Goal: Task Accomplishment & Management: Use online tool/utility

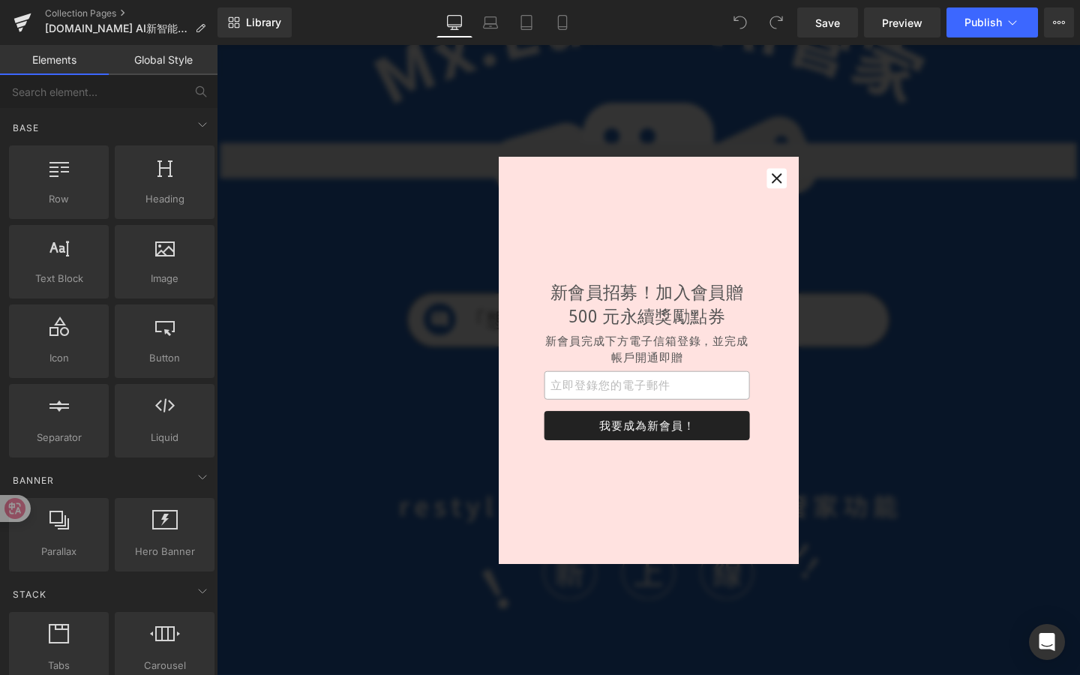
scroll to position [265, 0]
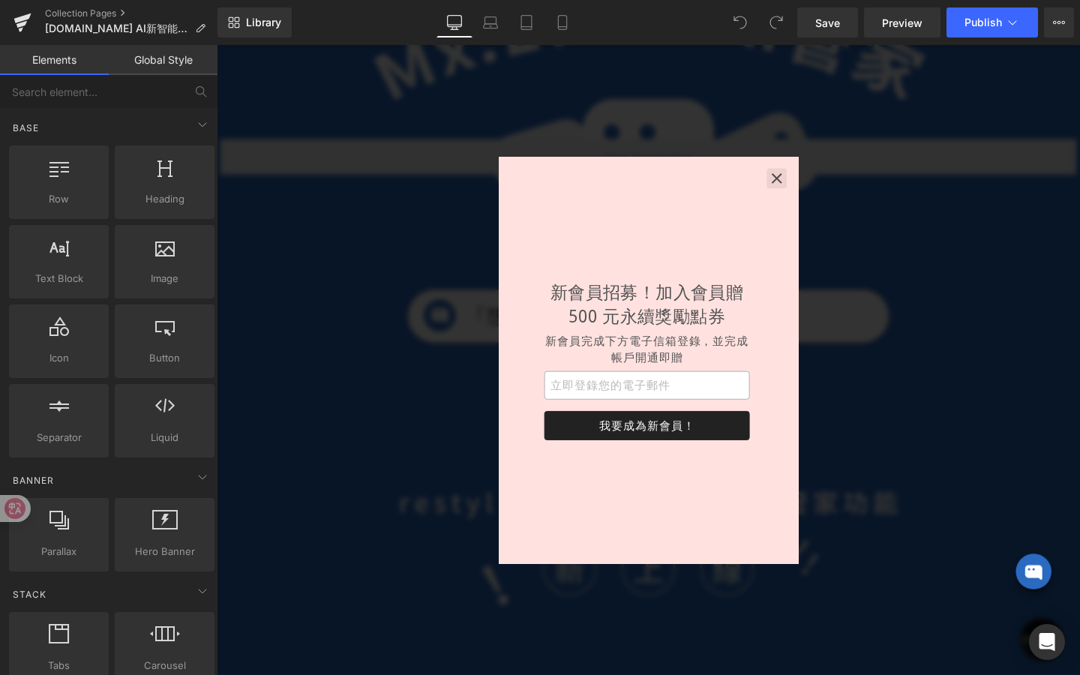
click at [806, 185] on icon "button" at bounding box center [805, 185] width 11 height 11
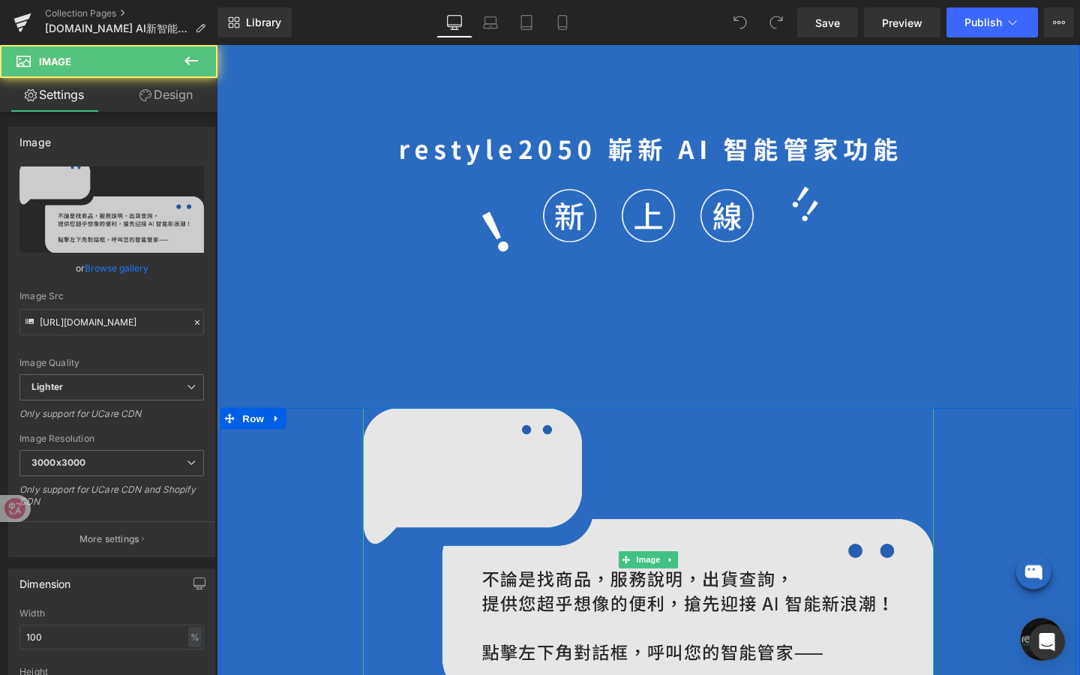
scroll to position [637, 0]
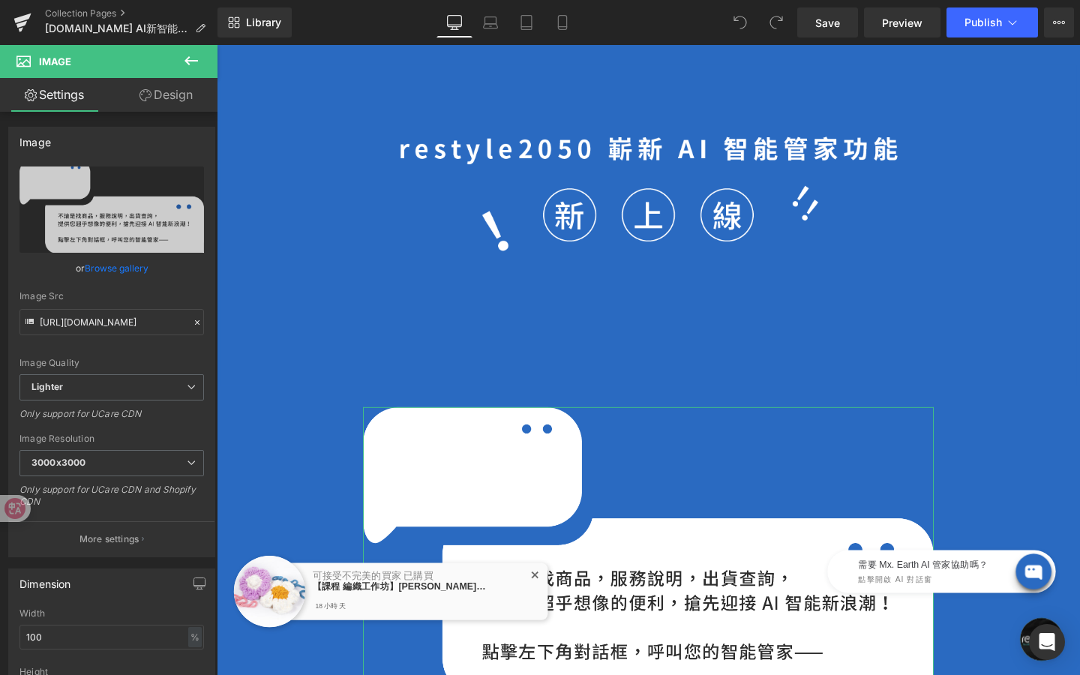
click at [146, 90] on icon at bounding box center [146, 95] width 12 height 12
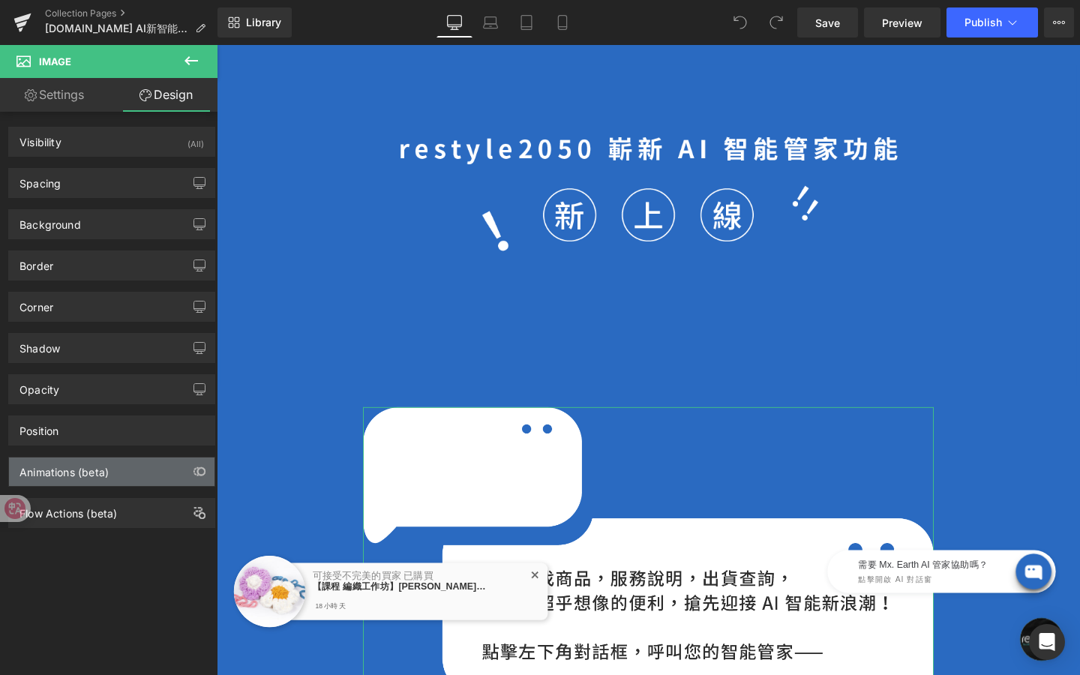
click at [152, 473] on div "Animations (beta)" at bounding box center [112, 472] width 206 height 29
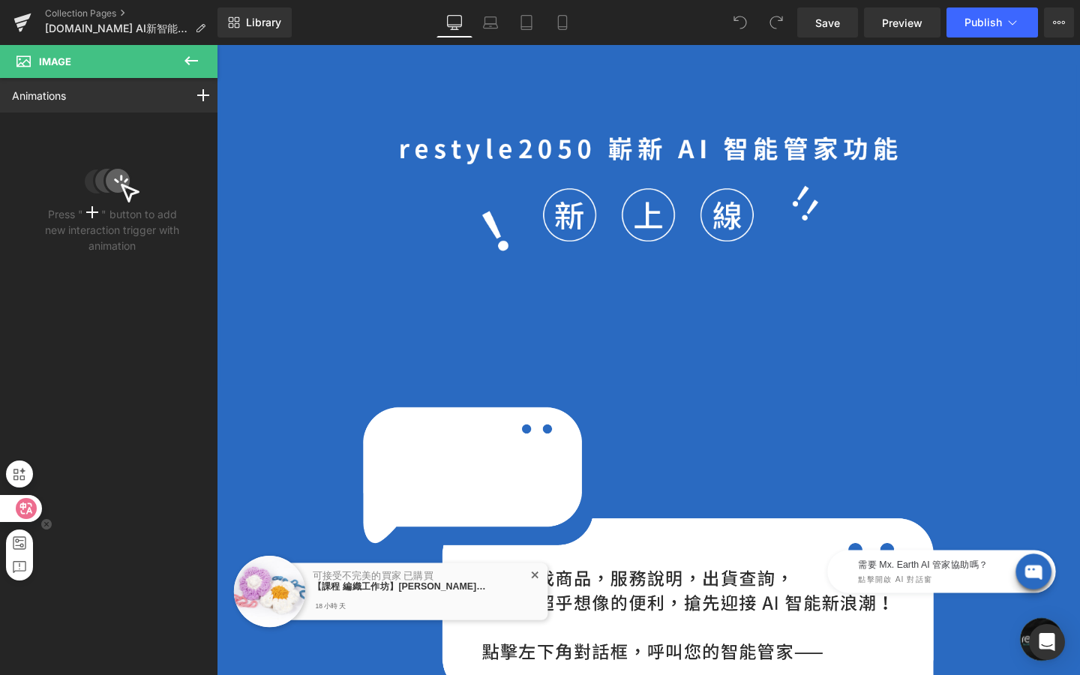
click at [21, 506] on icon at bounding box center [26, 509] width 13 height 12
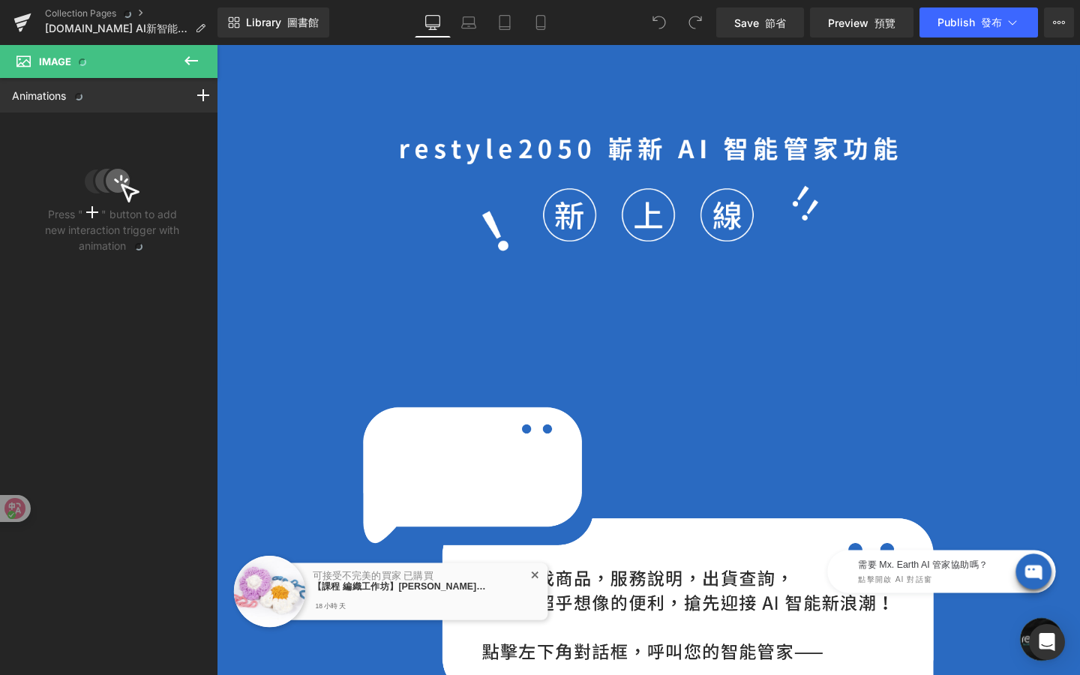
click at [182, 62] on icon at bounding box center [191, 61] width 18 height 18
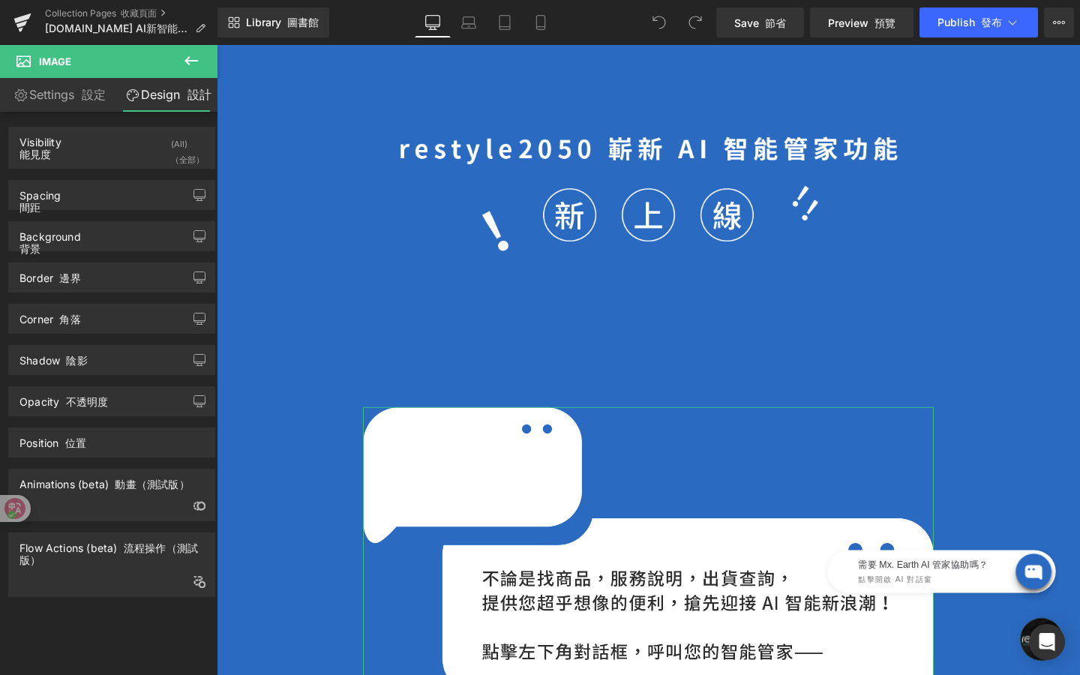
click at [144, 484] on font "動畫（測試版）" at bounding box center [152, 484] width 74 height 13
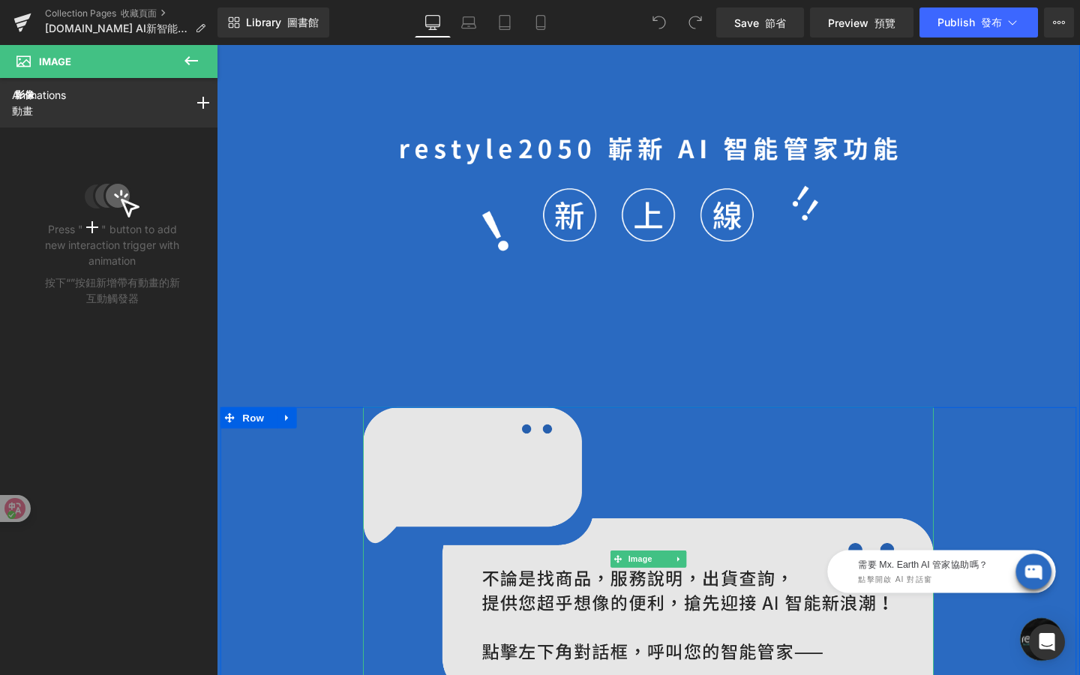
click at [466, 483] on img at bounding box center [671, 586] width 600 height 320
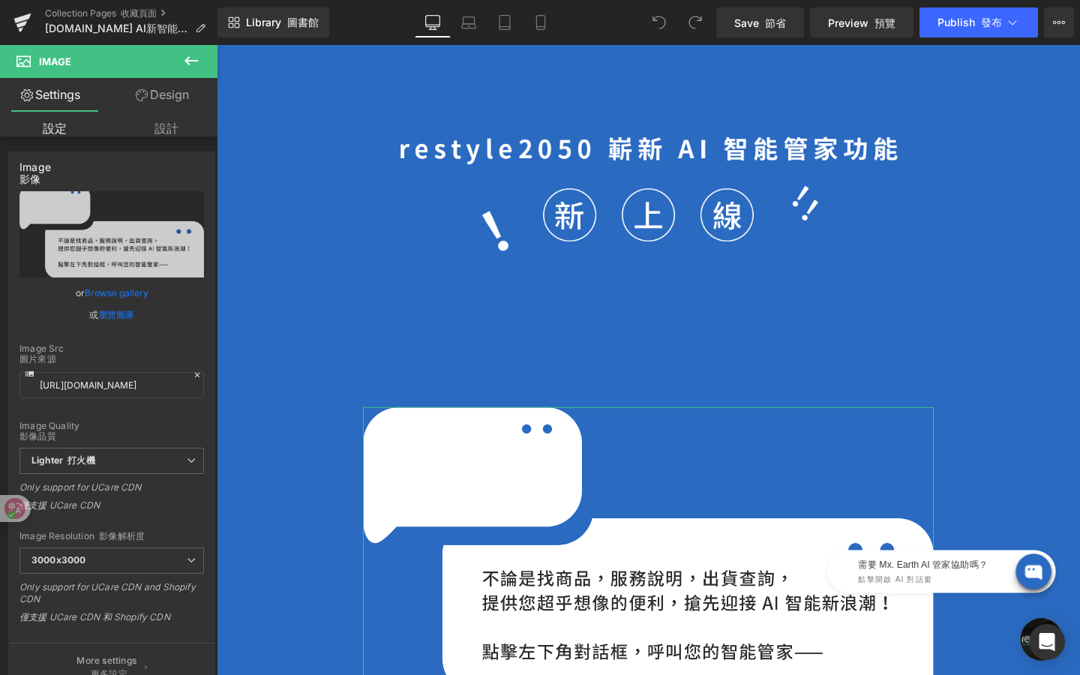
click at [174, 97] on link "Design 設計" at bounding box center [166, 95] width 109 height 34
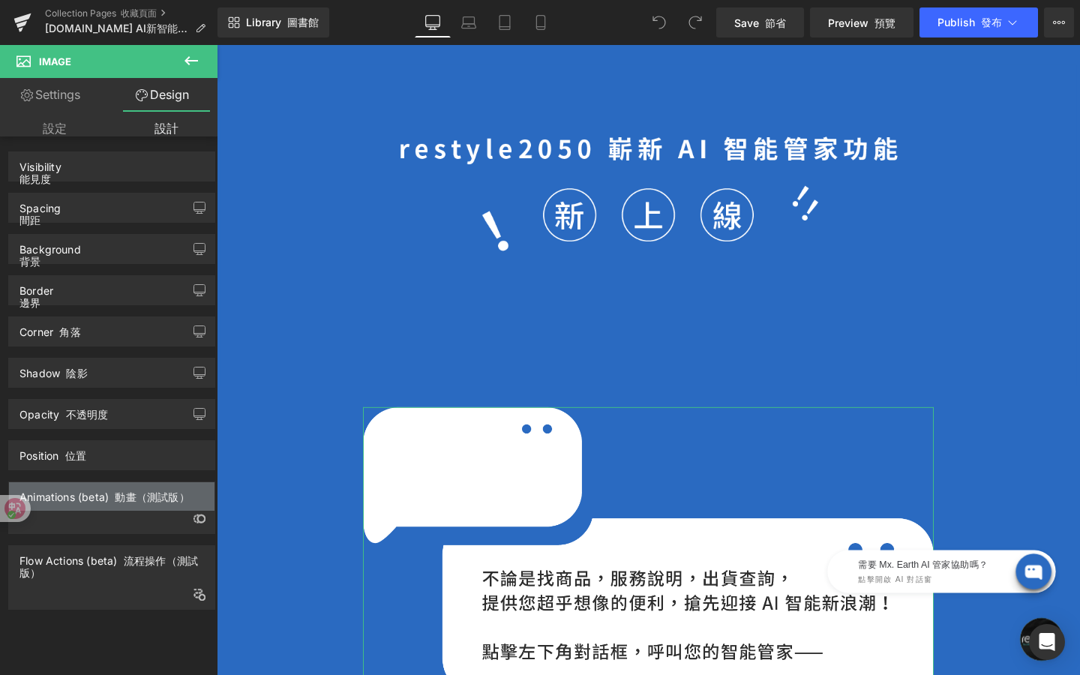
click at [152, 499] on font "動畫（測試版）" at bounding box center [152, 497] width 74 height 13
click at [158, 520] on div "Animations (beta) 動畫（測試版）" at bounding box center [111, 508] width 207 height 53
click at [174, 494] on font "動畫（測試版）" at bounding box center [152, 497] width 74 height 13
click at [197, 522] on icon "button" at bounding box center [201, 519] width 8 height 8
click at [101, 521] on div "Animations (beta) 動畫（測試版）" at bounding box center [111, 508] width 207 height 53
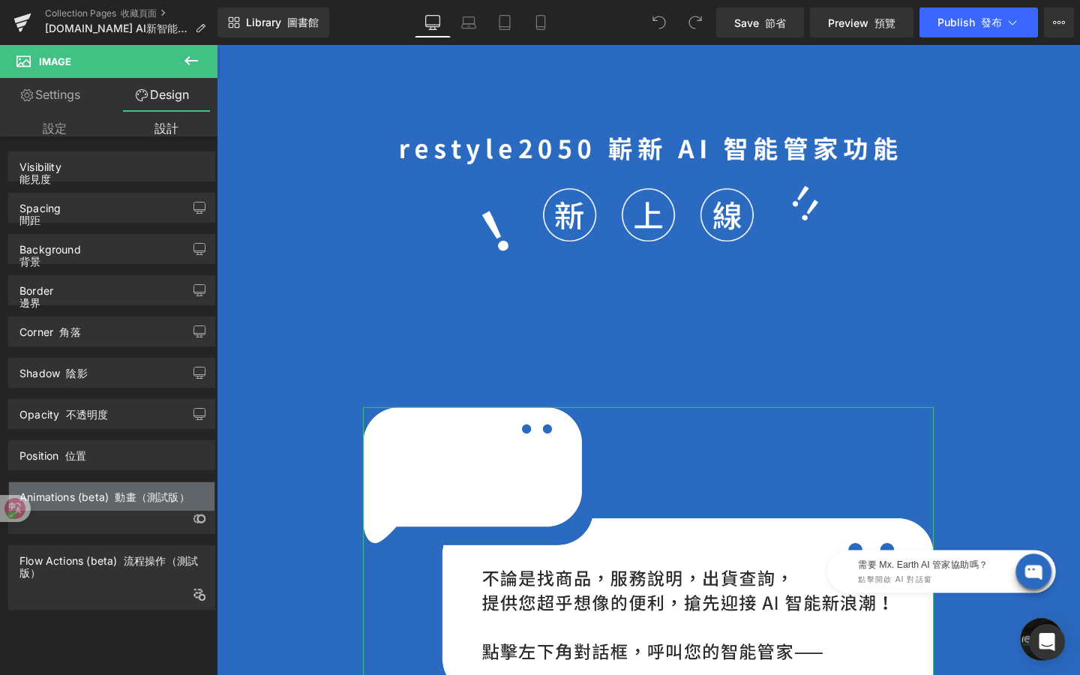
click at [97, 498] on div "Animations (beta) 動畫（測試版）" at bounding box center [105, 492] width 170 height 21
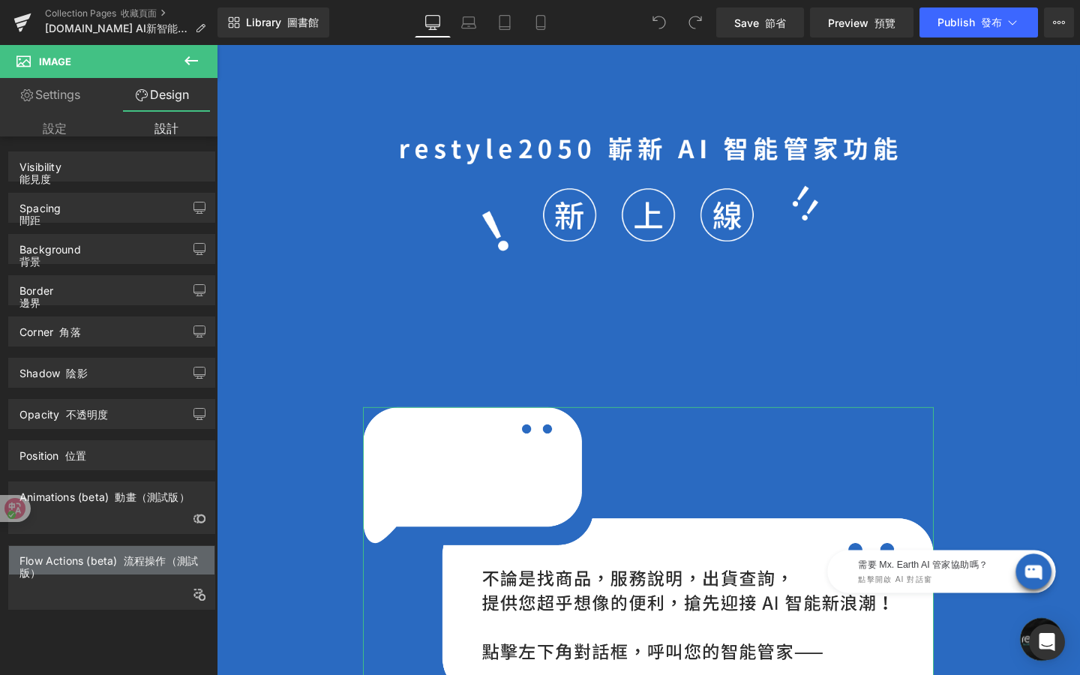
click at [113, 564] on div "Flow Actions (beta) 流程操作（測試版）" at bounding box center [112, 562] width 185 height 33
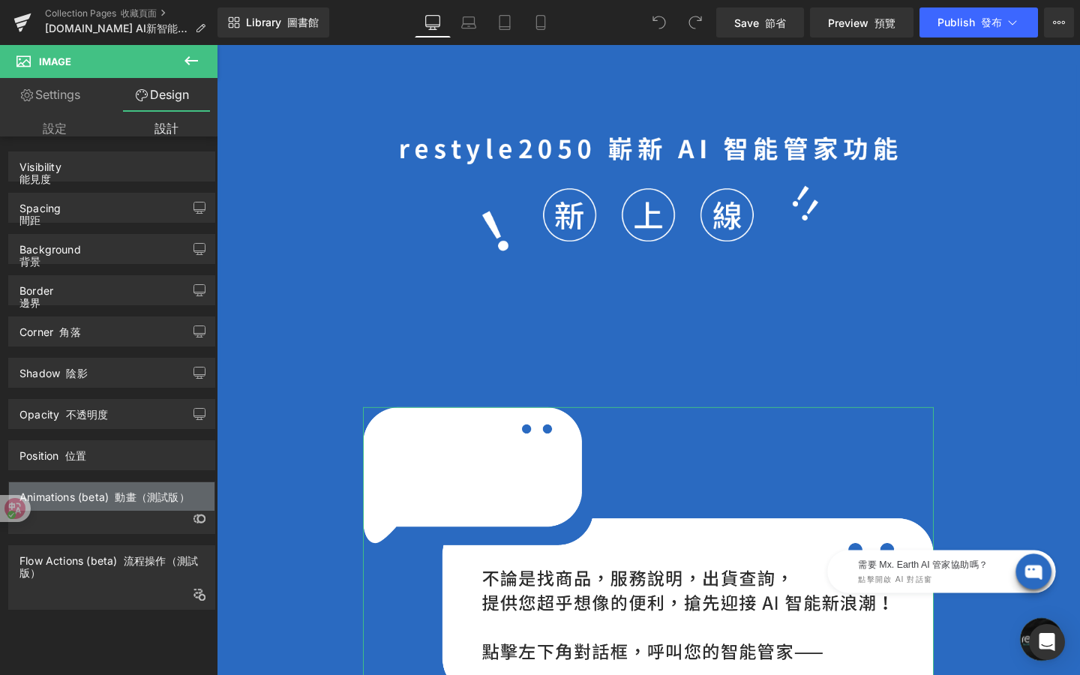
click at [122, 490] on div "Animations (beta) 動畫（測試版）" at bounding box center [105, 492] width 170 height 21
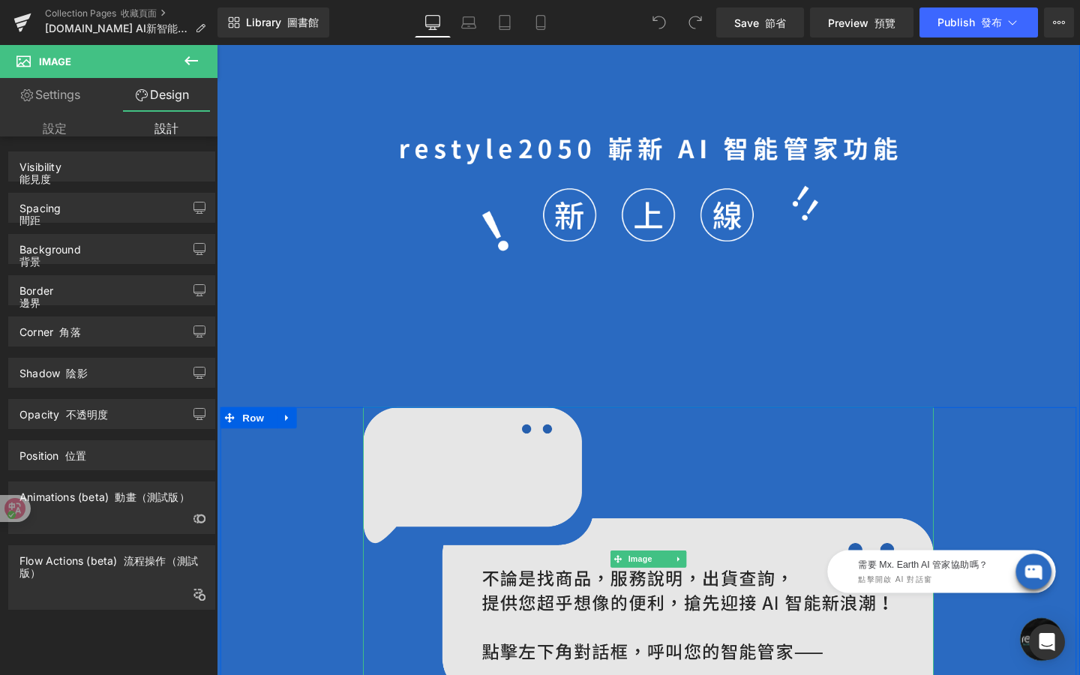
click at [448, 565] on img at bounding box center [671, 586] width 600 height 320
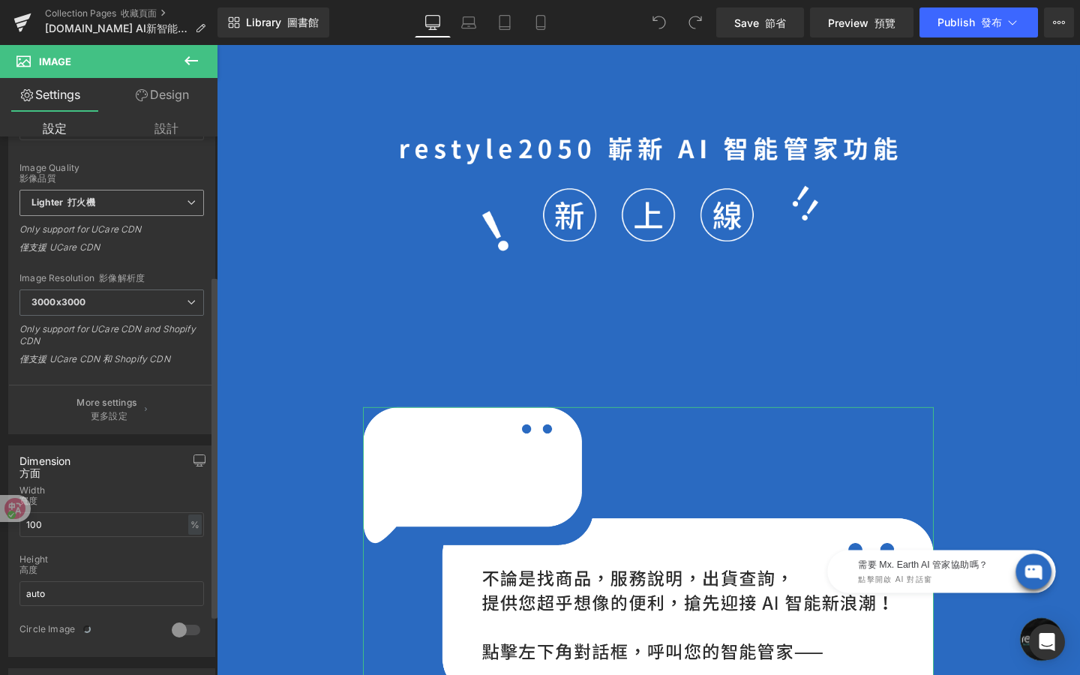
scroll to position [275, 0]
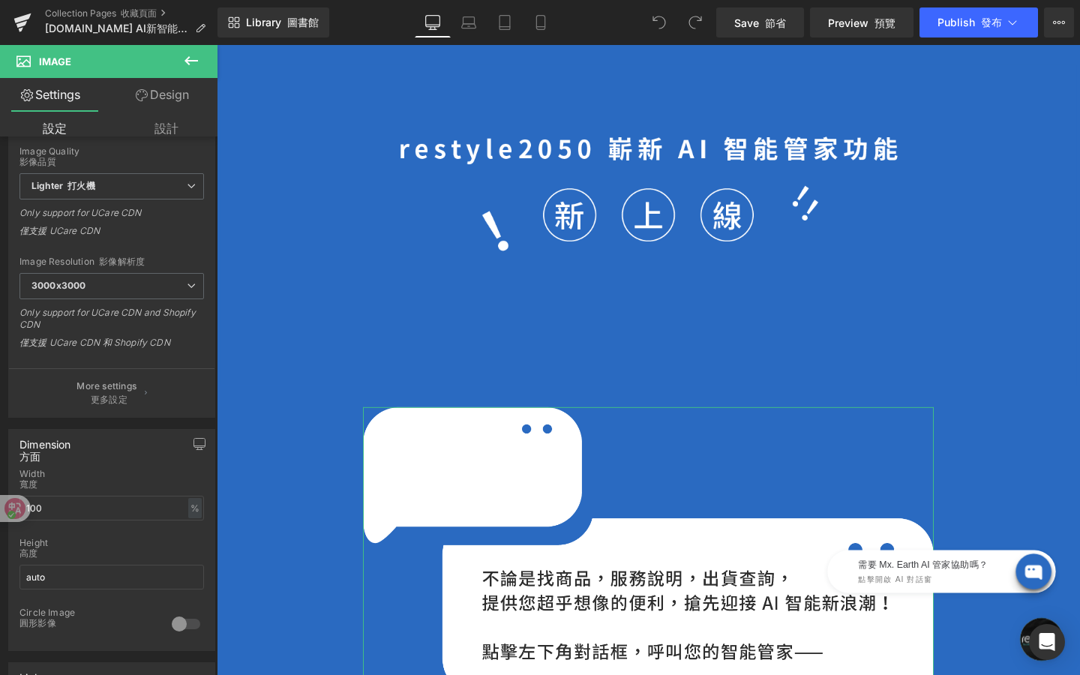
click at [180, 95] on link "Design 設計" at bounding box center [166, 95] width 109 height 34
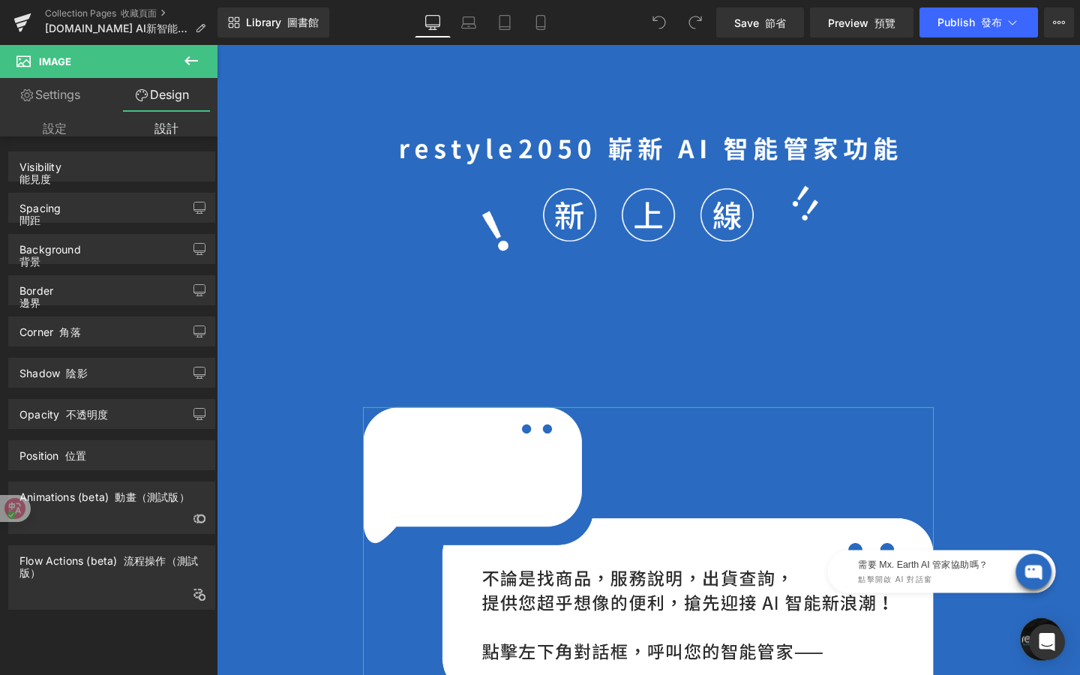
click at [161, 514] on div "Animations (beta) 動畫（測試版）" at bounding box center [111, 508] width 207 height 53
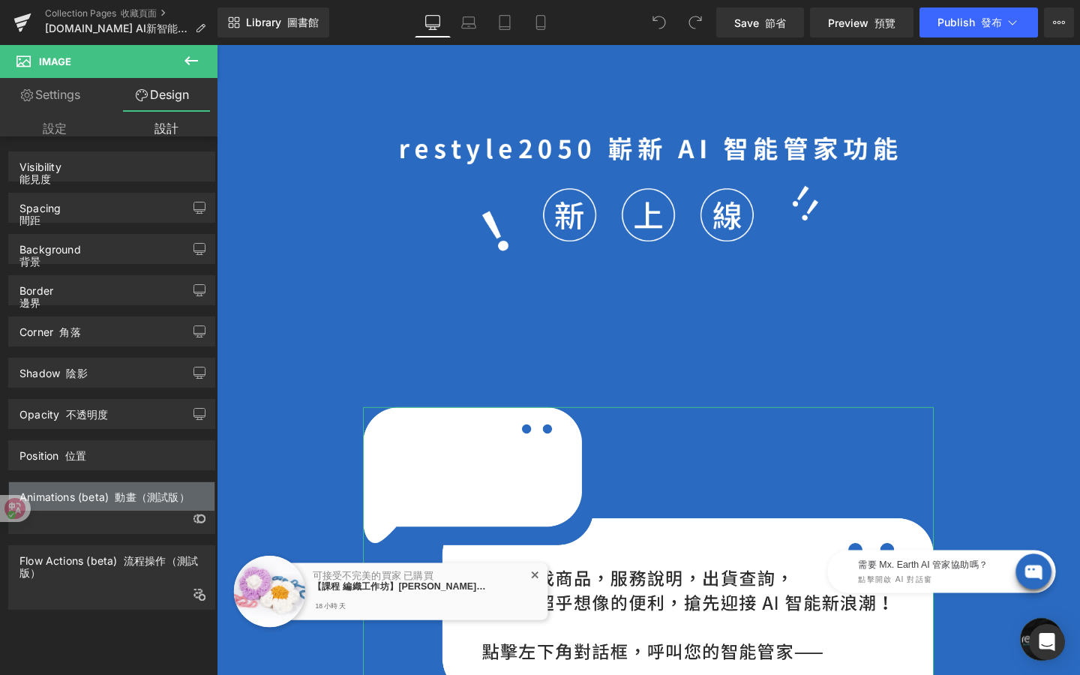
click at [166, 490] on div "Animations (beta) 動畫（測試版）" at bounding box center [105, 492] width 170 height 21
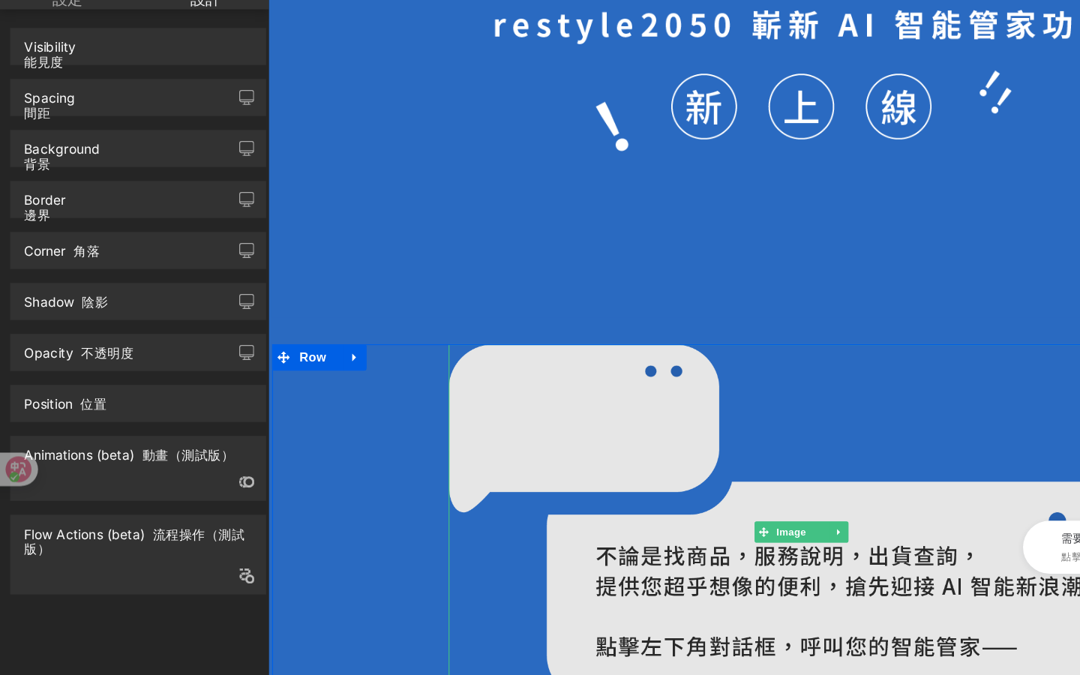
scroll to position [0, 0]
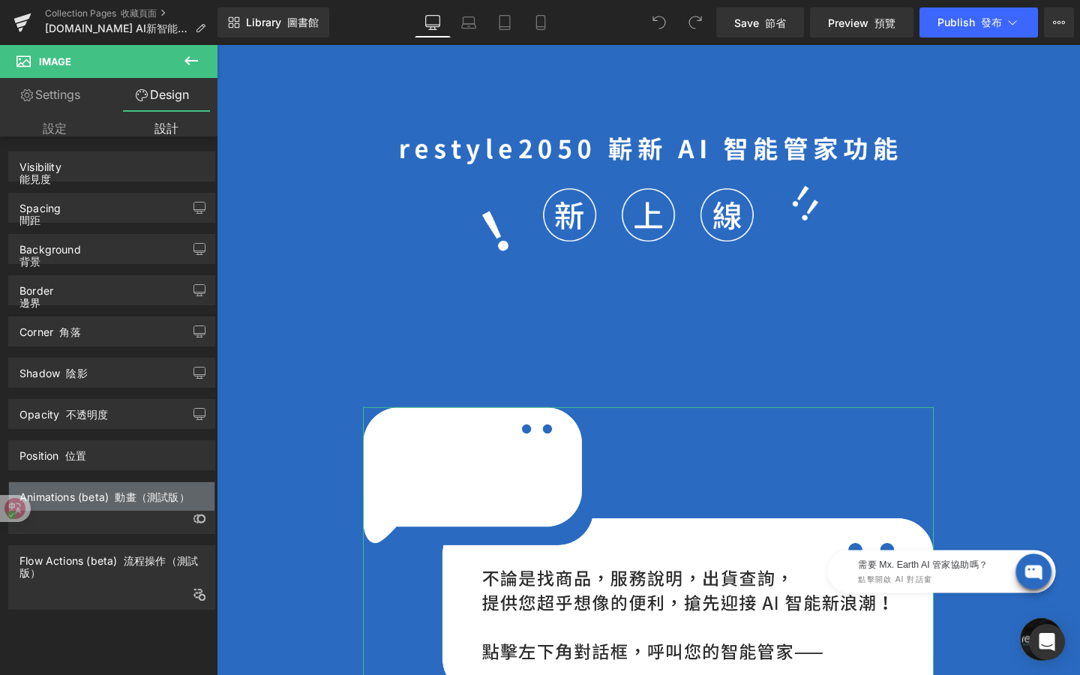
click at [148, 500] on font "動畫（測試版）" at bounding box center [152, 497] width 74 height 13
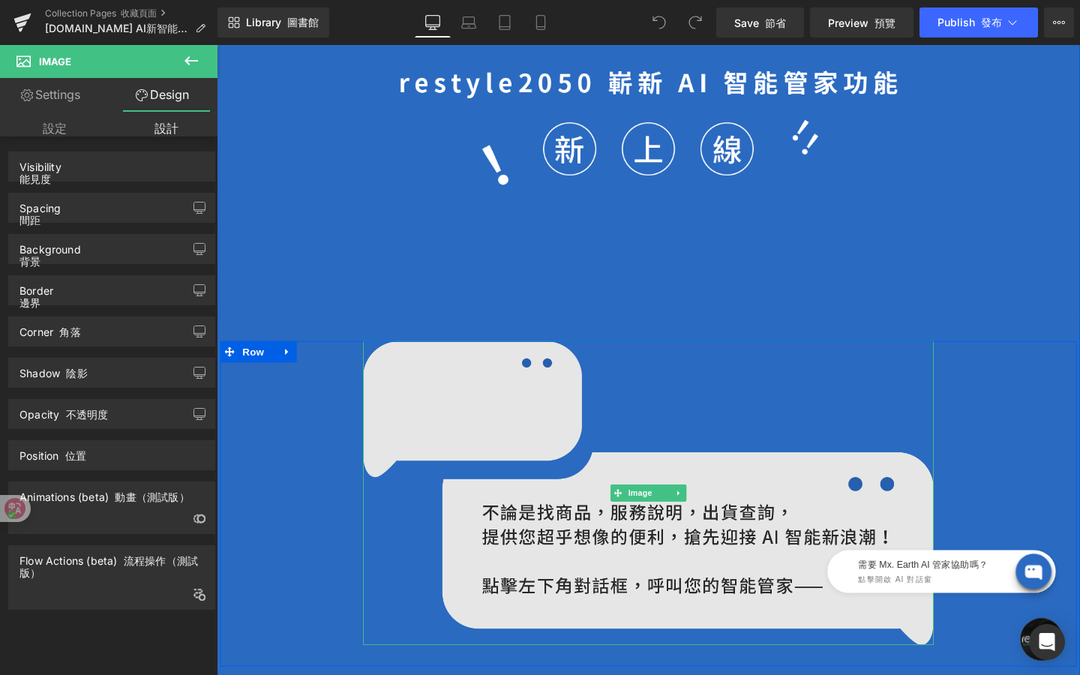
scroll to position [742, 0]
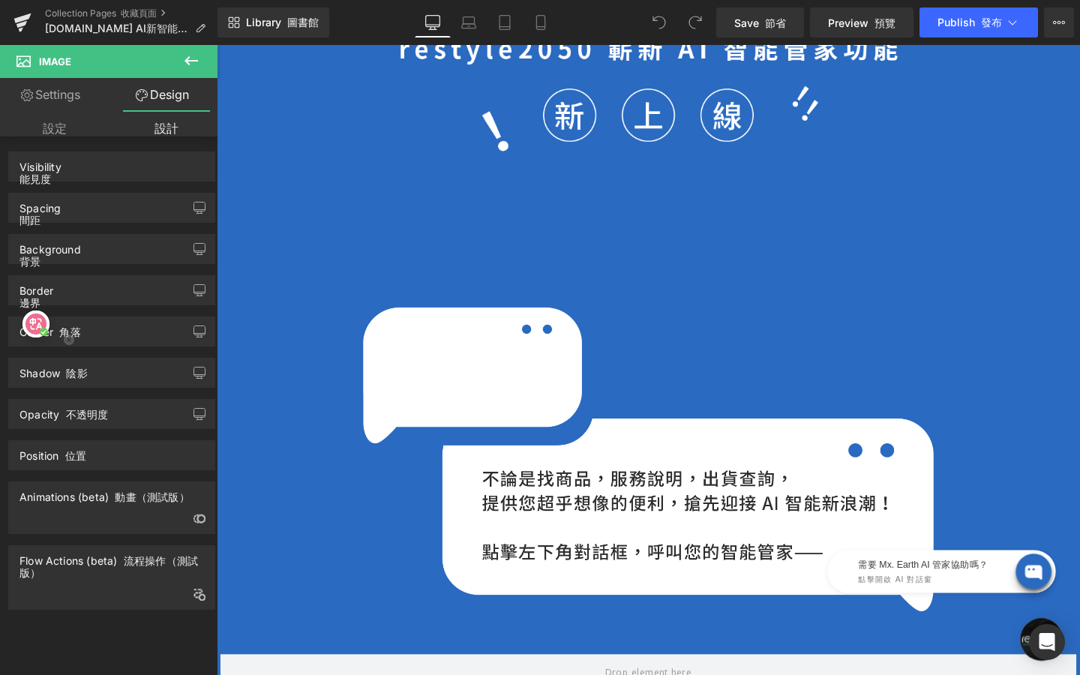
drag, startPoint x: 5, startPoint y: 507, endPoint x: 36, endPoint y: 324, distance: 185.6
click at [36, 324] on div at bounding box center [36, 324] width 27 height 27
click at [33, 350] on icon at bounding box center [26, 345] width 15 height 15
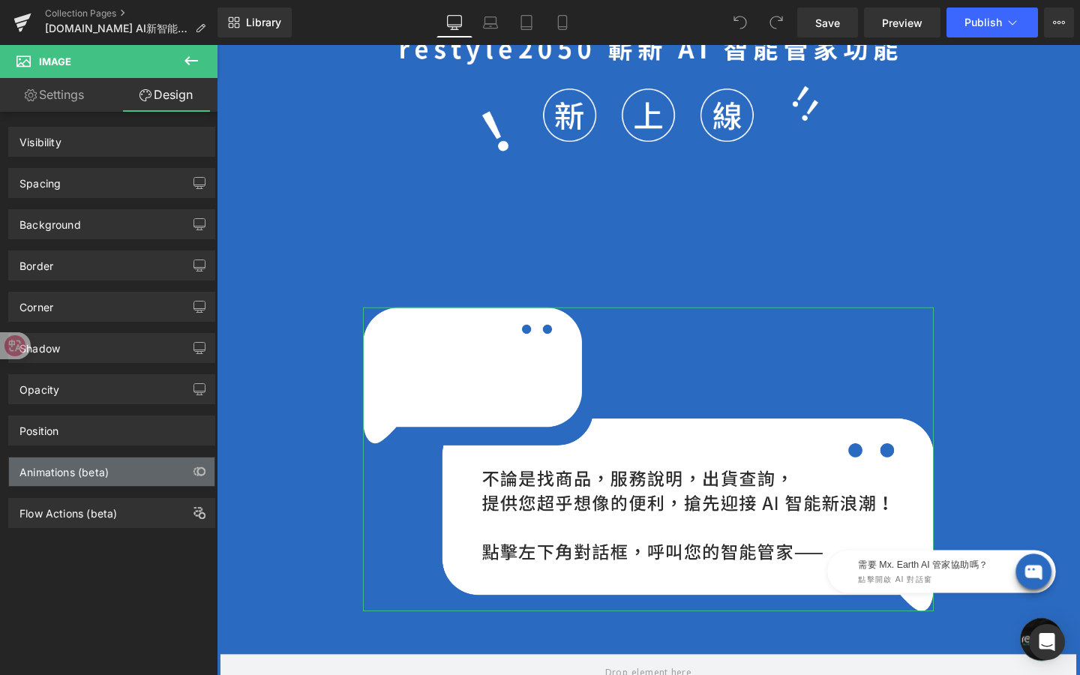
click at [169, 469] on div "Animations (beta)" at bounding box center [112, 472] width 206 height 29
click at [194, 470] on icon "button" at bounding box center [200, 472] width 12 height 12
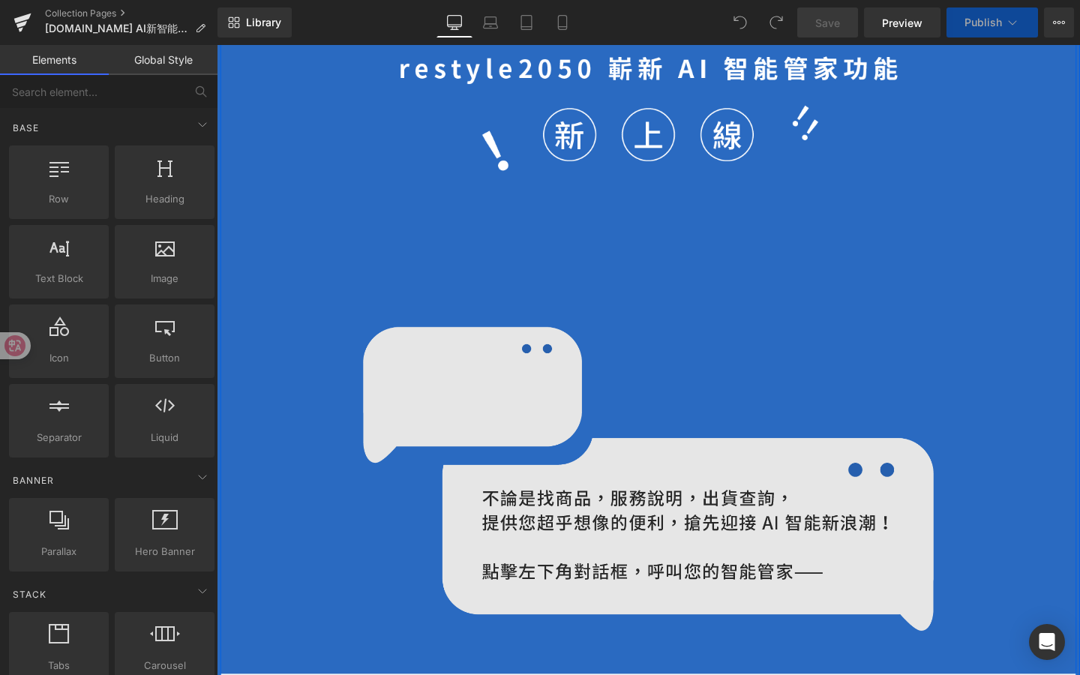
scroll to position [753, 0]
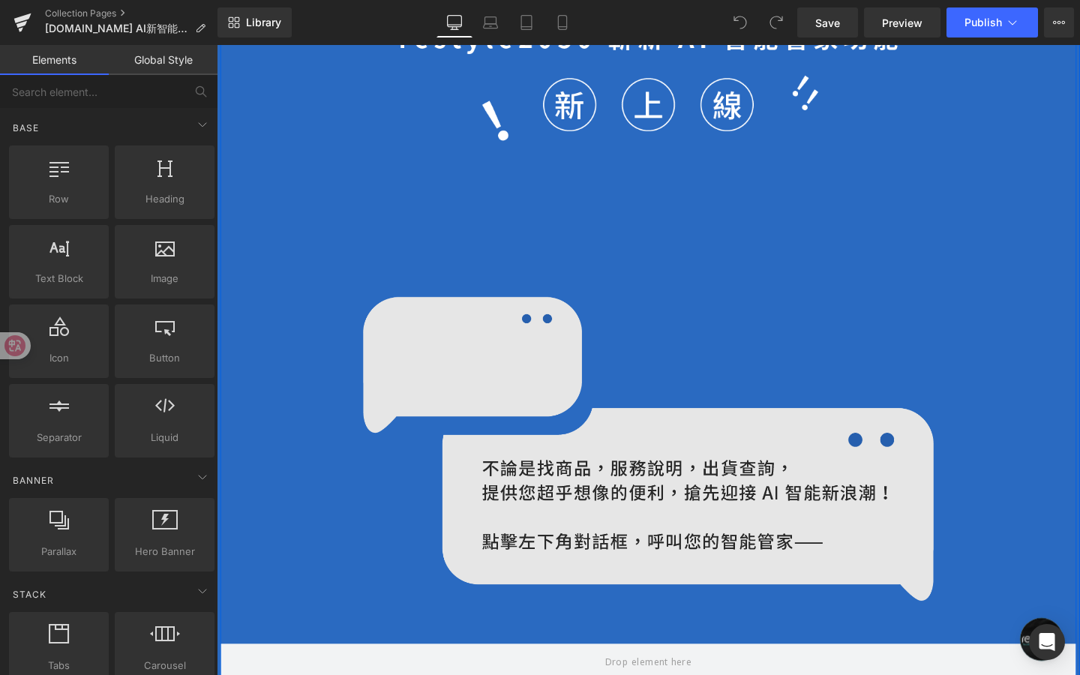
click at [542, 470] on img at bounding box center [671, 470] width 600 height 320
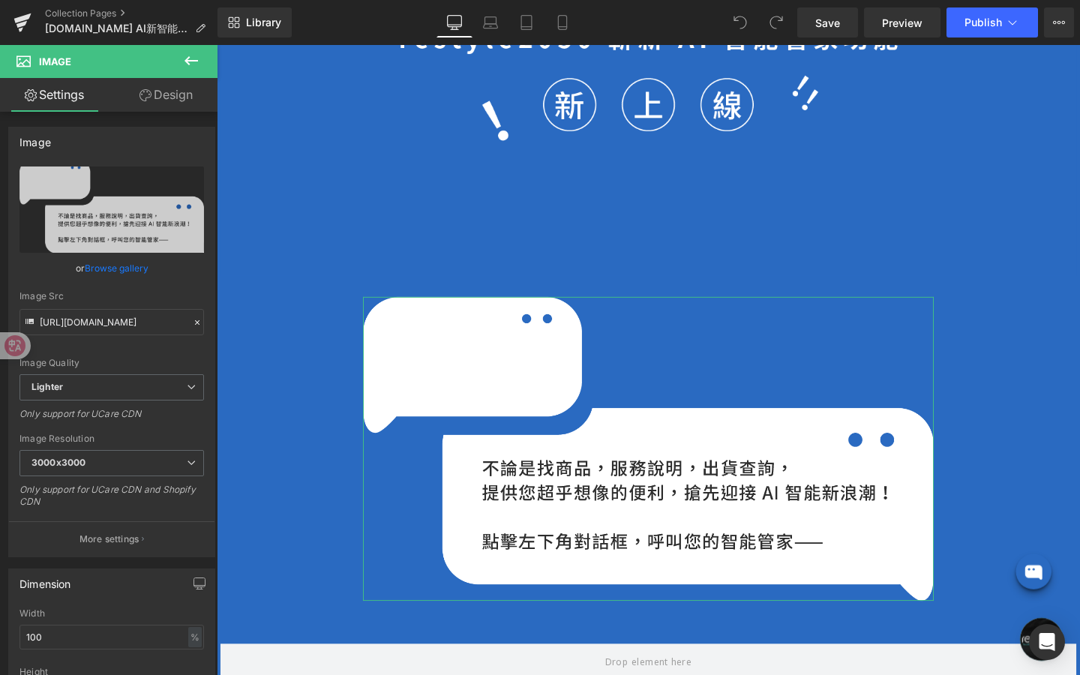
click at [181, 89] on link "Design" at bounding box center [166, 95] width 109 height 34
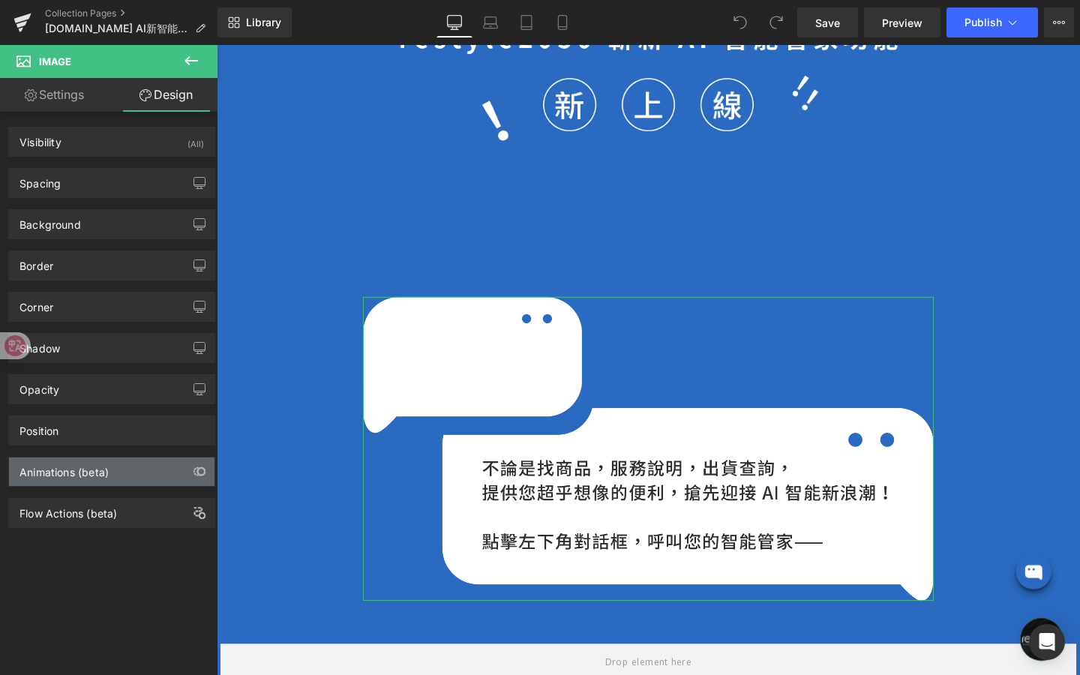
click at [163, 467] on div "Animations (beta)" at bounding box center [112, 472] width 206 height 29
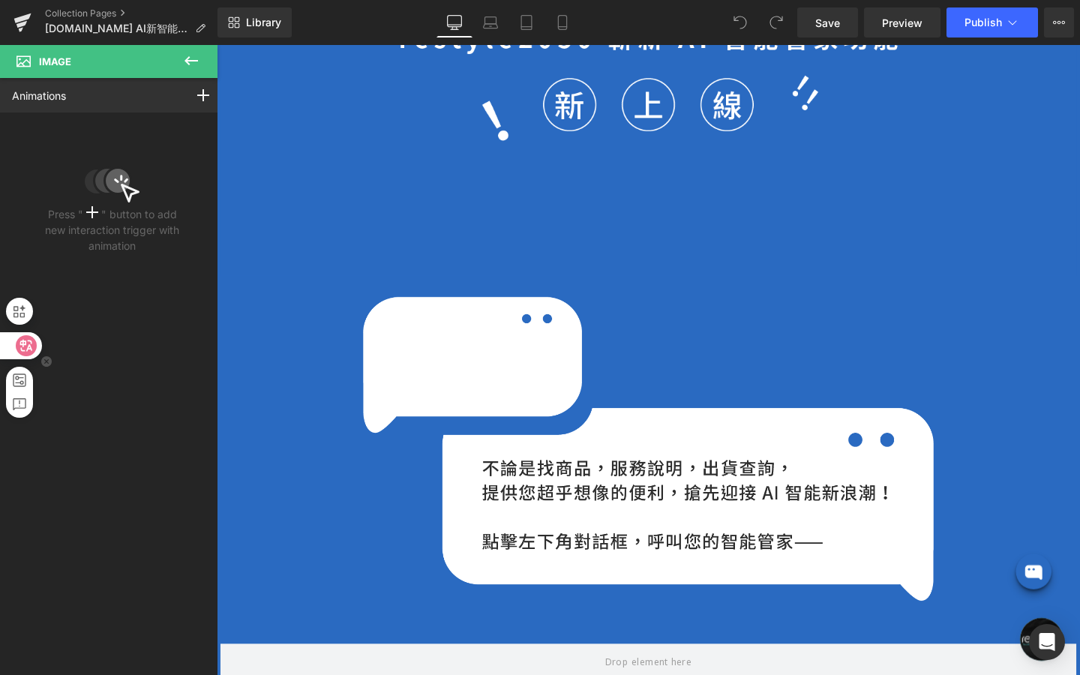
click at [20, 350] on icon at bounding box center [26, 345] width 15 height 15
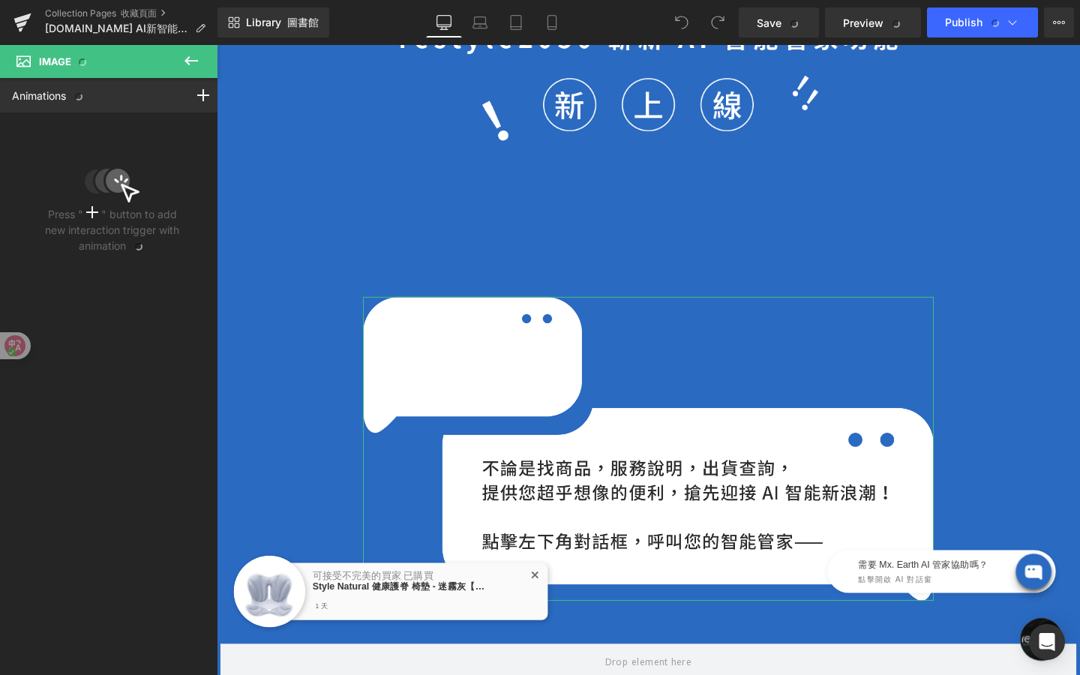
click at [95, 218] on div "Press " " button to add new interaction trigger with animation" at bounding box center [112, 186] width 145 height 135
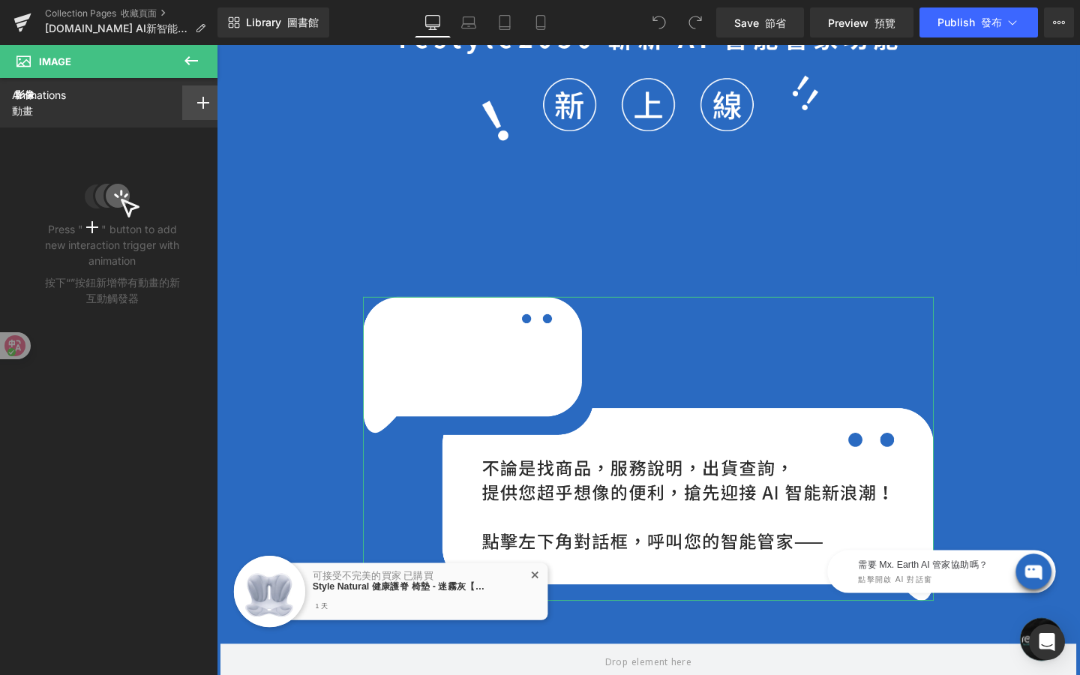
click at [197, 101] on icon at bounding box center [203, 103] width 12 height 12
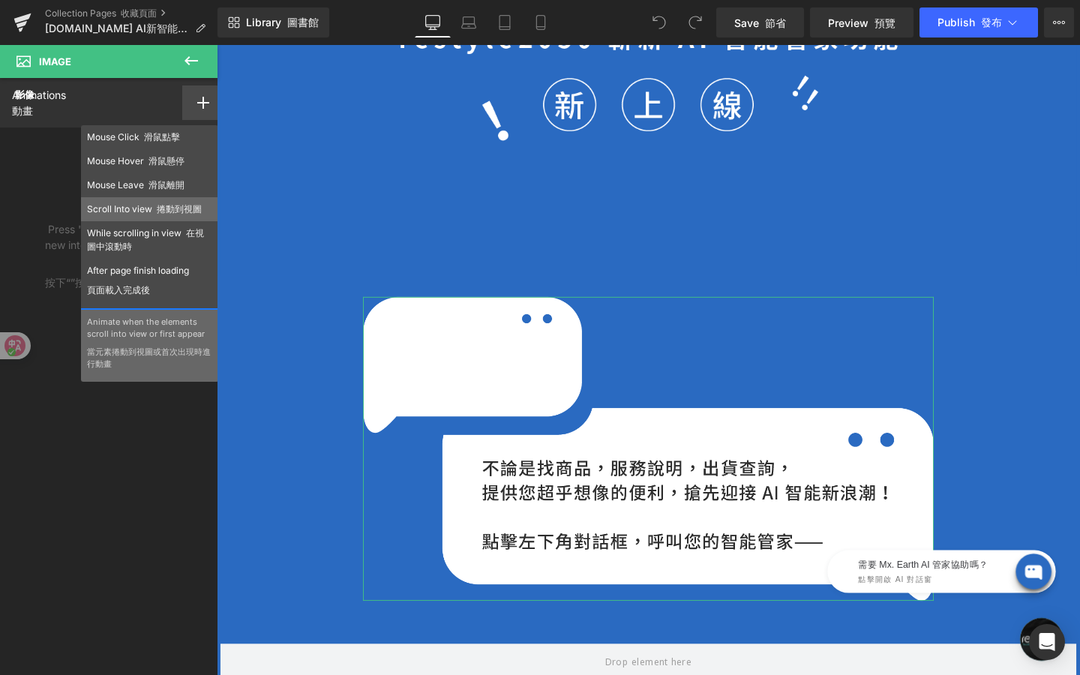
click at [185, 205] on font "捲動到視圖" at bounding box center [179, 208] width 45 height 11
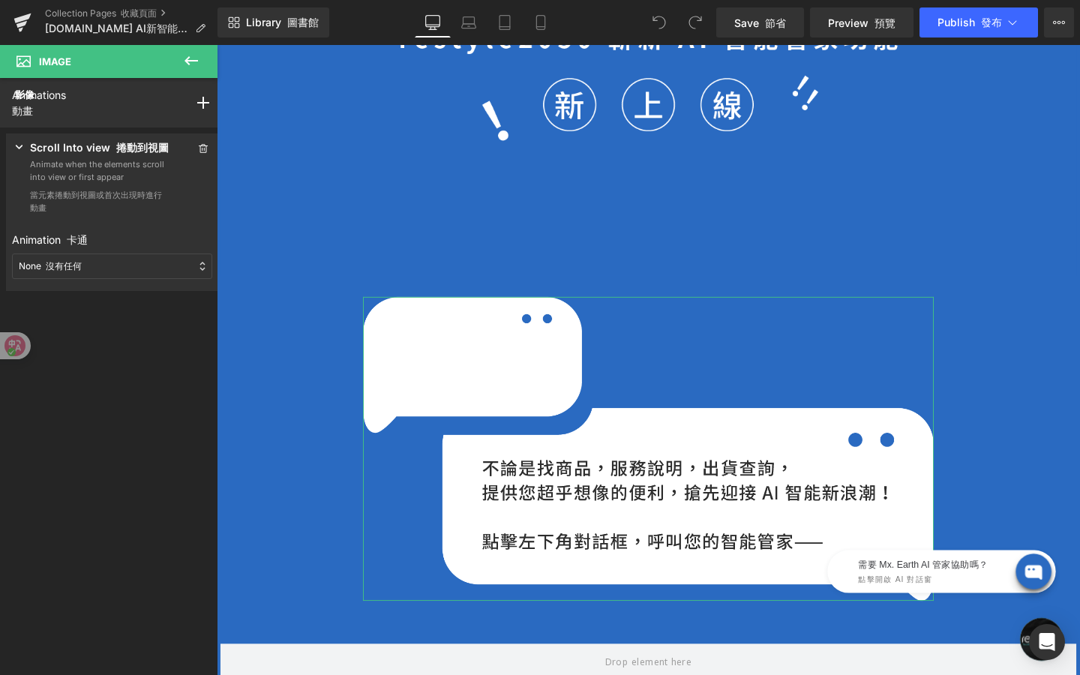
click at [174, 273] on div "None 沒有任何" at bounding box center [112, 267] width 200 height 26
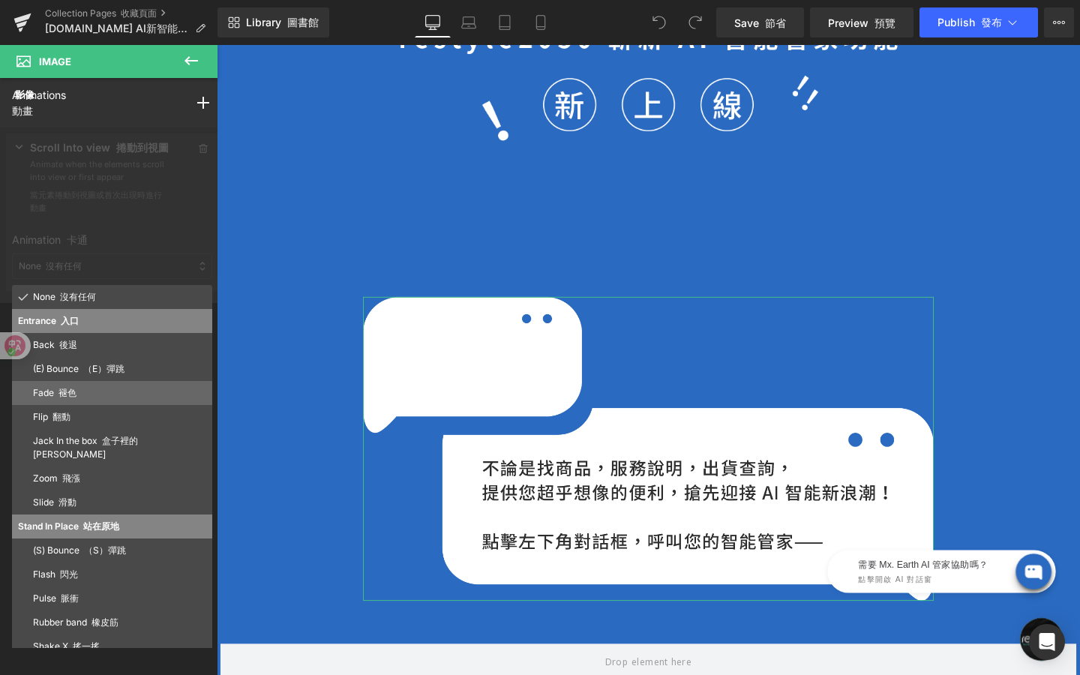
click at [158, 392] on p "Fade 褪色" at bounding box center [119, 393] width 173 height 14
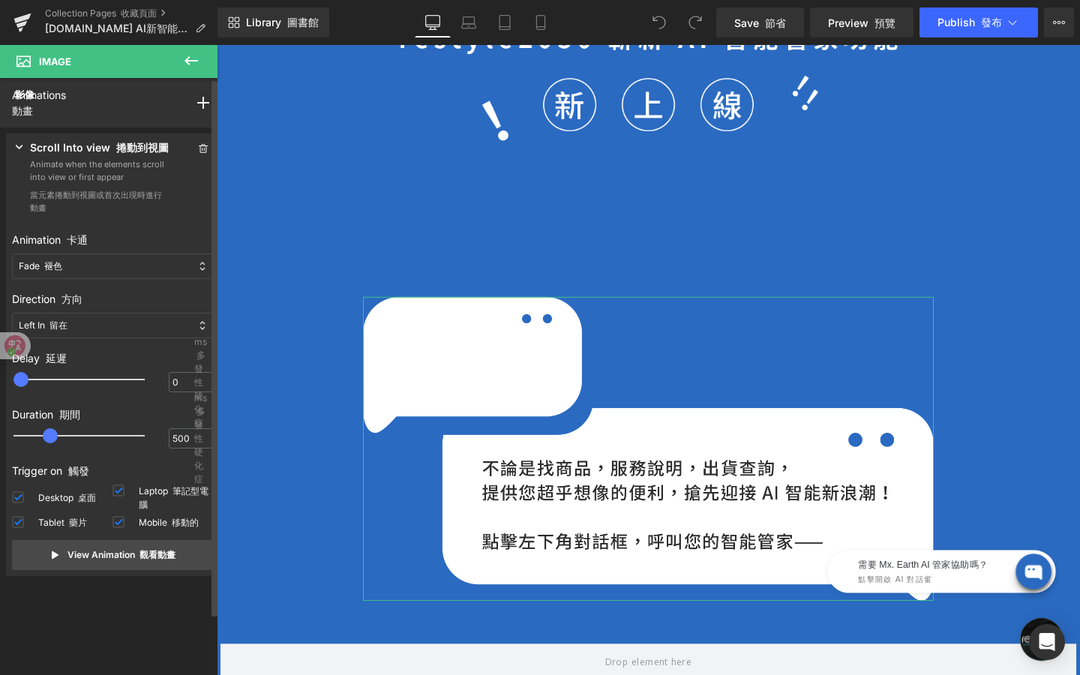
click at [182, 272] on div "Fade 褪色" at bounding box center [112, 267] width 200 height 26
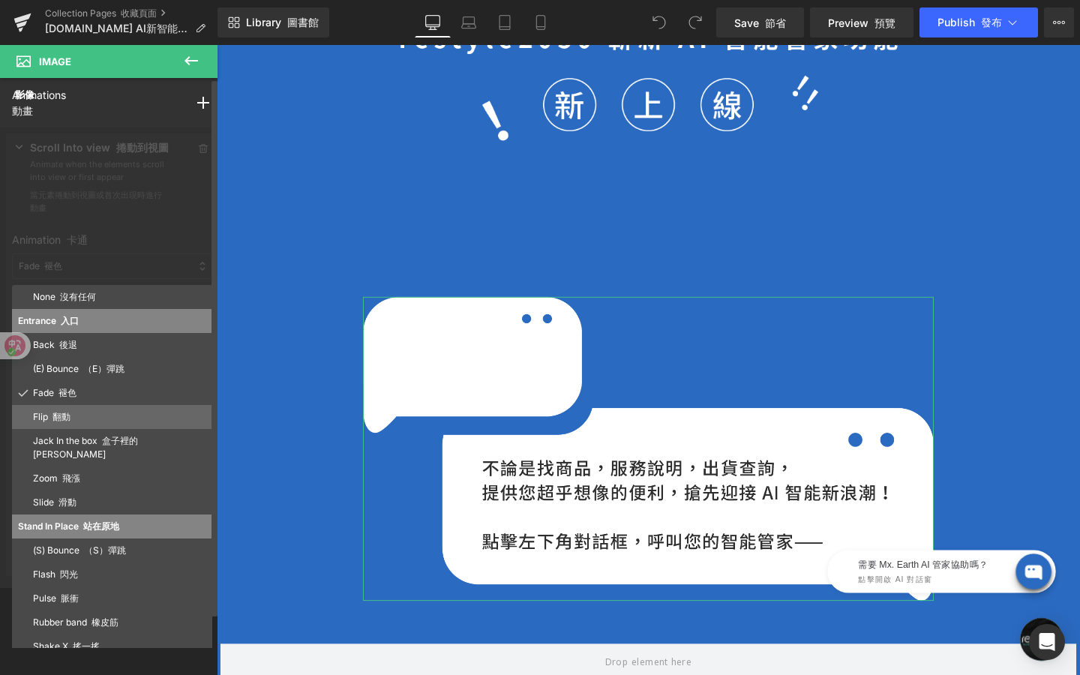
click at [149, 418] on p "Flip 翻動" at bounding box center [119, 417] width 173 height 14
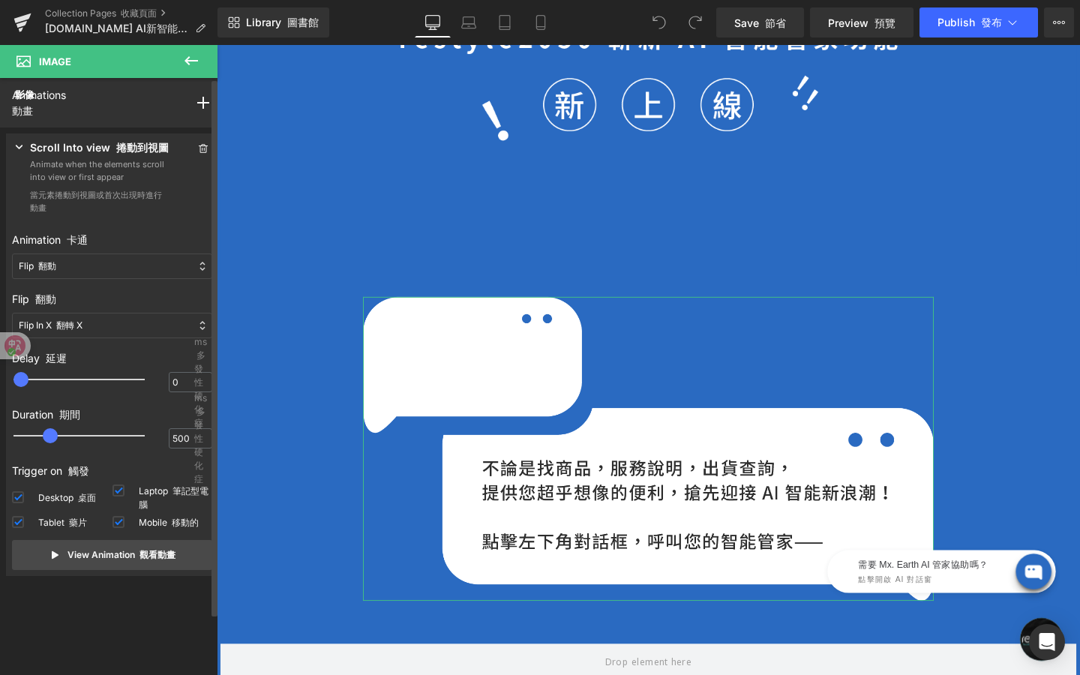
click at [160, 266] on div "Flip 翻動" at bounding box center [112, 267] width 200 height 26
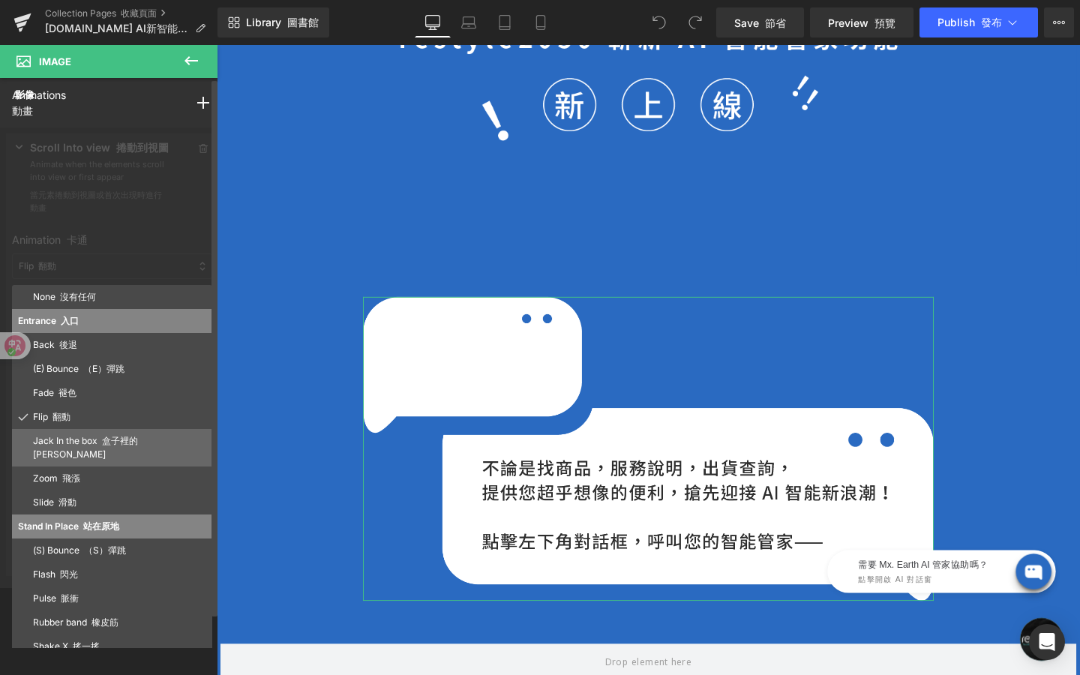
click at [128, 444] on font "盒子裡的傑克" at bounding box center [85, 447] width 105 height 25
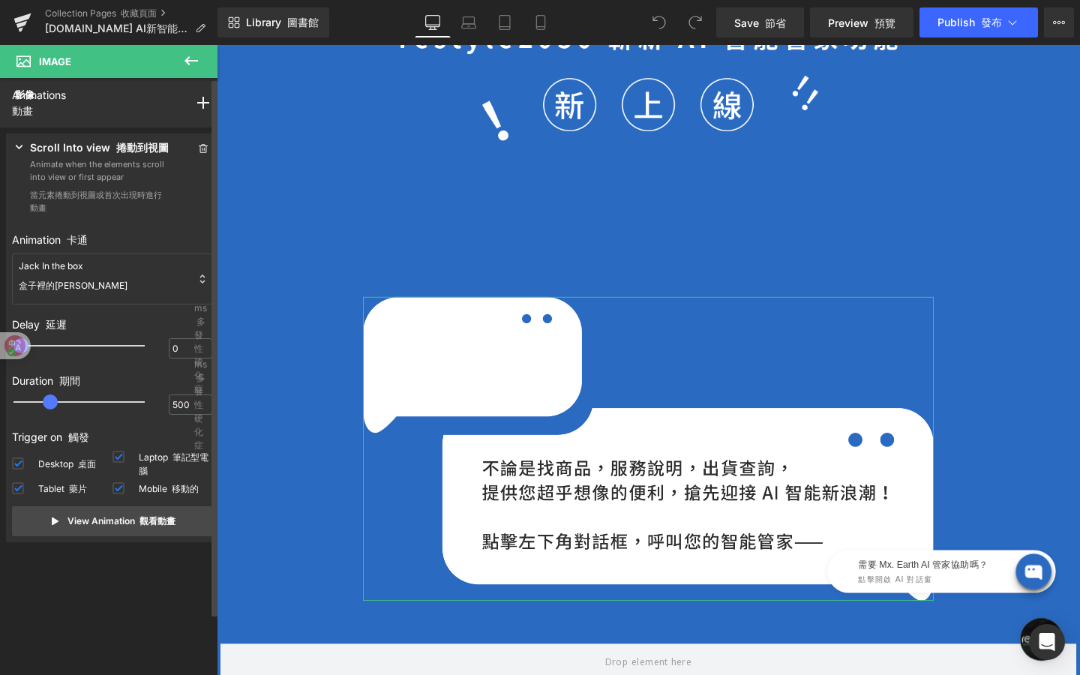
click at [169, 282] on div "Jack In the box 盒子裡的傑克" at bounding box center [112, 279] width 200 height 51
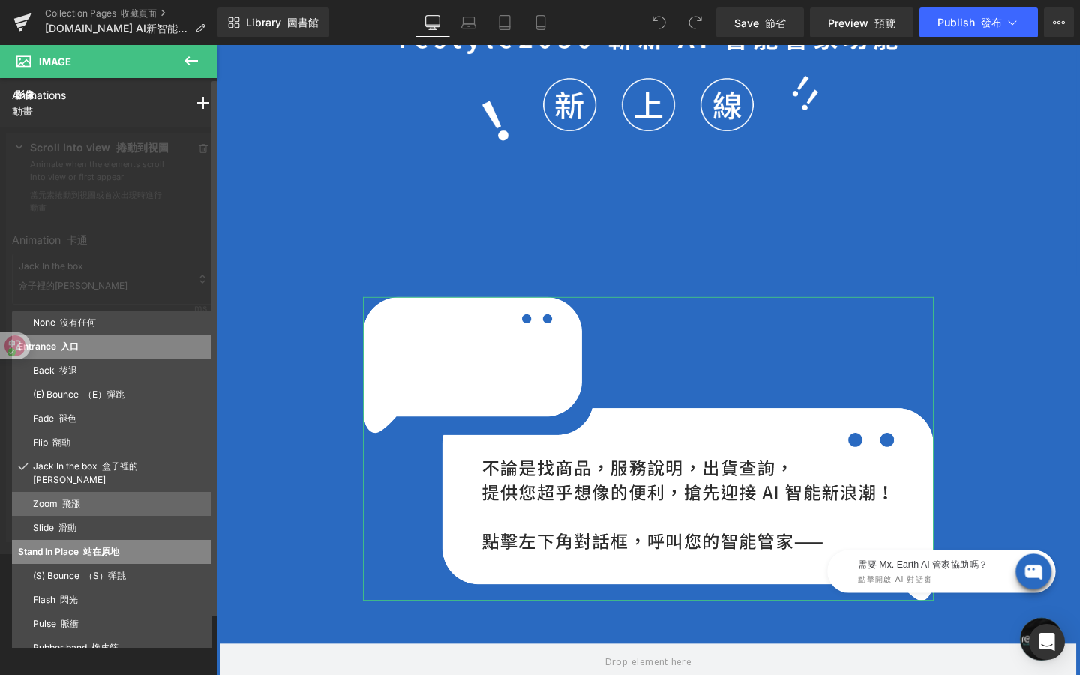
click at [121, 497] on p "Zoom 飛漲" at bounding box center [119, 504] width 173 height 14
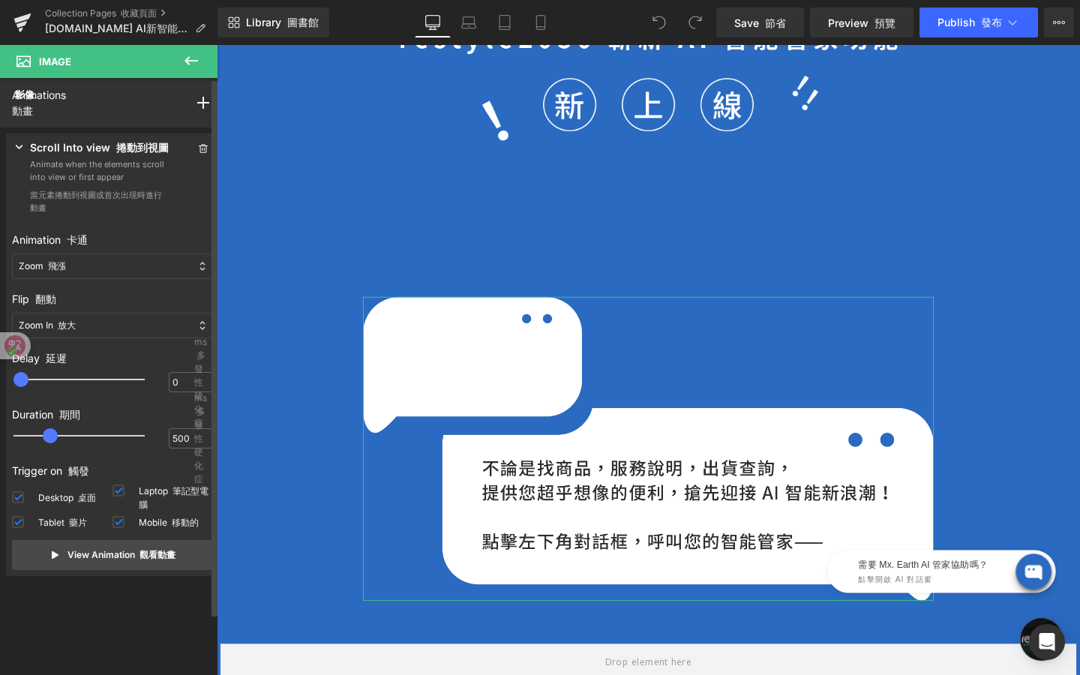
click at [152, 266] on div "Zoom 飛漲" at bounding box center [112, 267] width 200 height 26
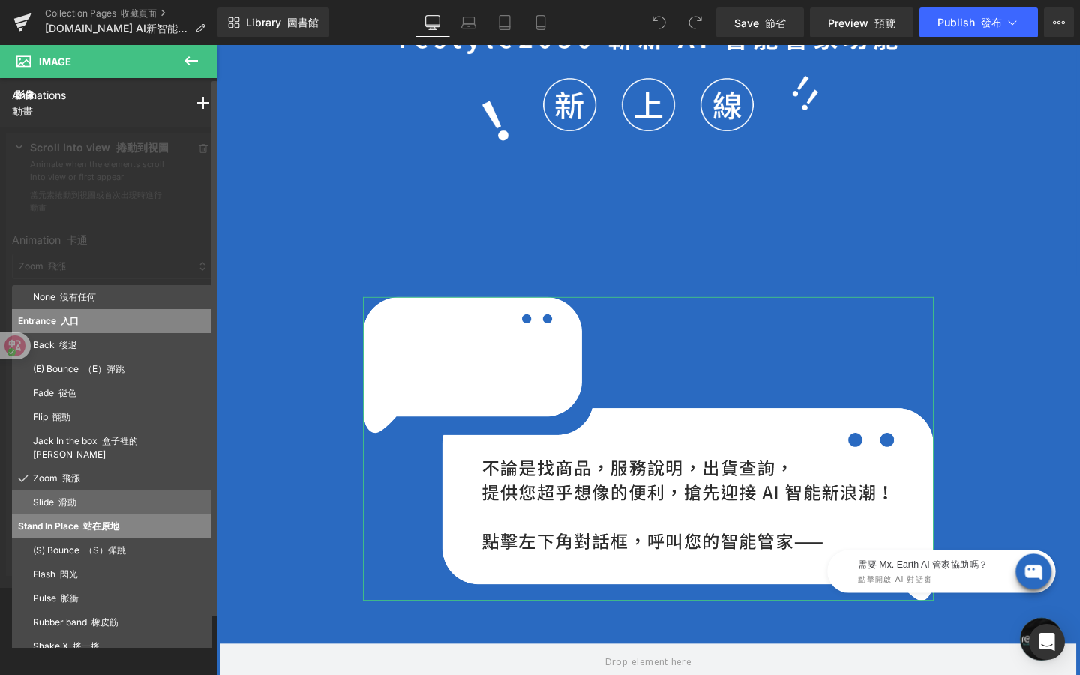
click at [123, 496] on p "Slide 滑動" at bounding box center [119, 503] width 173 height 14
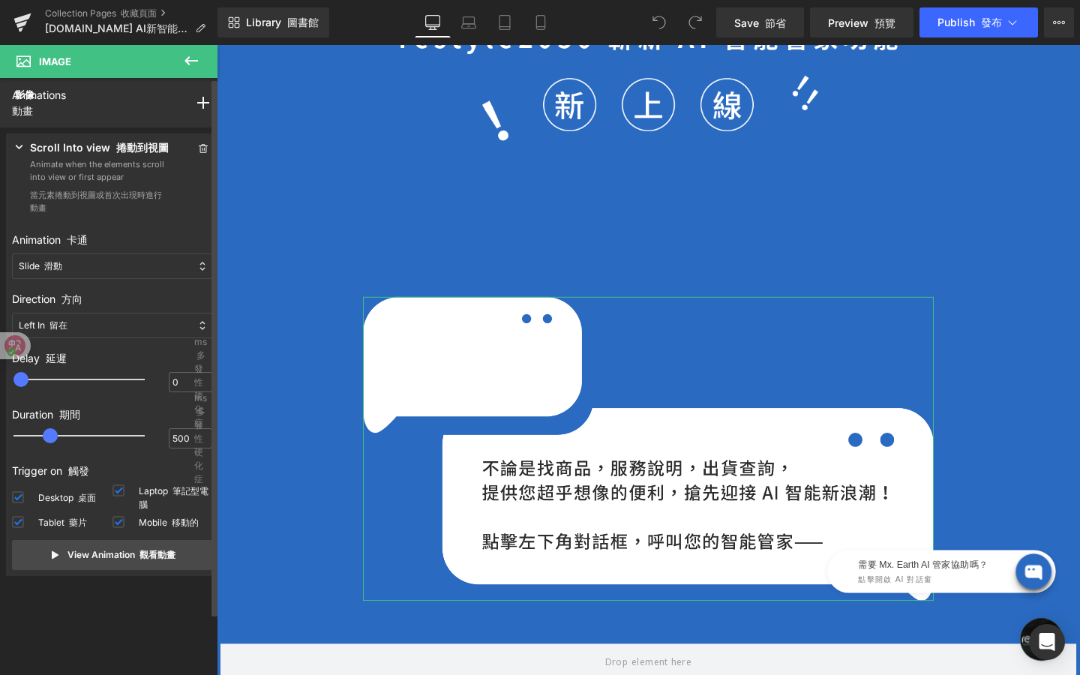
click at [143, 266] on div "Slide 滑動" at bounding box center [112, 267] width 200 height 26
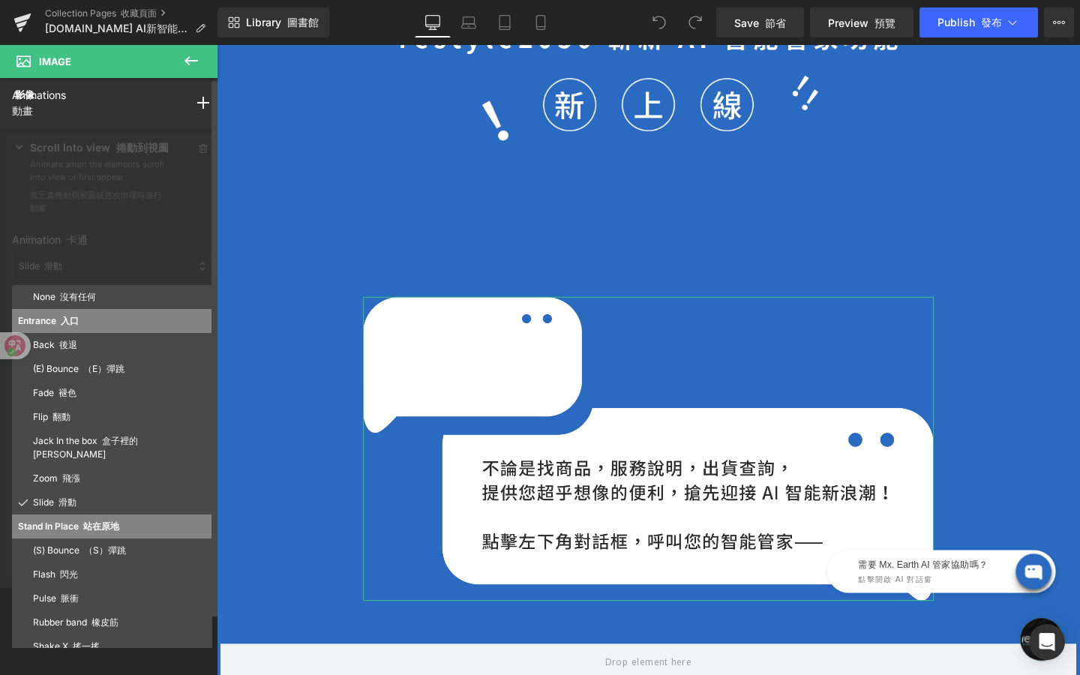
click at [129, 321] on p "Entrance 入口" at bounding box center [112, 321] width 188 height 14
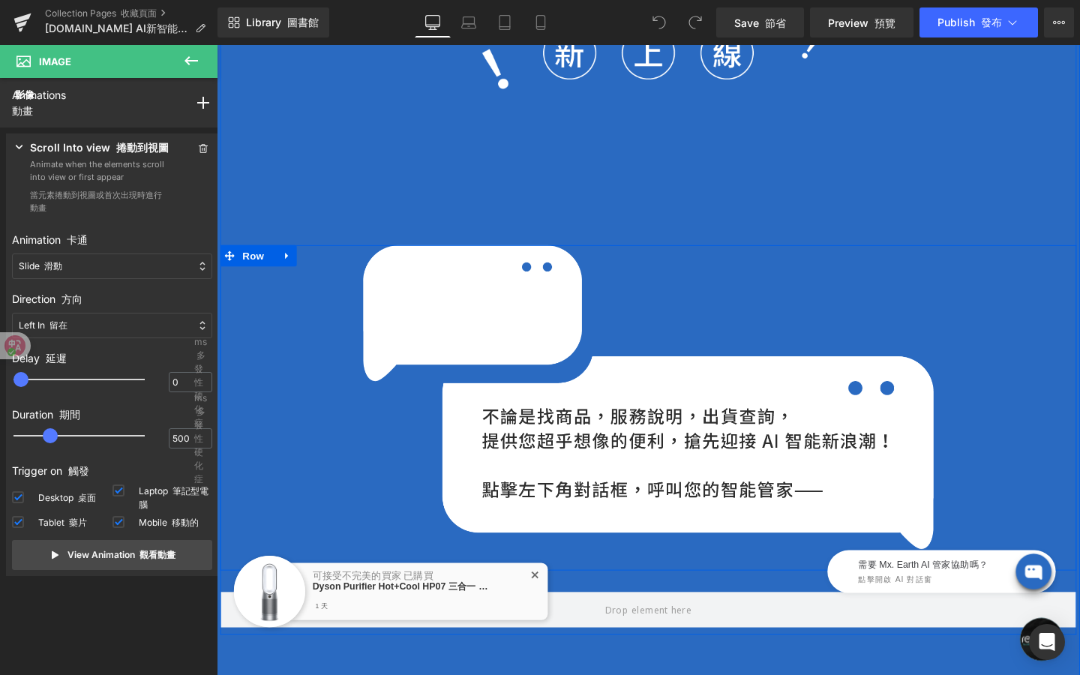
scroll to position [809, 0]
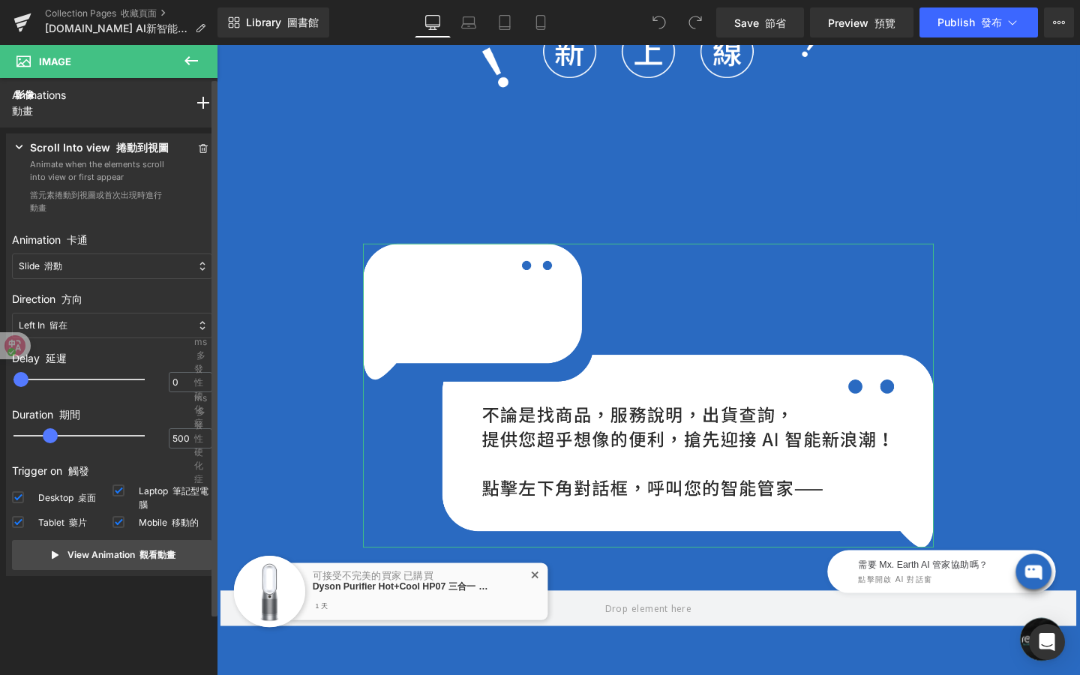
click at [155, 274] on div "Slide 滑動" at bounding box center [112, 267] width 200 height 26
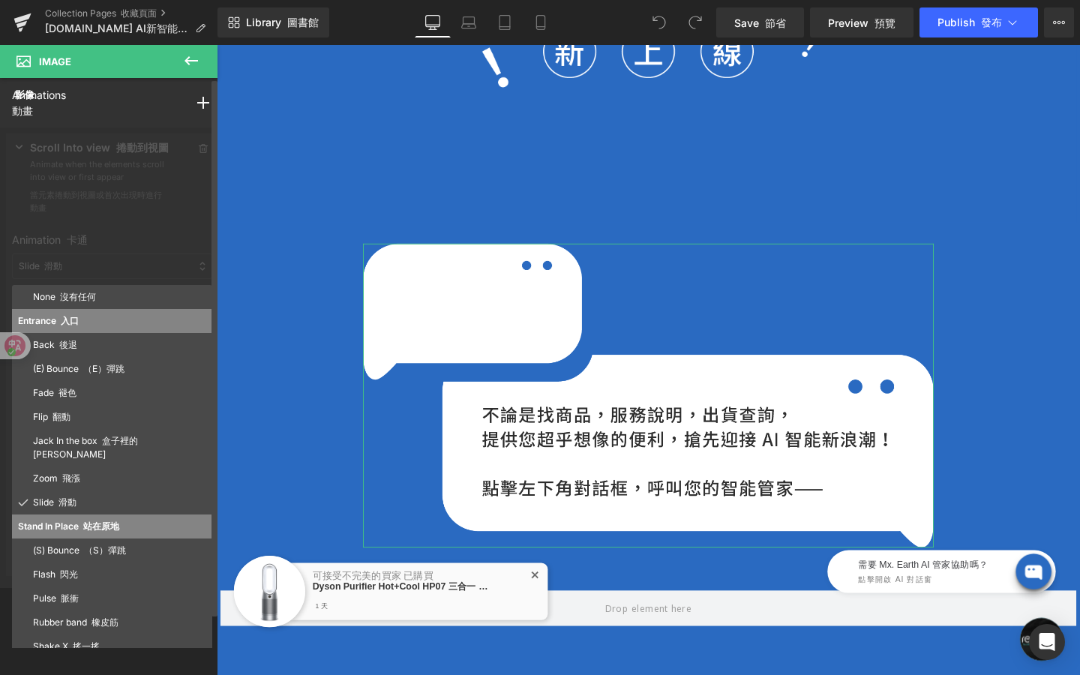
click at [159, 251] on div at bounding box center [112, 358] width 224 height 461
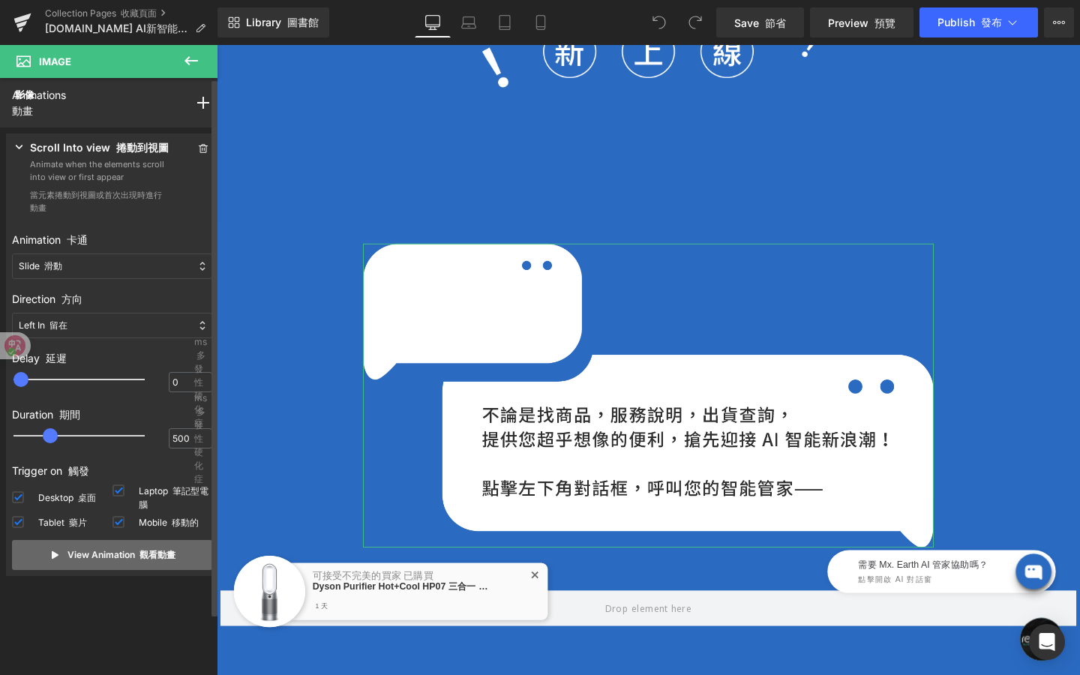
click at [135, 552] on font at bounding box center [137, 554] width 5 height 11
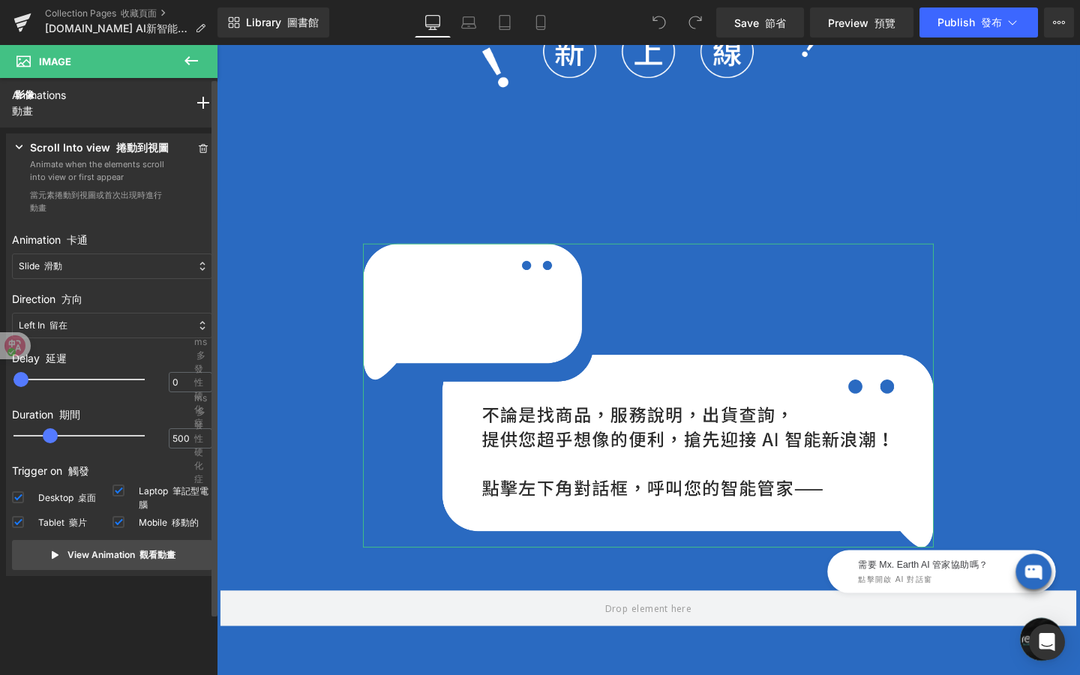
click at [125, 276] on div "Slide 滑動" at bounding box center [112, 267] width 200 height 26
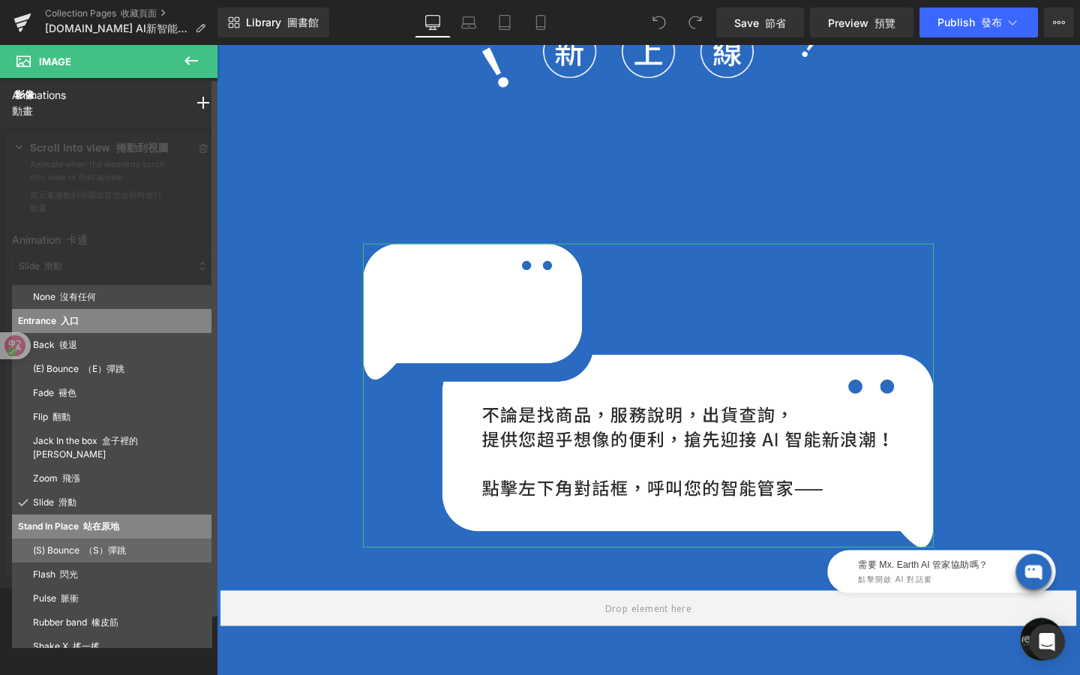
click at [119, 545] on div "(S) Bounce （S）彈跳" at bounding box center [112, 551] width 200 height 24
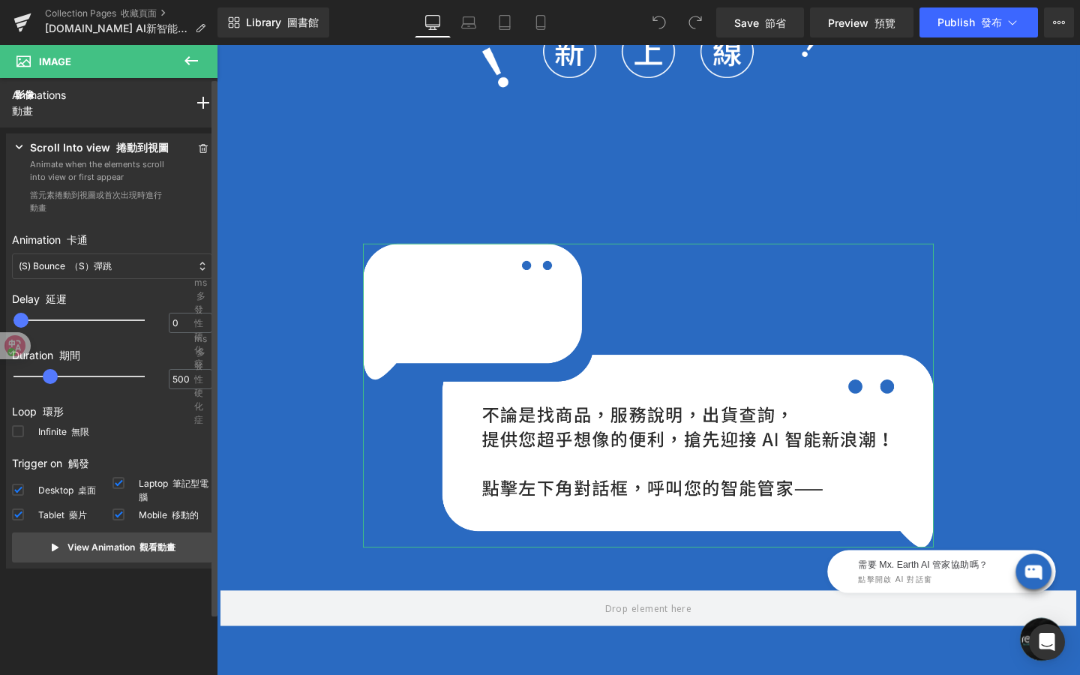
click at [171, 274] on div "(S) Bounce （S）彈跳" at bounding box center [112, 267] width 200 height 26
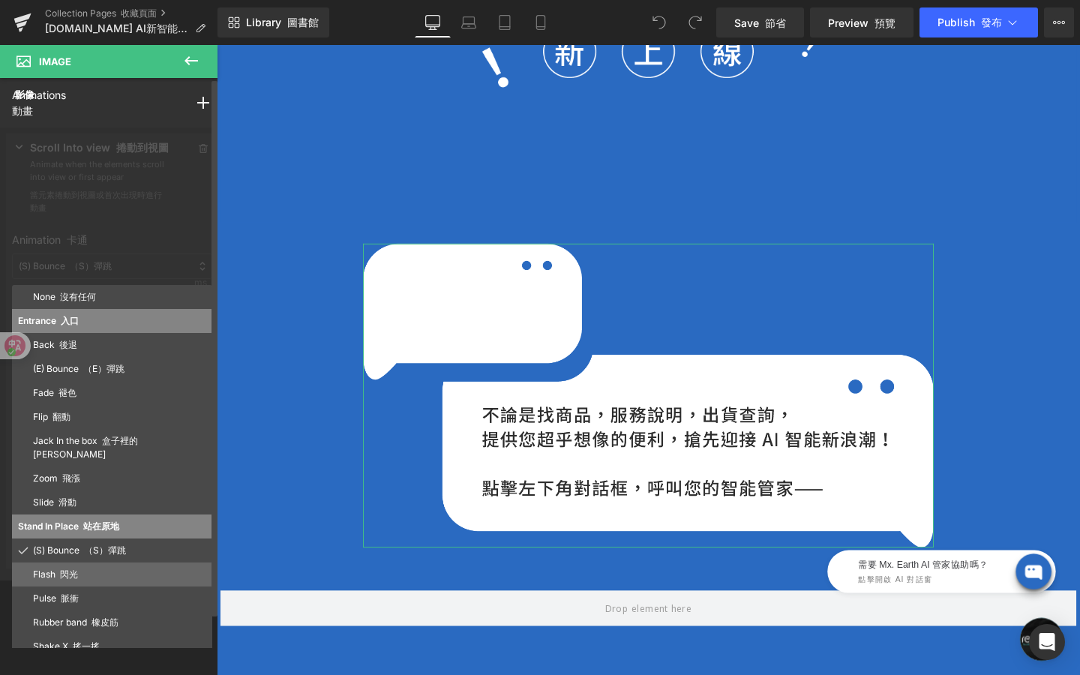
click at [128, 569] on div "Flash 閃光" at bounding box center [112, 575] width 200 height 24
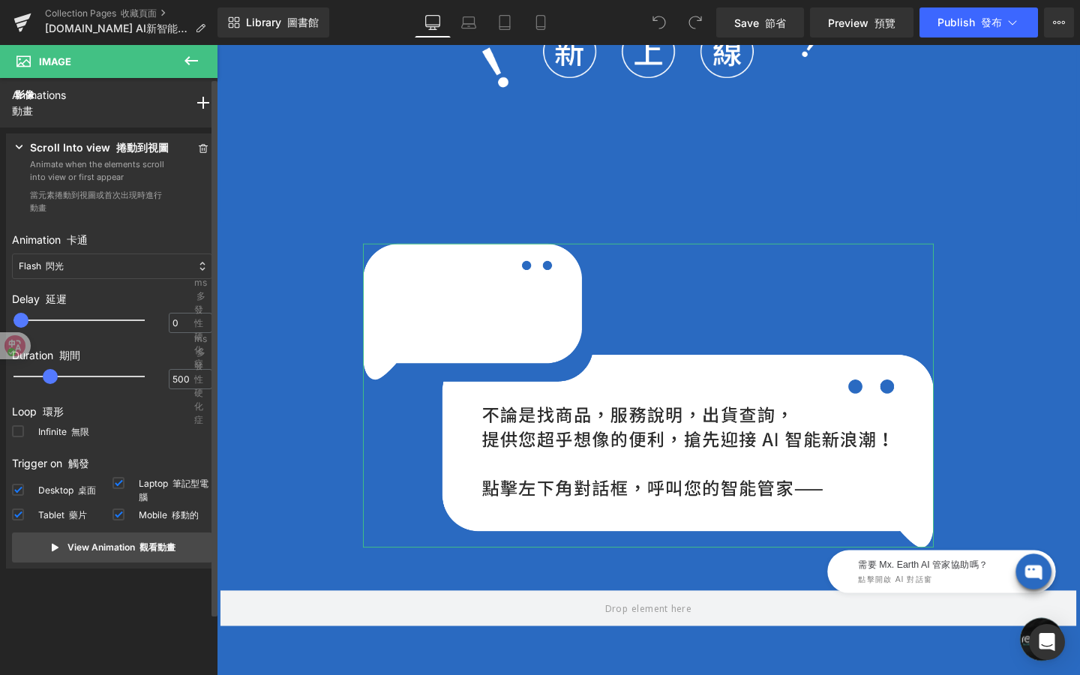
click at [176, 263] on div "Flash 閃光" at bounding box center [112, 267] width 200 height 26
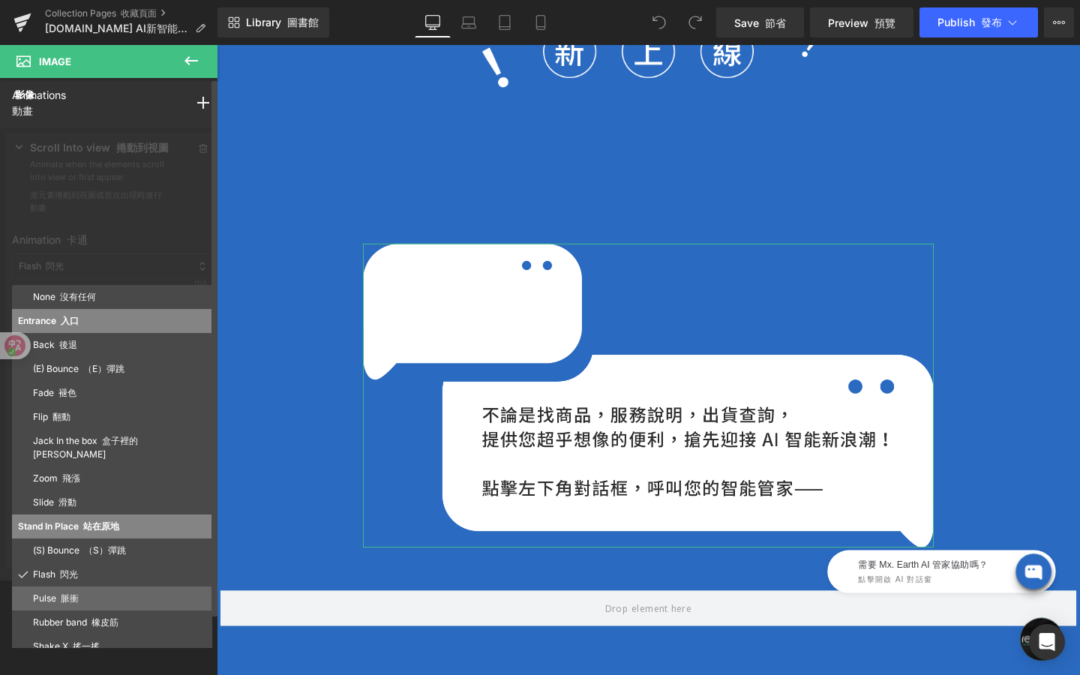
click at [128, 592] on p "Pulse 脈衝" at bounding box center [119, 599] width 173 height 14
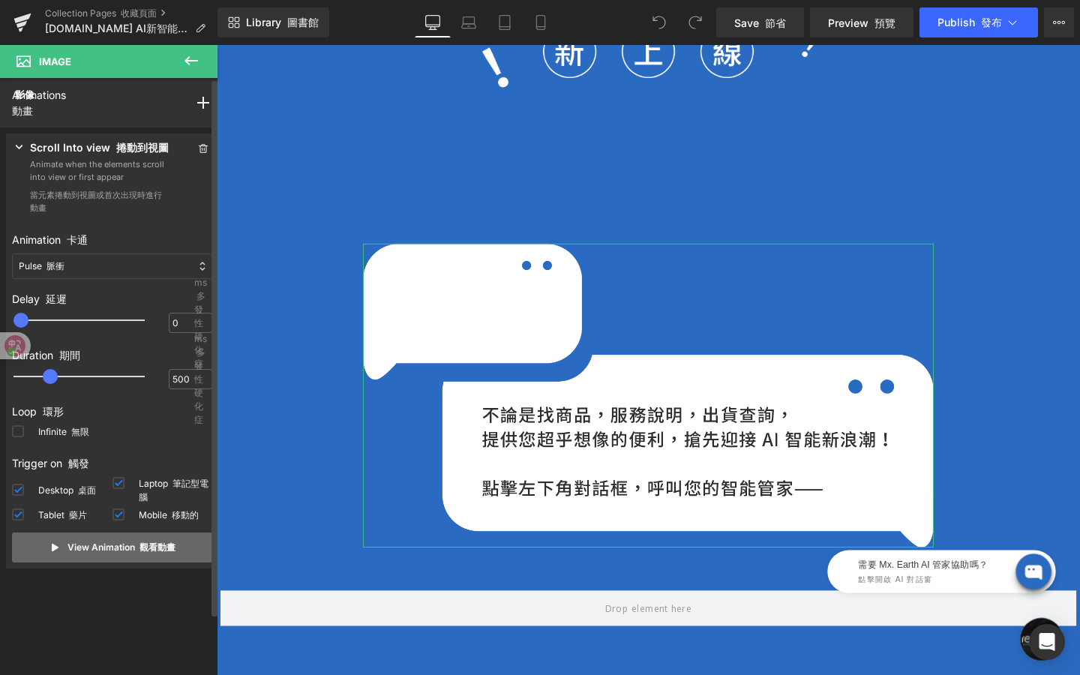
click at [117, 548] on p "View Animation 觀看動畫" at bounding box center [122, 548] width 108 height 14
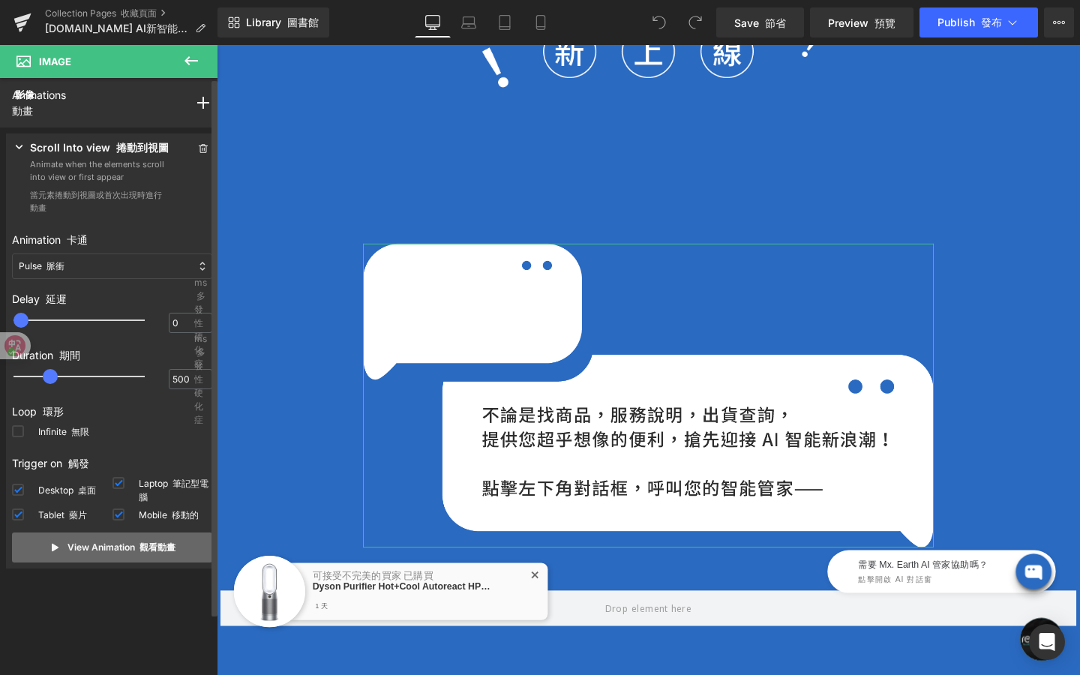
click at [117, 548] on p "View Animation 觀看動畫" at bounding box center [122, 548] width 108 height 14
click at [158, 274] on div "Pulse 脈衝" at bounding box center [112, 267] width 200 height 26
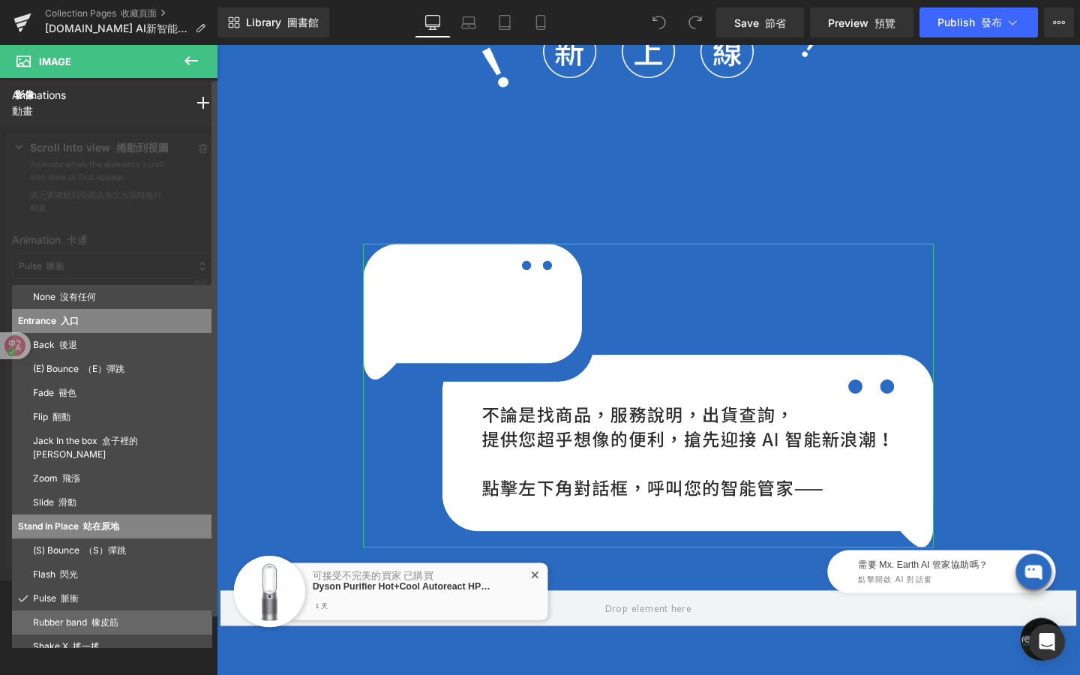
click at [128, 616] on p "Rubber band 橡皮筋" at bounding box center [119, 623] width 173 height 14
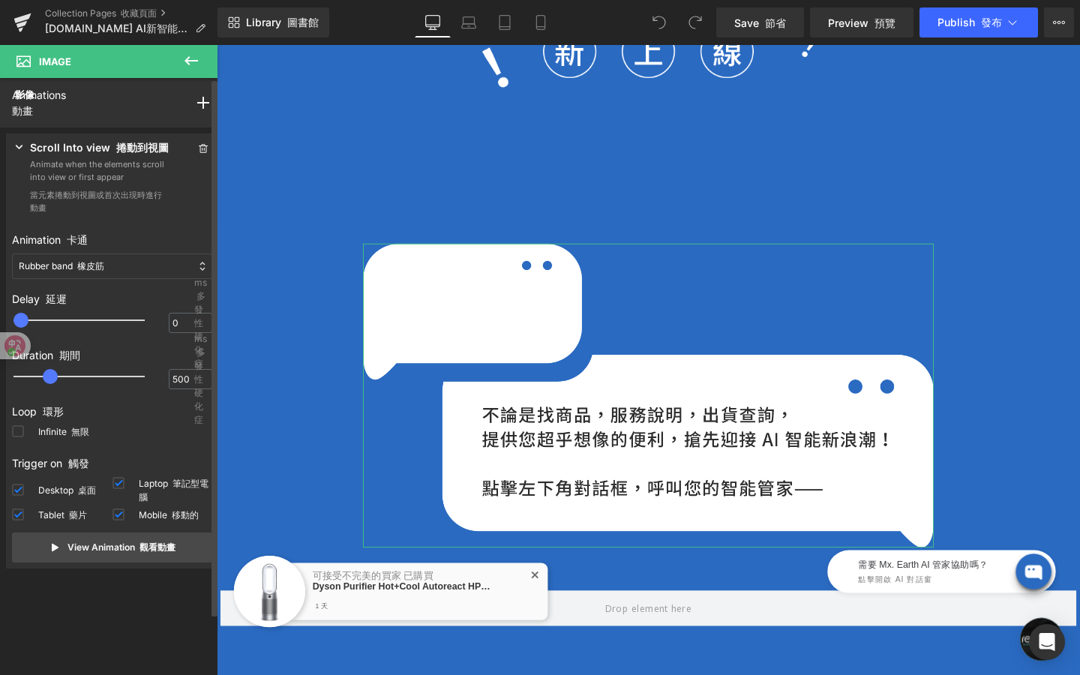
click at [177, 270] on div "Rubber band 橡皮筋" at bounding box center [112, 267] width 200 height 26
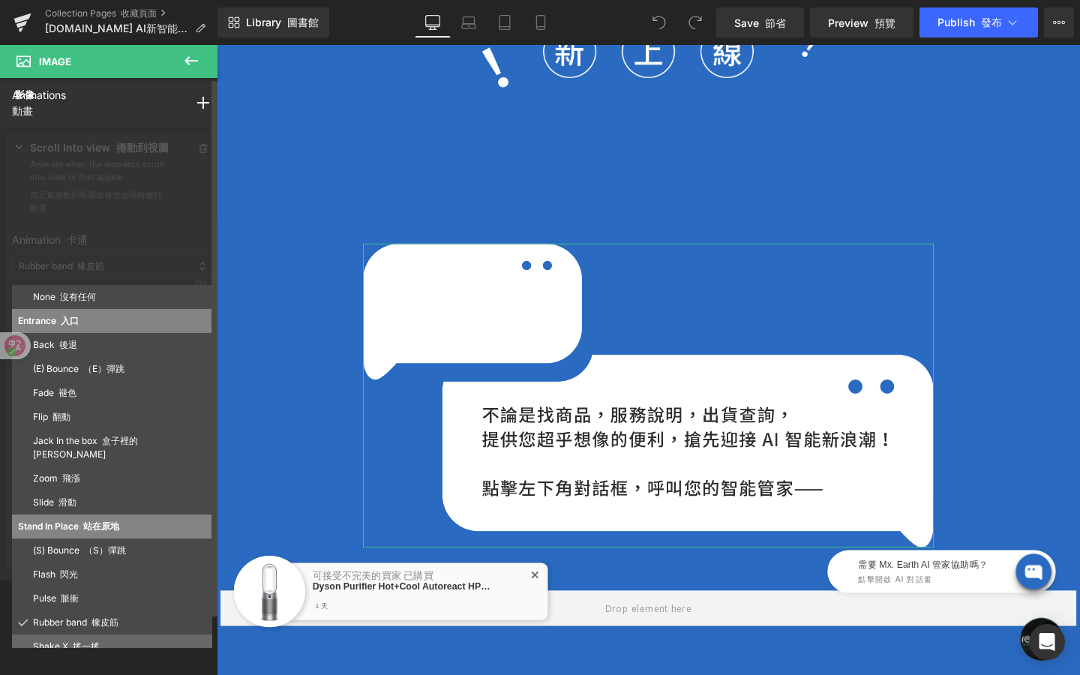
click at [152, 640] on p "Shake X 搖一搖" at bounding box center [119, 647] width 173 height 14
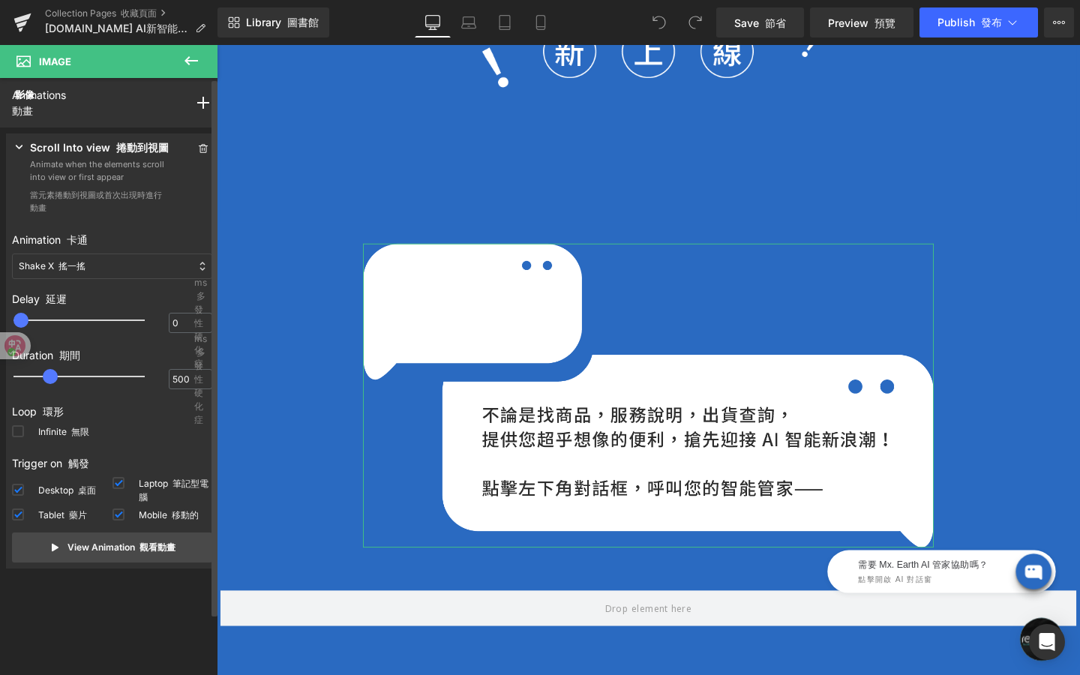
click at [188, 265] on div "Shake X 搖一搖" at bounding box center [112, 267] width 200 height 26
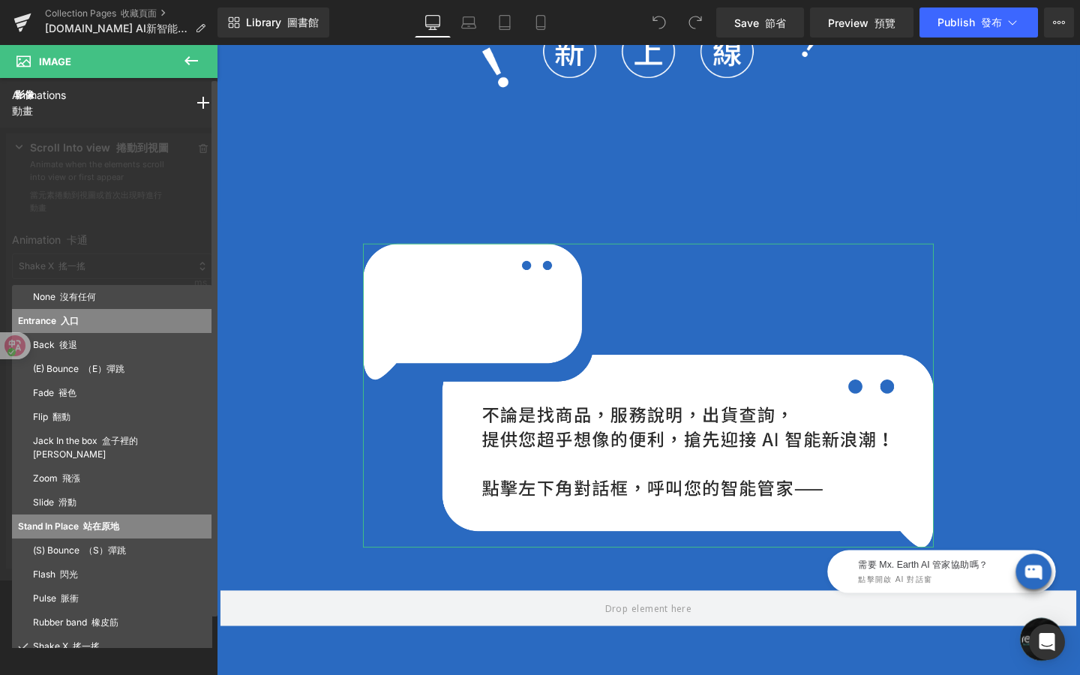
click at [179, 332] on div "Entrance 入口" at bounding box center [112, 321] width 200 height 24
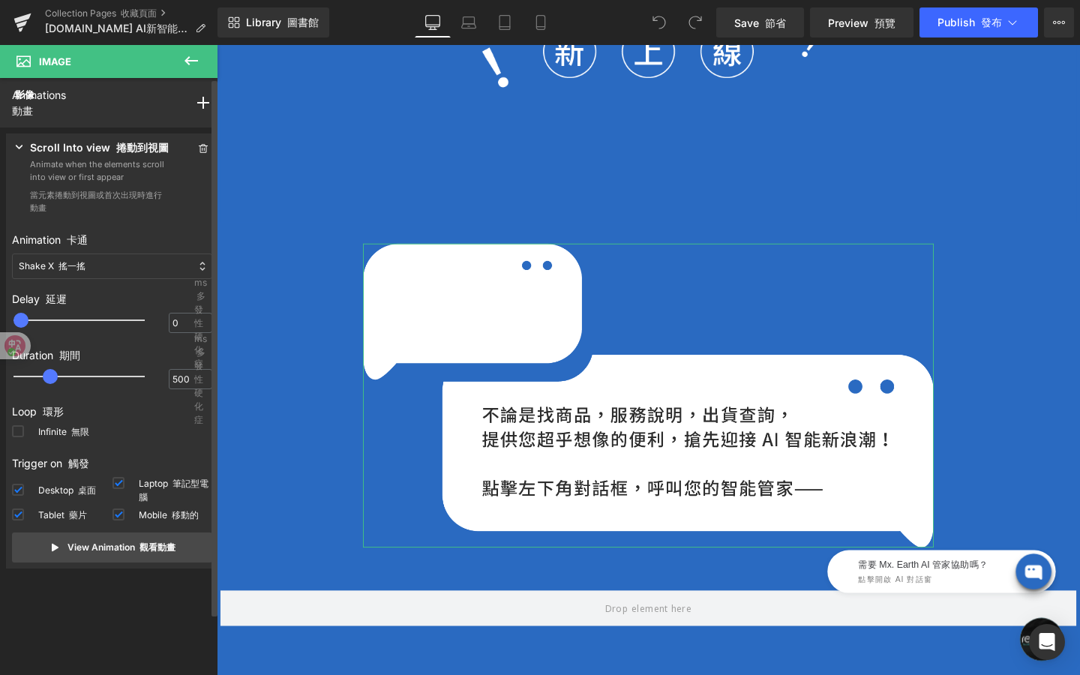
click at [170, 260] on div "Shake X 搖一搖" at bounding box center [112, 267] width 200 height 26
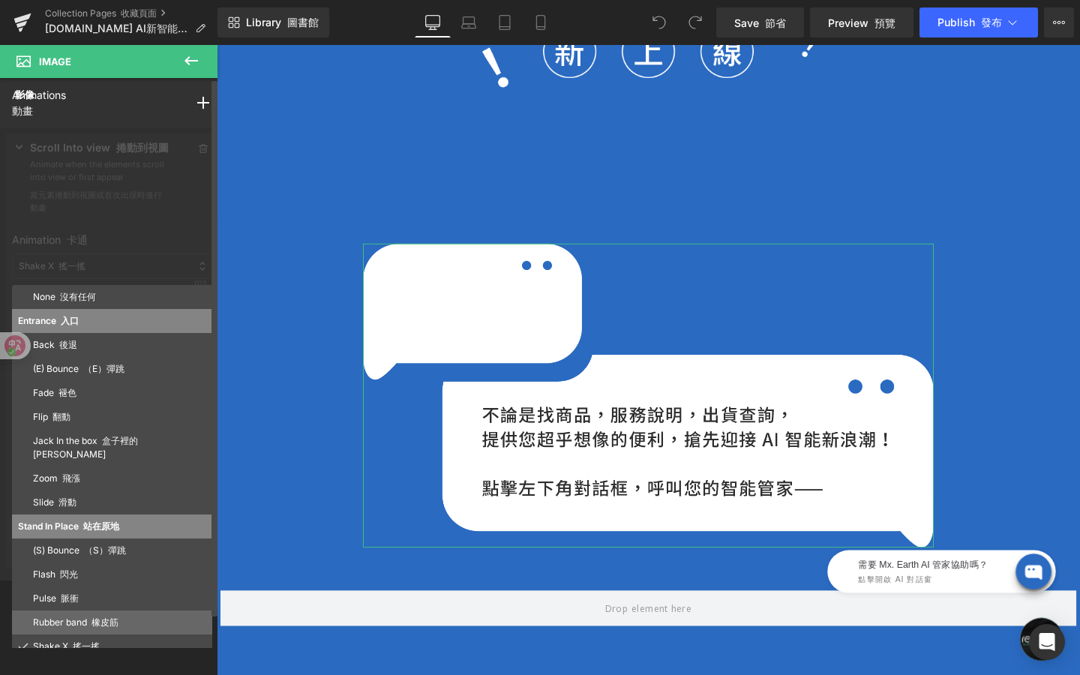
click at [139, 616] on p "Rubber band 橡皮筋" at bounding box center [119, 623] width 173 height 14
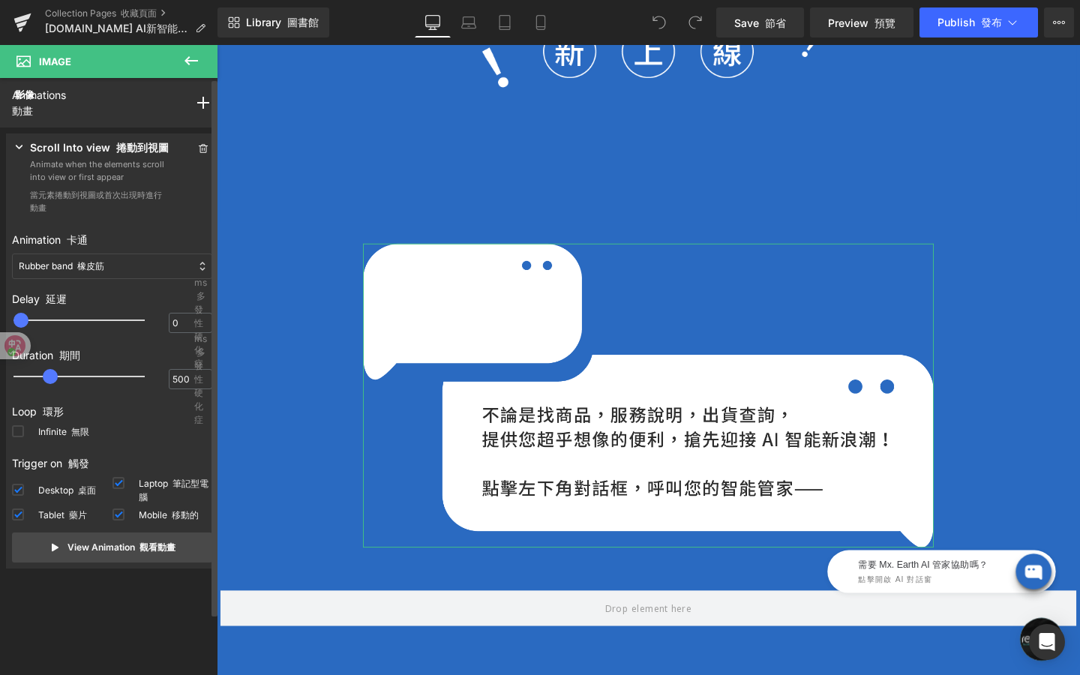
click at [171, 269] on div "Rubber band 橡皮筋" at bounding box center [112, 267] width 200 height 26
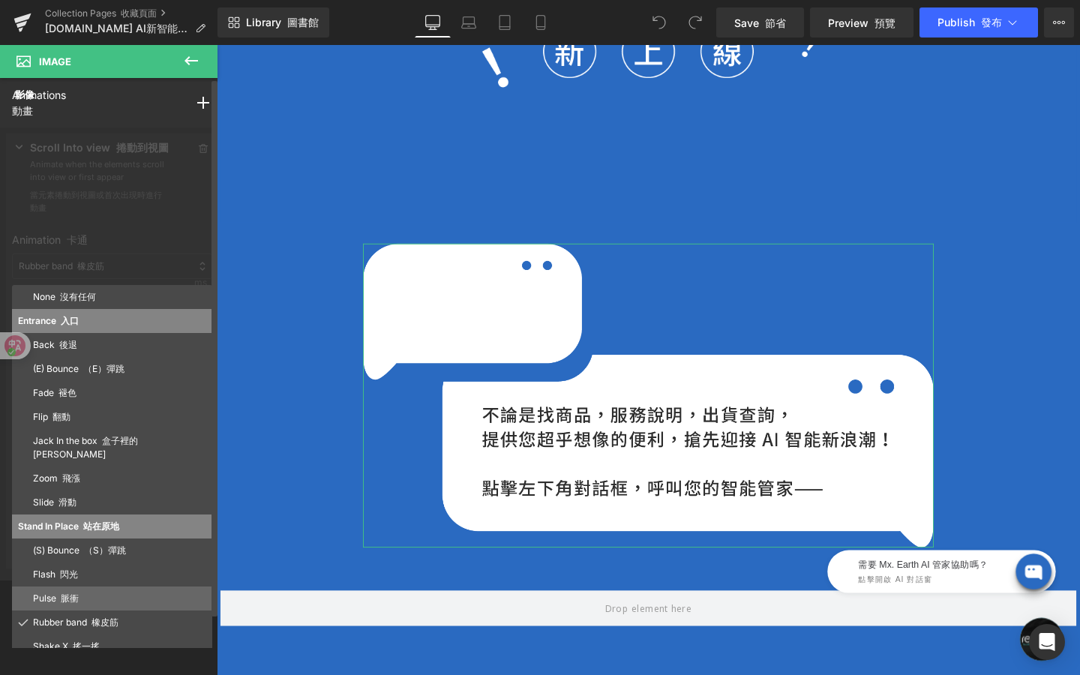
click at [132, 592] on p "Pulse 脈衝" at bounding box center [119, 599] width 173 height 14
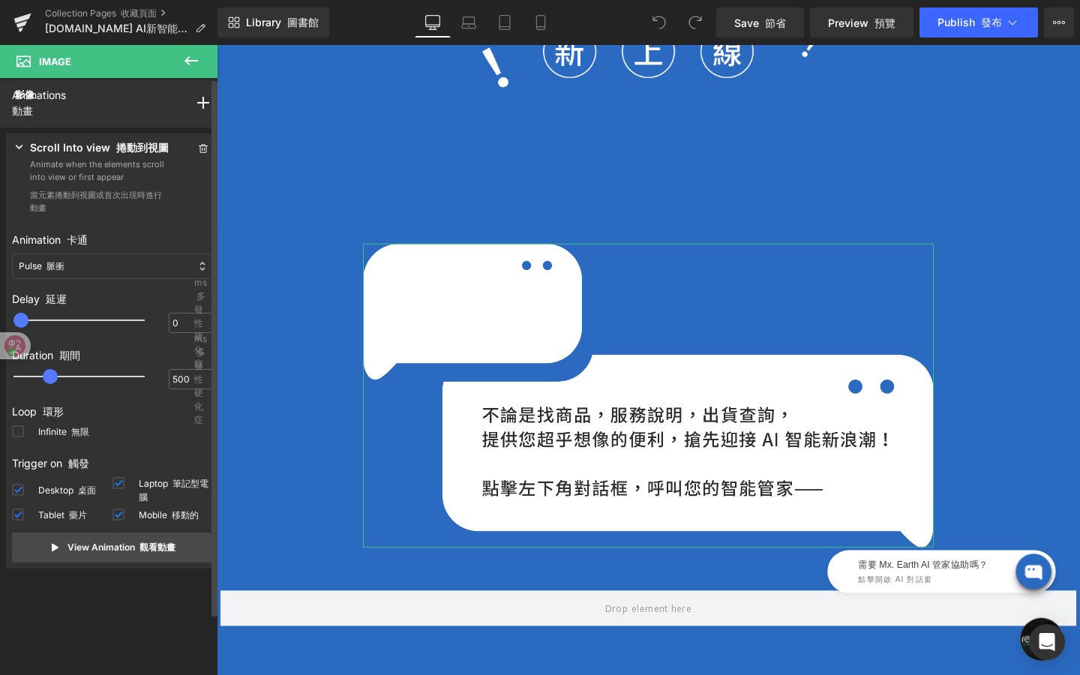
click at [158, 270] on div "Pulse 脈衝" at bounding box center [112, 267] width 200 height 26
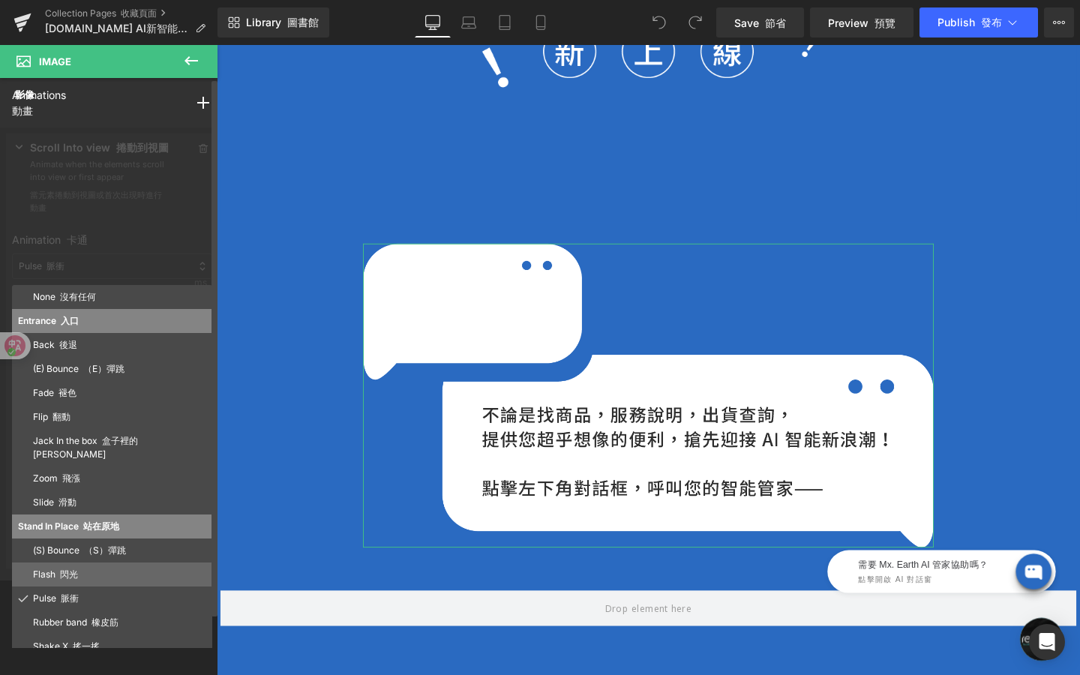
click at [132, 568] on p "Flash 閃光" at bounding box center [119, 575] width 173 height 14
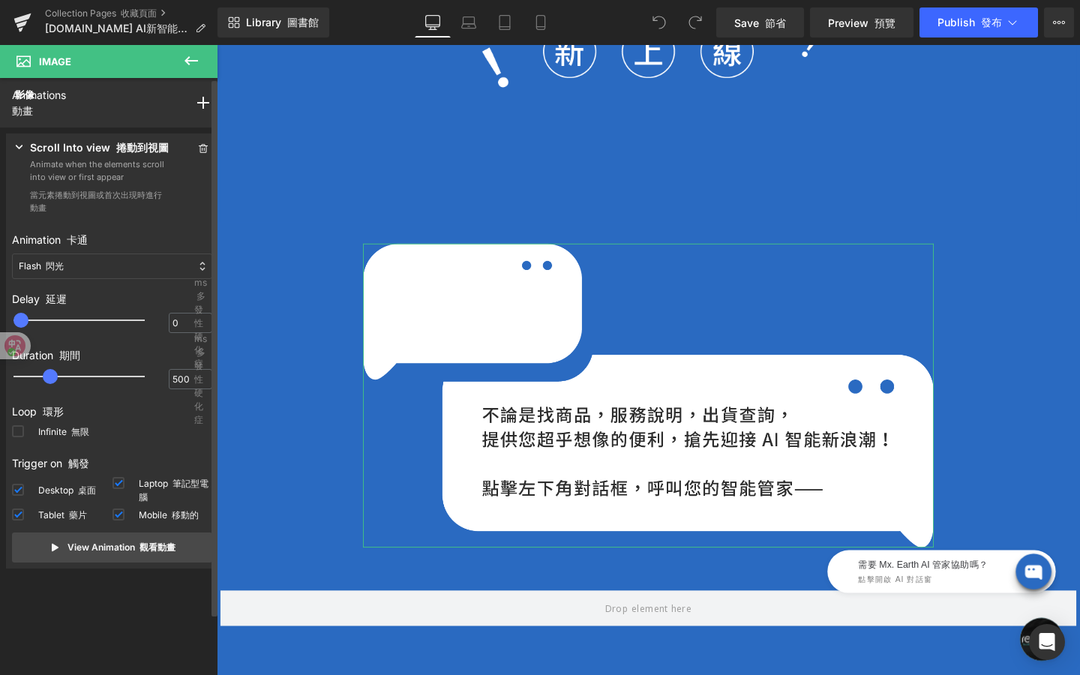
click at [158, 269] on div "Flash 閃光" at bounding box center [112, 267] width 200 height 26
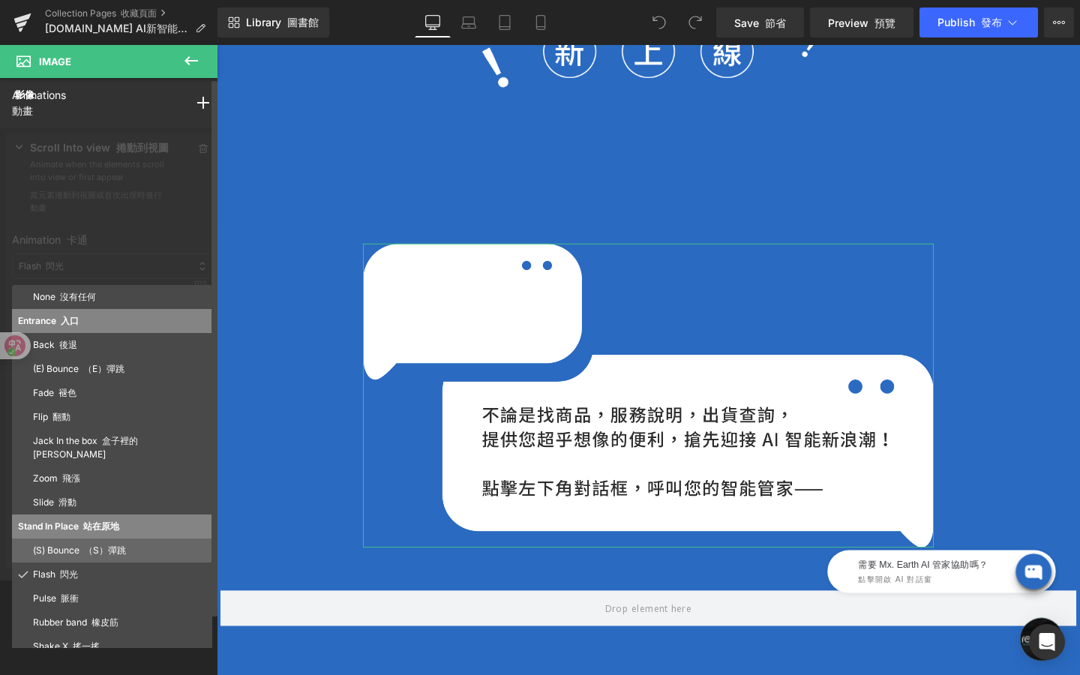
click at [140, 544] on p "(S) Bounce （S）彈跳" at bounding box center [119, 551] width 173 height 14
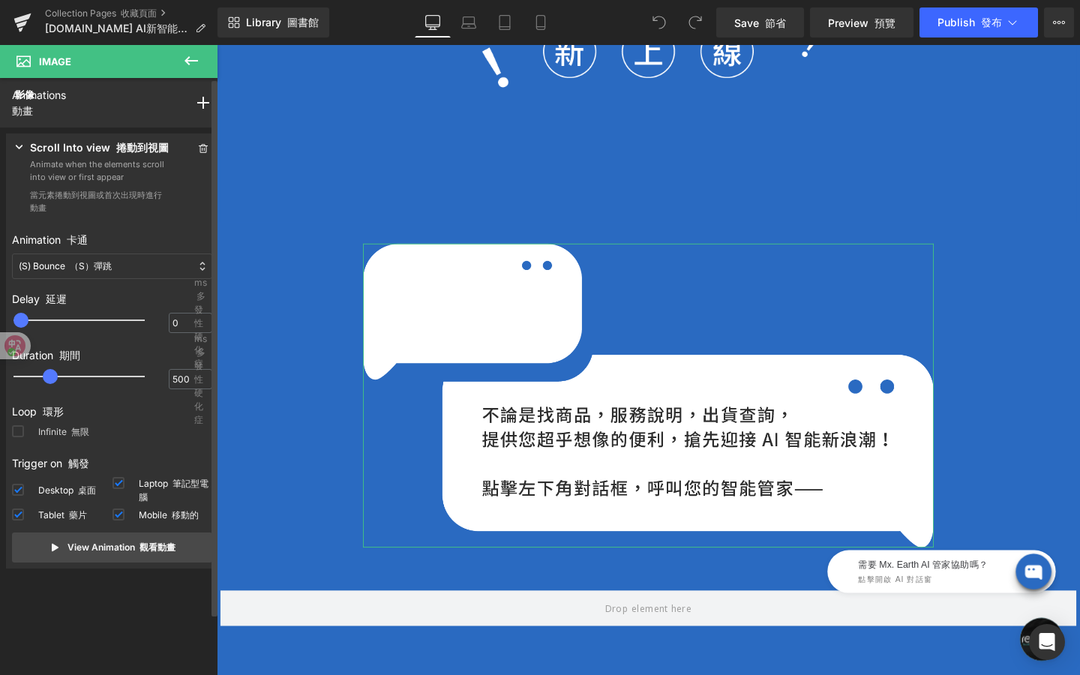
click at [20, 433] on span at bounding box center [18, 431] width 12 height 12
click at [0, 0] on input "Infinite 無限" at bounding box center [0, 0] width 0 height 0
click at [110, 564] on div "Scroll Into view 捲動到視圖 Animate when the elements scroll into view or first appe…" at bounding box center [112, 351] width 212 height 435
click at [117, 558] on button "View Animation 觀看動畫" at bounding box center [112, 548] width 200 height 30
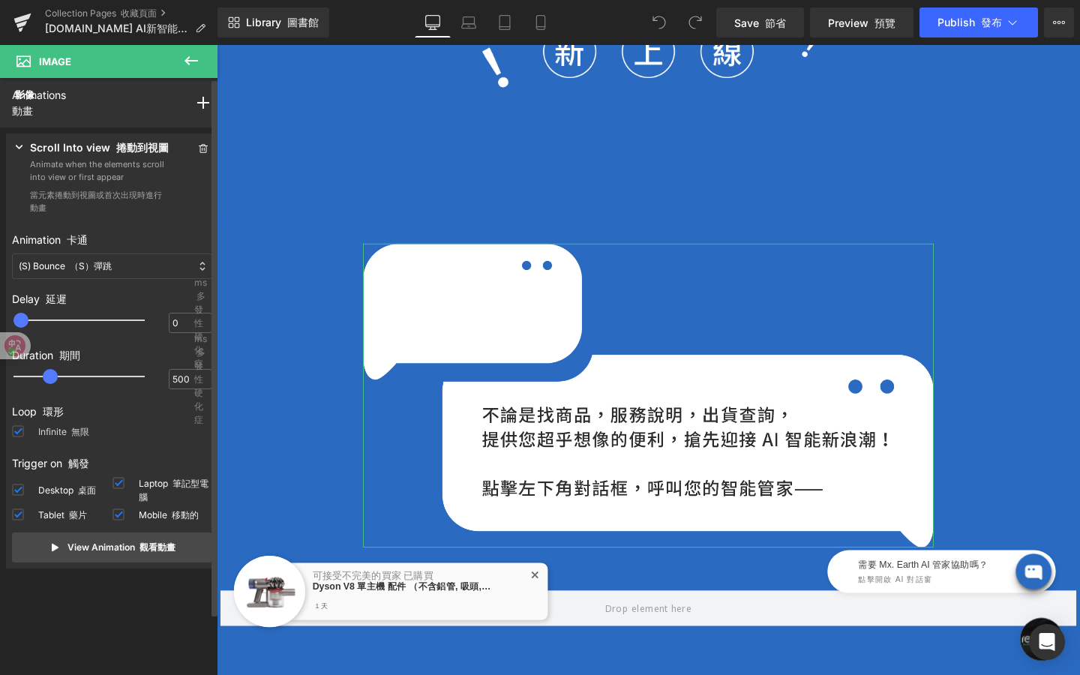
click at [22, 429] on span at bounding box center [18, 431] width 12 height 12
click at [0, 0] on input "Infinite 無限" at bounding box center [0, 0] width 0 height 0
type input "1200"
drag, startPoint x: 55, startPoint y: 374, endPoint x: 104, endPoint y: 388, distance: 50.6
click at [104, 388] on div at bounding box center [89, 377] width 131 height 30
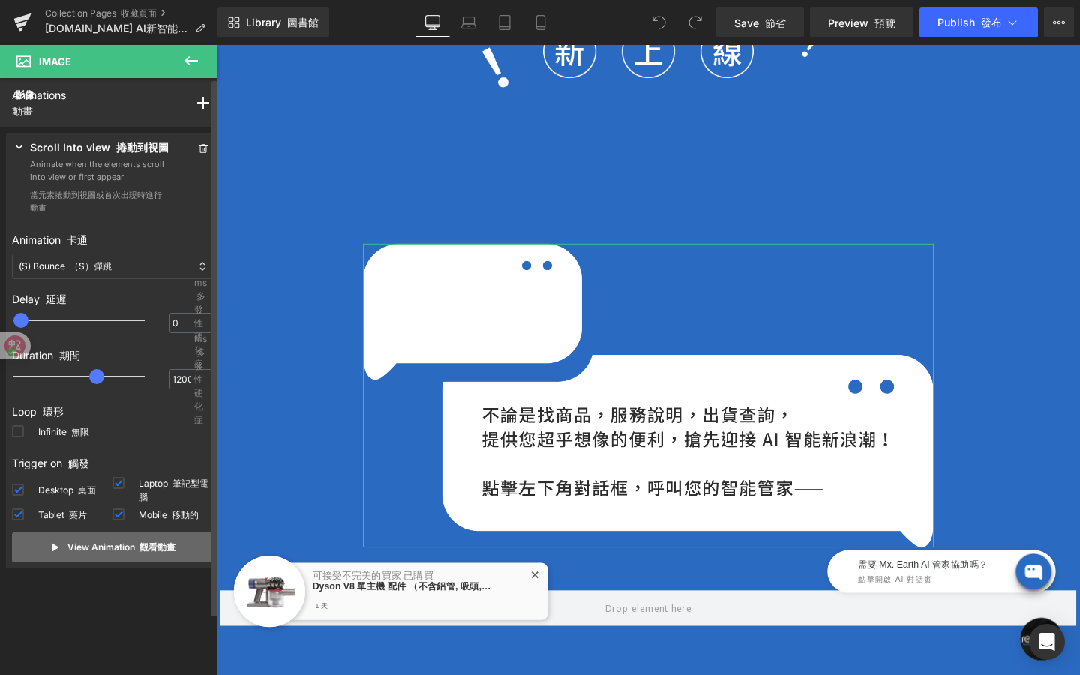
click at [51, 552] on icon at bounding box center [56, 548] width 12 height 12
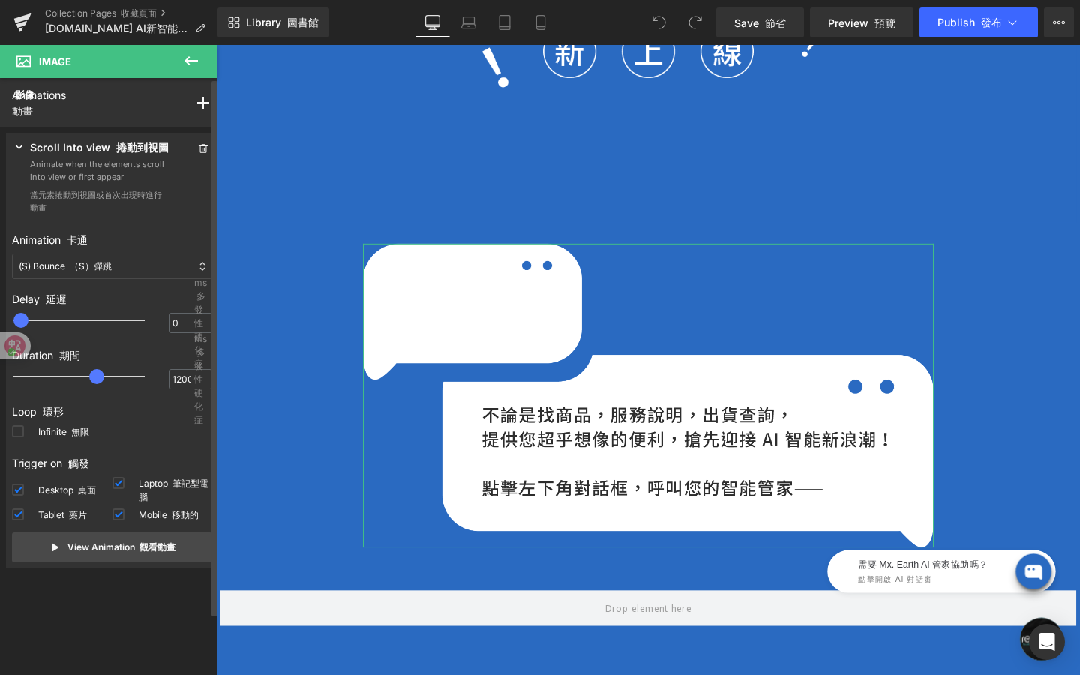
click at [157, 268] on div "(S) Bounce （S）彈跳" at bounding box center [112, 267] width 200 height 26
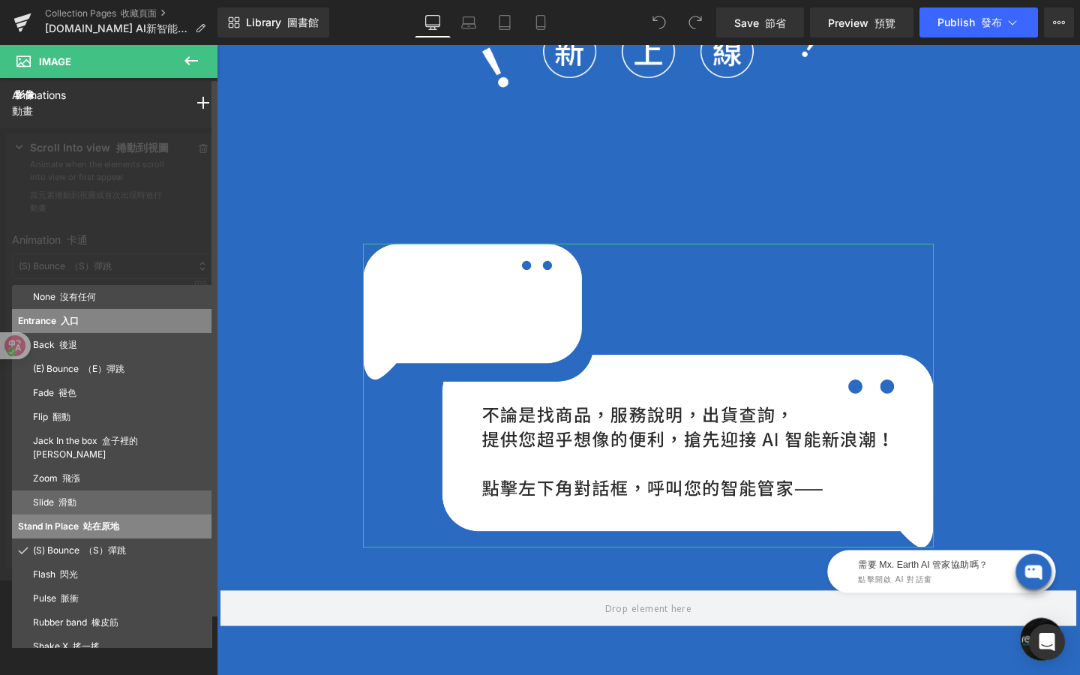
click at [110, 496] on p "Slide 滑動" at bounding box center [119, 503] width 173 height 14
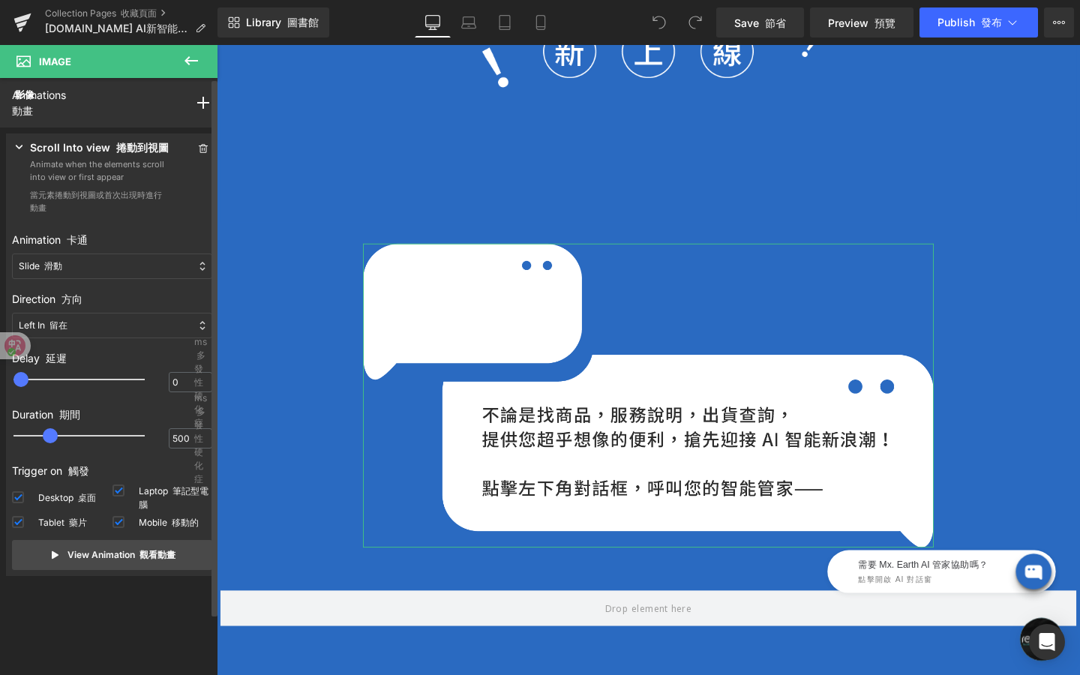
click at [157, 241] on p "Animation 卡通" at bounding box center [112, 240] width 200 height 16
click at [157, 269] on div "Slide 滑動" at bounding box center [112, 267] width 200 height 26
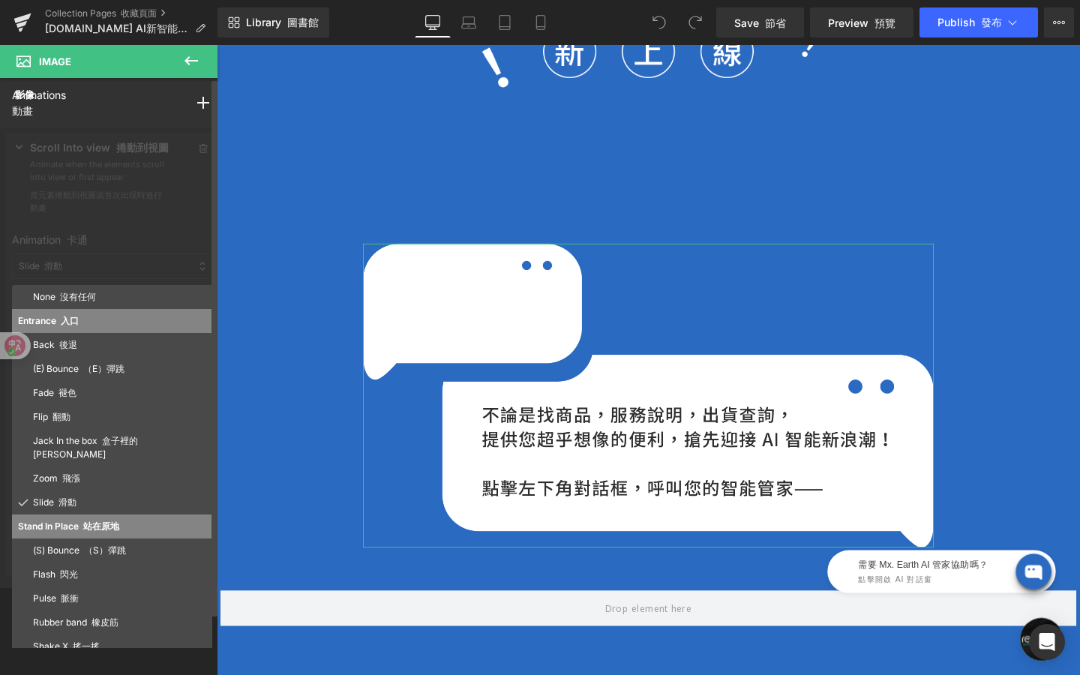
click at [163, 203] on div at bounding box center [112, 358] width 224 height 461
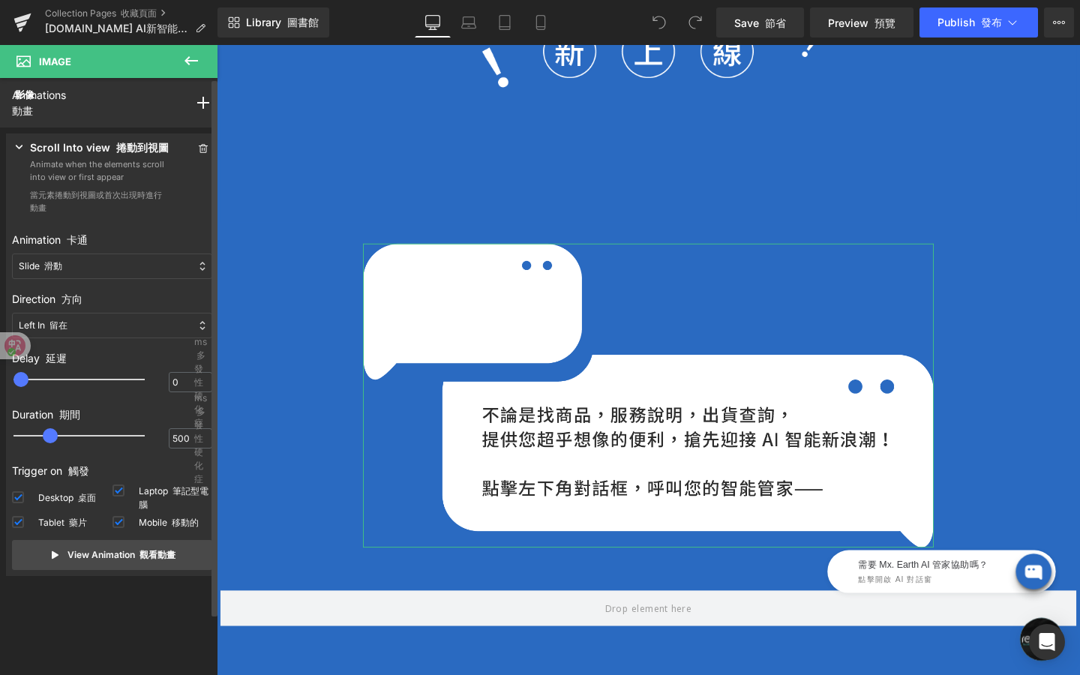
click at [136, 330] on div "Left In 留在" at bounding box center [112, 326] width 200 height 26
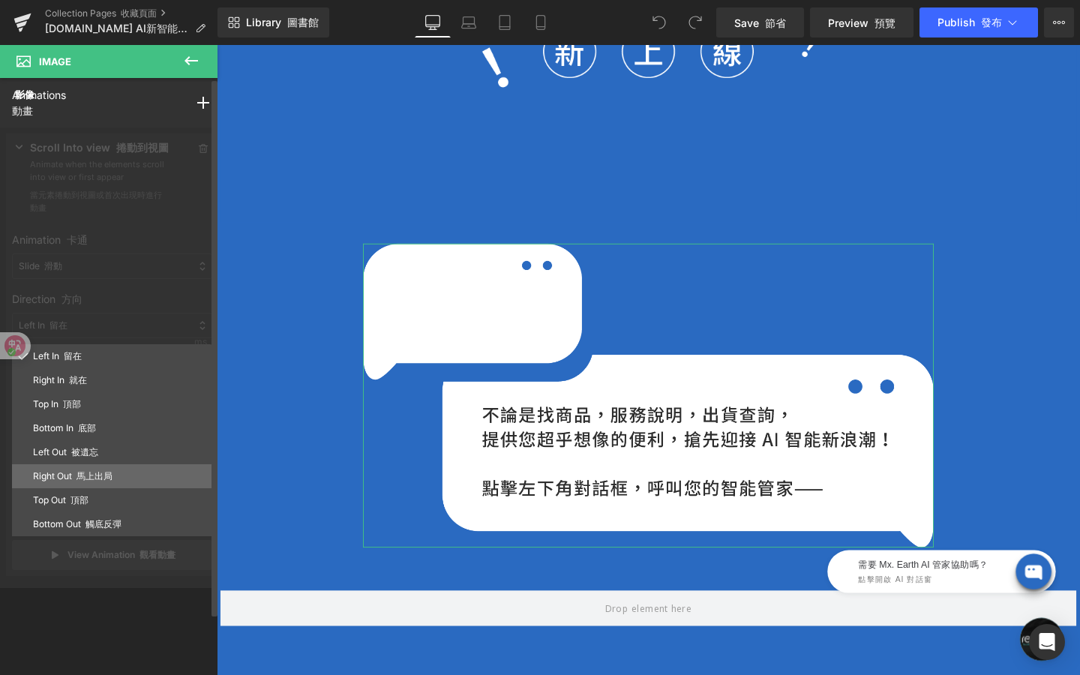
click at [105, 478] on font "馬上出局" at bounding box center [95, 475] width 36 height 11
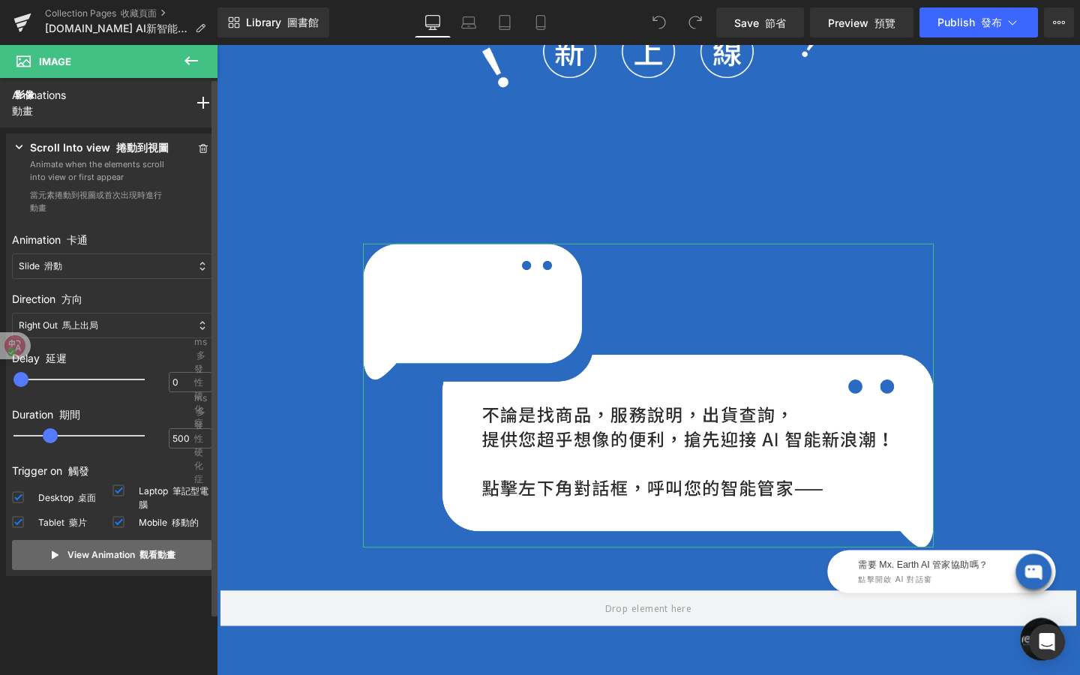
click at [106, 554] on p "View Animation 觀看動畫" at bounding box center [122, 555] width 108 height 14
click at [119, 328] on div "Right Out 馬上出局" at bounding box center [112, 326] width 200 height 26
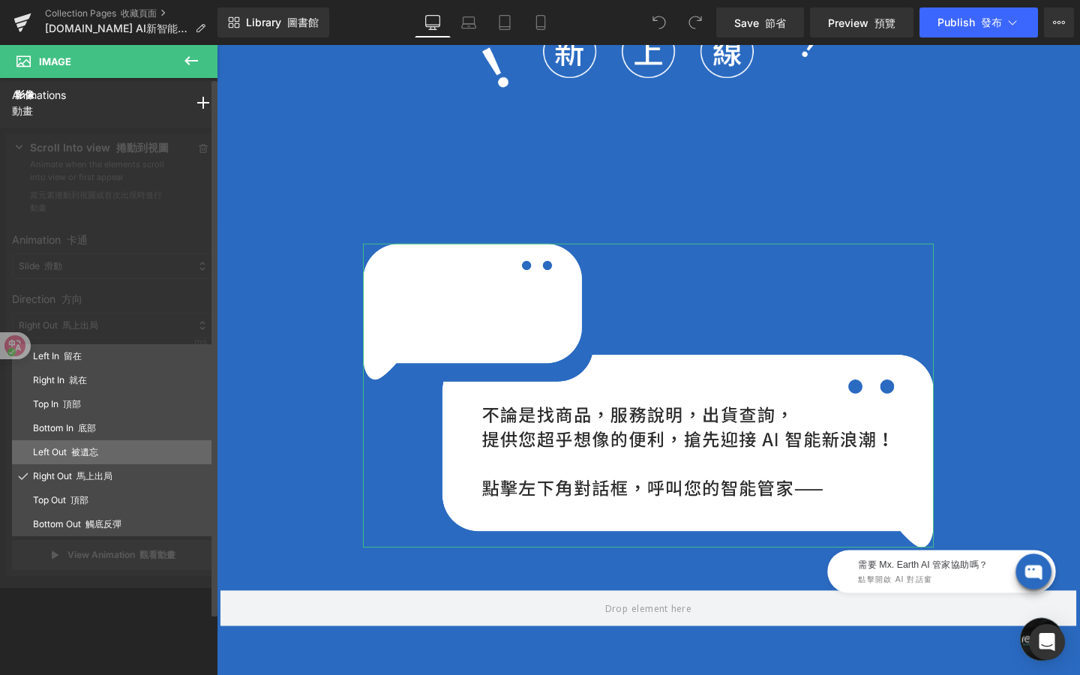
click at [123, 452] on p "Left Out 被遺忘" at bounding box center [119, 453] width 173 height 14
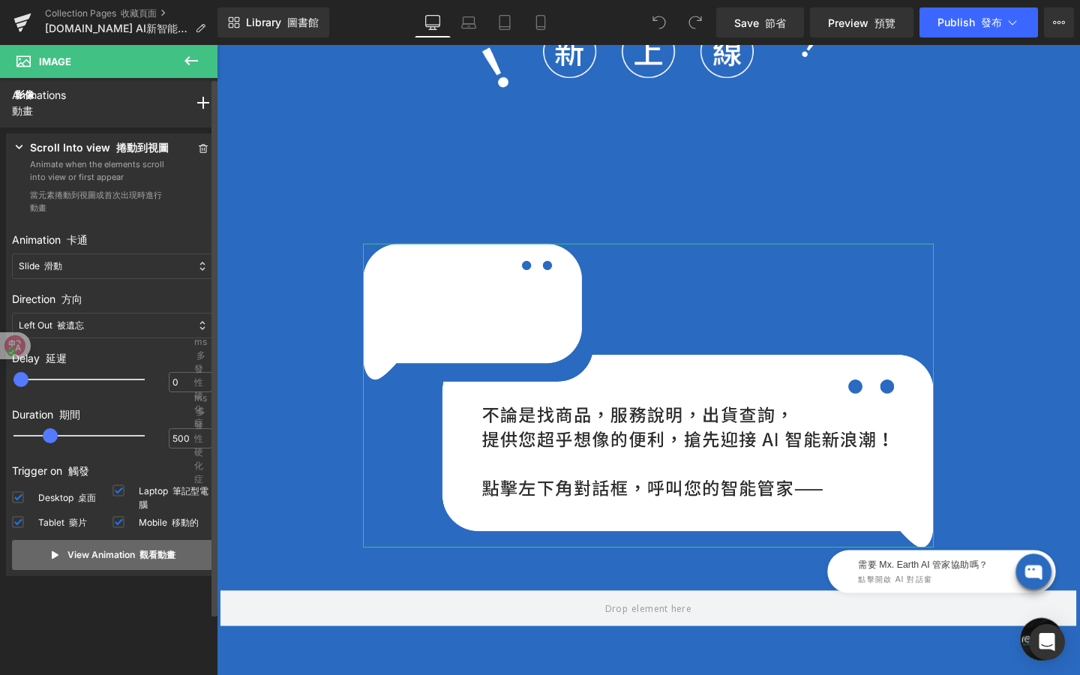
click at [140, 552] on font "觀看動畫" at bounding box center [158, 554] width 36 height 11
click at [183, 327] on div "Left Out 被遺忘" at bounding box center [112, 326] width 200 height 26
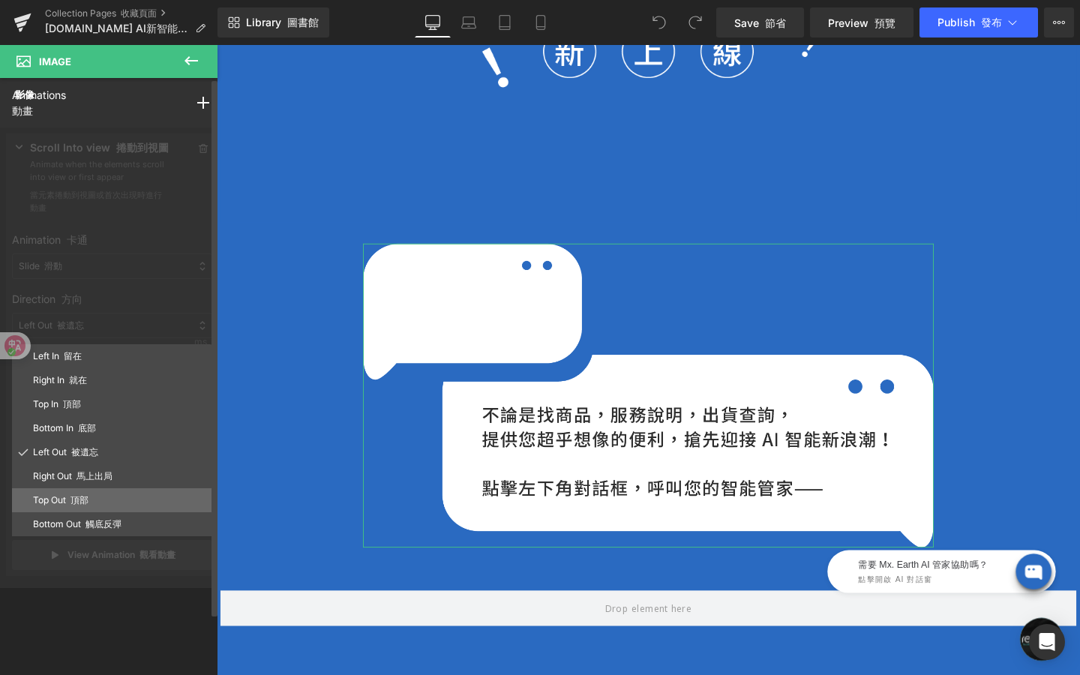
click at [143, 496] on p "Top Out 頂部" at bounding box center [119, 501] width 173 height 14
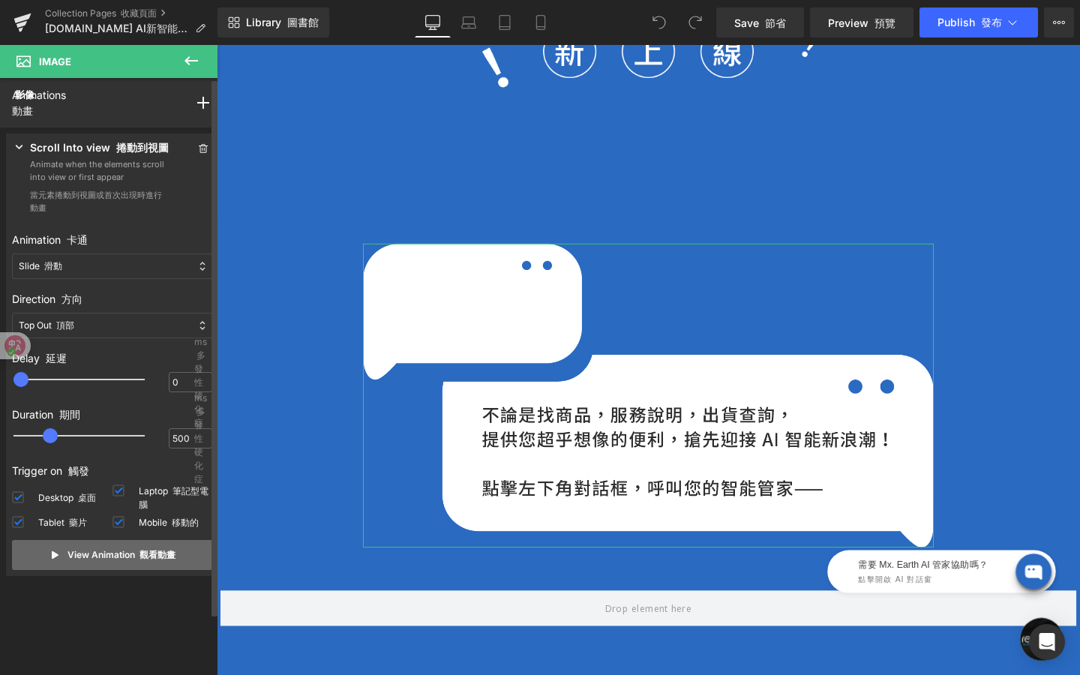
click at [140, 550] on font "觀看動畫" at bounding box center [158, 554] width 36 height 11
click at [158, 323] on div "Top Out 頂部" at bounding box center [112, 326] width 200 height 26
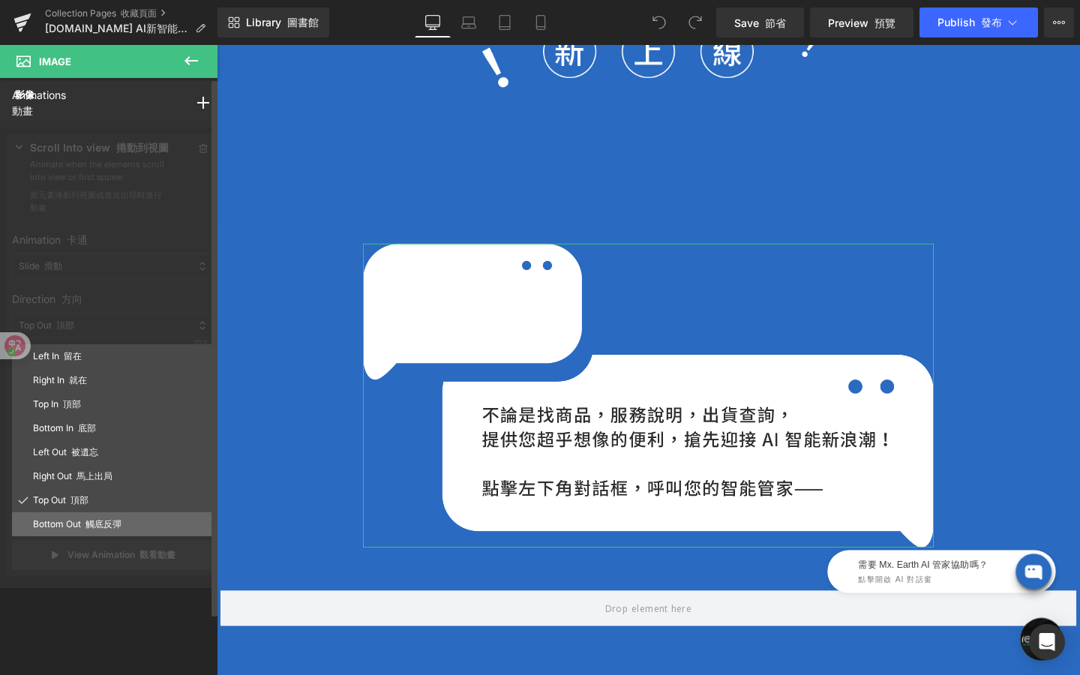
click at [143, 522] on p "Bottom Out 觸底反彈" at bounding box center [119, 525] width 173 height 14
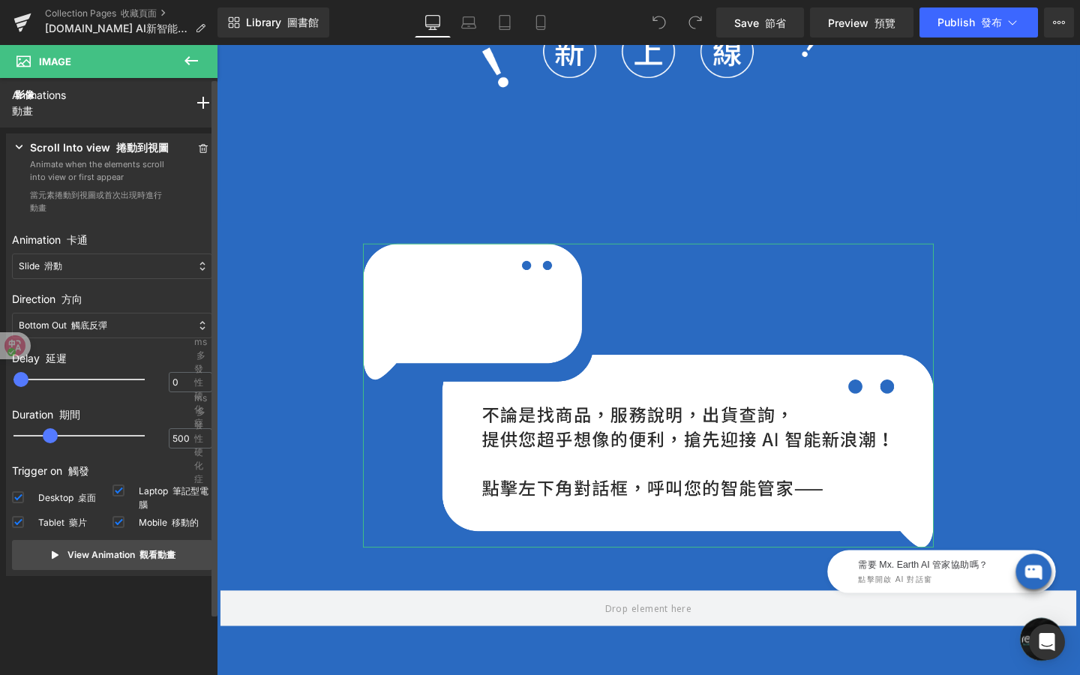
click at [155, 315] on div "Bottom Out 觸底反彈" at bounding box center [112, 326] width 200 height 26
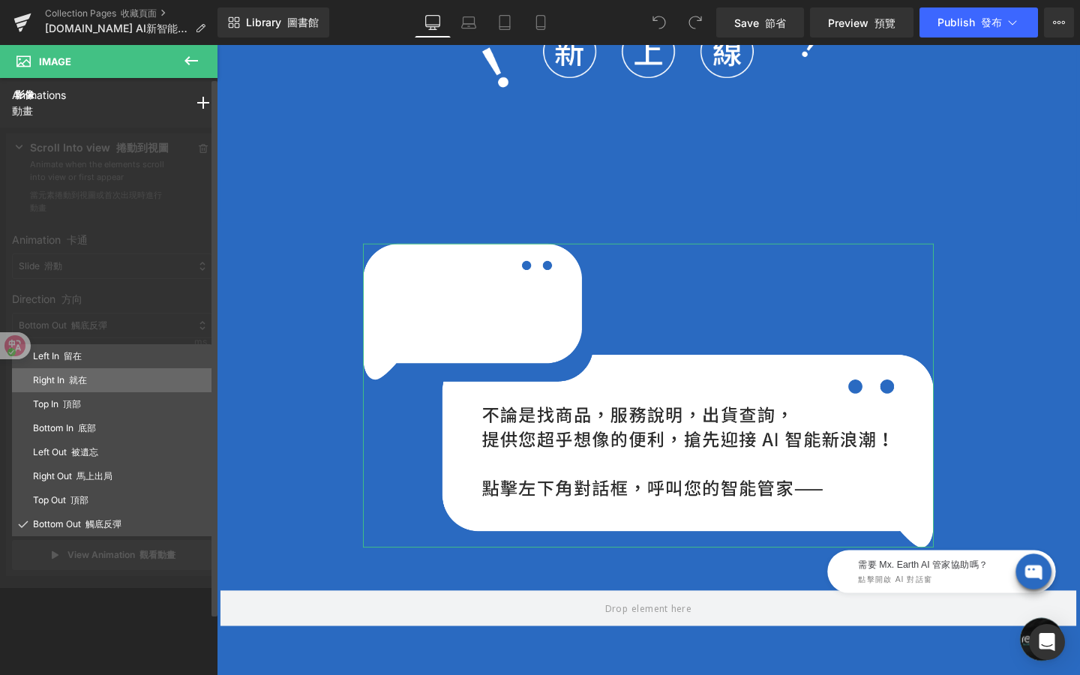
click at [139, 383] on p "Right In 就在" at bounding box center [119, 381] width 173 height 14
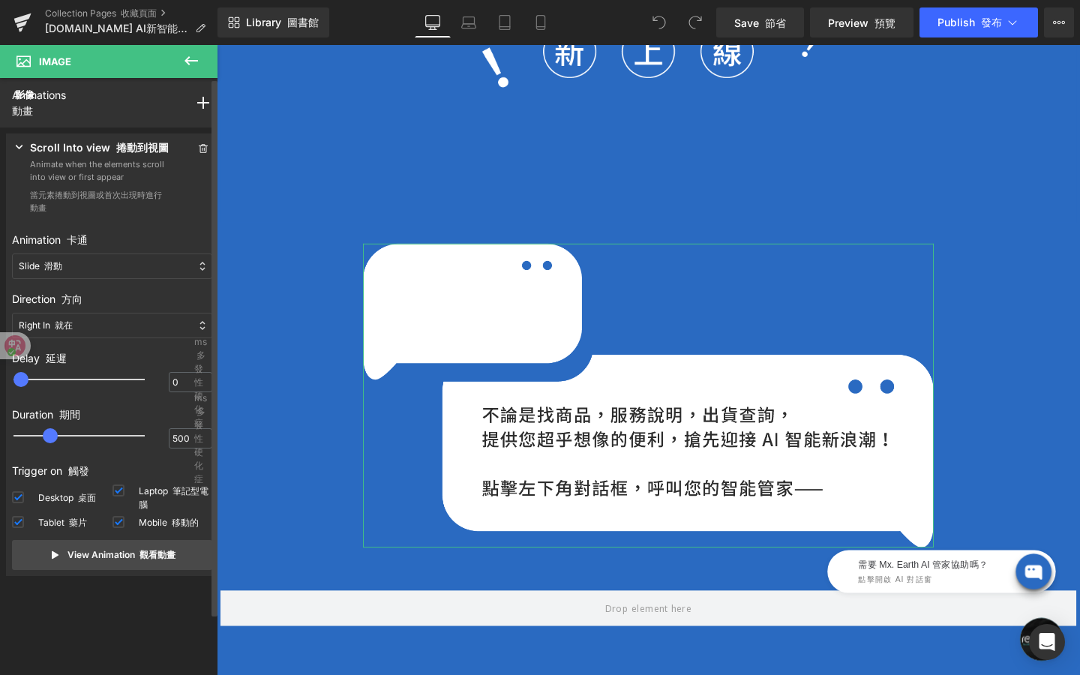
click at [133, 329] on div "Right In 就在" at bounding box center [112, 326] width 200 height 26
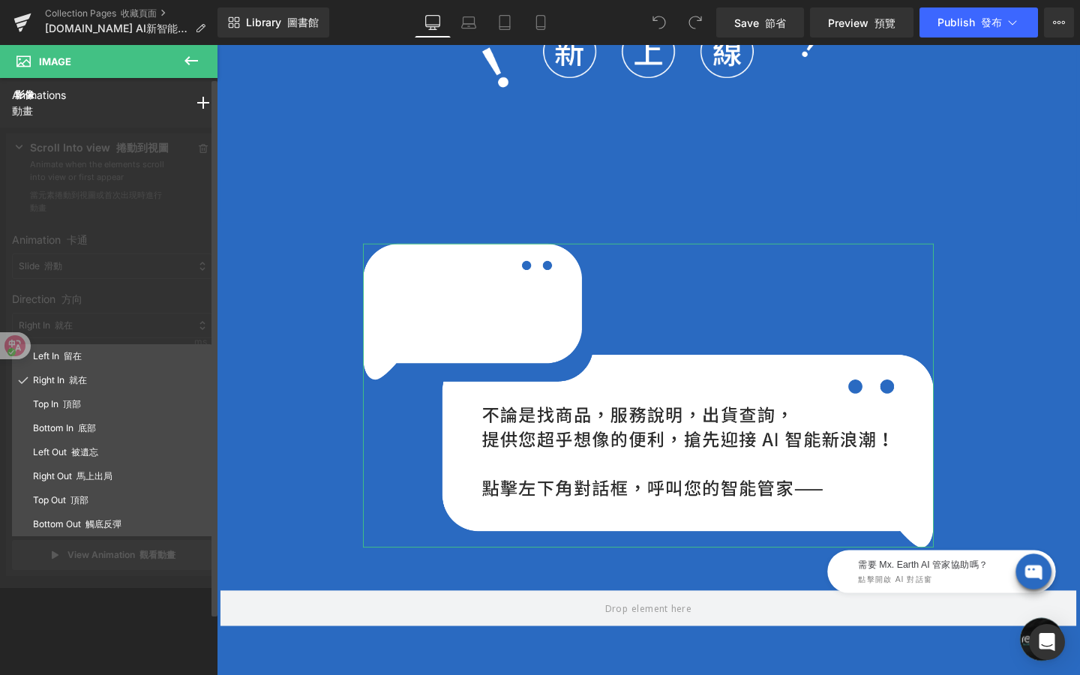
click at [142, 304] on div at bounding box center [112, 358] width 224 height 461
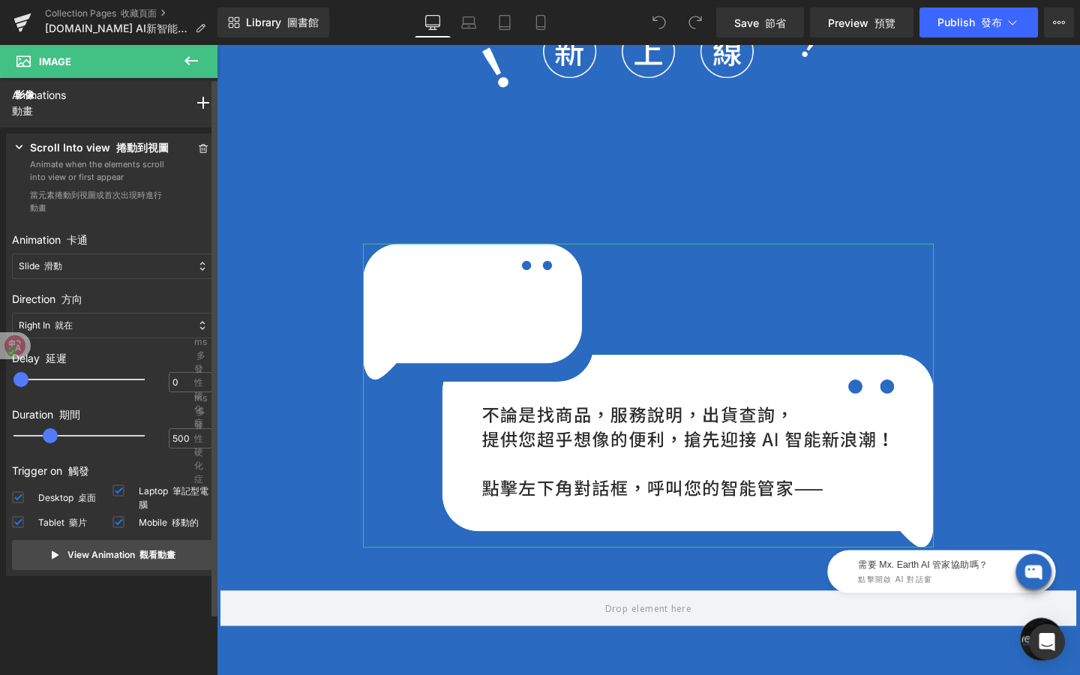
click at [149, 268] on div "Slide 滑動" at bounding box center [112, 267] width 200 height 26
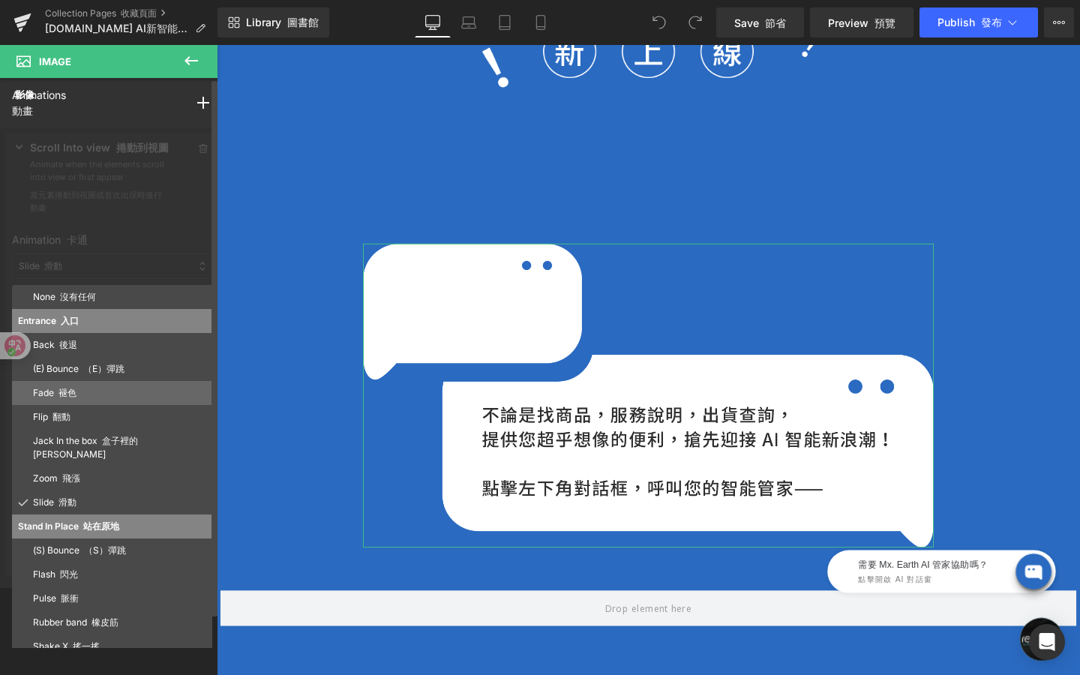
click at [126, 401] on div "Fade 褪色" at bounding box center [112, 393] width 200 height 24
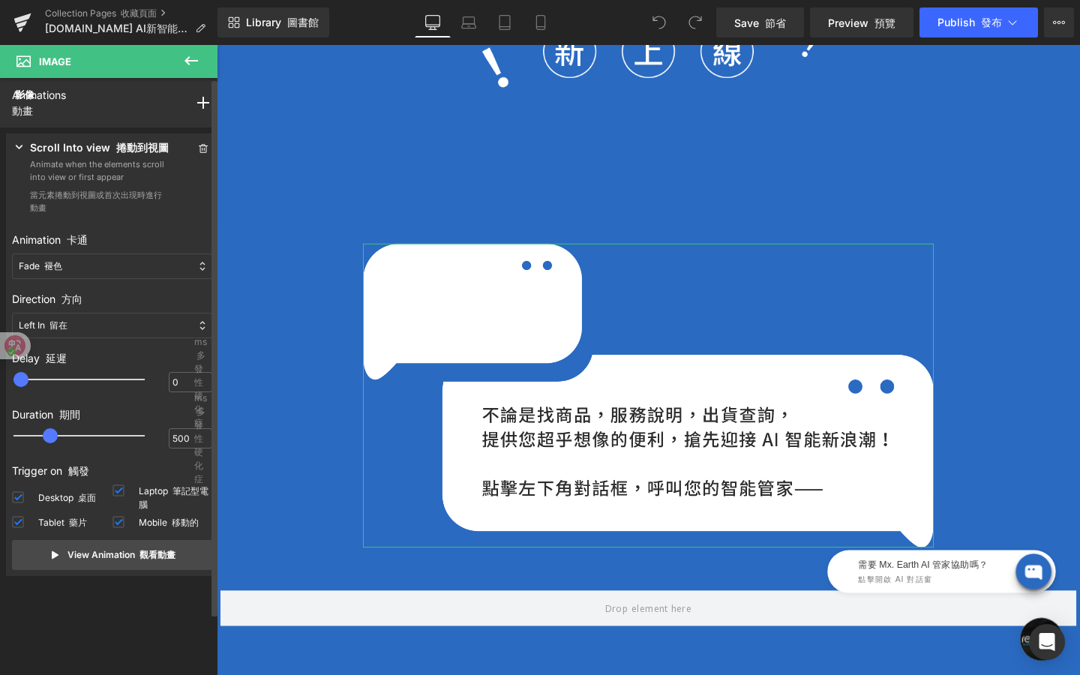
click at [162, 263] on div "Fade 褪色" at bounding box center [112, 267] width 200 height 26
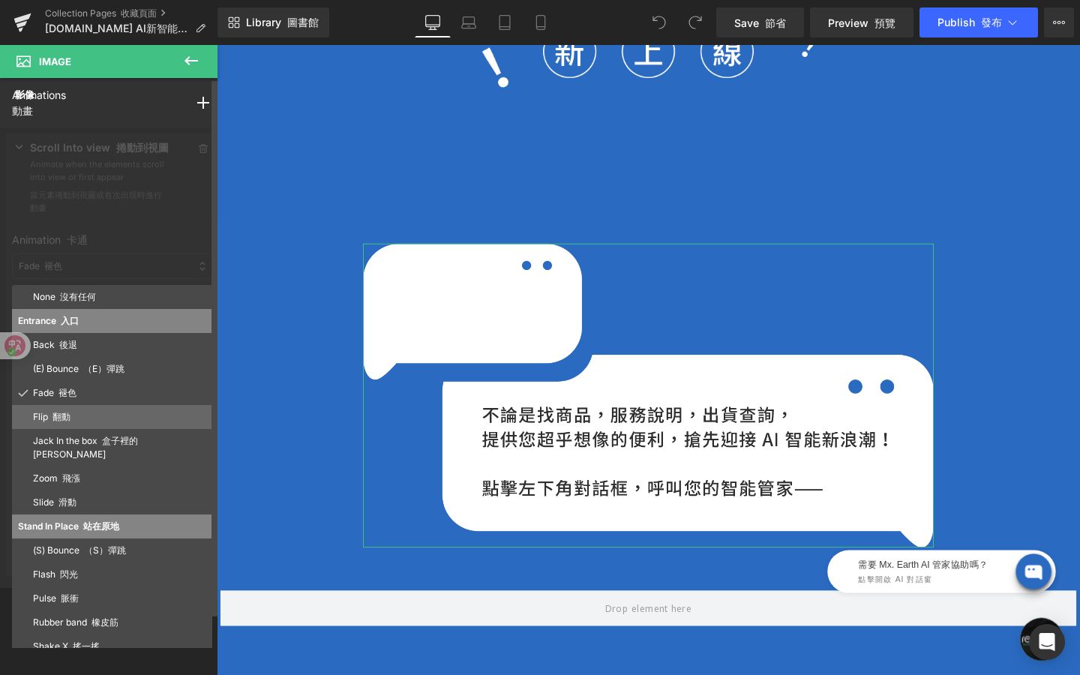
click at [164, 425] on div "Flip 翻動" at bounding box center [112, 417] width 200 height 24
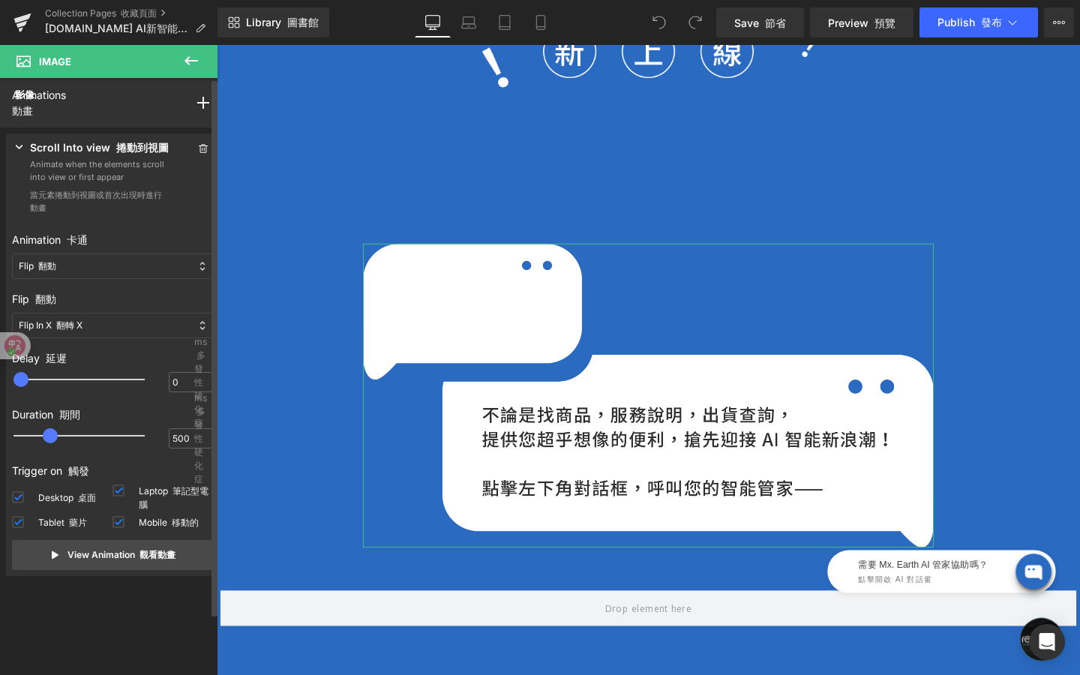
click at [181, 254] on div "Flip 翻動" at bounding box center [112, 267] width 200 height 26
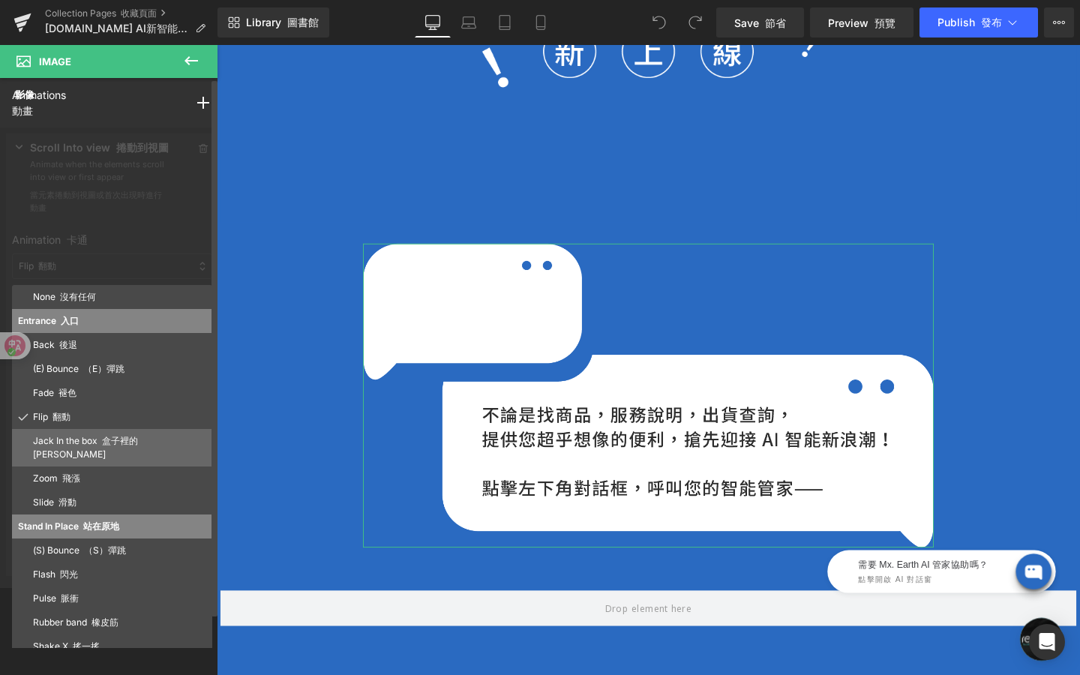
click at [138, 438] on font "盒子裡的傑克" at bounding box center [85, 447] width 105 height 25
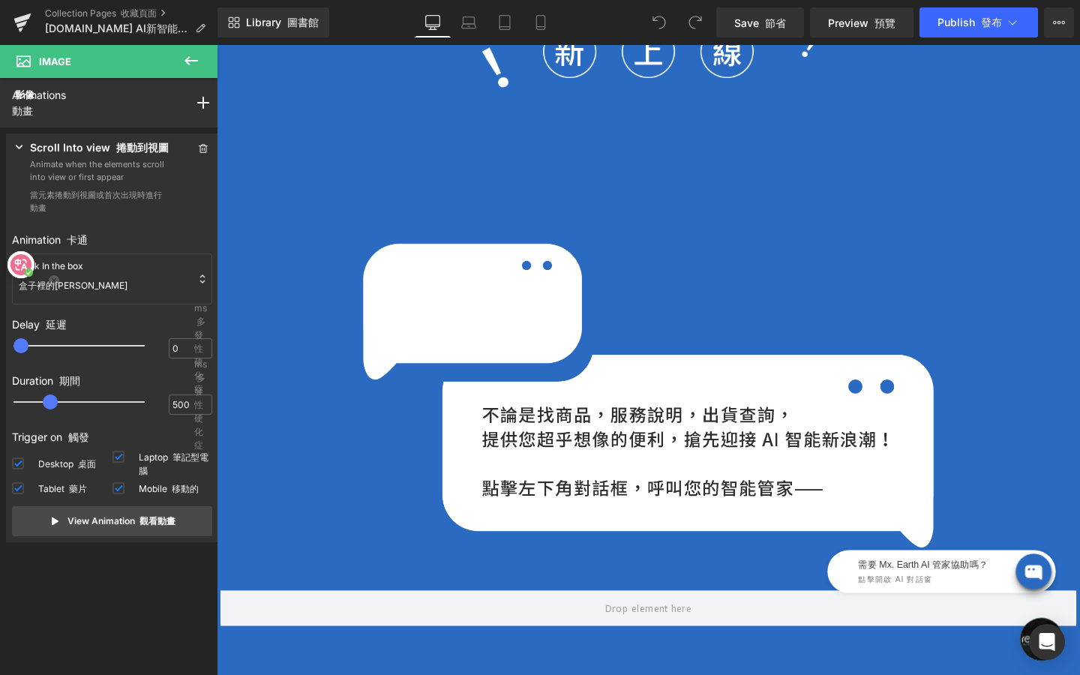
drag, startPoint x: 21, startPoint y: 341, endPoint x: 21, endPoint y: 265, distance: 75.8
click at [21, 265] on icon at bounding box center [21, 264] width 21 height 21
drag, startPoint x: 20, startPoint y: 285, endPoint x: 20, endPoint y: 178, distance: 107.3
click at [20, 178] on icon at bounding box center [20, 187] width 21 height 21
type input "1250"
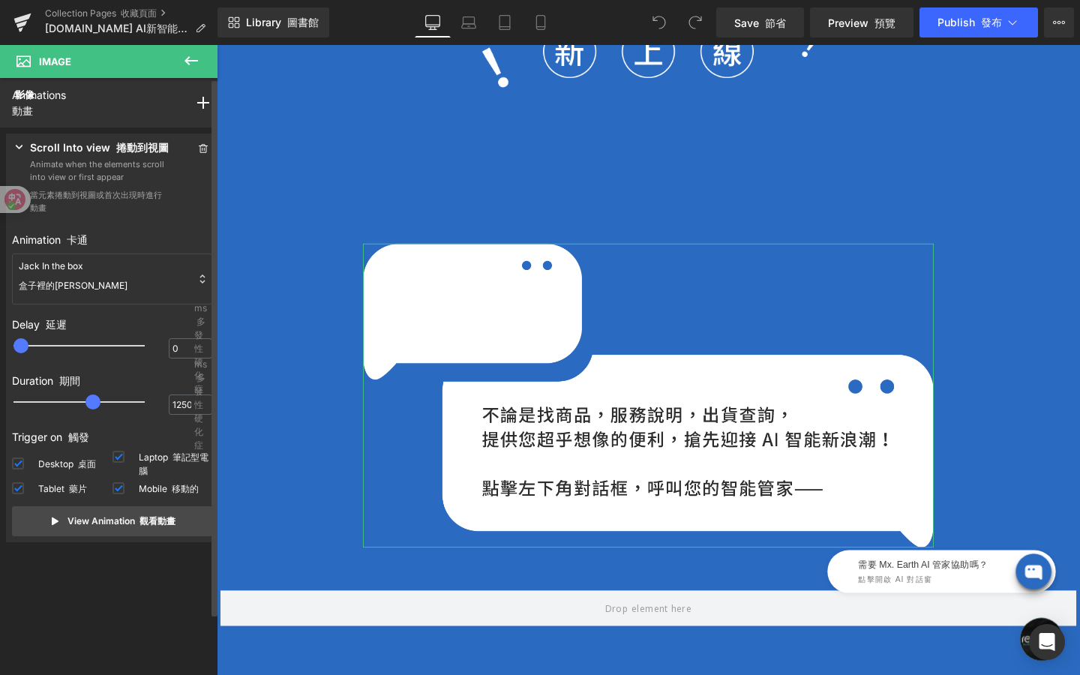
drag, startPoint x: 50, startPoint y: 403, endPoint x: 102, endPoint y: 406, distance: 51.9
click at [101, 406] on span at bounding box center [93, 402] width 15 height 15
click at [135, 515] on font at bounding box center [137, 520] width 5 height 11
drag, startPoint x: 24, startPoint y: 346, endPoint x: 52, endPoint y: 346, distance: 27.8
click at [52, 346] on span at bounding box center [47, 345] width 15 height 15
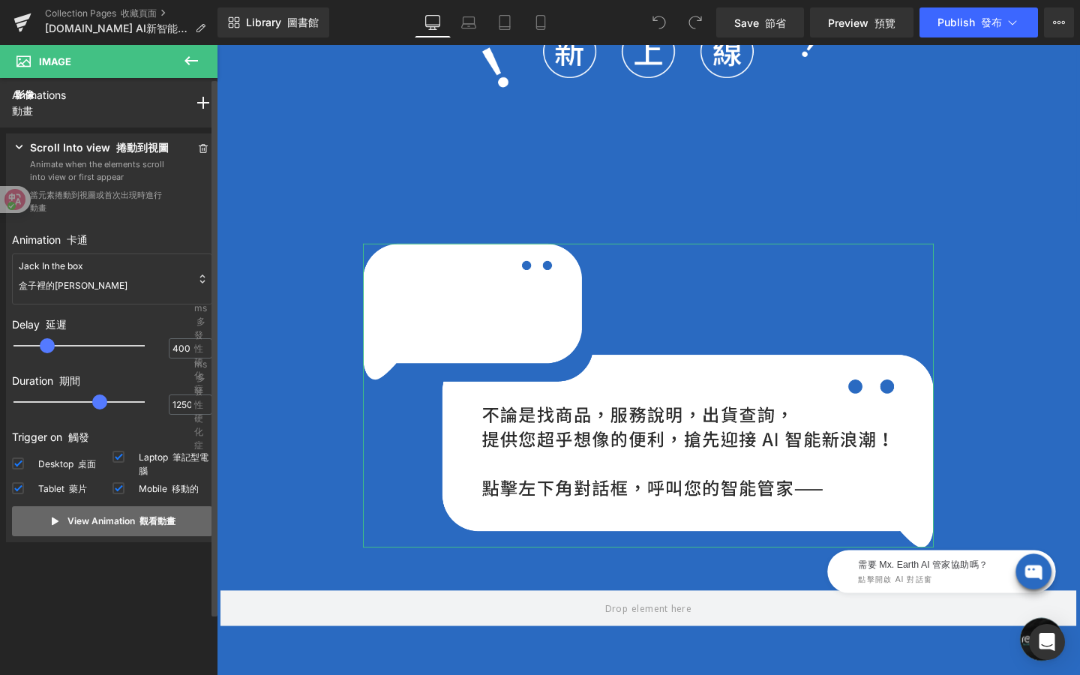
click at [125, 526] on p "View Animation 觀看動畫" at bounding box center [122, 522] width 108 height 14
type input "100"
drag, startPoint x: 51, startPoint y: 346, endPoint x: 38, endPoint y: 346, distance: 13.5
click at [38, 346] on div at bounding box center [89, 346] width 131 height 30
click at [124, 535] on button "View Animation 觀看動畫" at bounding box center [112, 521] width 200 height 30
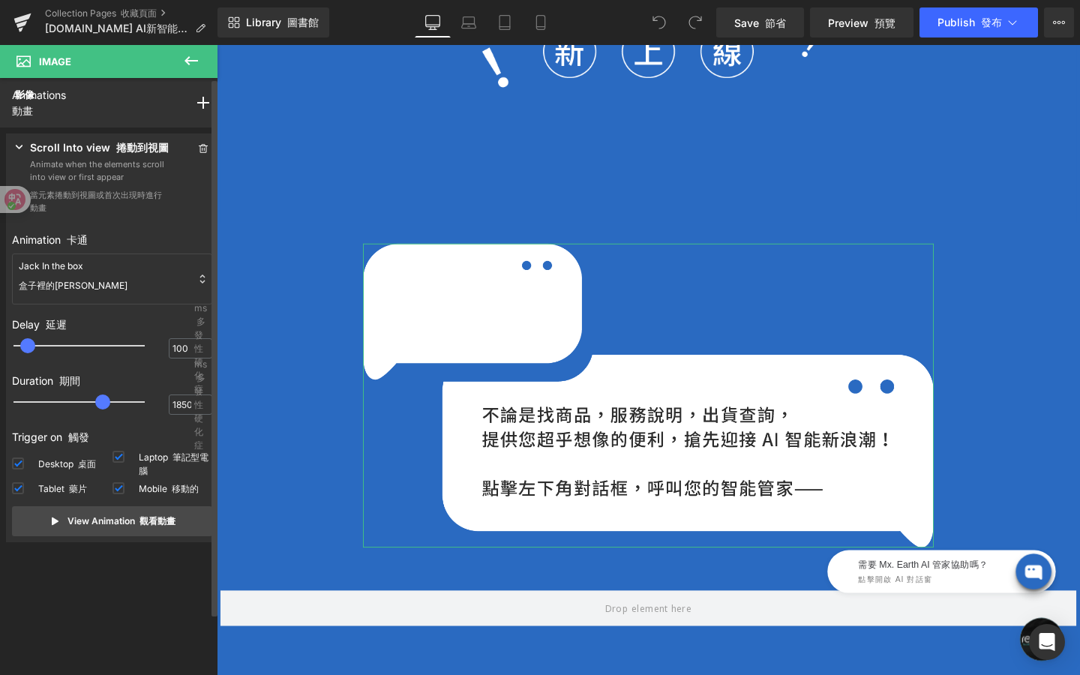
drag, startPoint x: 101, startPoint y: 404, endPoint x: 145, endPoint y: 405, distance: 43.5
click at [110, 405] on span at bounding box center [102, 402] width 15 height 15
click at [162, 518] on font "觀看動畫" at bounding box center [158, 520] width 36 height 11
drag, startPoint x: 134, startPoint y: 401, endPoint x: 107, endPoint y: 400, distance: 27.0
click at [107, 400] on span at bounding box center [109, 402] width 15 height 15
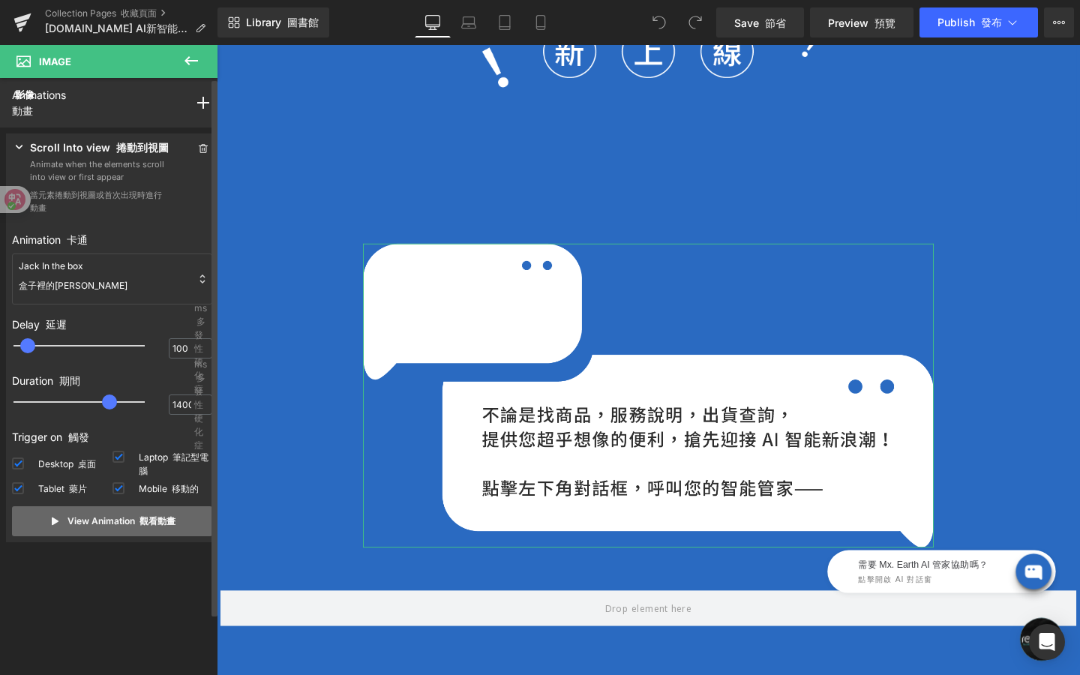
click at [125, 532] on button "View Animation 觀看動畫" at bounding box center [112, 521] width 200 height 30
type input "1200"
click at [100, 398] on div at bounding box center [89, 402] width 131 height 30
click at [143, 528] on p "View Animation 觀看動畫" at bounding box center [122, 522] width 108 height 14
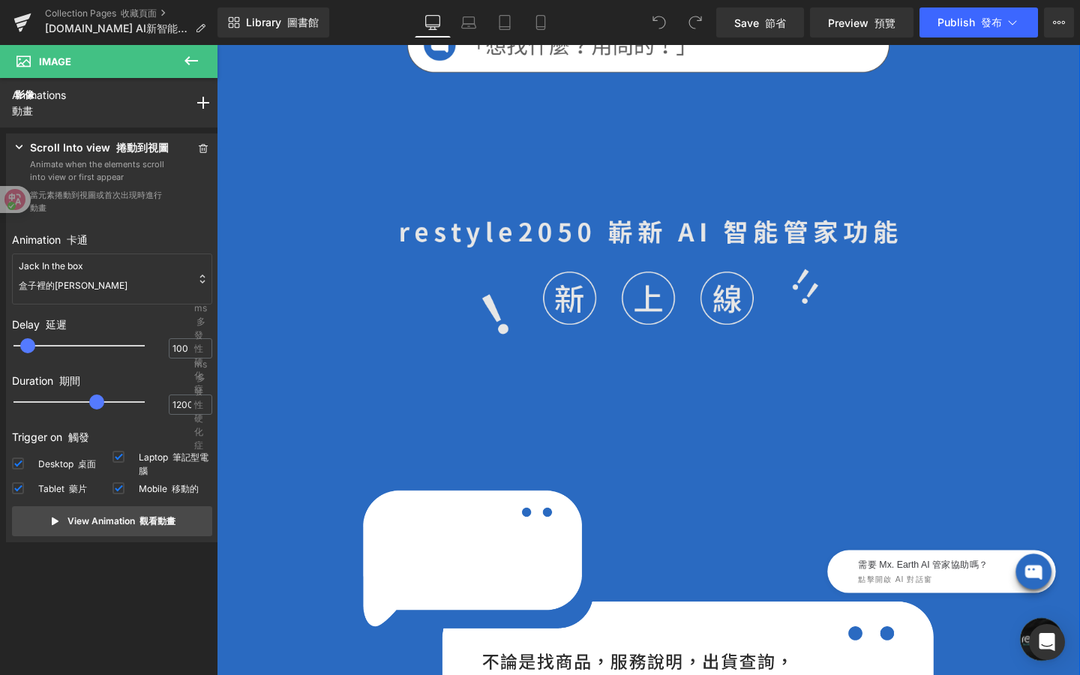
scroll to position [522, 0]
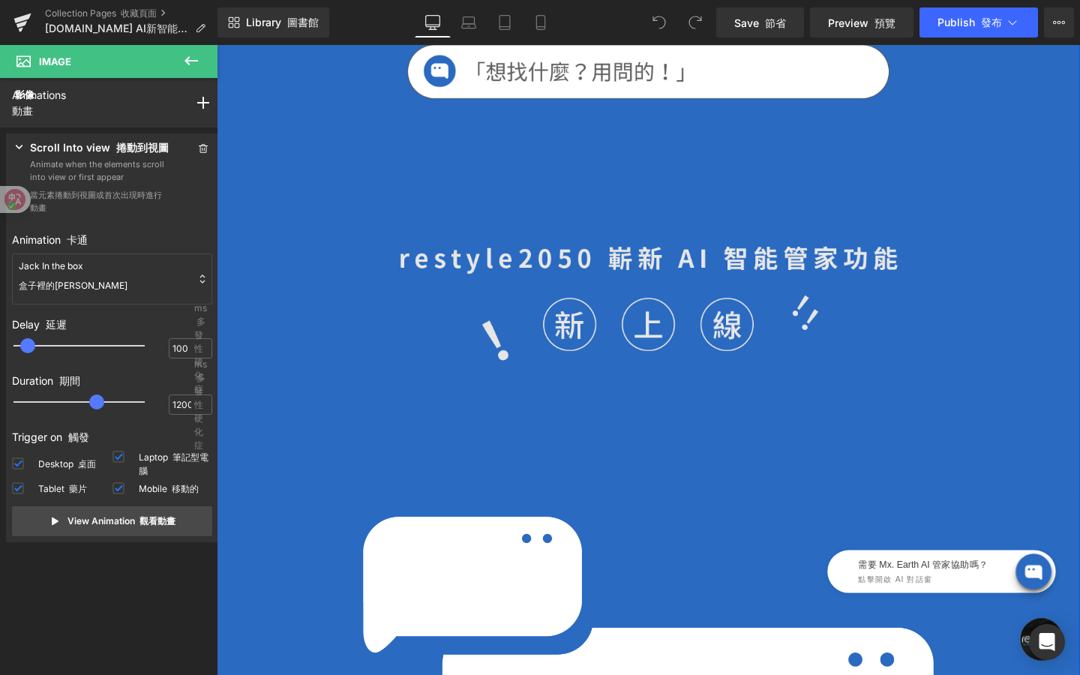
click at [684, 314] on img at bounding box center [670, 350] width 525 height 188
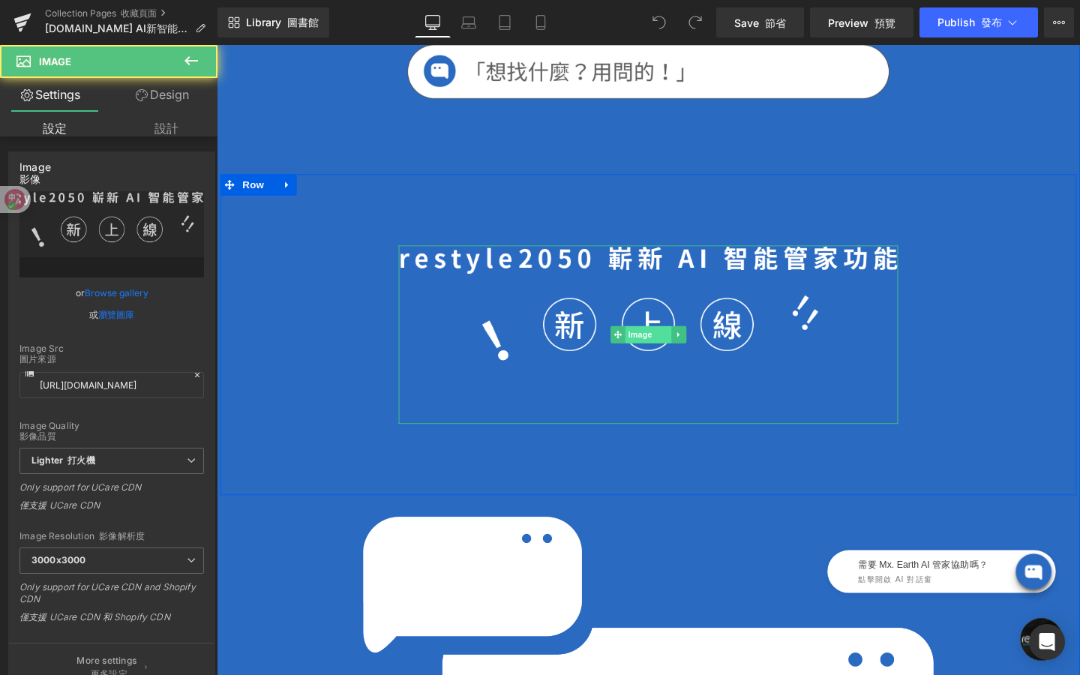
click at [671, 348] on div "Image 影像" at bounding box center [670, 350] width 525 height 188
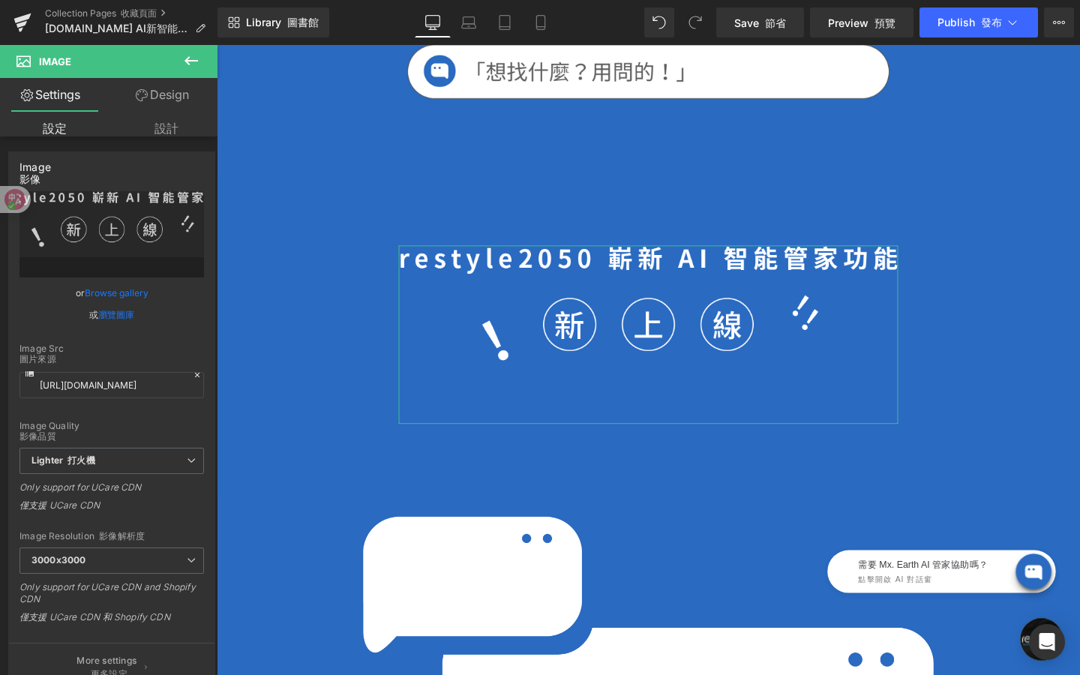
click at [161, 128] on font "設計" at bounding box center [167, 128] width 24 height 15
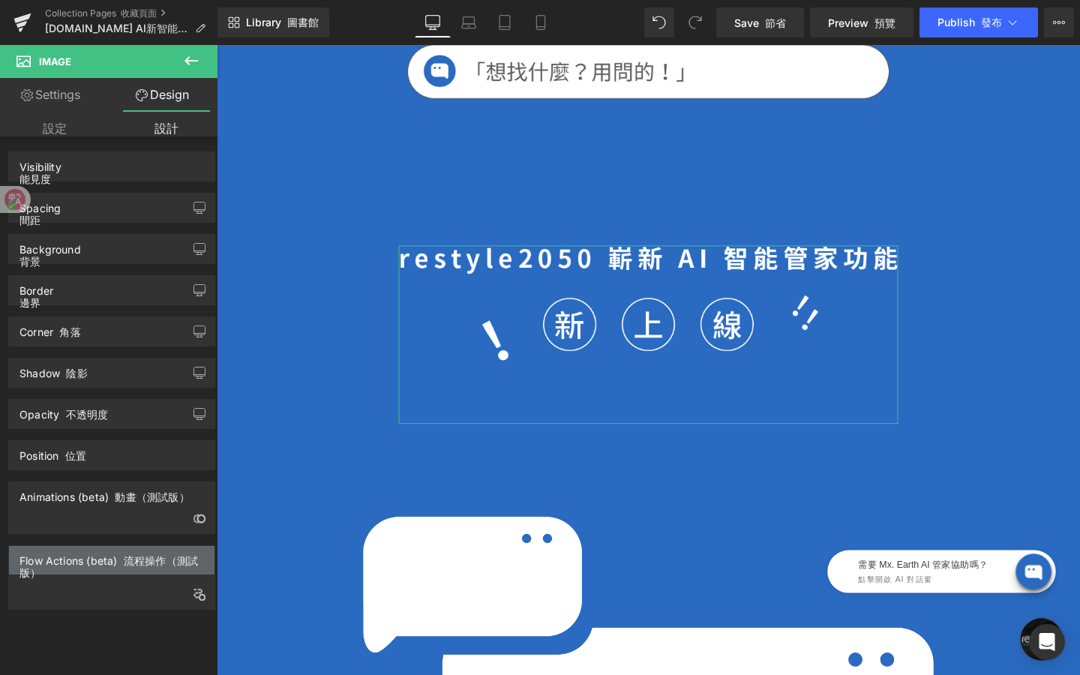
click at [121, 575] on div "Flow Actions (beta) 流程操作（測試版）" at bounding box center [112, 562] width 185 height 33
click at [197, 597] on icon "button" at bounding box center [200, 595] width 12 height 12
click at [166, 575] on div "Flow Actions (beta) 流程操作（測試版）" at bounding box center [112, 562] width 185 height 33
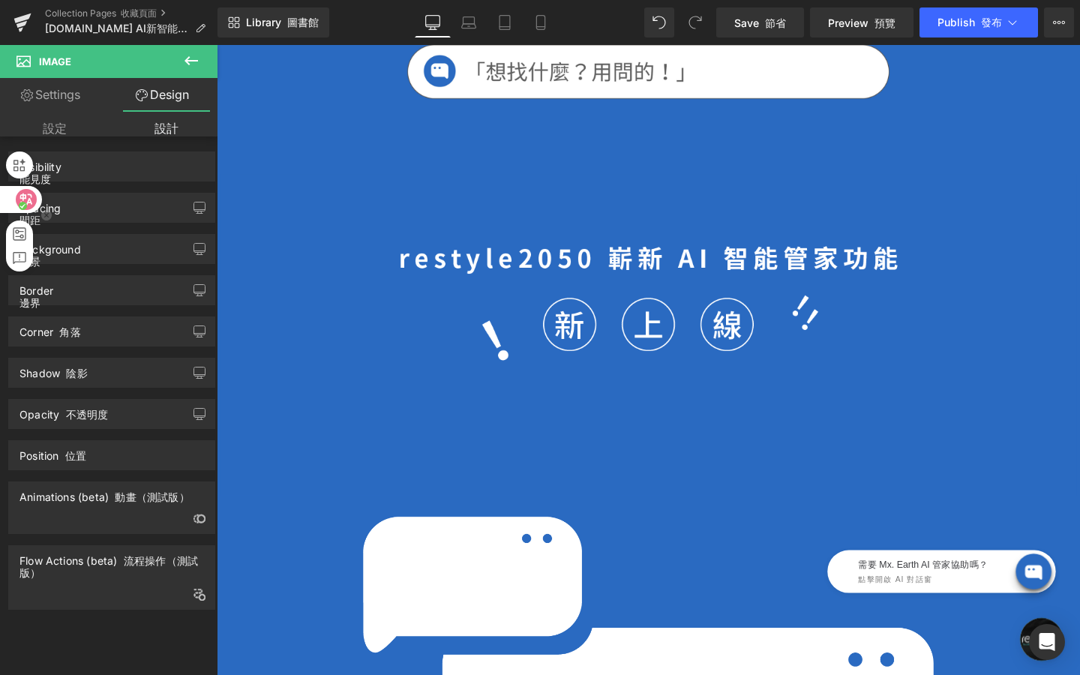
click at [19, 200] on icon at bounding box center [26, 199] width 15 height 15
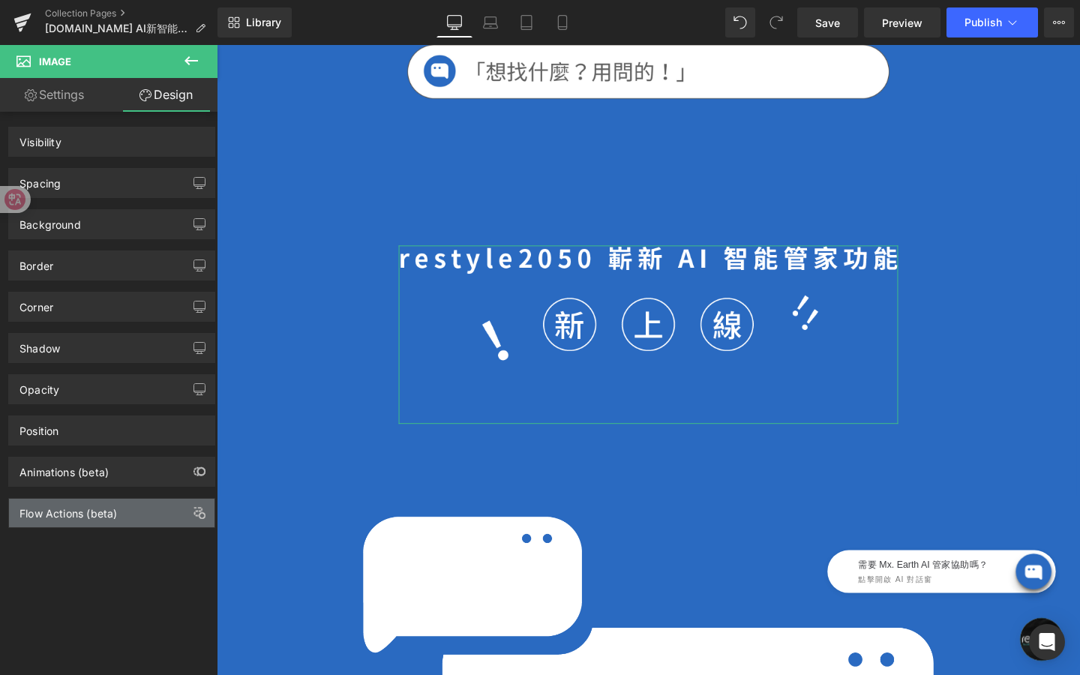
click at [120, 518] on div "Flow Actions (beta)" at bounding box center [112, 513] width 206 height 29
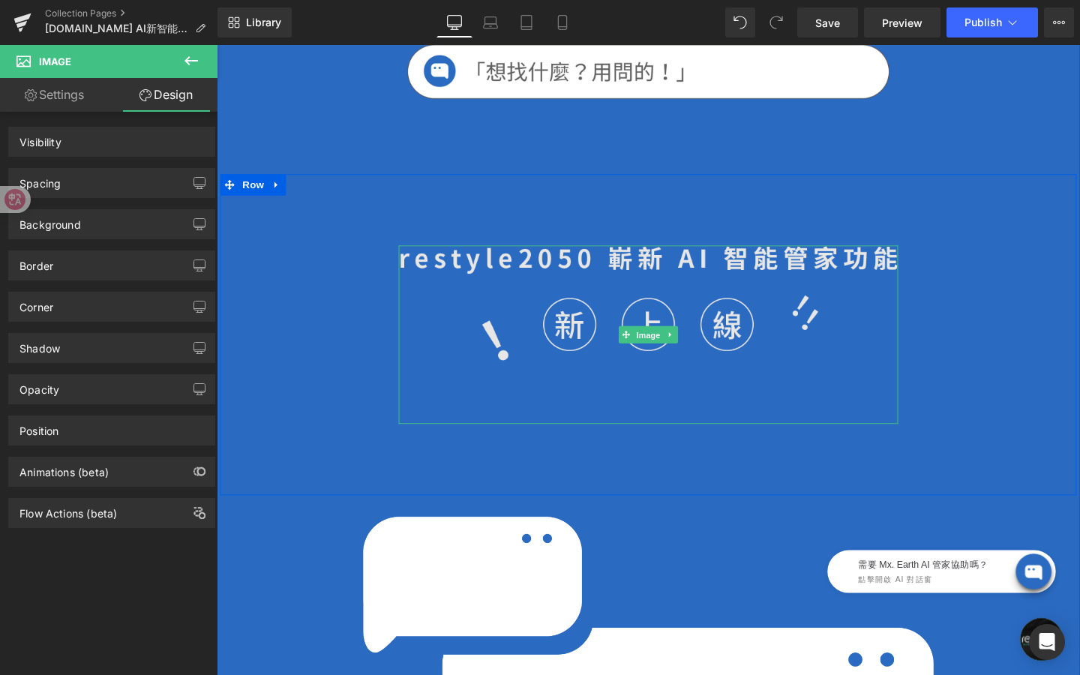
click at [659, 344] on div "Image" at bounding box center [670, 350] width 525 height 188
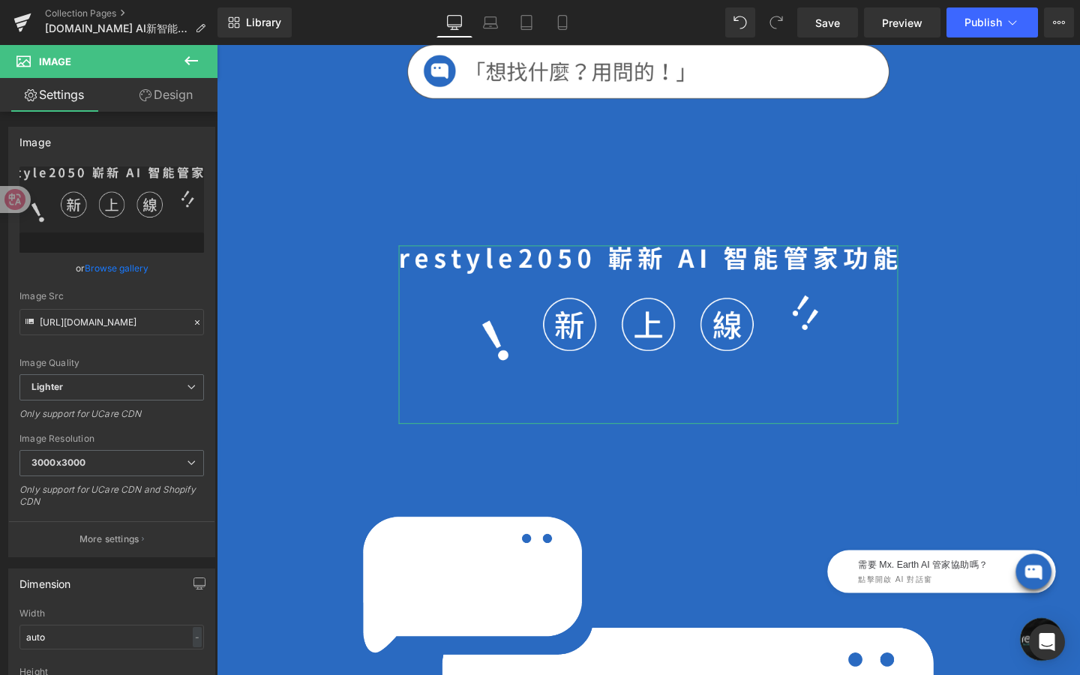
drag, startPoint x: 174, startPoint y: 103, endPoint x: 140, endPoint y: 353, distance: 252.9
click at [175, 103] on link "Design" at bounding box center [166, 95] width 109 height 34
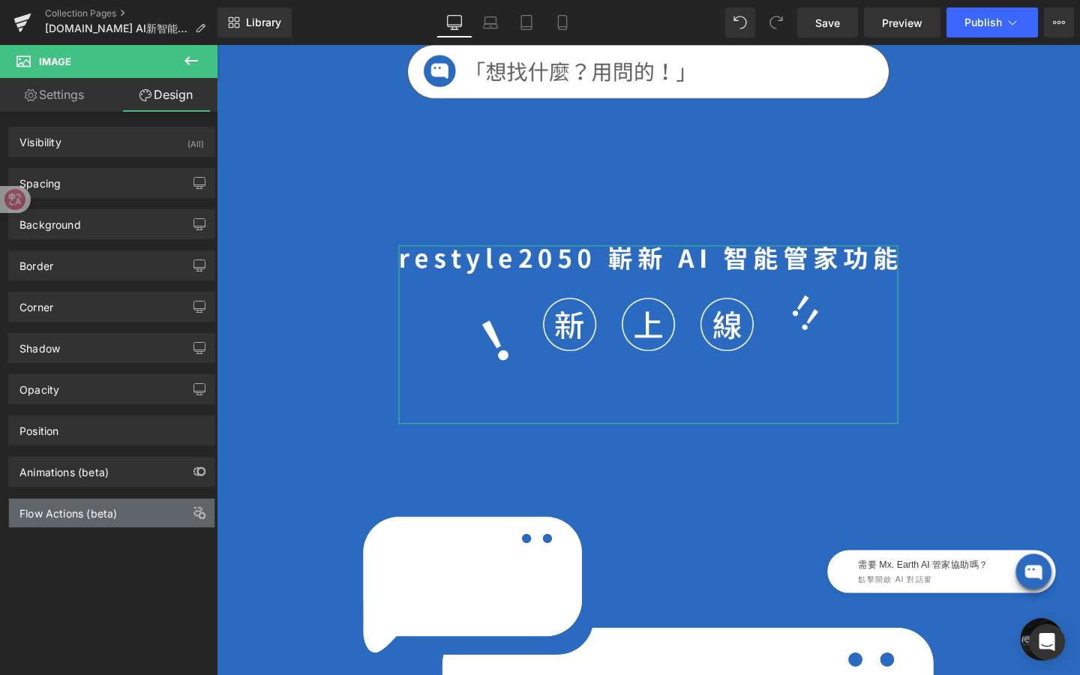
click at [122, 516] on div "Flow Actions (beta)" at bounding box center [112, 513] width 206 height 29
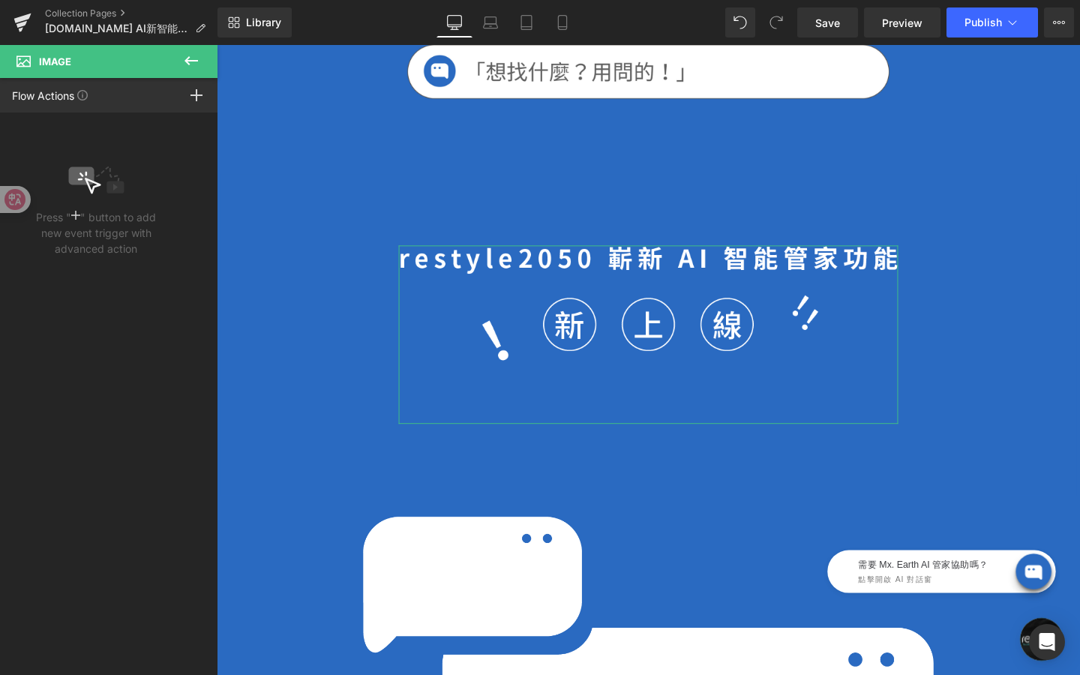
click at [78, 218] on icon at bounding box center [75, 215] width 9 height 12
click at [76, 212] on rect at bounding box center [76, 215] width 2 height 9
click at [201, 92] on icon at bounding box center [197, 95] width 12 height 12
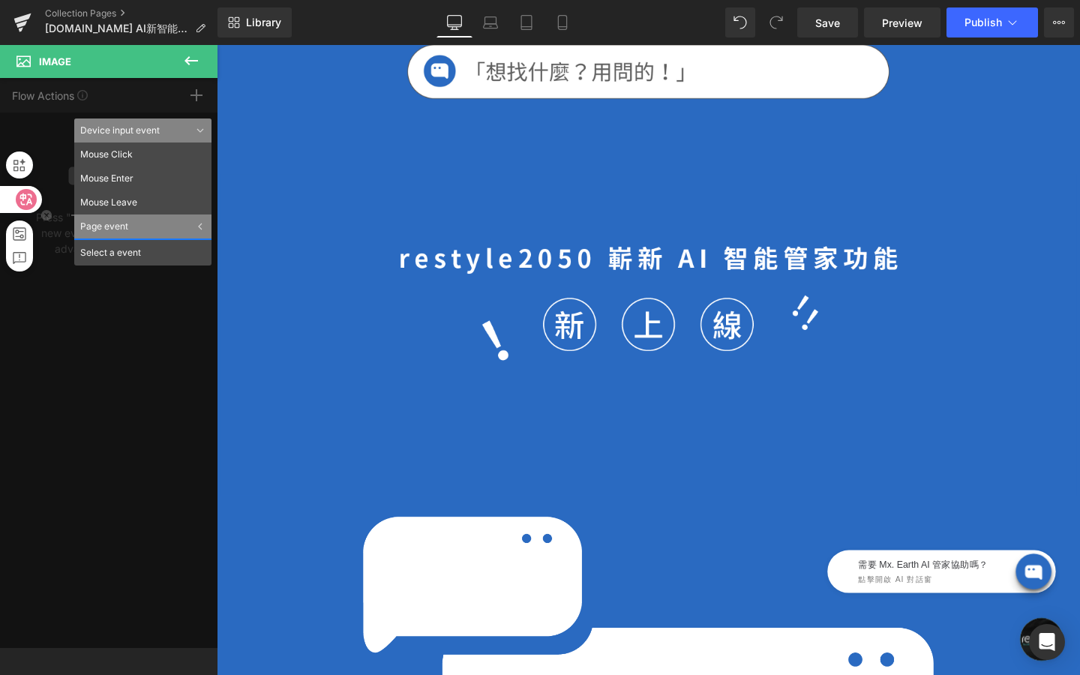
click at [20, 195] on icon at bounding box center [26, 200] width 13 height 12
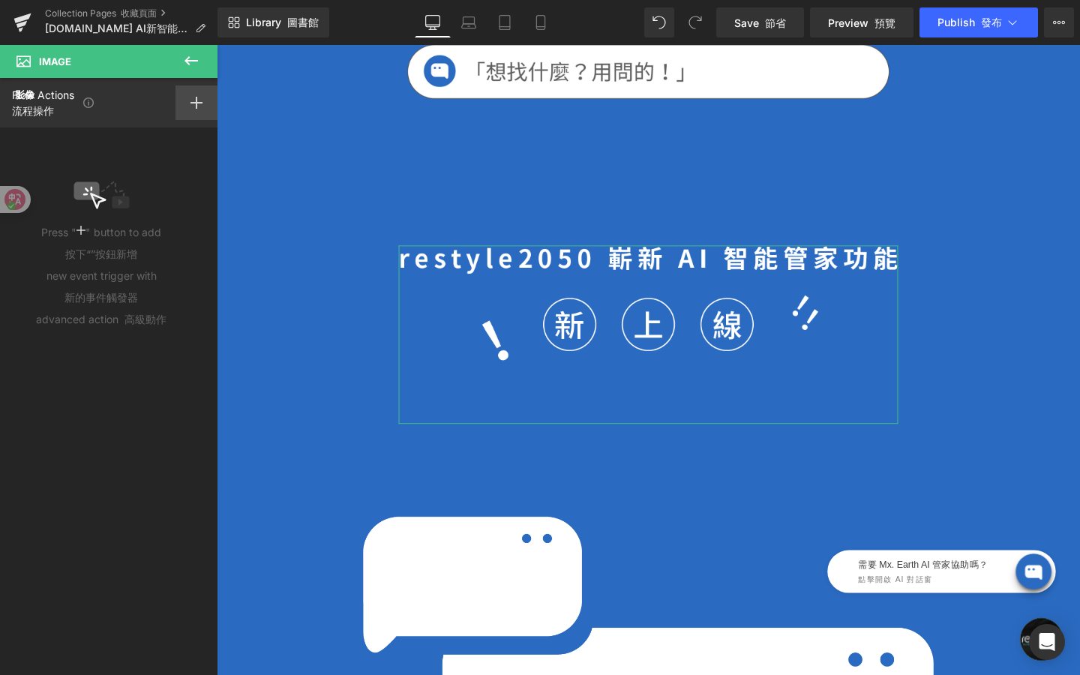
click at [200, 105] on icon at bounding box center [197, 103] width 12 height 12
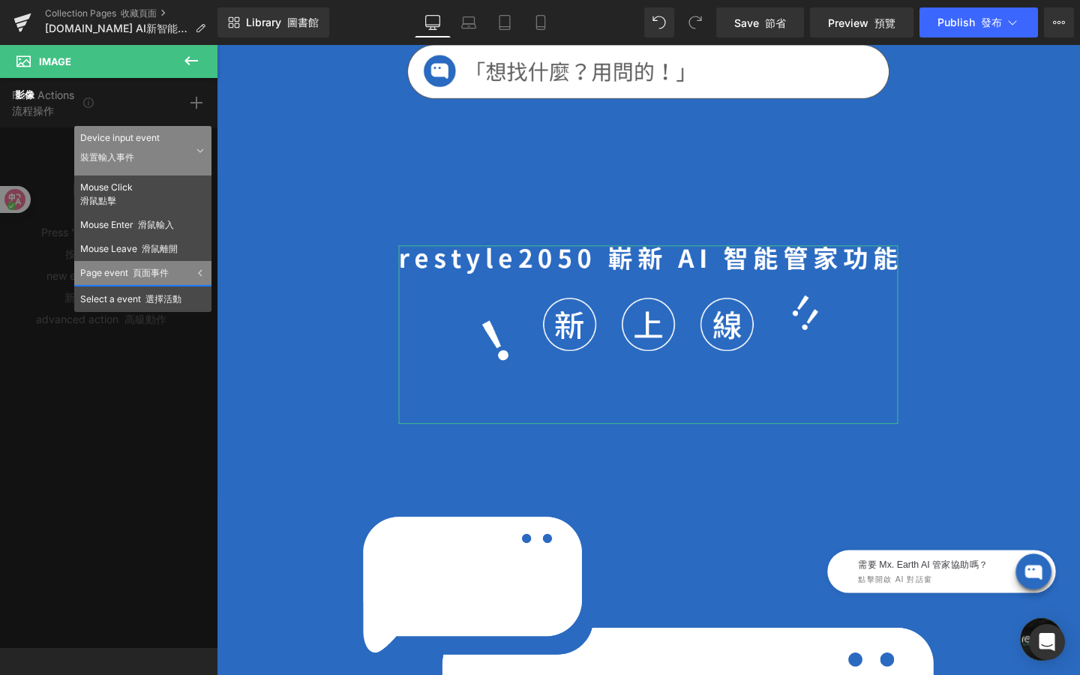
click at [205, 272] on div "Page event 頁面事件" at bounding box center [142, 273] width 137 height 24
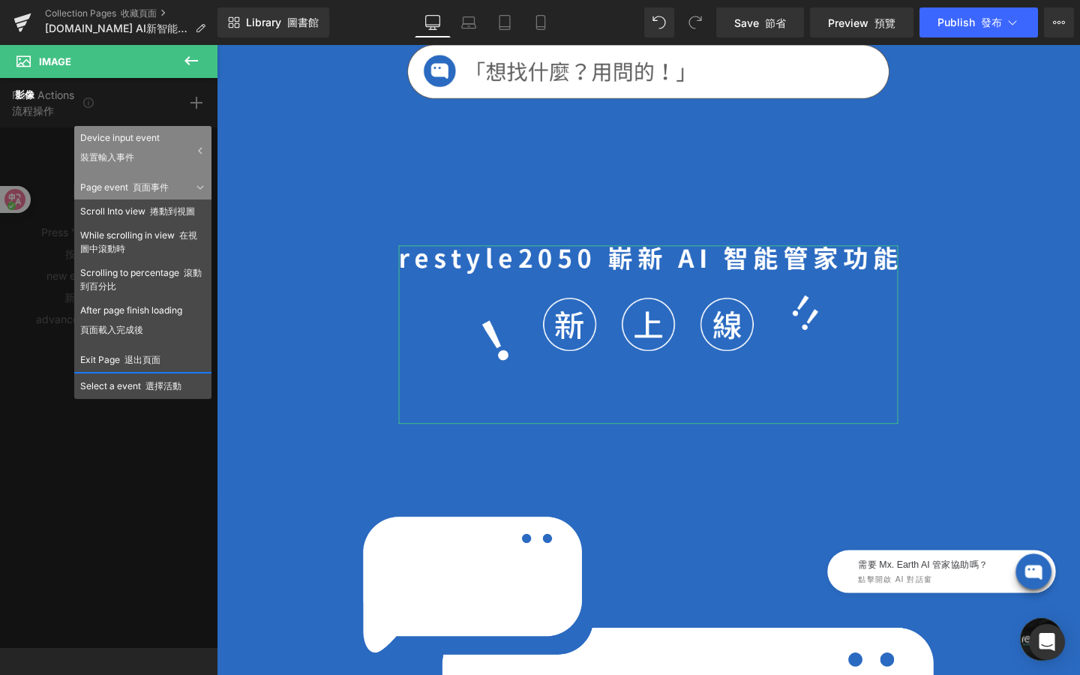
click at [124, 485] on div "Flow Actions 流程操作 Click "+" to add an event to trigger action affect on other e…" at bounding box center [109, 363] width 218 height 570
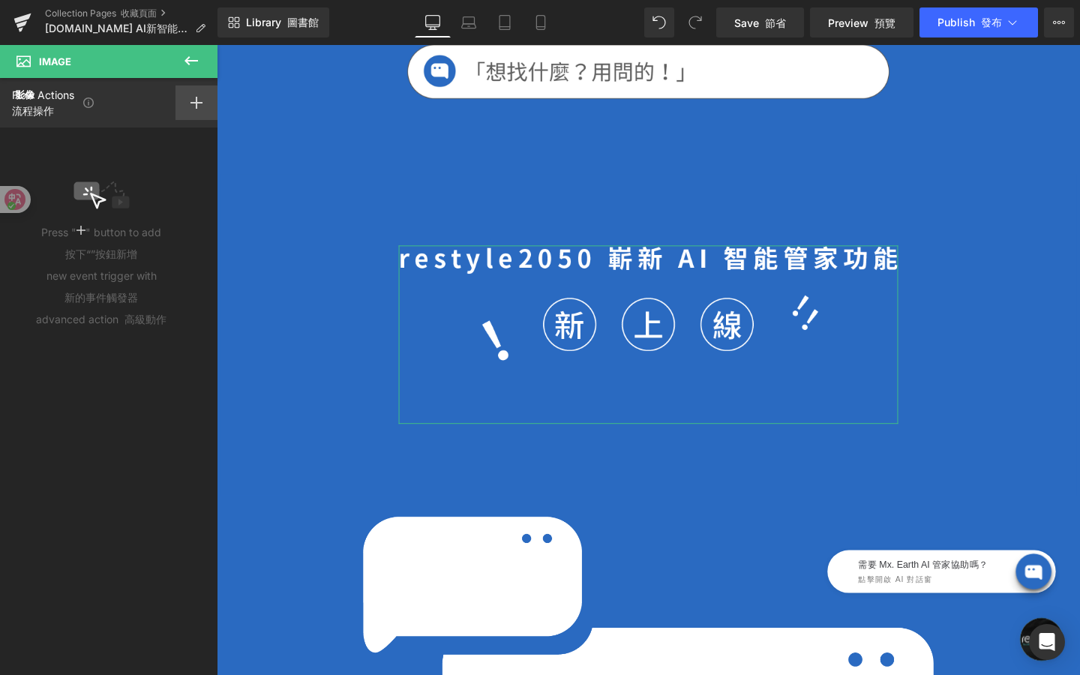
click at [192, 104] on icon at bounding box center [197, 103] width 12 height 12
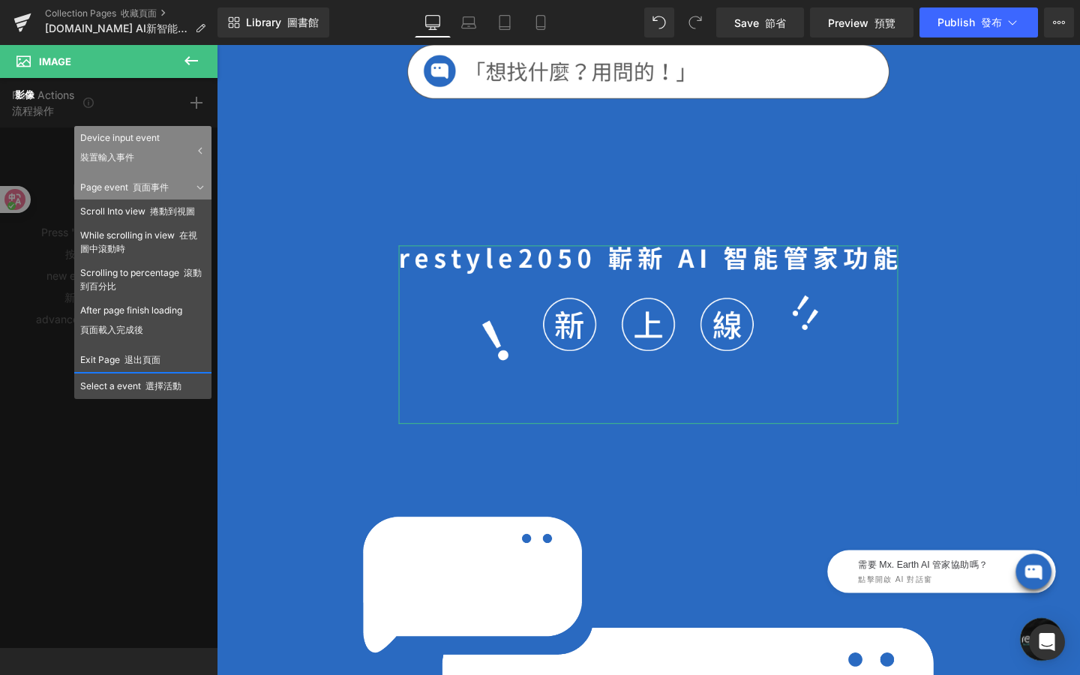
click at [116, 386] on div "Select a event 選擇活動" at bounding box center [142, 385] width 137 height 27
click at [200, 151] on icon at bounding box center [200, 151] width 5 height 8
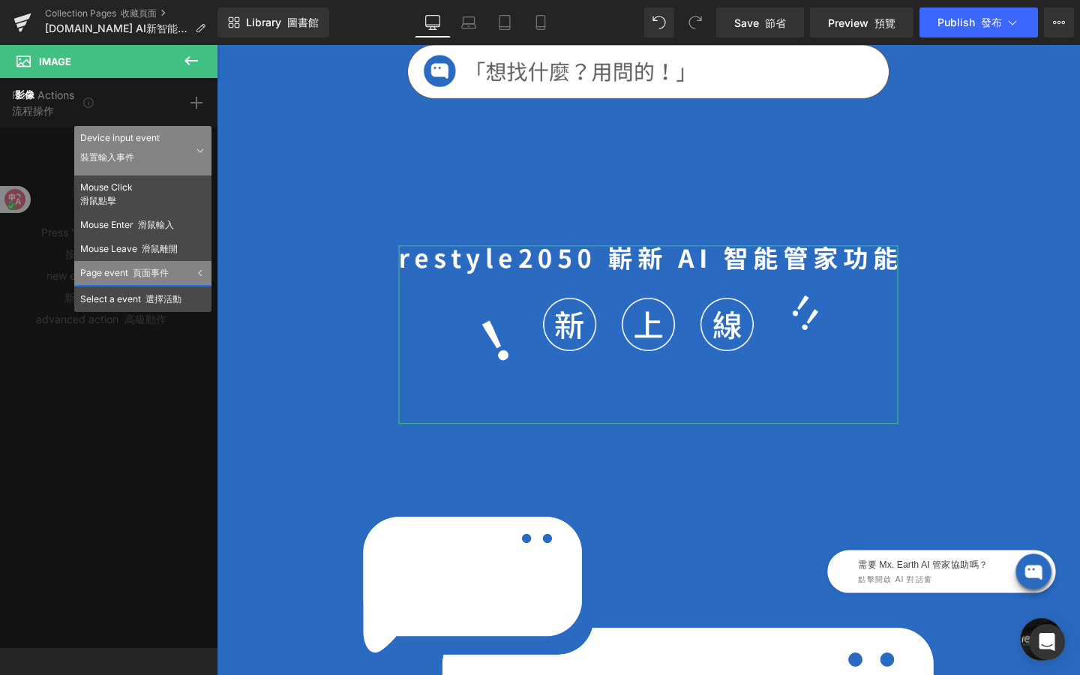
click at [158, 297] on font "選擇活動" at bounding box center [164, 298] width 36 height 11
click at [203, 143] on div "Device input event 裝置輸入事件" at bounding box center [142, 151] width 137 height 50
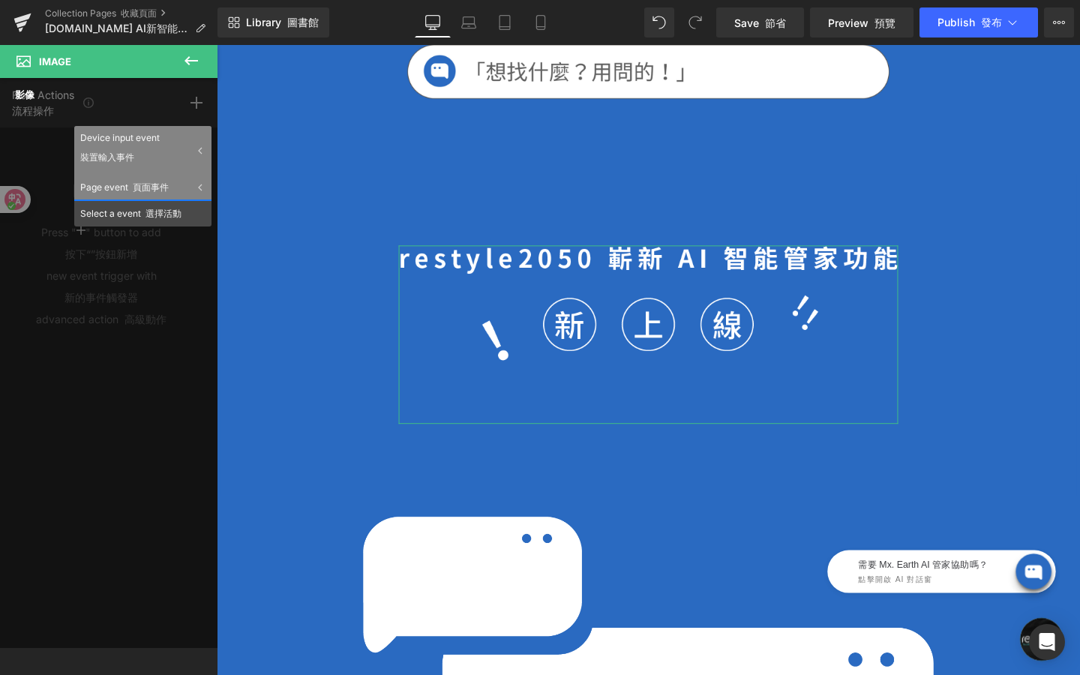
click at [201, 266] on div "Flow Actions 流程操作 Click "+" to add an event to trigger action affect on other e…" at bounding box center [109, 363] width 218 height 570
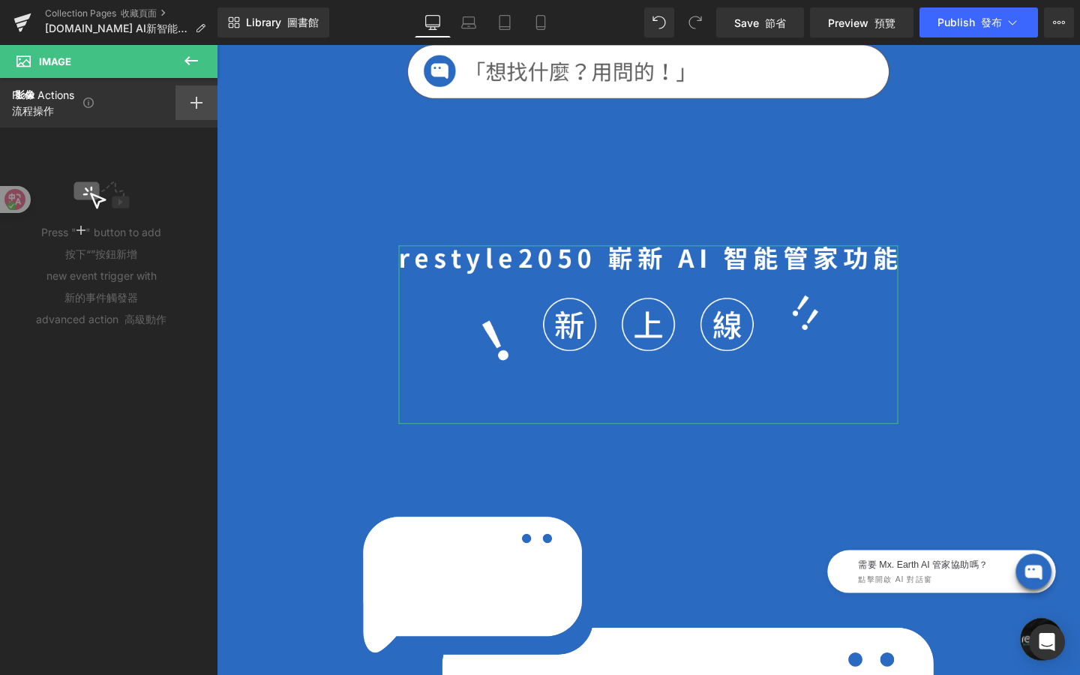
click at [198, 103] on rect at bounding box center [197, 103] width 12 height 2
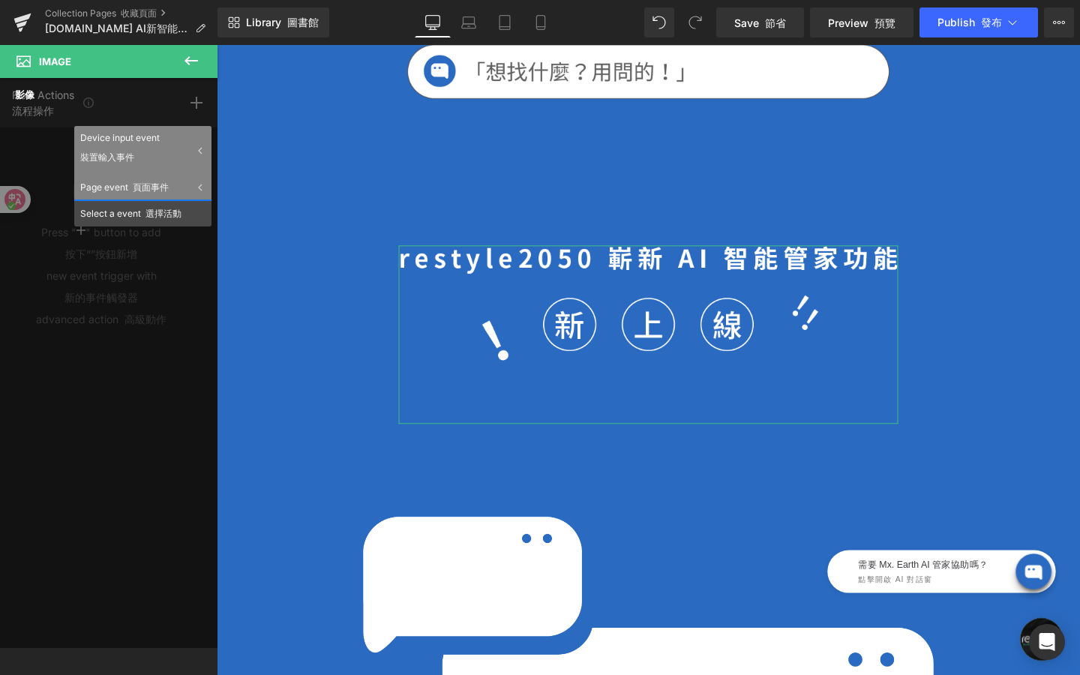
click at [198, 152] on icon at bounding box center [200, 151] width 5 height 8
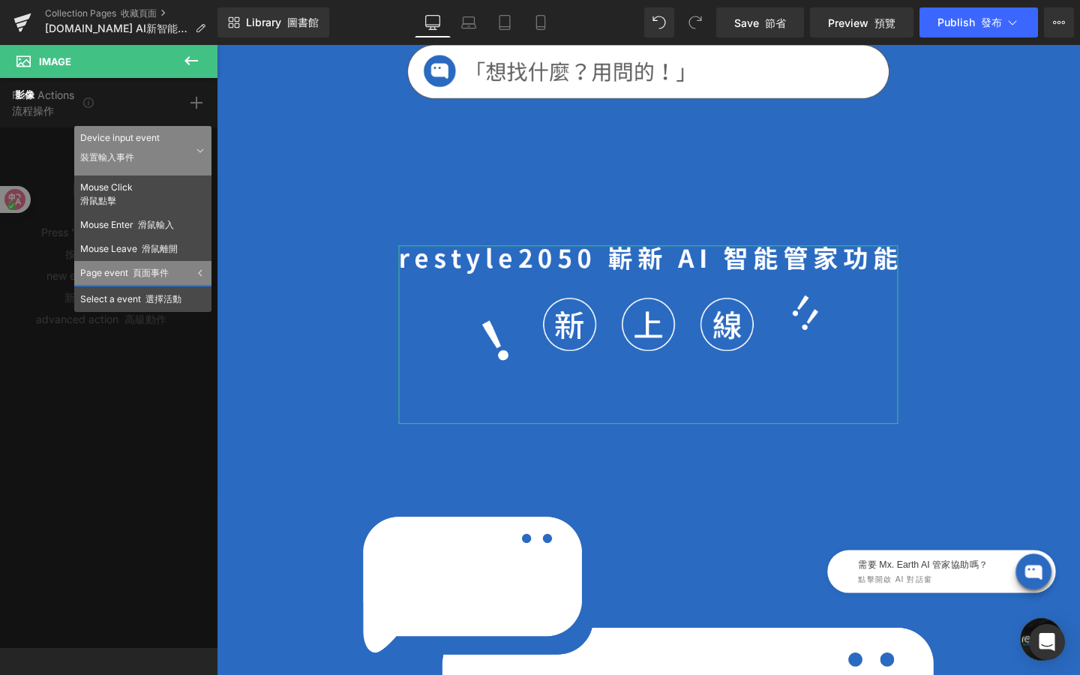
click at [196, 269] on div "Page event 頁面事件" at bounding box center [142, 273] width 137 height 24
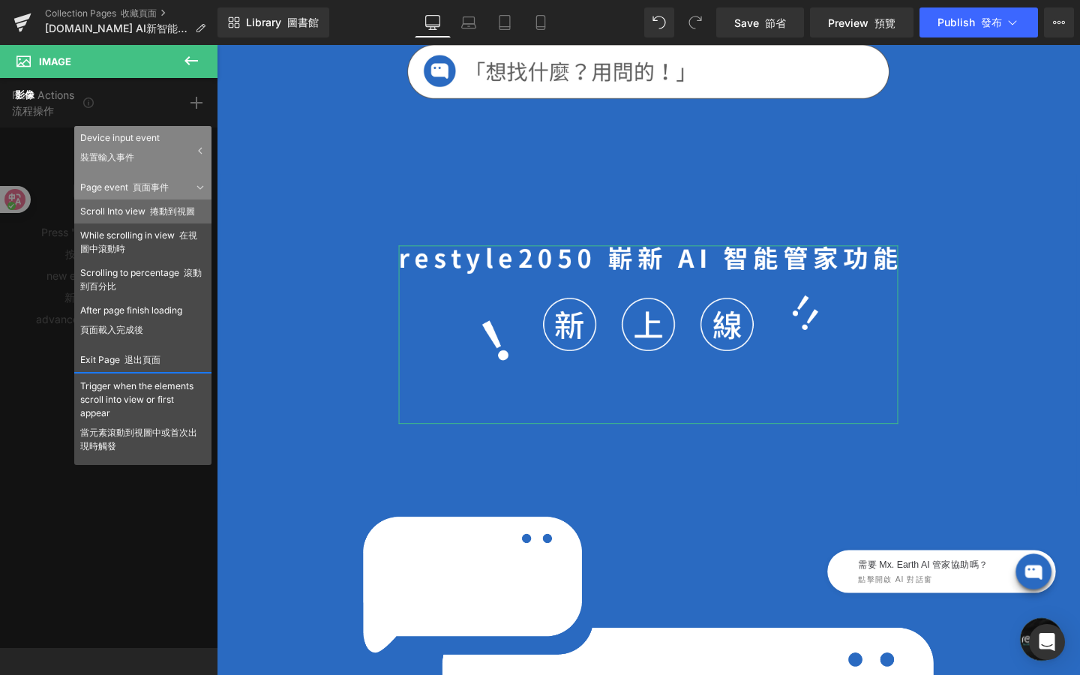
click at [185, 214] on font "捲動到視圖" at bounding box center [172, 211] width 45 height 11
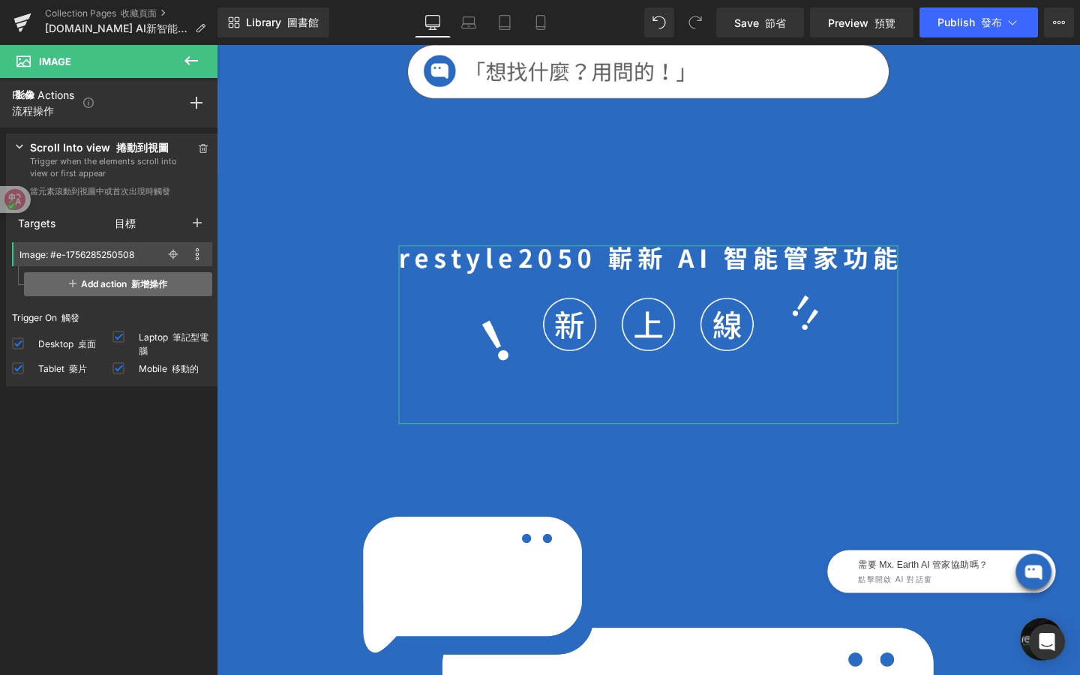
click at [136, 284] on font "新增操作" at bounding box center [149, 283] width 36 height 11
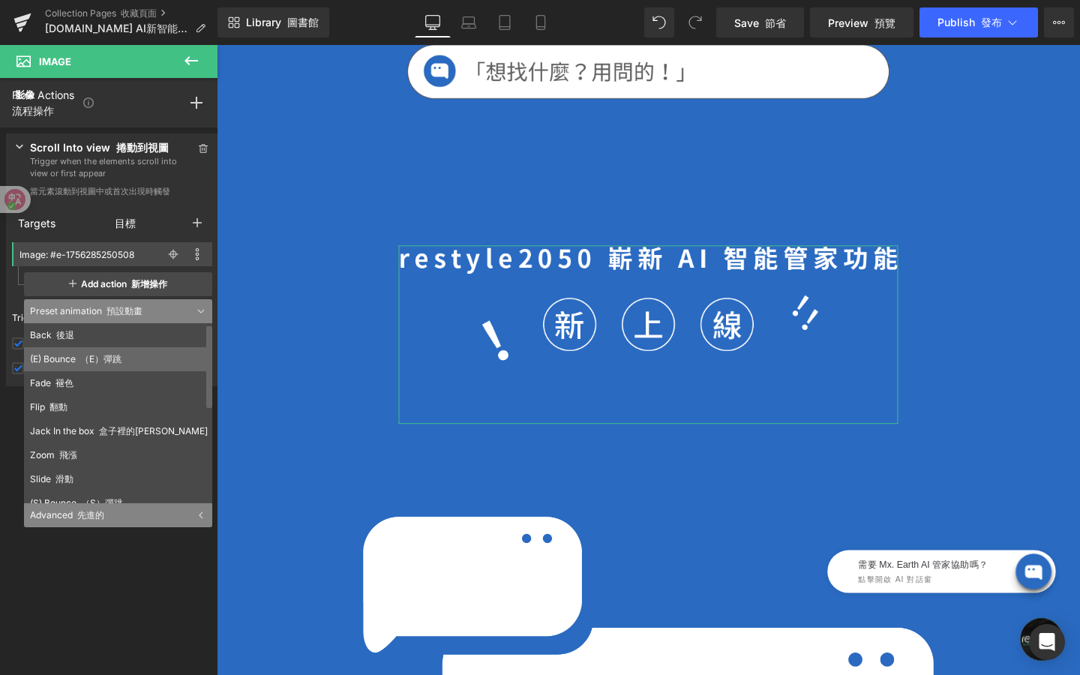
click at [118, 365] on li "(E) Bounce （E）彈跳" at bounding box center [121, 359] width 195 height 24
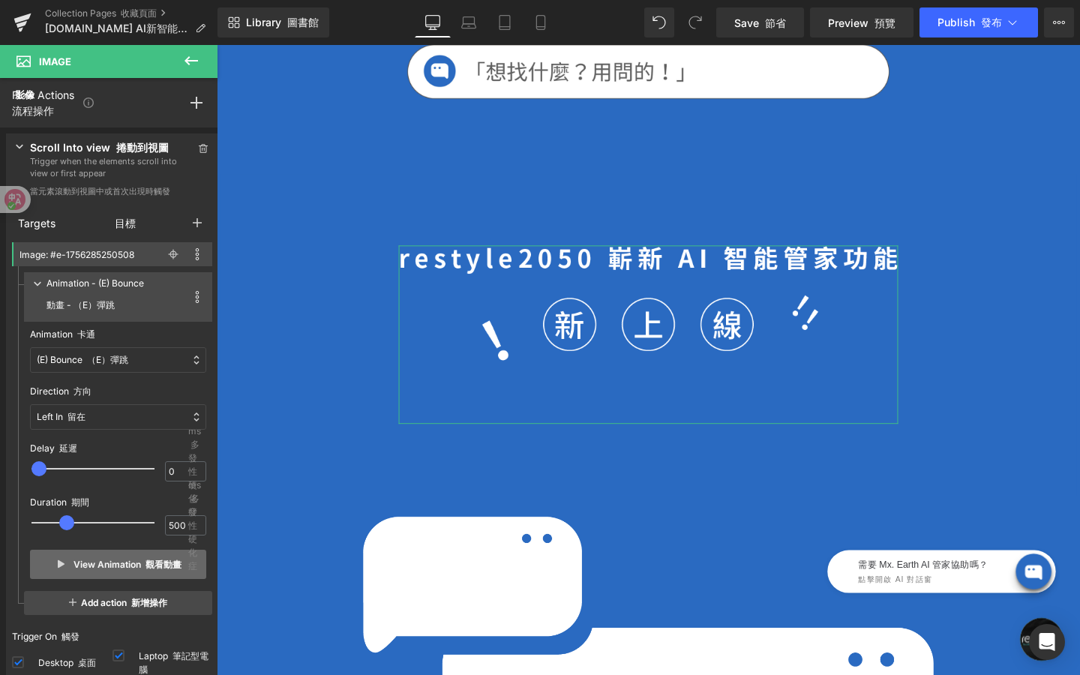
click at [126, 563] on button "View Animation 觀看動畫" at bounding box center [118, 564] width 176 height 29
click at [132, 362] on div "(E) Bounce （E）彈跳" at bounding box center [118, 360] width 176 height 26
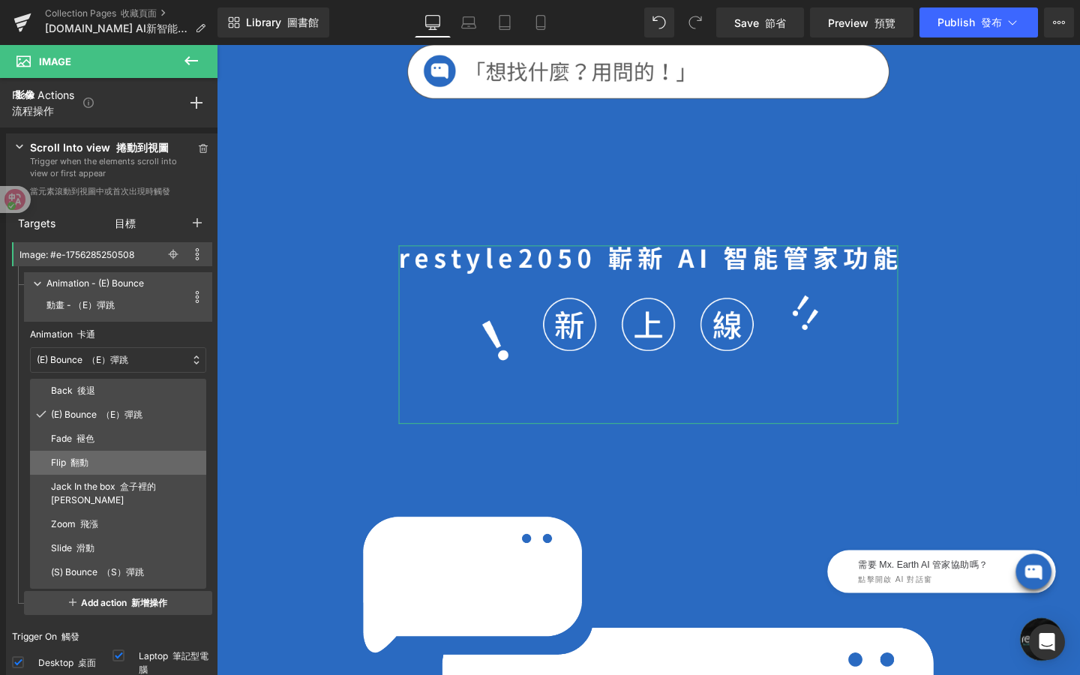
click at [122, 461] on p "Flip 翻動" at bounding box center [125, 463] width 149 height 14
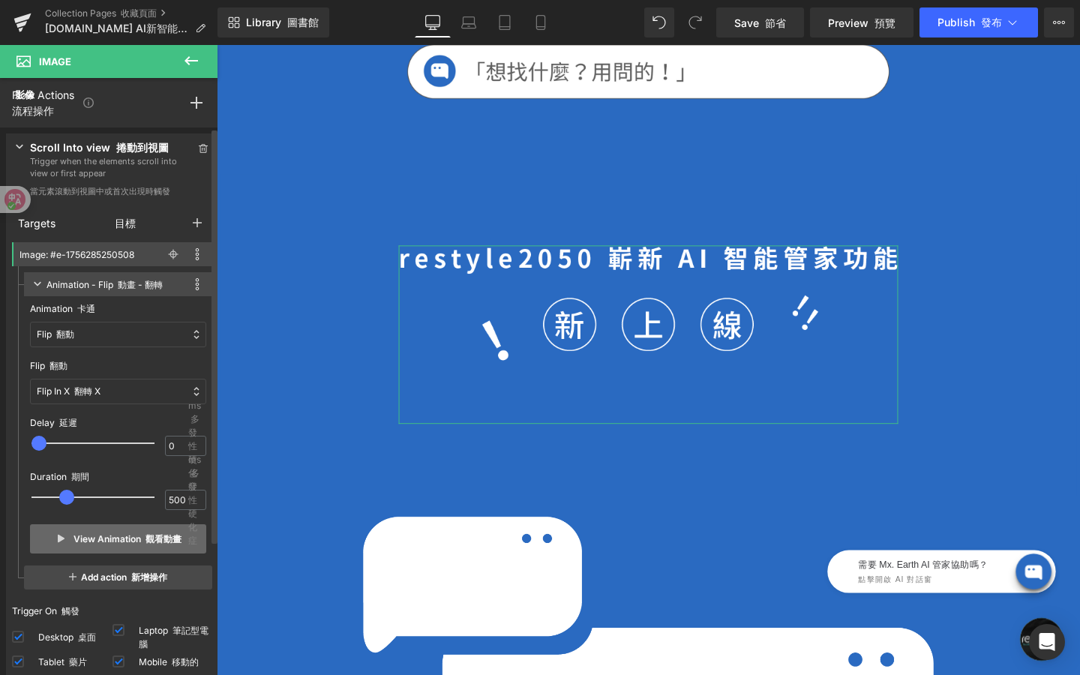
click at [146, 536] on font "觀看動畫" at bounding box center [164, 538] width 36 height 11
drag, startPoint x: 69, startPoint y: 494, endPoint x: 128, endPoint y: 495, distance: 58.5
click at [128, 495] on span at bounding box center [125, 497] width 15 height 15
click at [101, 540] on button "View Animation 觀看動畫" at bounding box center [118, 538] width 176 height 29
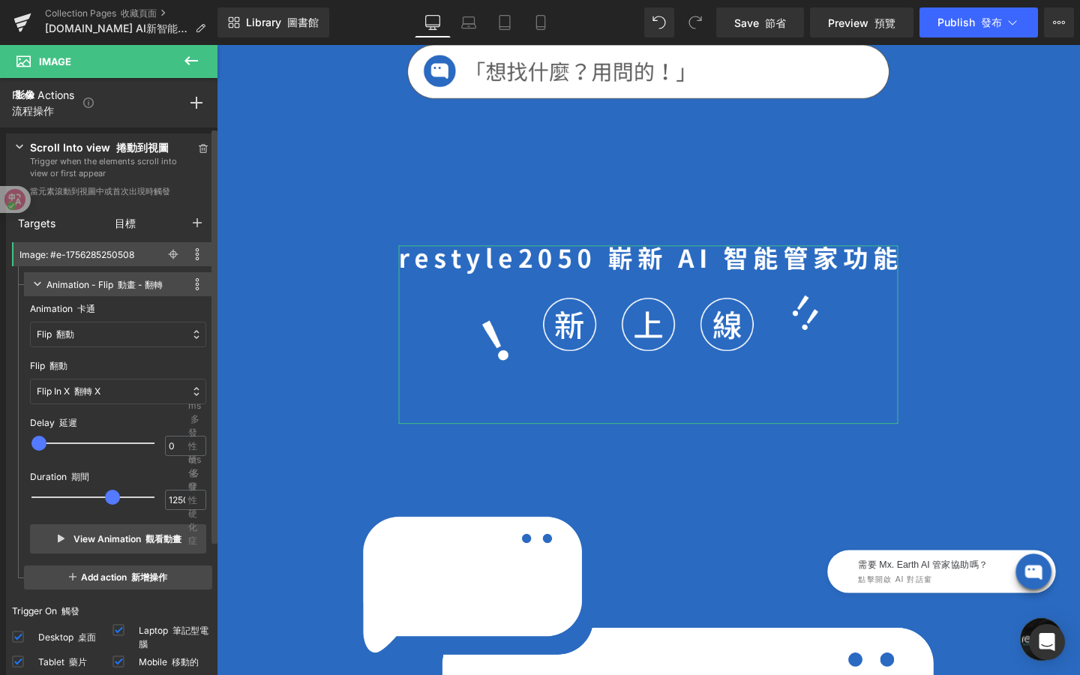
drag, startPoint x: 121, startPoint y: 492, endPoint x: 113, endPoint y: 492, distance: 8.3
click at [113, 492] on span at bounding box center [112, 497] width 15 height 15
click at [110, 495] on span at bounding box center [106, 497] width 15 height 15
click at [112, 495] on div at bounding box center [103, 497] width 123 height 30
type input "1200"
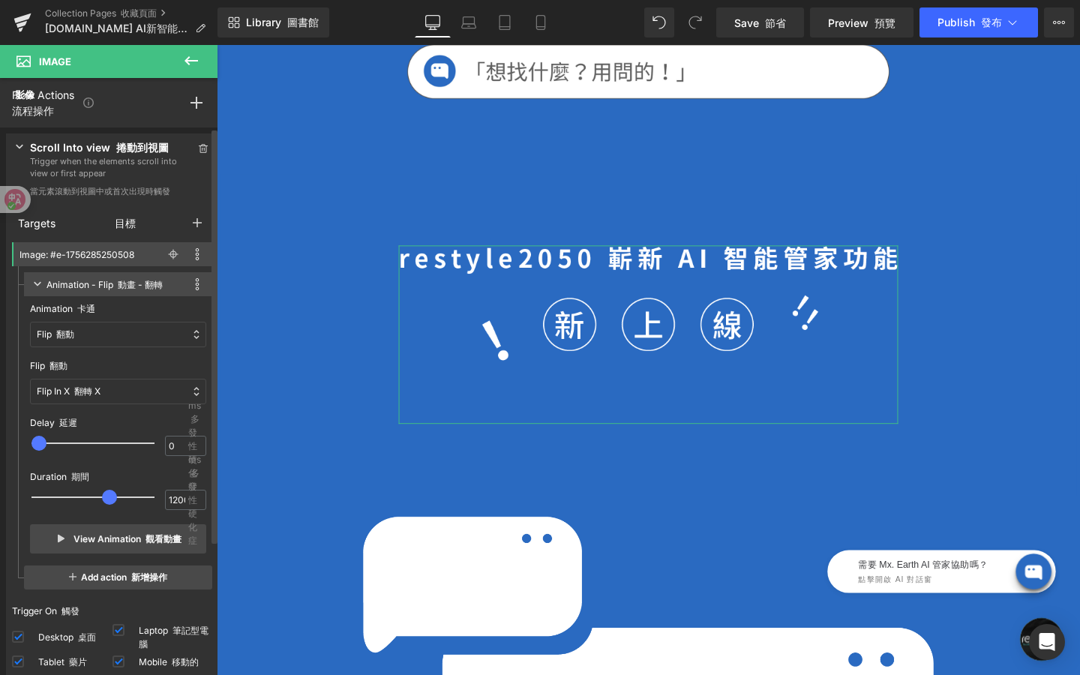
click at [115, 496] on div at bounding box center [103, 497] width 123 height 30
click at [127, 530] on button "View Animation 觀看動畫" at bounding box center [118, 538] width 176 height 29
click at [144, 389] on div "Flip In X 翻轉 X" at bounding box center [118, 392] width 176 height 26
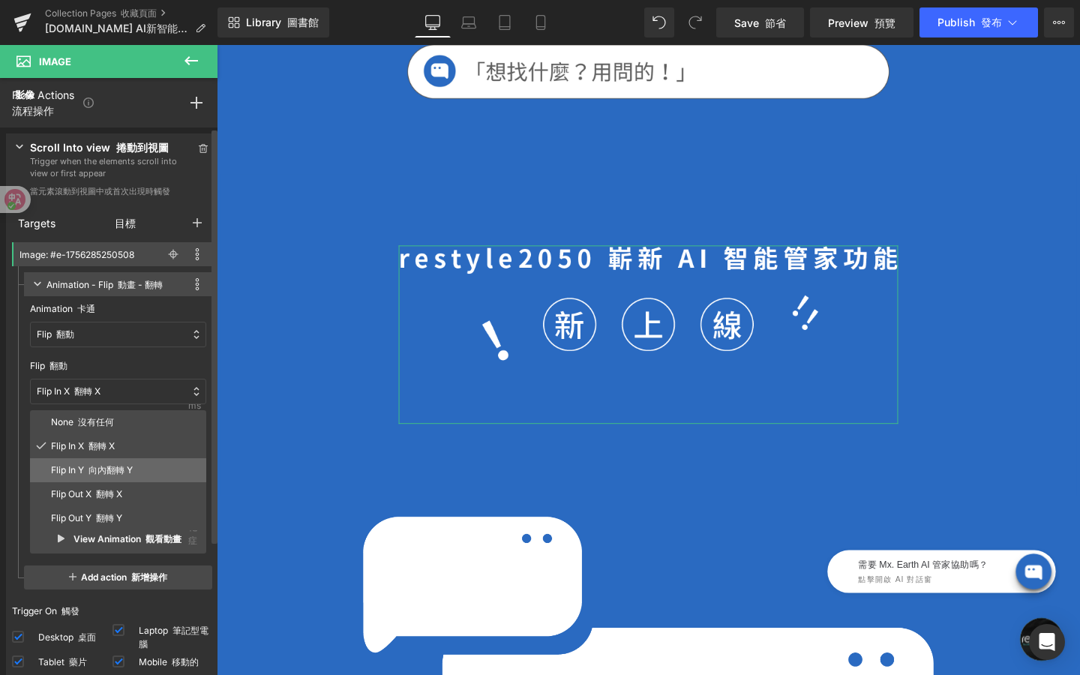
click at [117, 467] on font "向內翻轉 Y" at bounding box center [111, 469] width 44 height 11
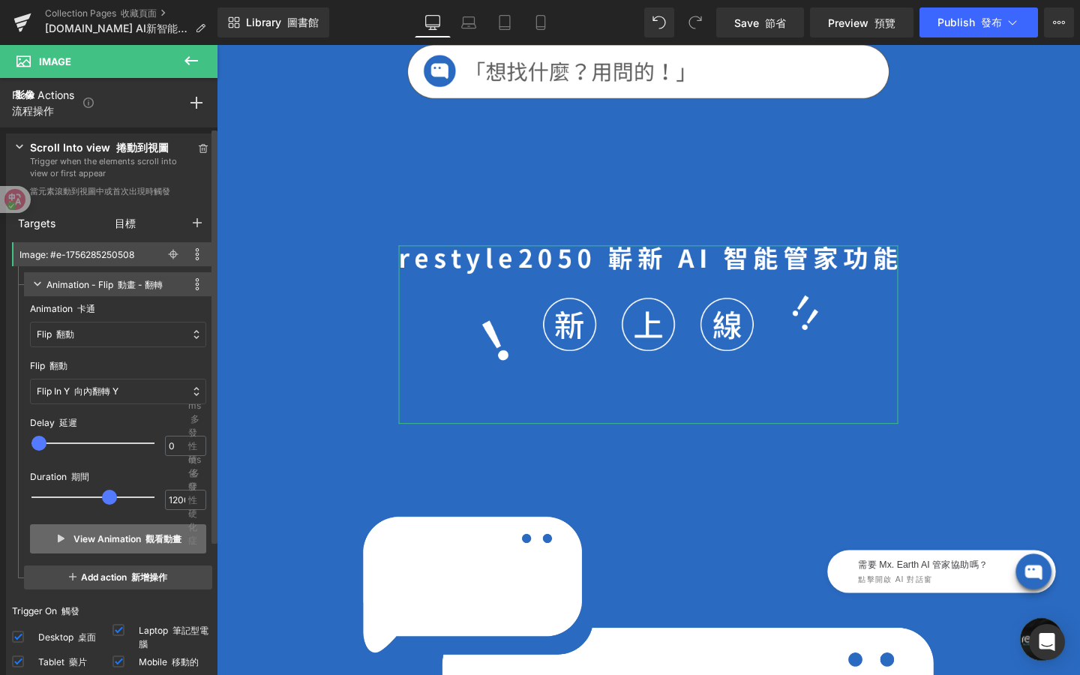
click at [132, 539] on button "View Animation 觀看動畫" at bounding box center [118, 538] width 176 height 29
click at [143, 398] on div "Flip In Y 向內翻轉 Y" at bounding box center [118, 392] width 176 height 26
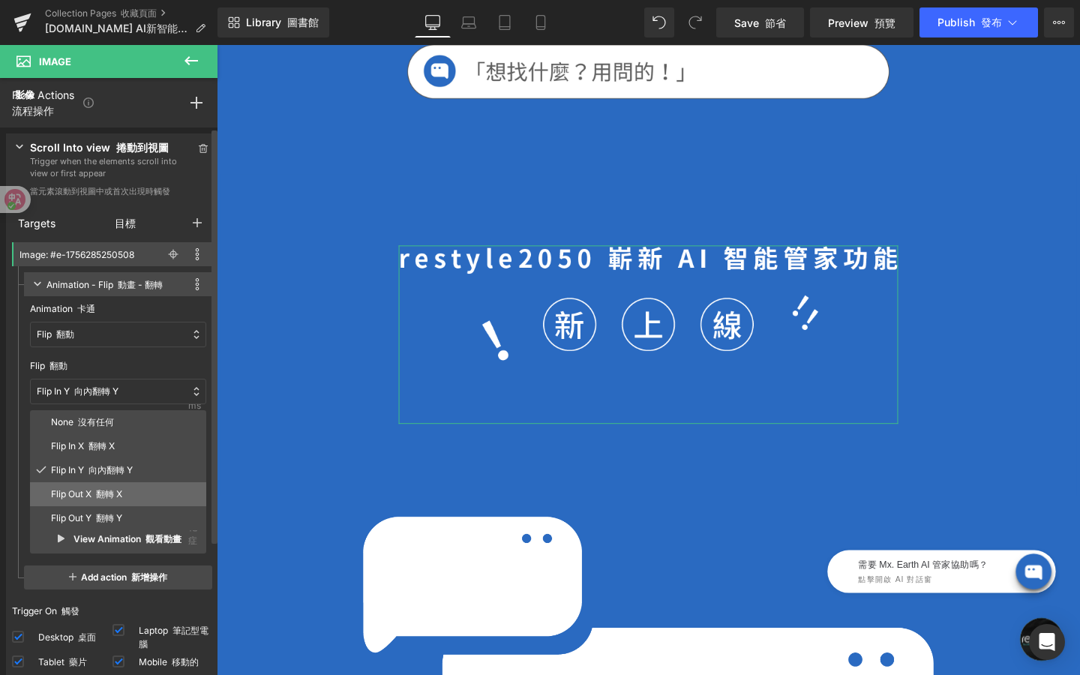
click at [133, 490] on p "Flip Out X 翻轉 X" at bounding box center [125, 495] width 149 height 14
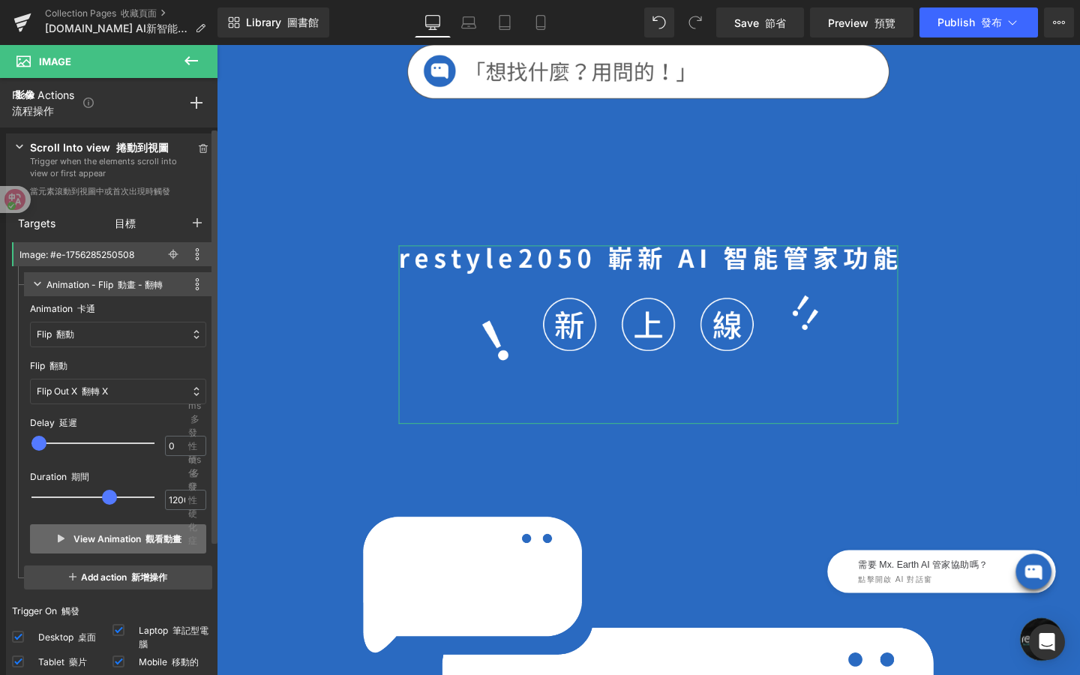
click at [137, 539] on button "View Animation 觀看動畫" at bounding box center [118, 538] width 176 height 29
click at [148, 389] on div "Flip Out X 翻轉 X" at bounding box center [118, 392] width 176 height 26
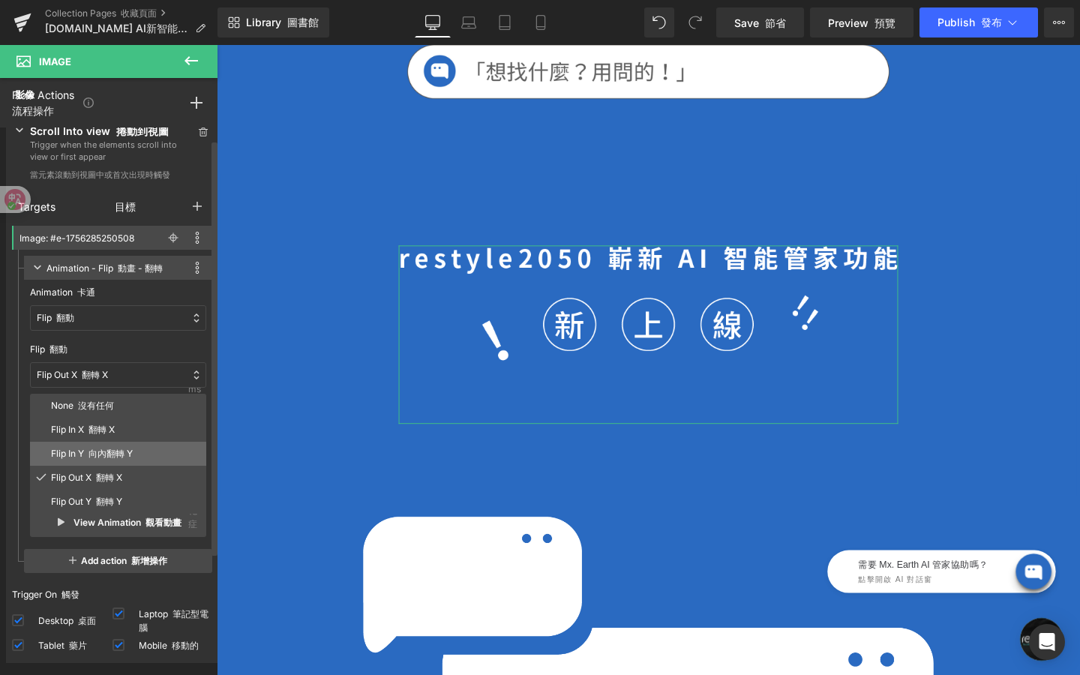
scroll to position [16, 0]
click at [140, 422] on div "Flip In X 翻轉 X" at bounding box center [118, 431] width 176 height 24
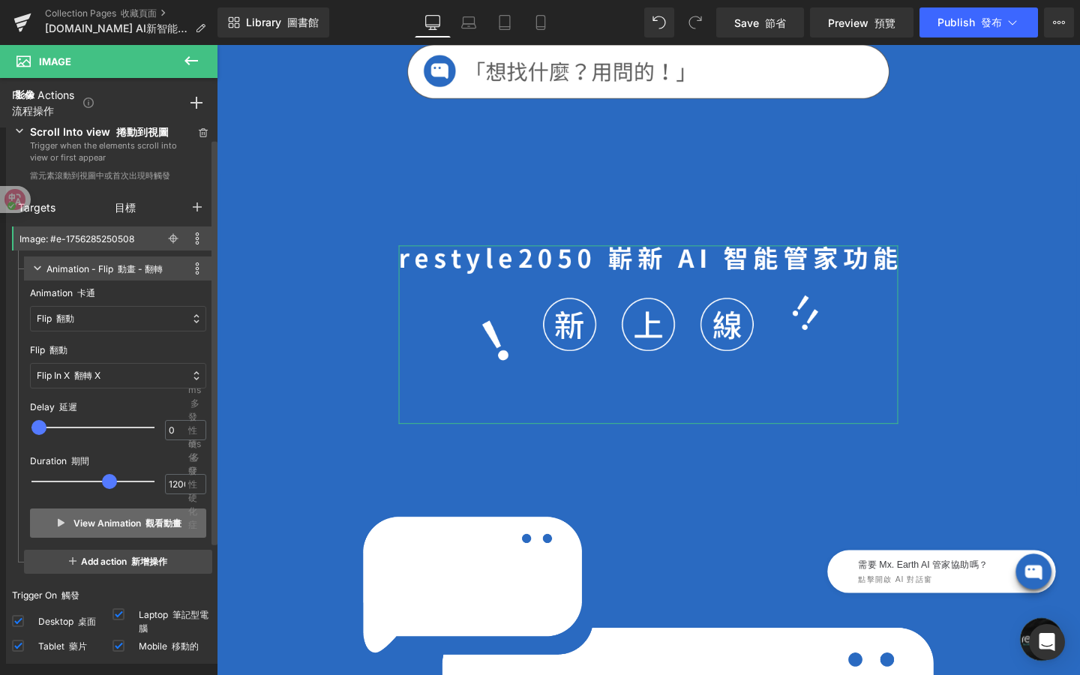
click at [146, 524] on font "觀看動畫" at bounding box center [164, 523] width 36 height 11
click at [155, 321] on div "Flip 翻動" at bounding box center [118, 319] width 176 height 26
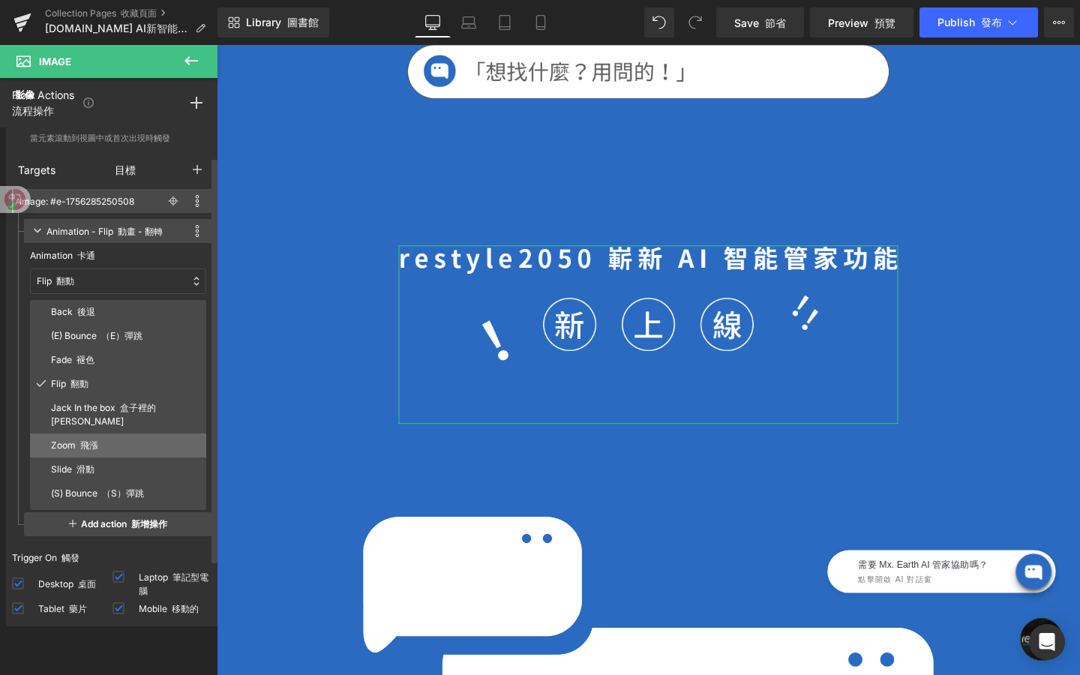
scroll to position [26, 0]
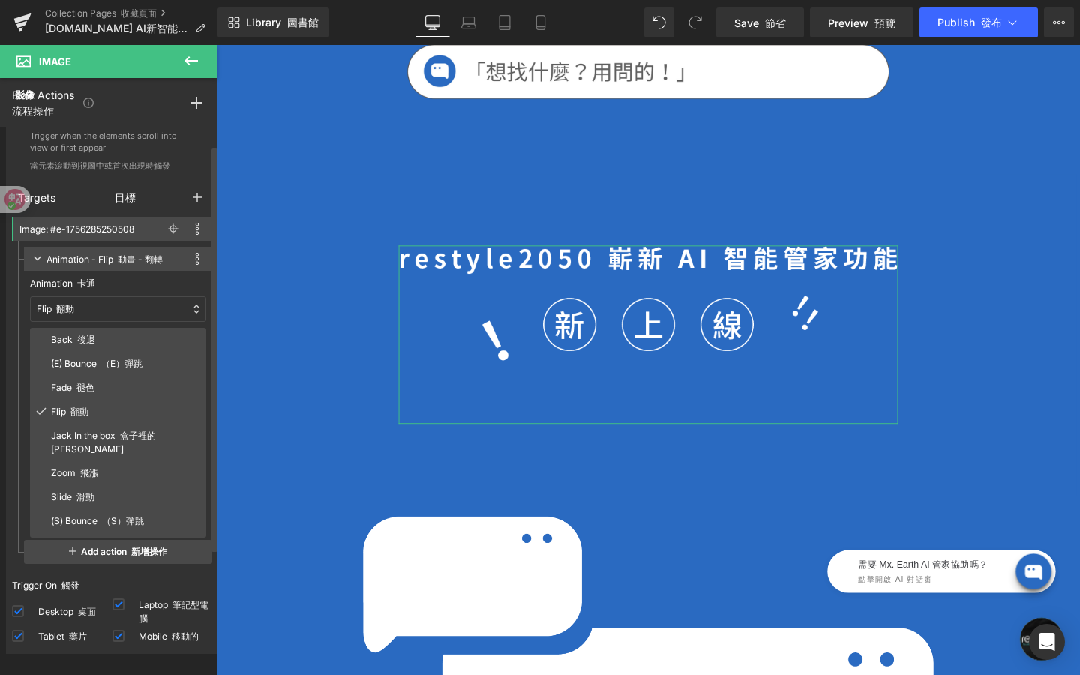
click at [140, 285] on p "Animation 卡通" at bounding box center [118, 284] width 176 height 14
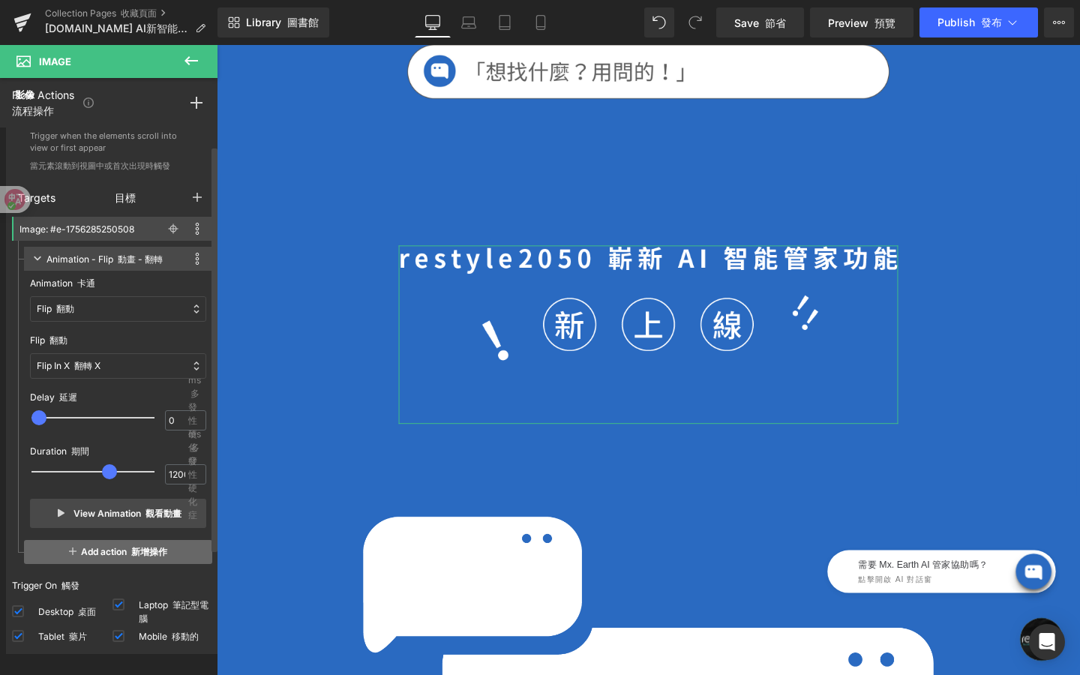
click at [145, 548] on font "新增操作" at bounding box center [149, 551] width 36 height 11
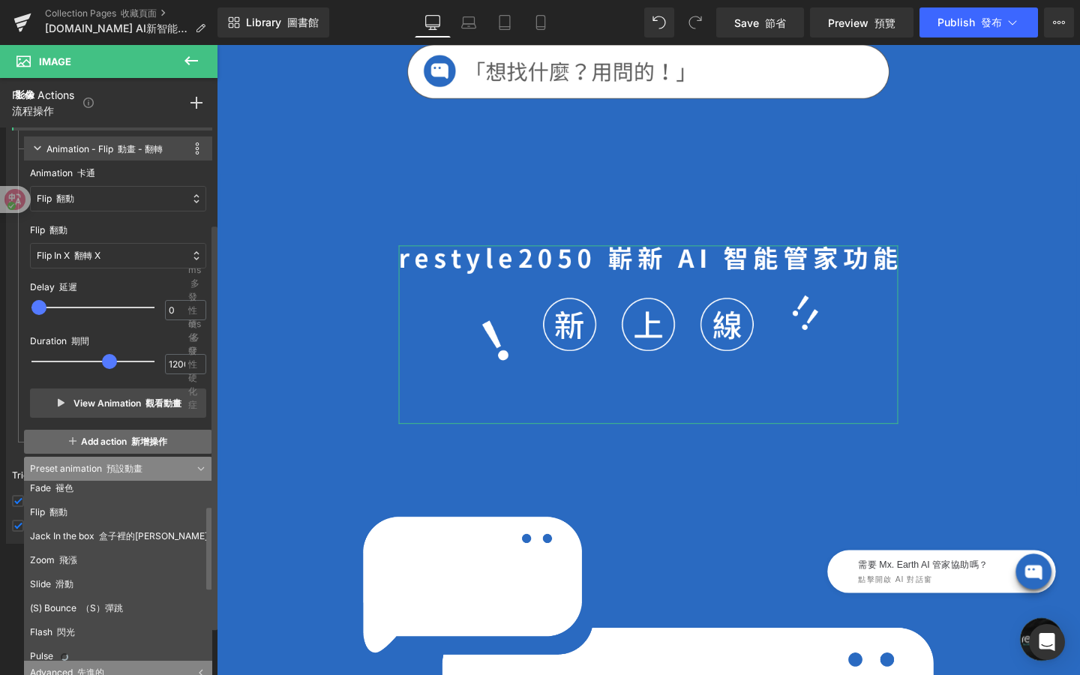
scroll to position [56, 0]
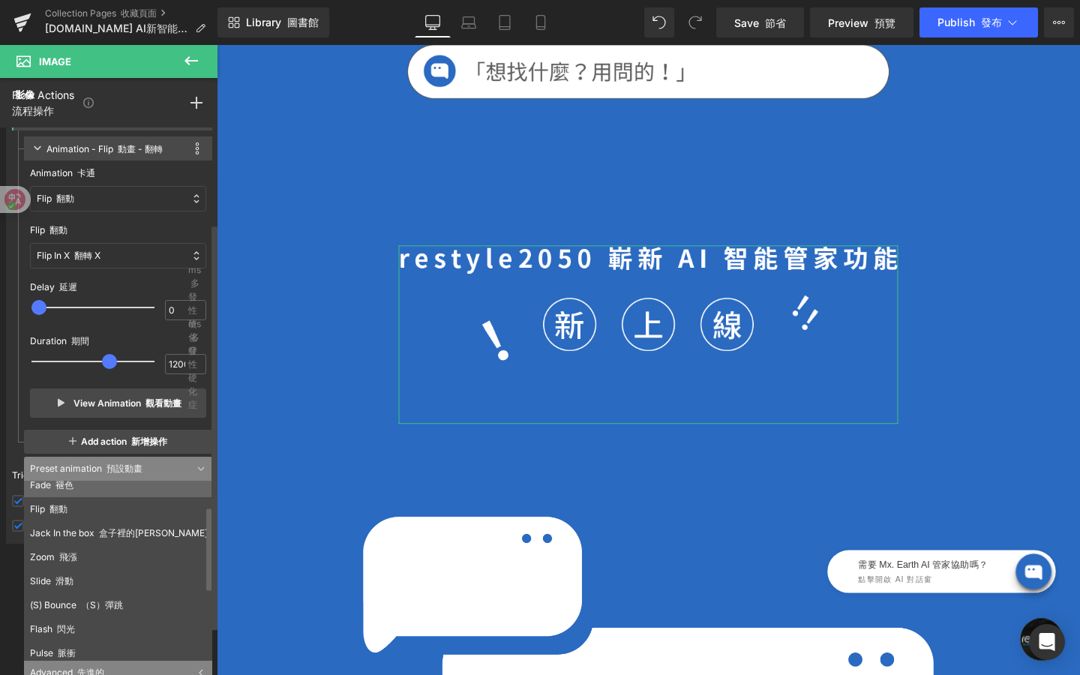
click at [153, 493] on li "Fade 褪色" at bounding box center [121, 485] width 195 height 24
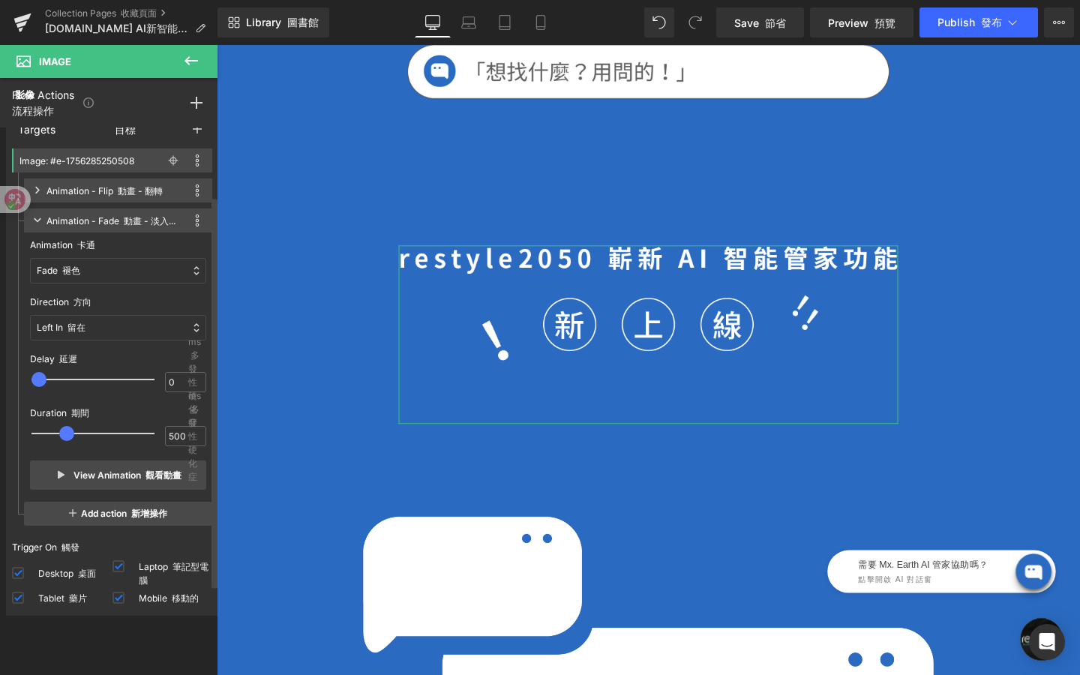
scroll to position [90, 0]
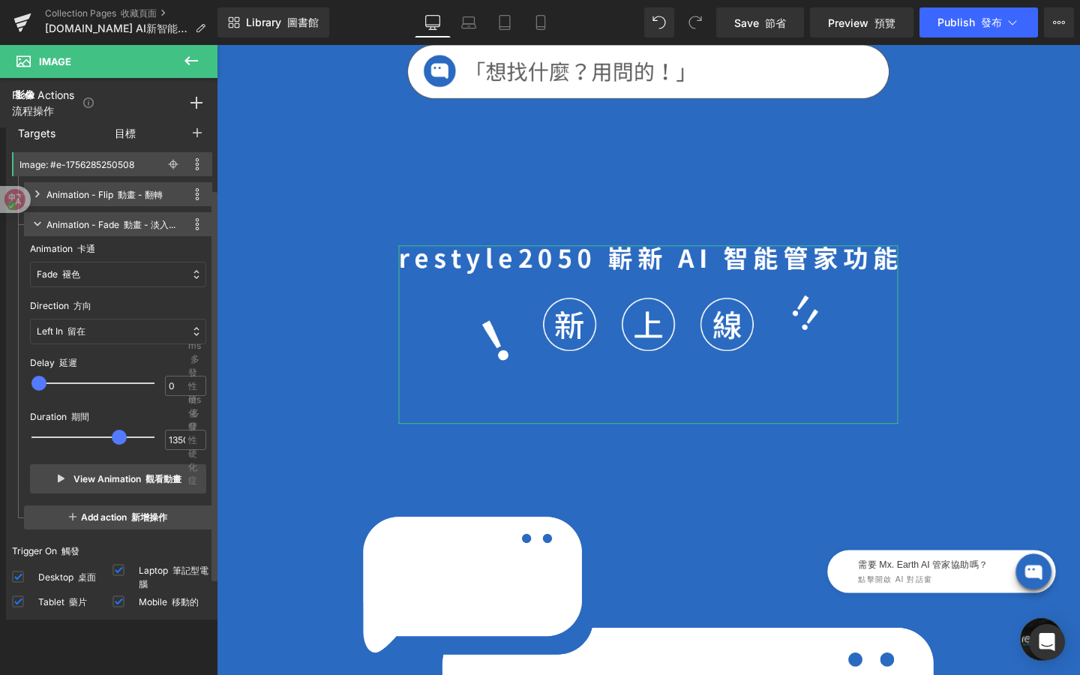
type input "1300"
drag, startPoint x: 68, startPoint y: 437, endPoint x: 120, endPoint y: 440, distance: 51.9
click at [120, 440] on div at bounding box center [103, 437] width 123 height 30
click at [122, 476] on button "View Animation 觀看動畫" at bounding box center [118, 478] width 176 height 29
click at [188, 224] on span at bounding box center [197, 224] width 18 height 18
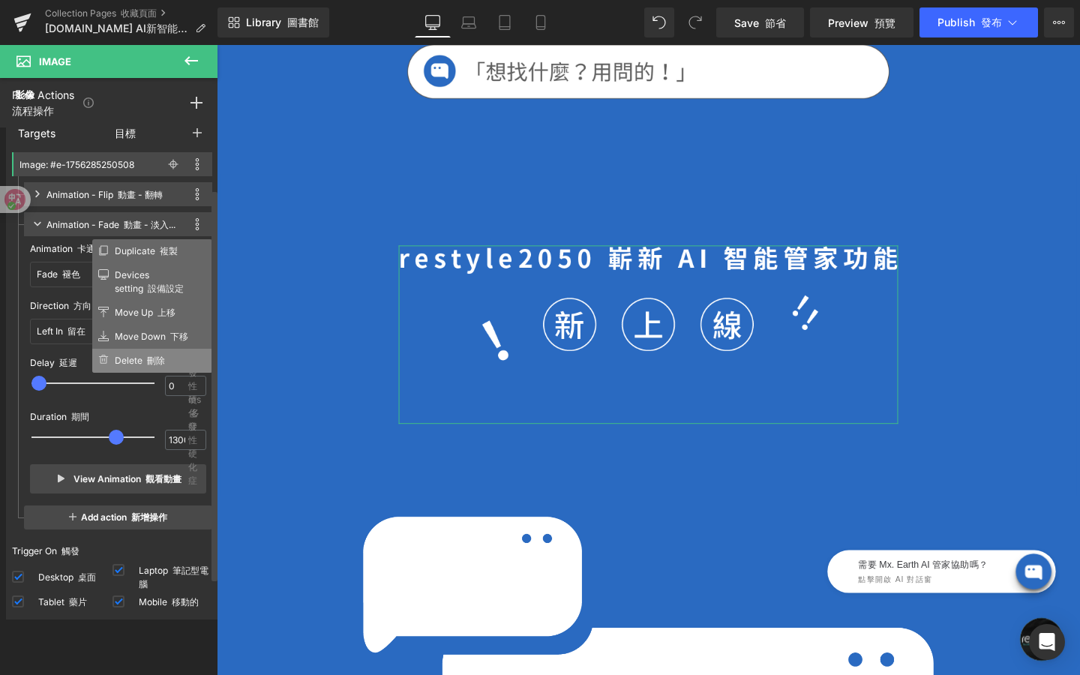
click at [170, 354] on li "Delete 刪除" at bounding box center [152, 361] width 120 height 24
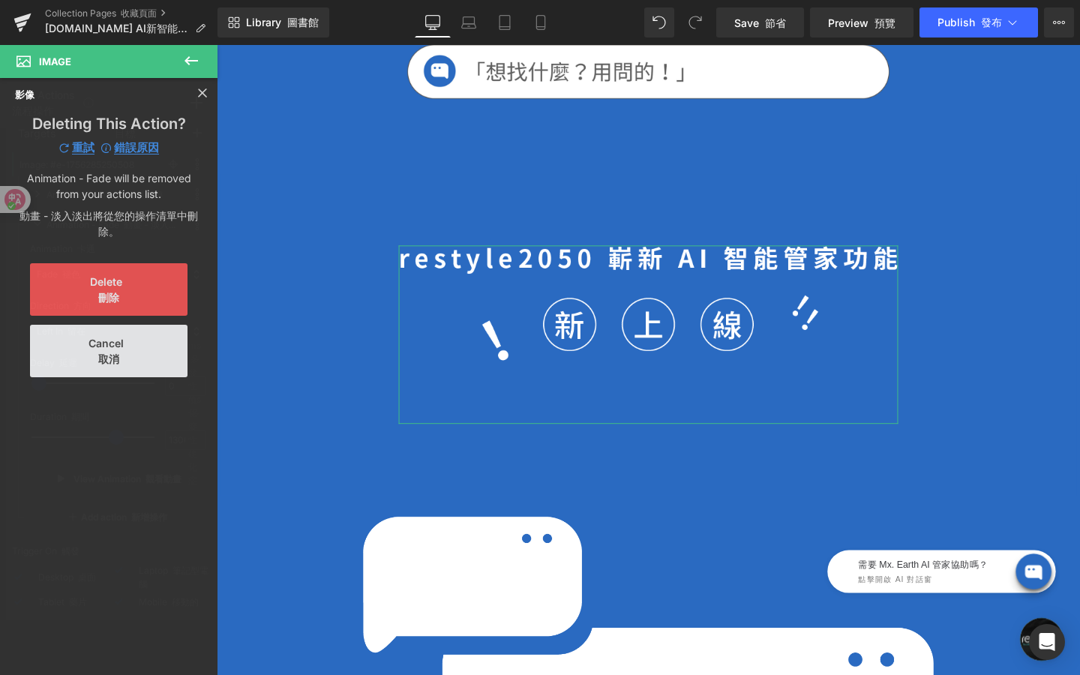
click at [153, 272] on button "Delete 刪除" at bounding box center [109, 289] width 158 height 53
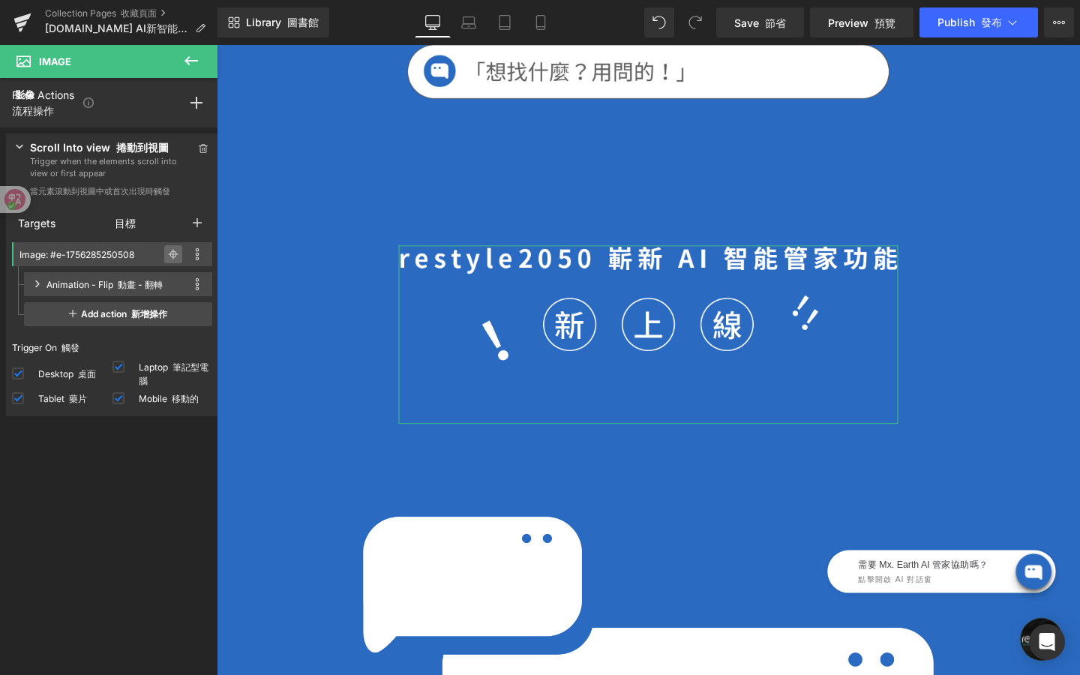
click at [170, 253] on icon at bounding box center [173, 254] width 7 height 7
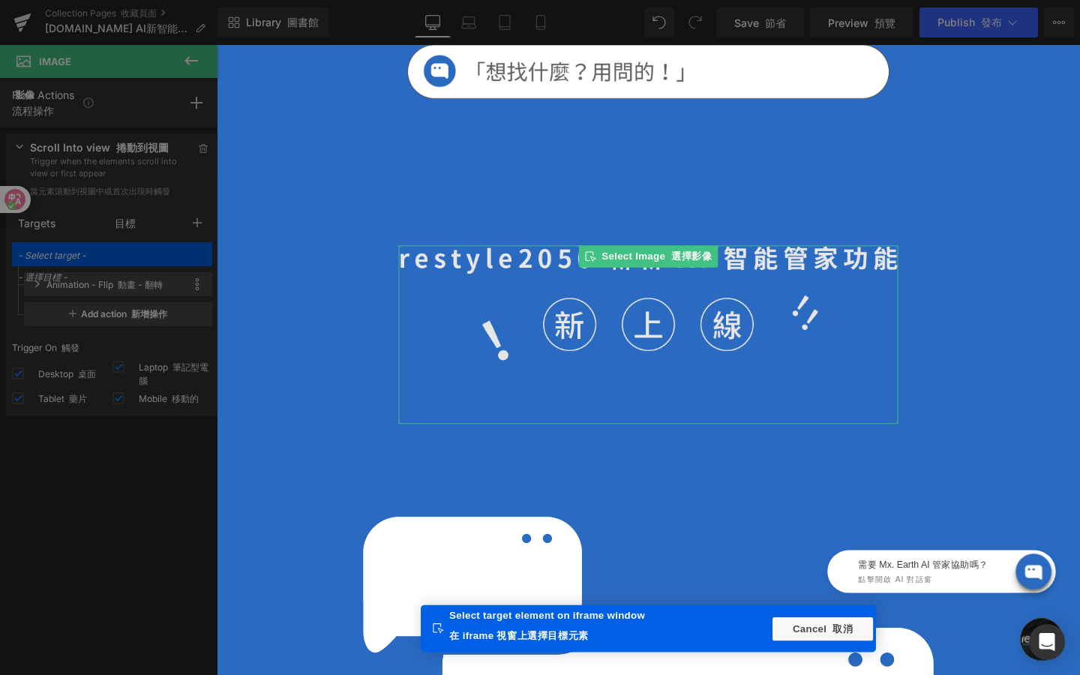
click at [656, 335] on img at bounding box center [670, 350] width 525 height 188
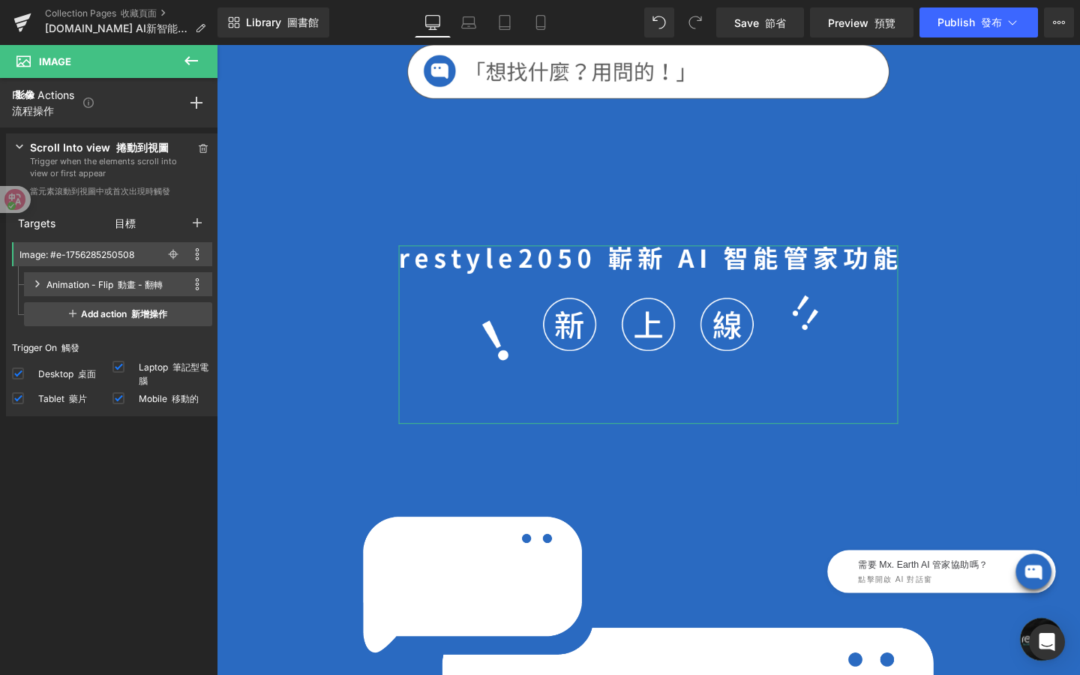
click at [21, 143] on div "Scroll Into view 捲動到視圖 Trigger when the elements scroll into view or first appe…" at bounding box center [112, 172] width 212 height 76
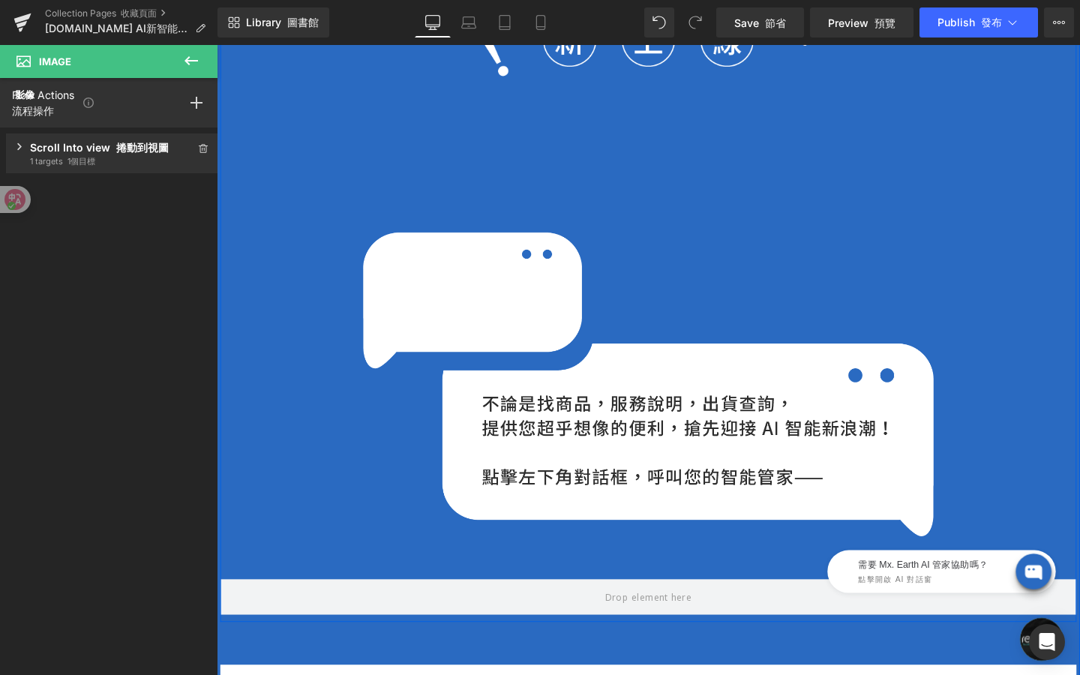
scroll to position [799, 0]
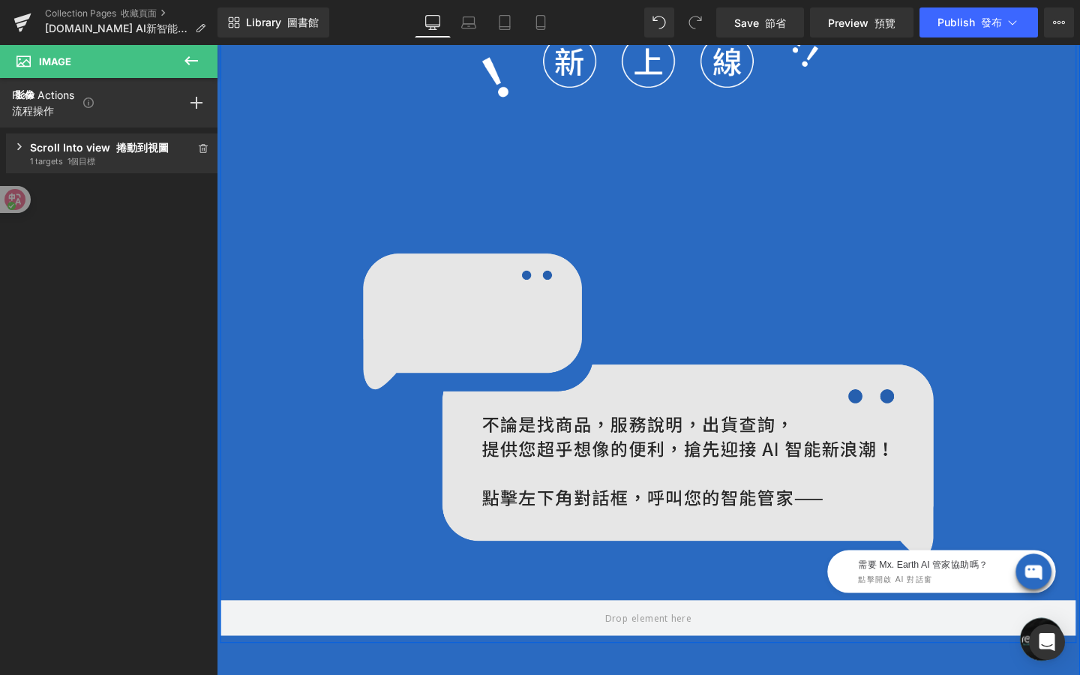
click at [539, 418] on img at bounding box center [671, 424] width 600 height 320
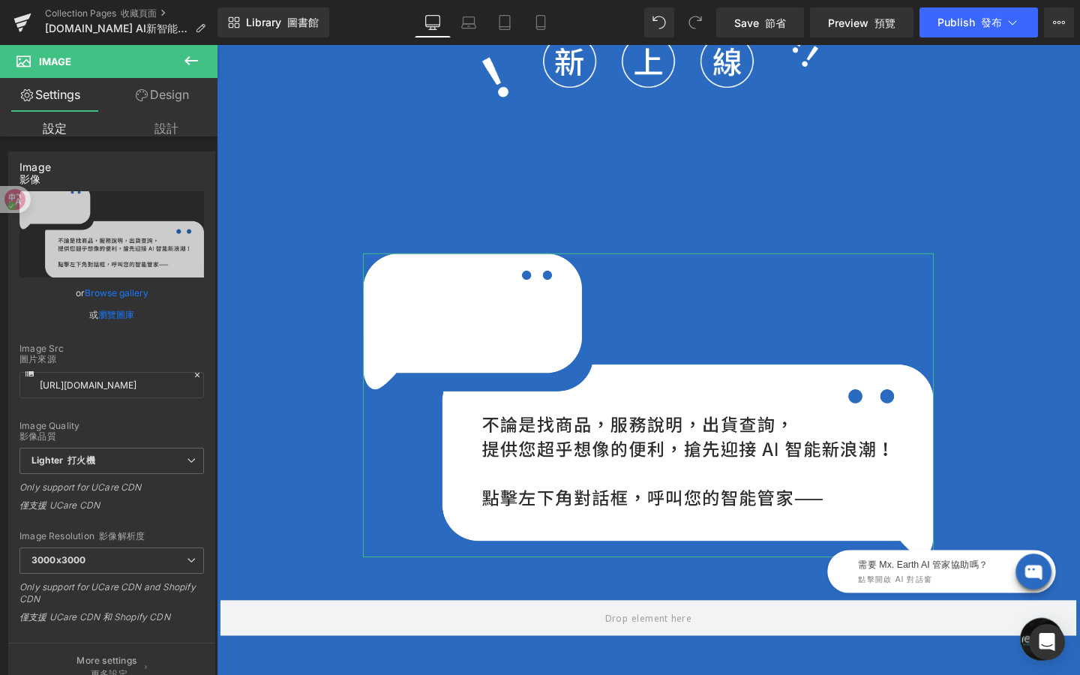
click at [164, 98] on link "Design 設計" at bounding box center [166, 95] width 109 height 34
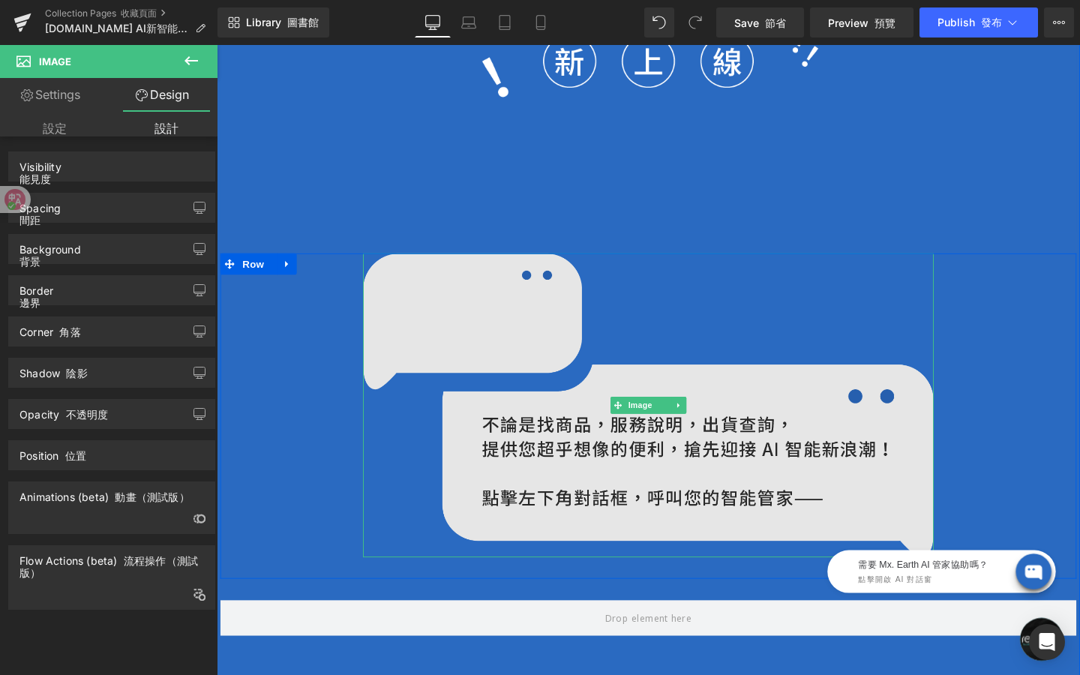
click at [485, 373] on img at bounding box center [671, 424] width 600 height 320
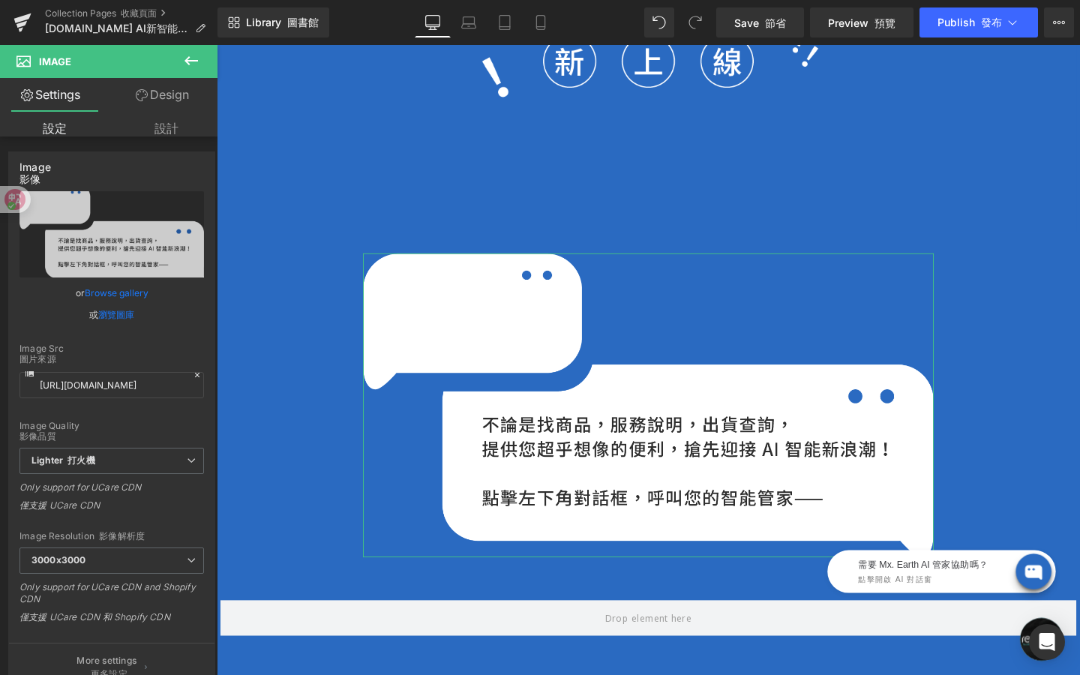
click at [168, 116] on font "設計" at bounding box center [166, 129] width 79 height 34
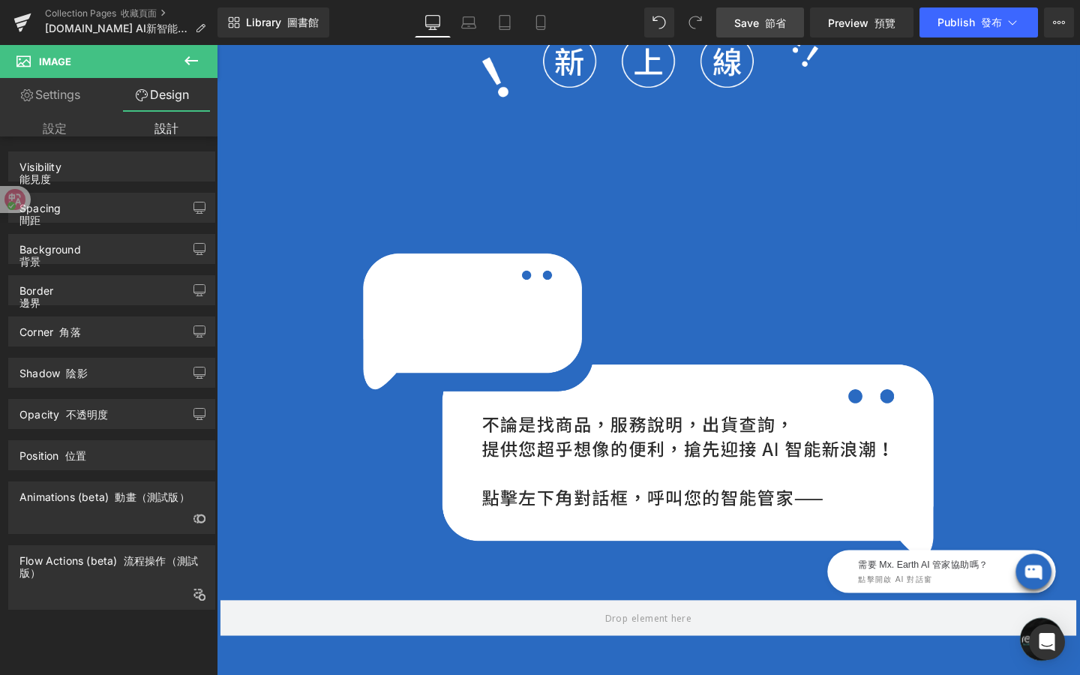
click at [776, 21] on font "節省" at bounding box center [775, 23] width 21 height 13
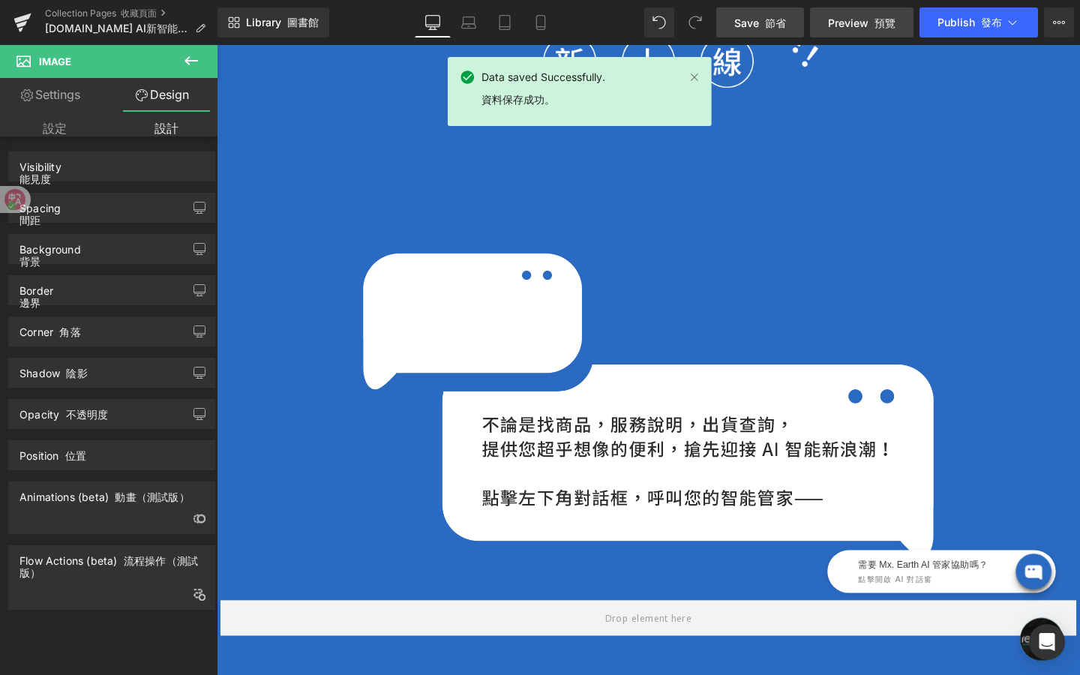
click at [846, 31] on link "Preview 預覽" at bounding box center [862, 23] width 104 height 30
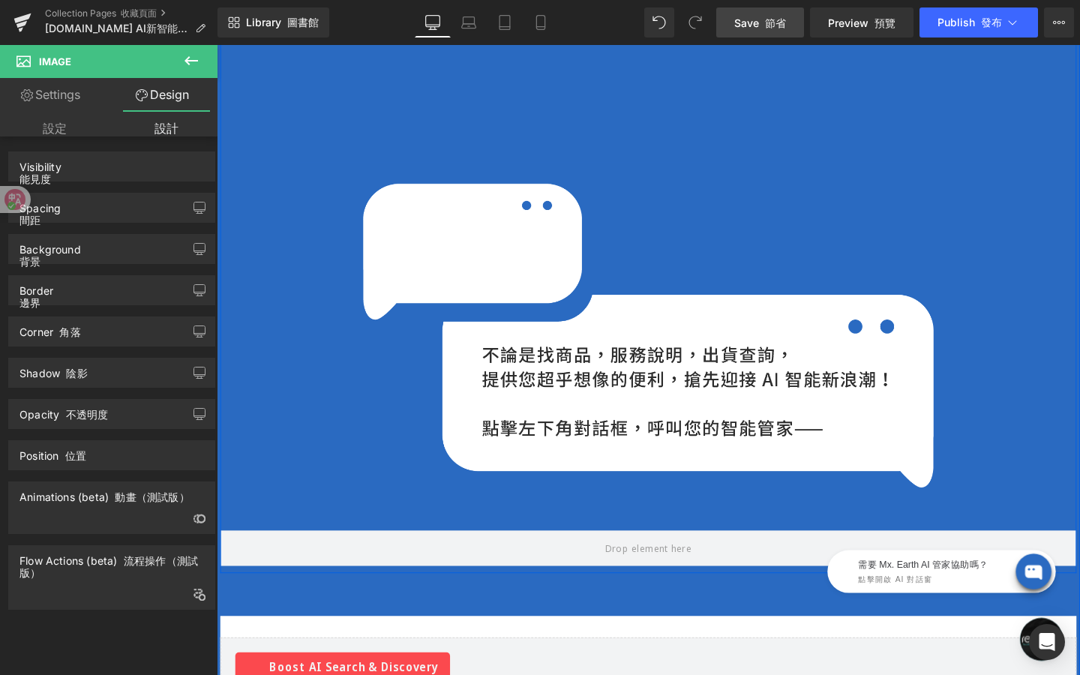
scroll to position [823, 0]
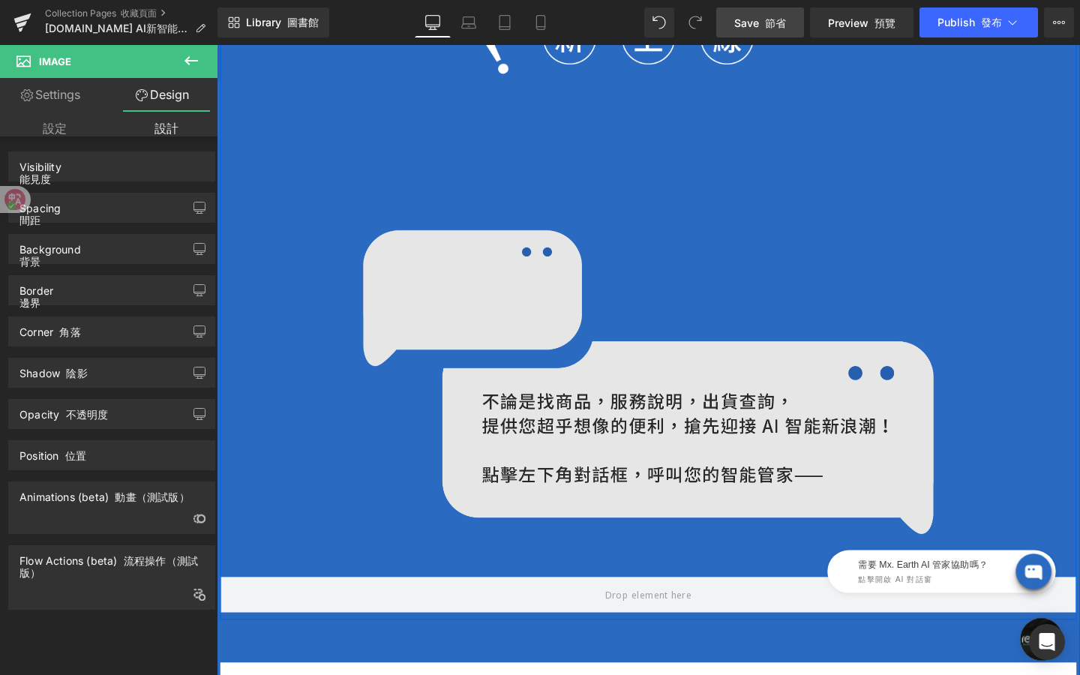
click at [517, 332] on img at bounding box center [671, 400] width 600 height 320
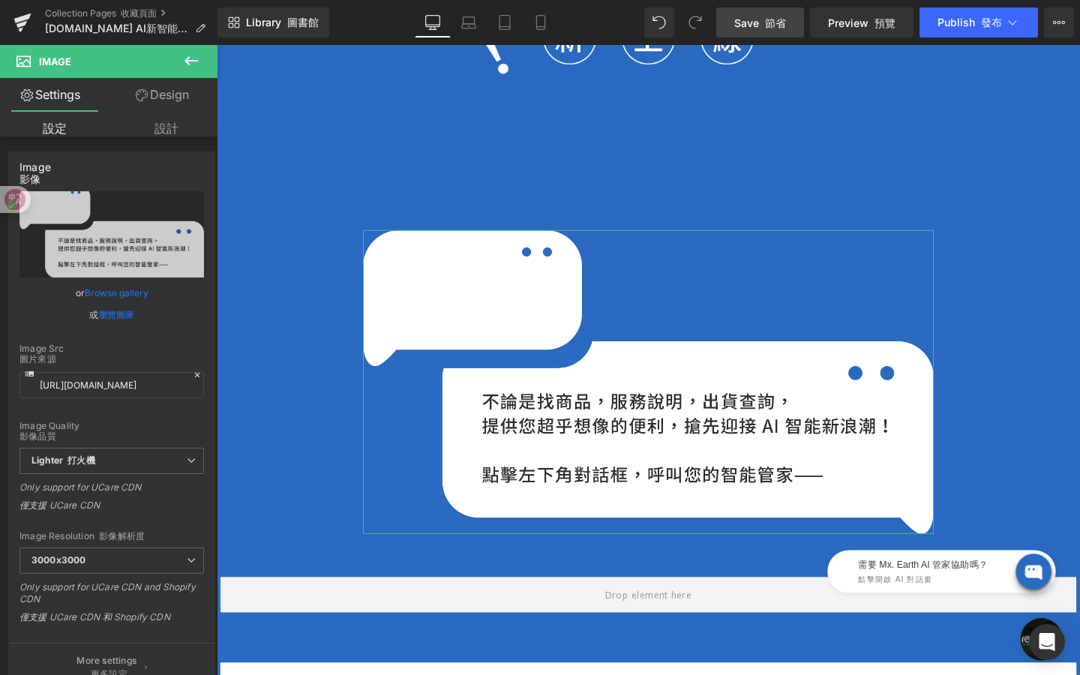
click at [167, 119] on font "設計" at bounding box center [166, 129] width 79 height 34
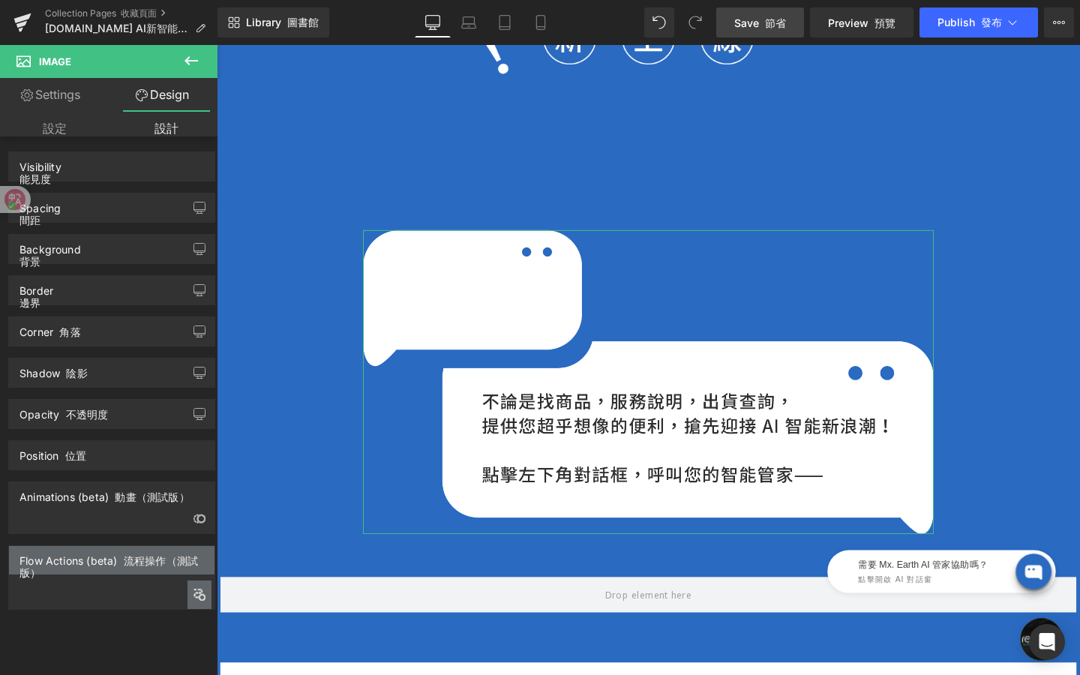
click at [188, 593] on button "button" at bounding box center [200, 595] width 24 height 29
click at [150, 566] on font "流程操作（測試版）" at bounding box center [109, 566] width 179 height 25
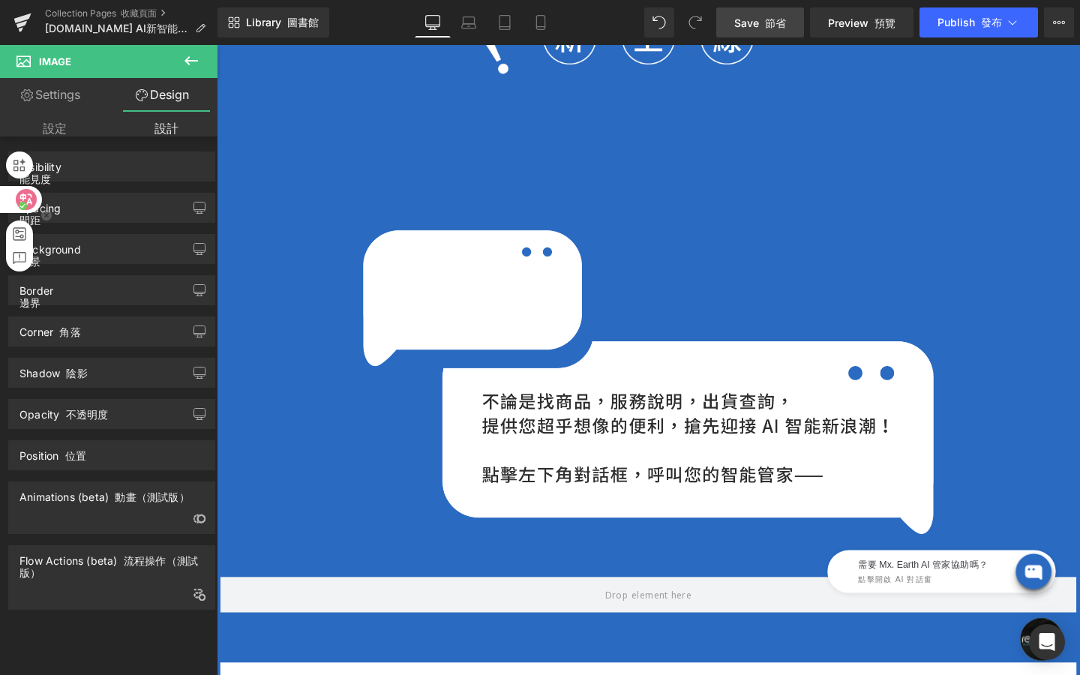
click at [18, 188] on div at bounding box center [20, 199] width 41 height 27
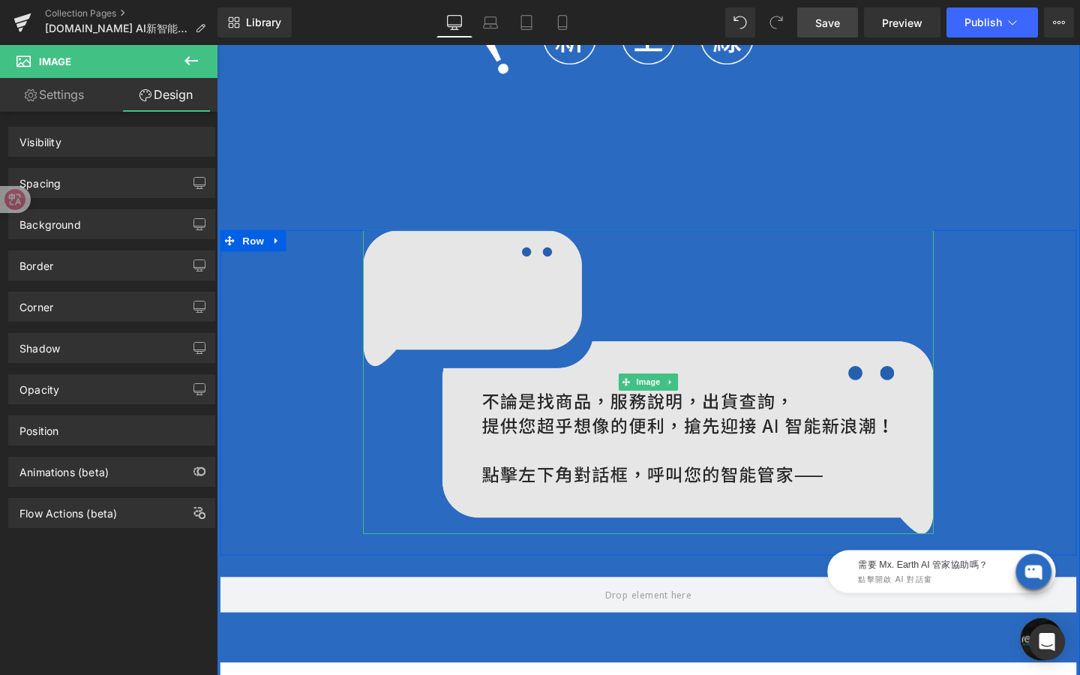
click at [464, 449] on img at bounding box center [671, 400] width 600 height 320
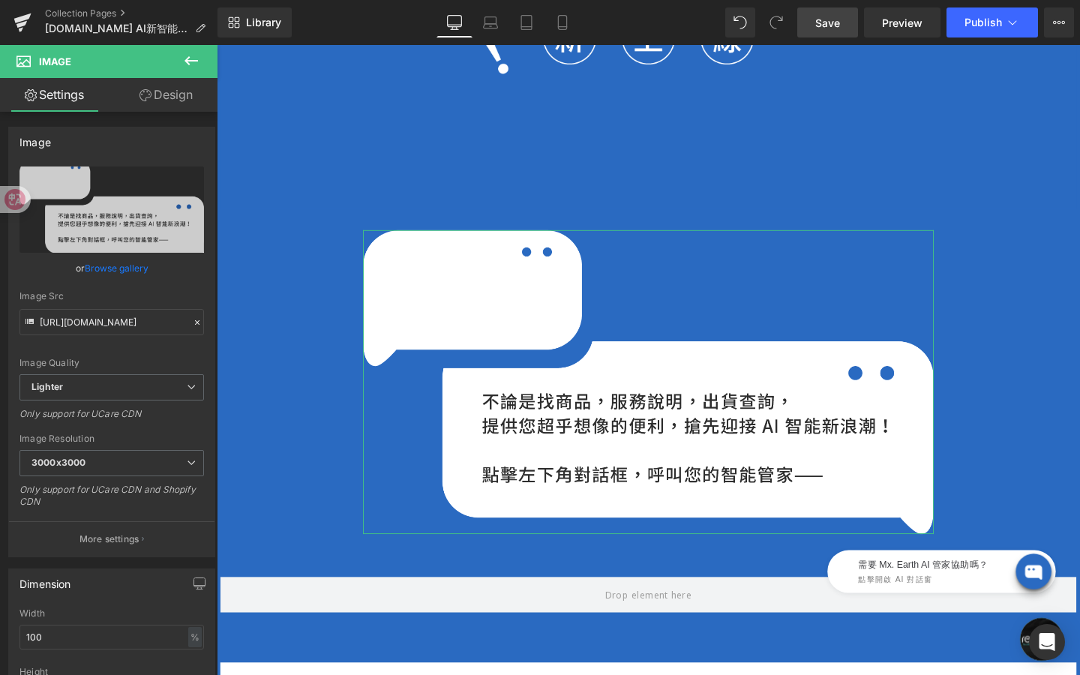
click at [187, 98] on link "Design" at bounding box center [166, 95] width 109 height 34
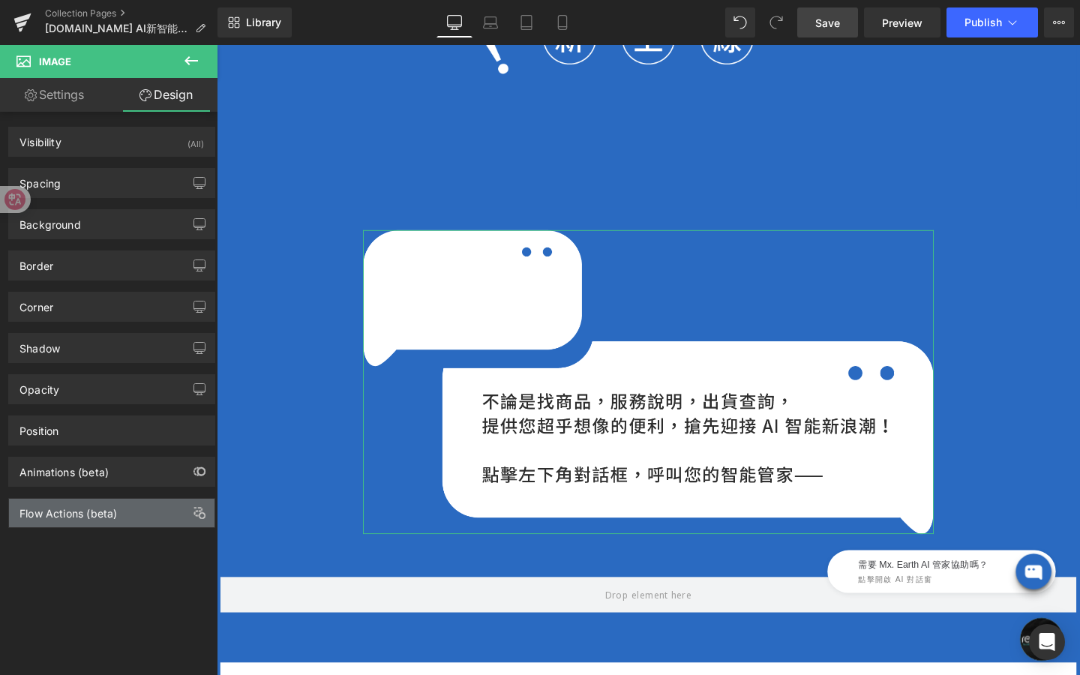
click at [124, 512] on div "Flow Actions (beta)" at bounding box center [112, 513] width 206 height 29
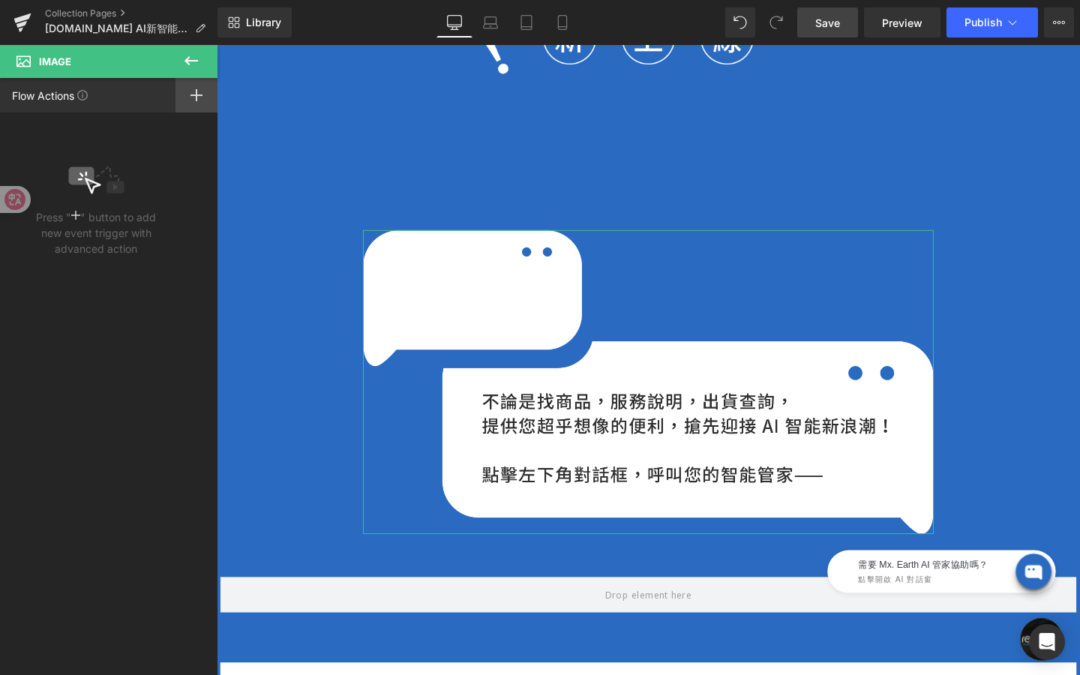
click at [189, 92] on div at bounding box center [197, 95] width 42 height 35
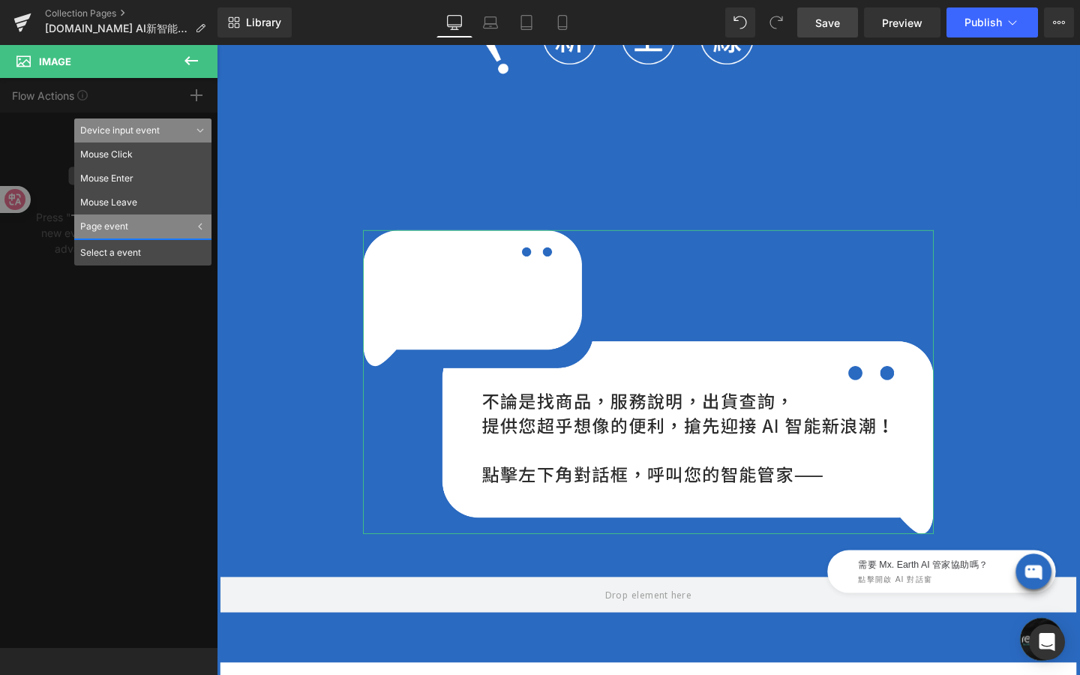
click at [134, 223] on div "Page event" at bounding box center [142, 227] width 137 height 24
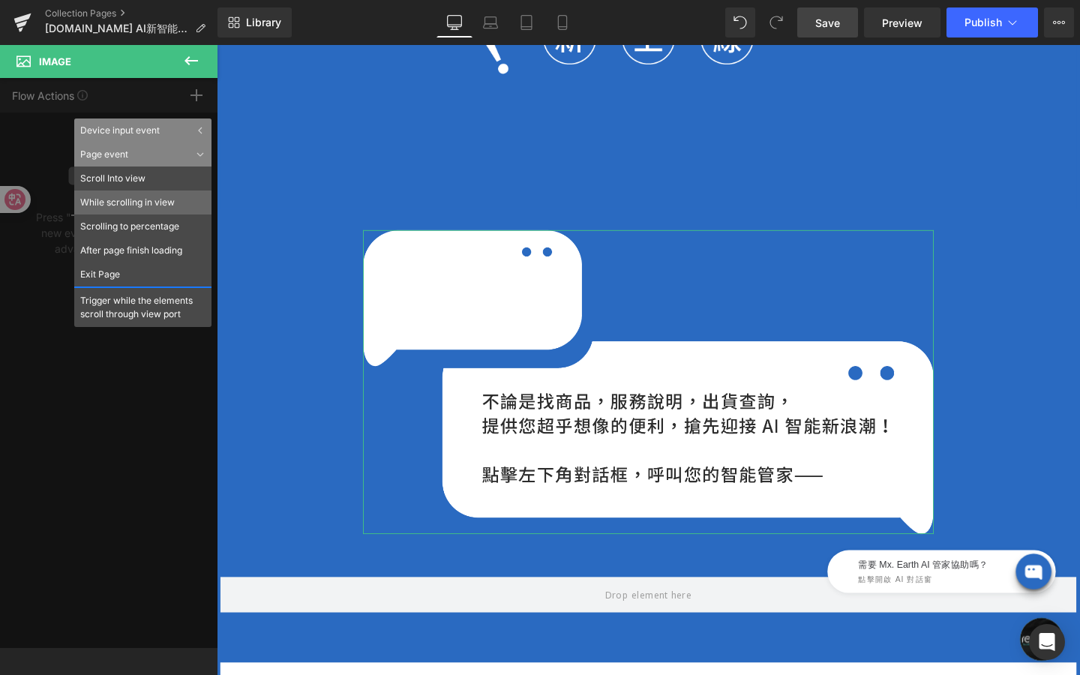
click at [155, 207] on li "While scrolling in view" at bounding box center [142, 203] width 137 height 24
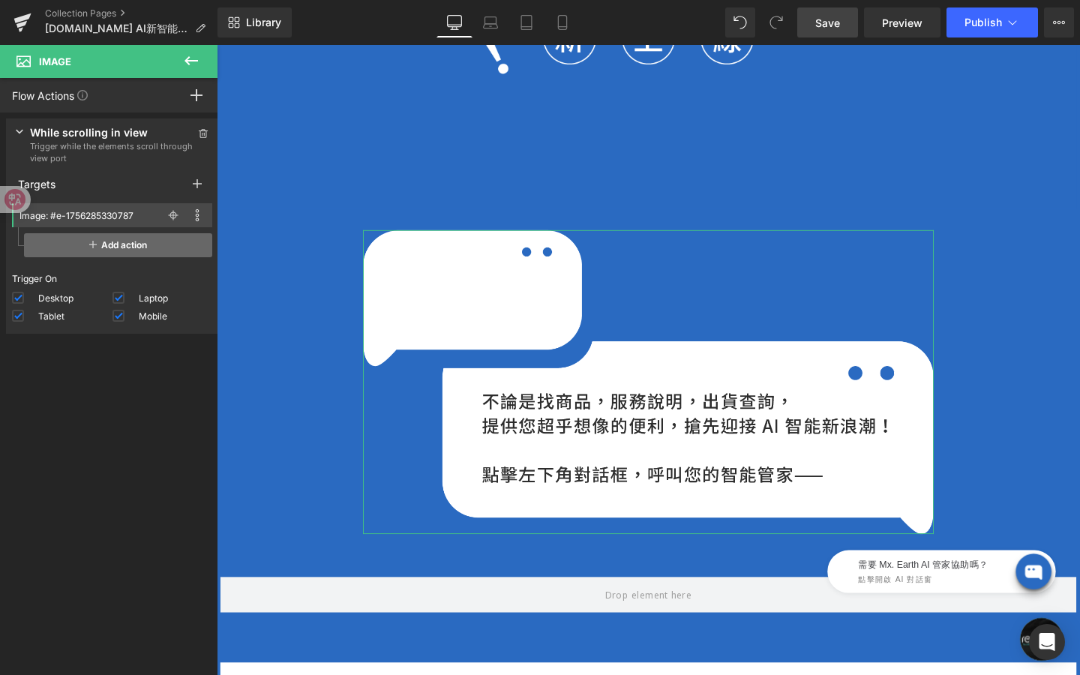
click at [112, 251] on span "Add action" at bounding box center [118, 245] width 188 height 24
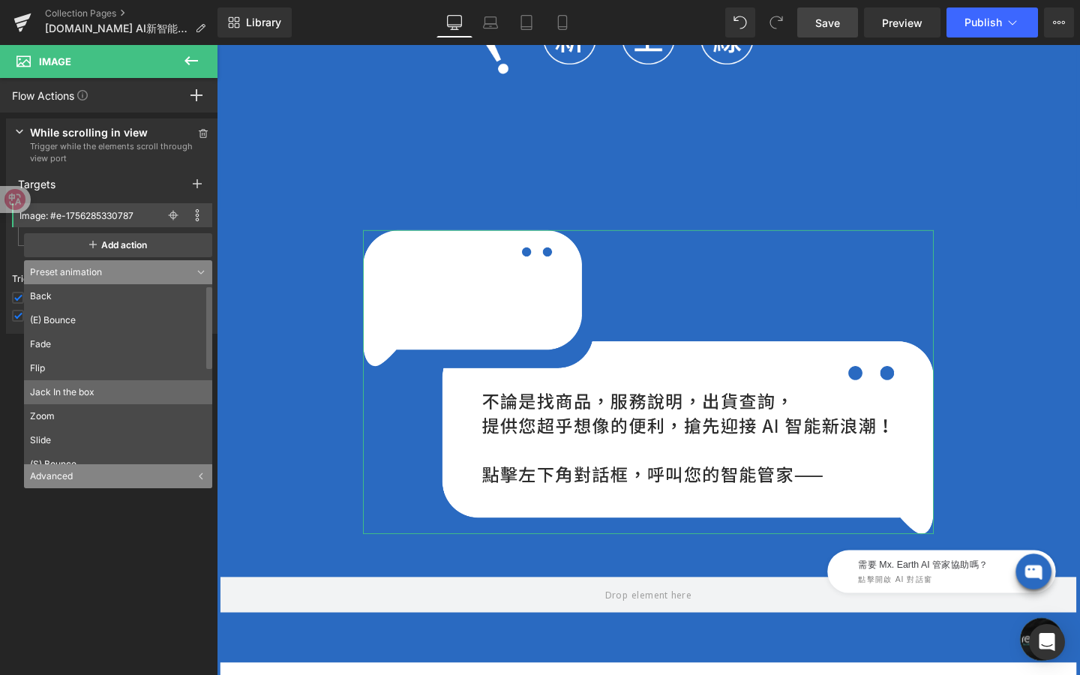
click at [112, 383] on li "Jack In the box" at bounding box center [121, 392] width 195 height 24
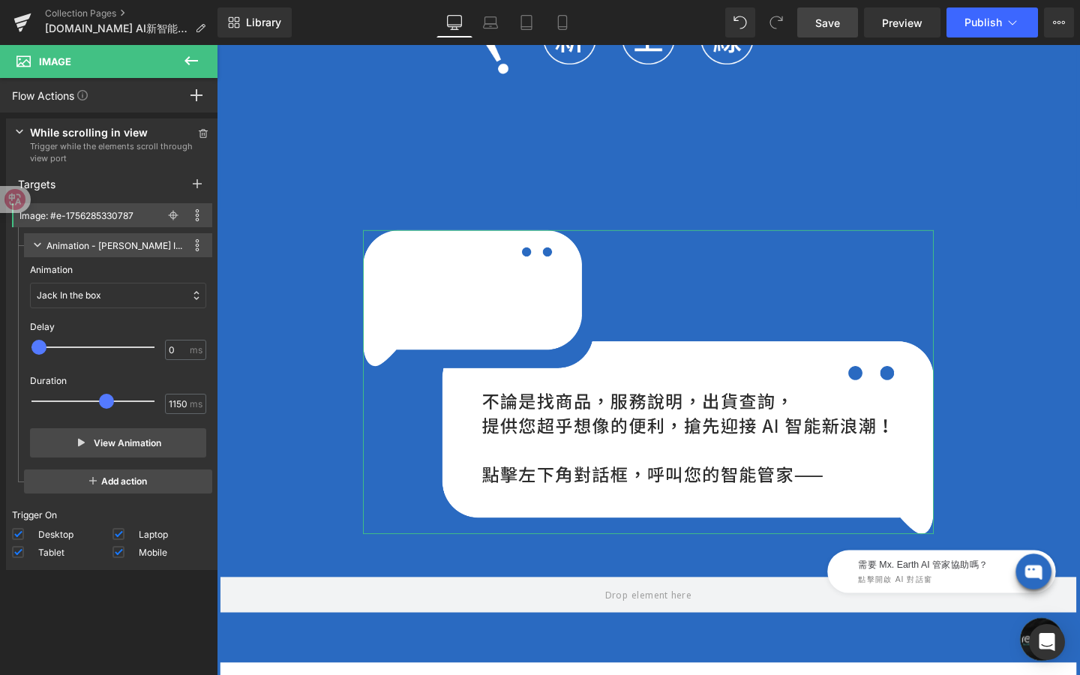
type input "1200"
drag, startPoint x: 66, startPoint y: 403, endPoint x: 112, endPoint y: 404, distance: 45.8
click at [112, 404] on span at bounding box center [109, 401] width 15 height 15
type input "100"
drag, startPoint x: 41, startPoint y: 347, endPoint x: 53, endPoint y: 348, distance: 11.3
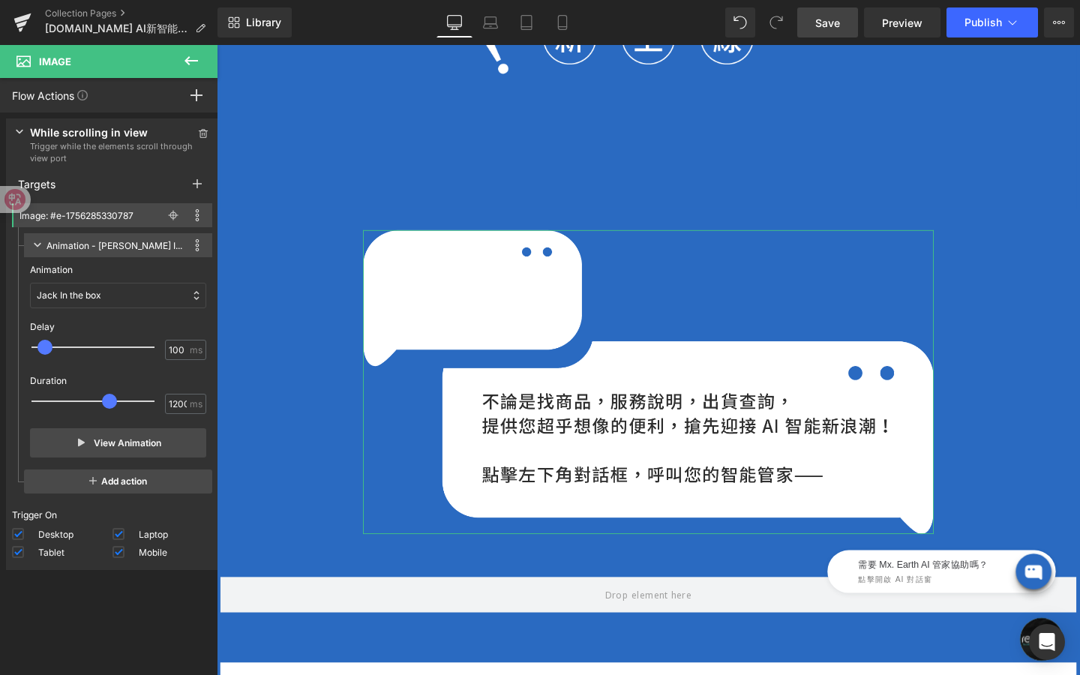
click at [53, 348] on div at bounding box center [103, 347] width 123 height 30
click at [88, 451] on button "View Animation" at bounding box center [118, 442] width 176 height 29
click at [851, 18] on link "Save" at bounding box center [827, 23] width 61 height 30
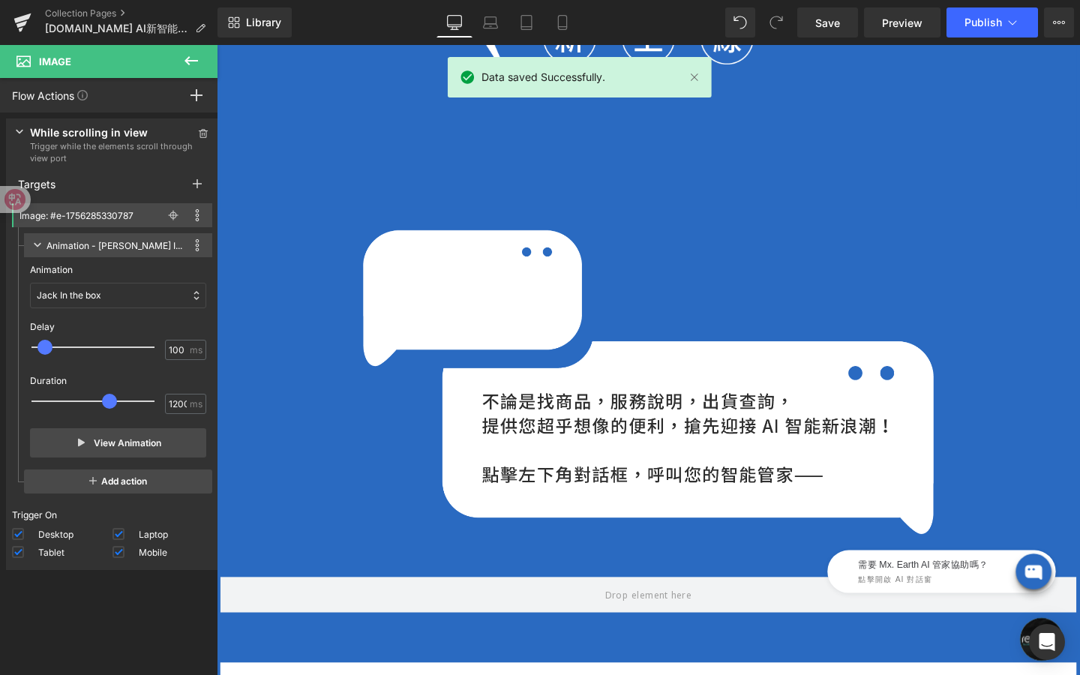
click at [200, 56] on button at bounding box center [191, 61] width 53 height 33
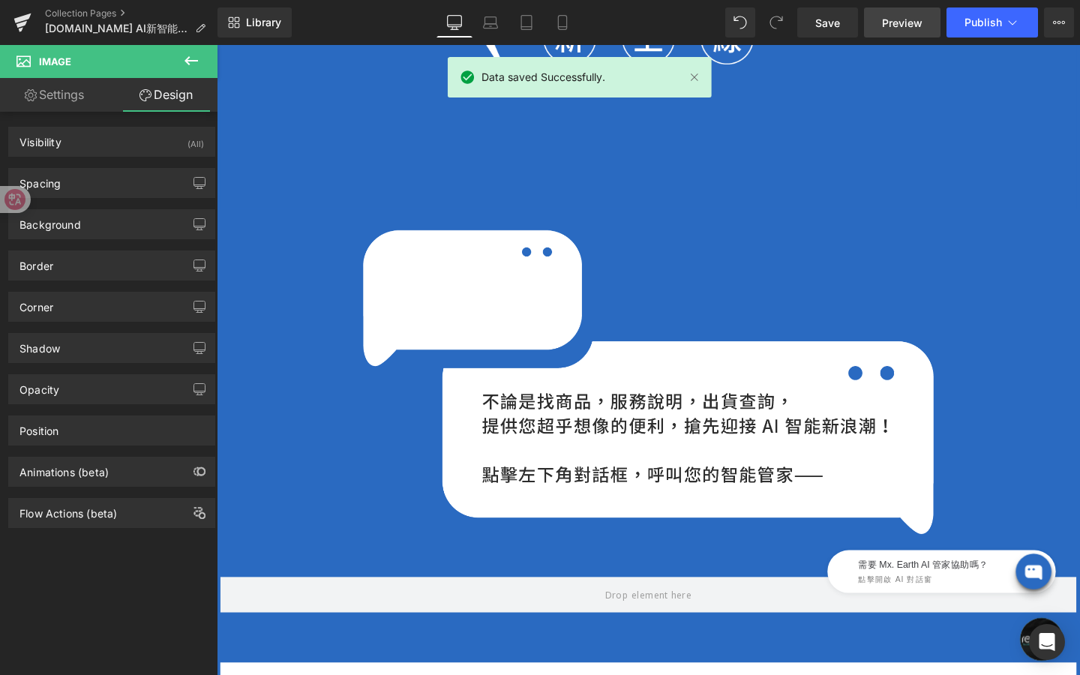
click at [892, 24] on span "Preview" at bounding box center [902, 23] width 41 height 16
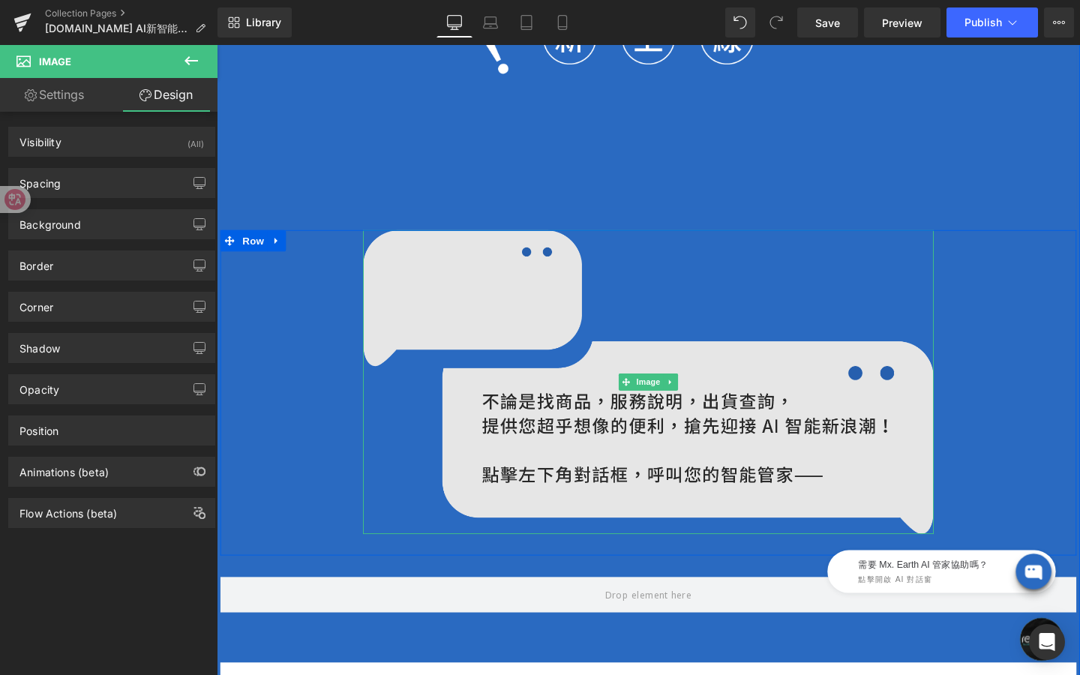
click at [560, 465] on img at bounding box center [671, 400] width 600 height 320
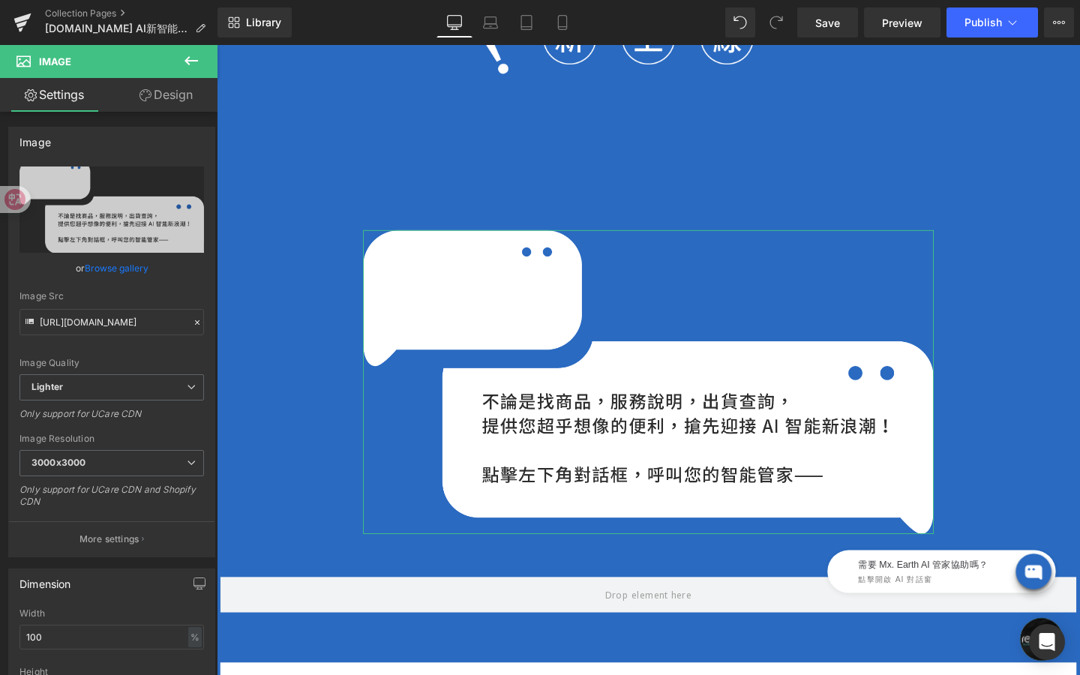
click at [140, 101] on icon at bounding box center [146, 95] width 12 height 12
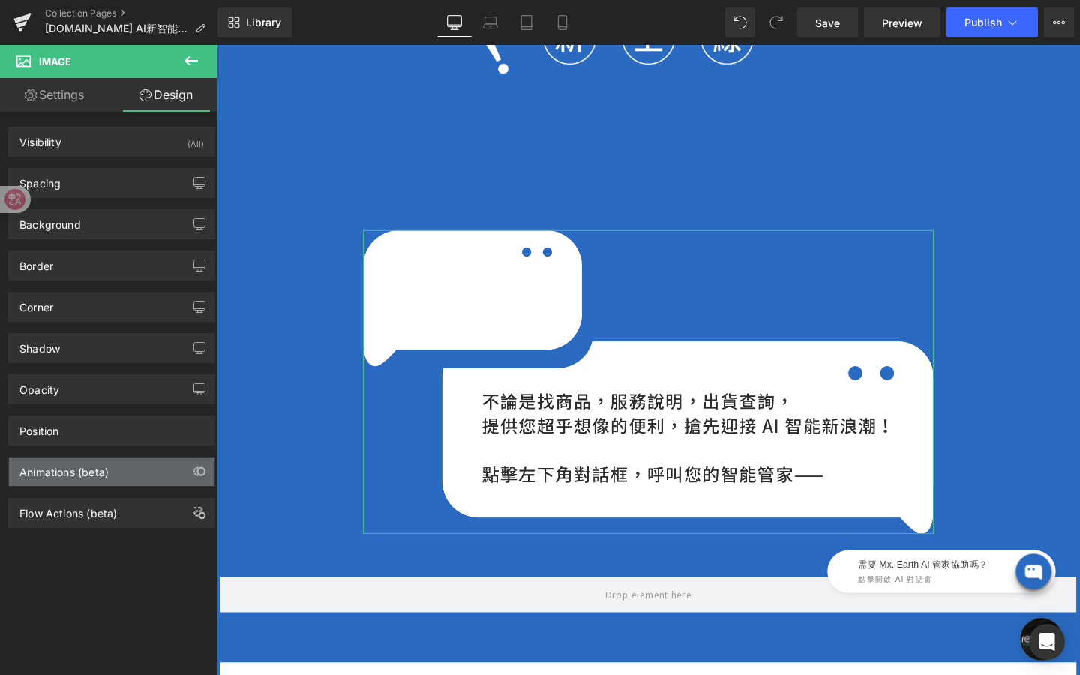
click at [131, 460] on div "Animations (beta)" at bounding box center [112, 472] width 206 height 29
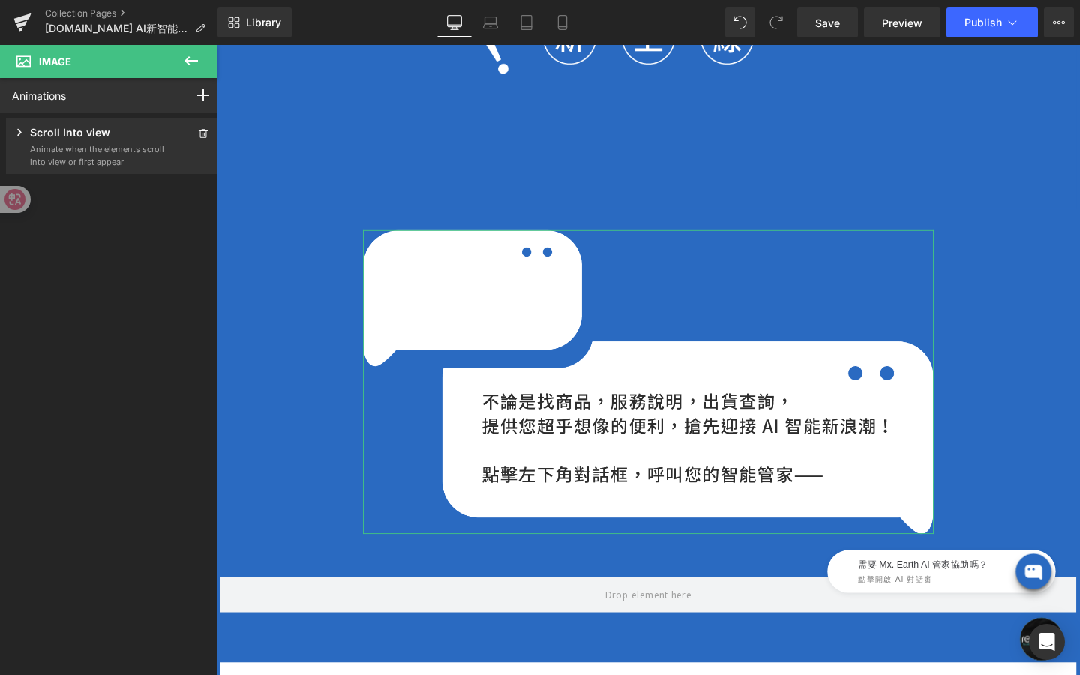
click at [77, 158] on p "Animate when the elements scroll into view or first appear" at bounding box center [97, 155] width 135 height 25
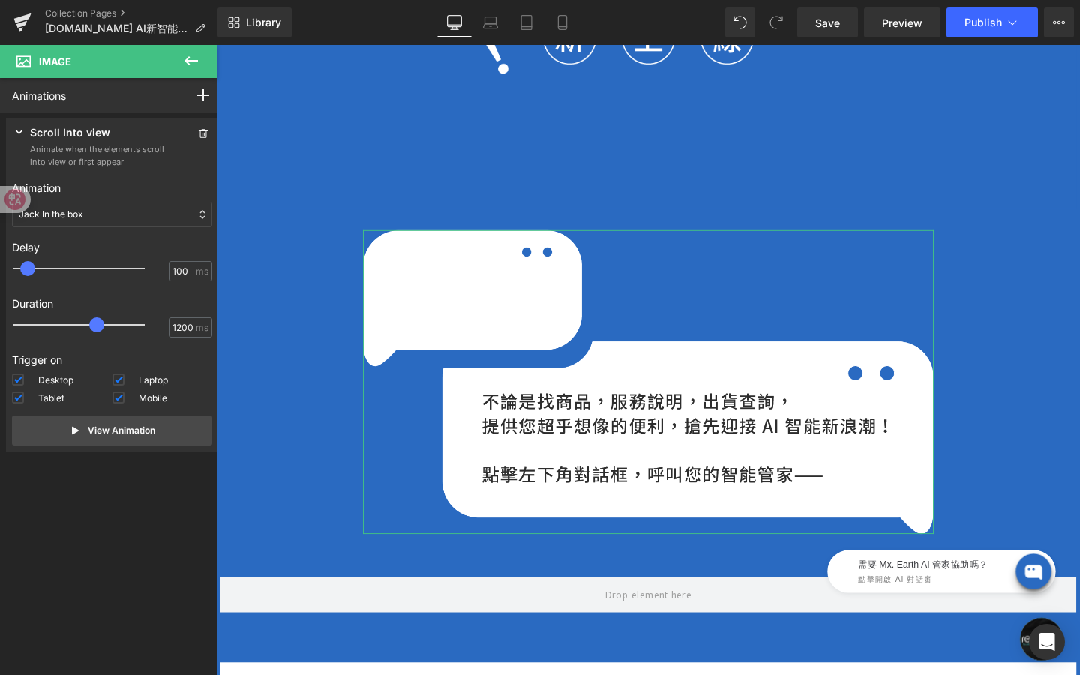
click at [18, 137] on icon at bounding box center [19, 132] width 15 height 15
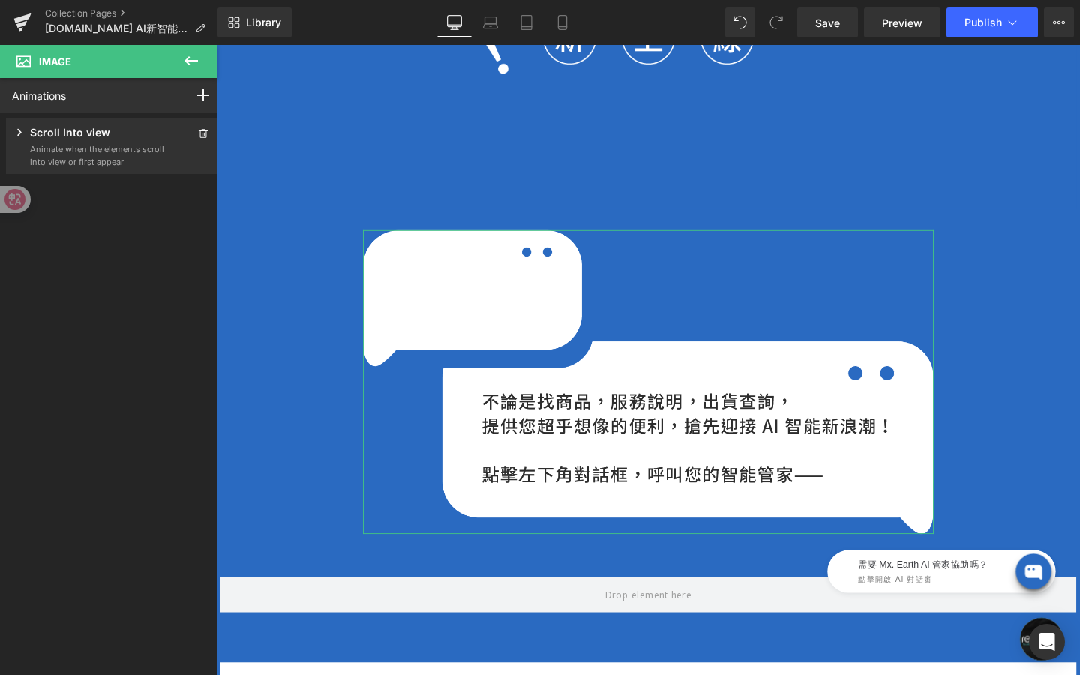
click at [18, 137] on icon at bounding box center [19, 132] width 15 height 15
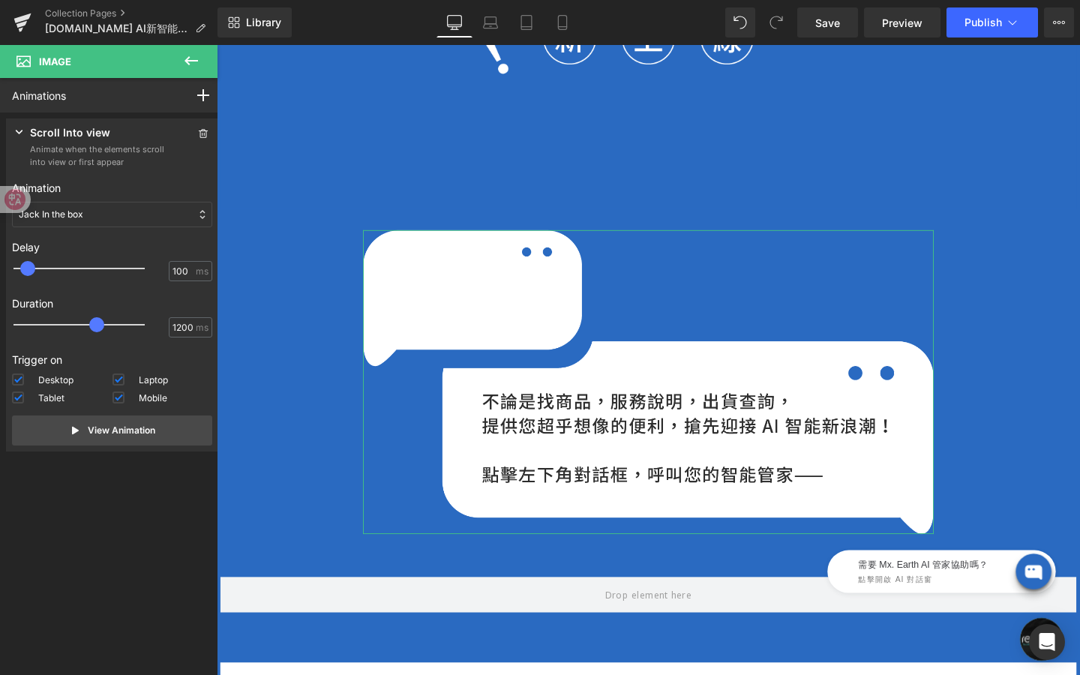
click at [98, 219] on div "Jack In the box" at bounding box center [112, 215] width 200 height 26
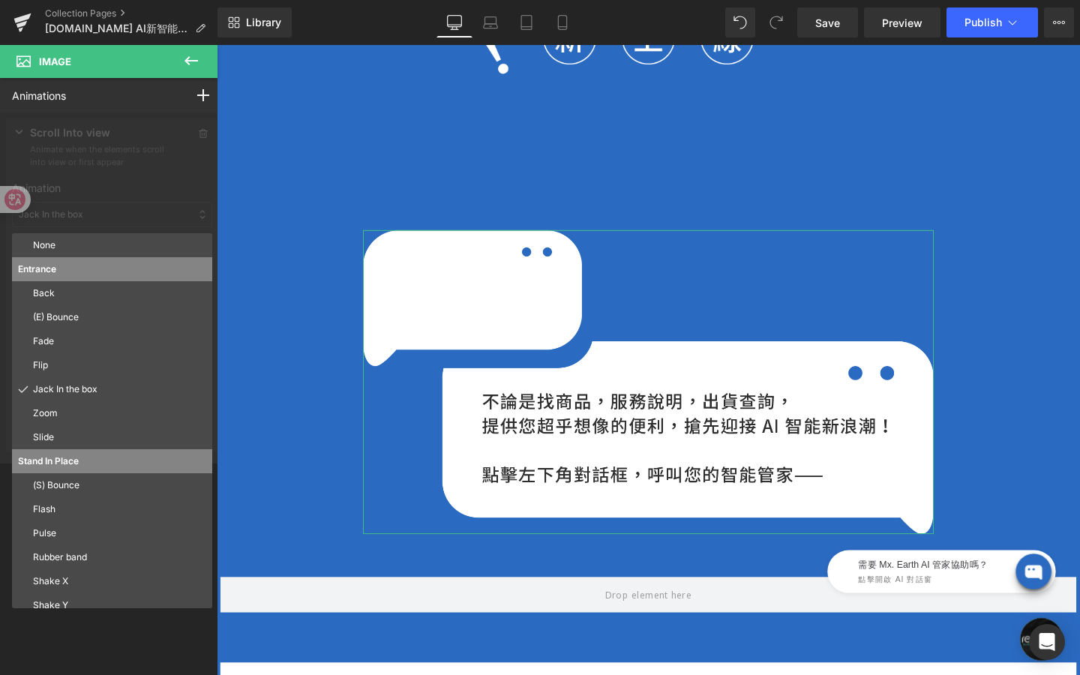
click at [113, 188] on div at bounding box center [112, 288] width 224 height 351
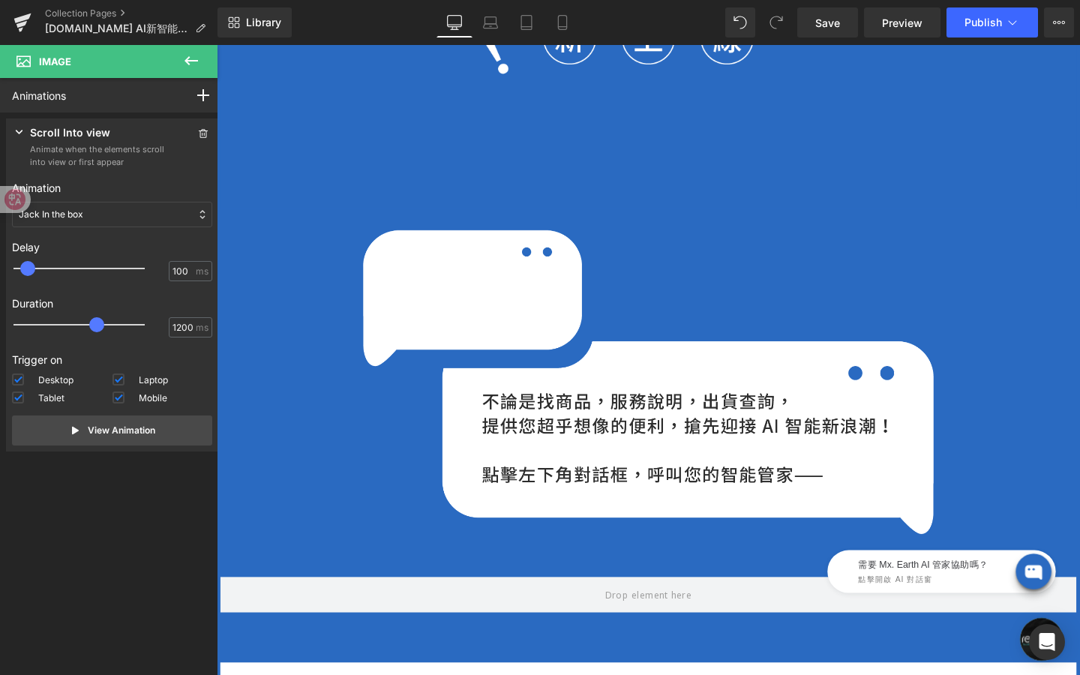
click at [198, 54] on icon at bounding box center [191, 61] width 18 height 18
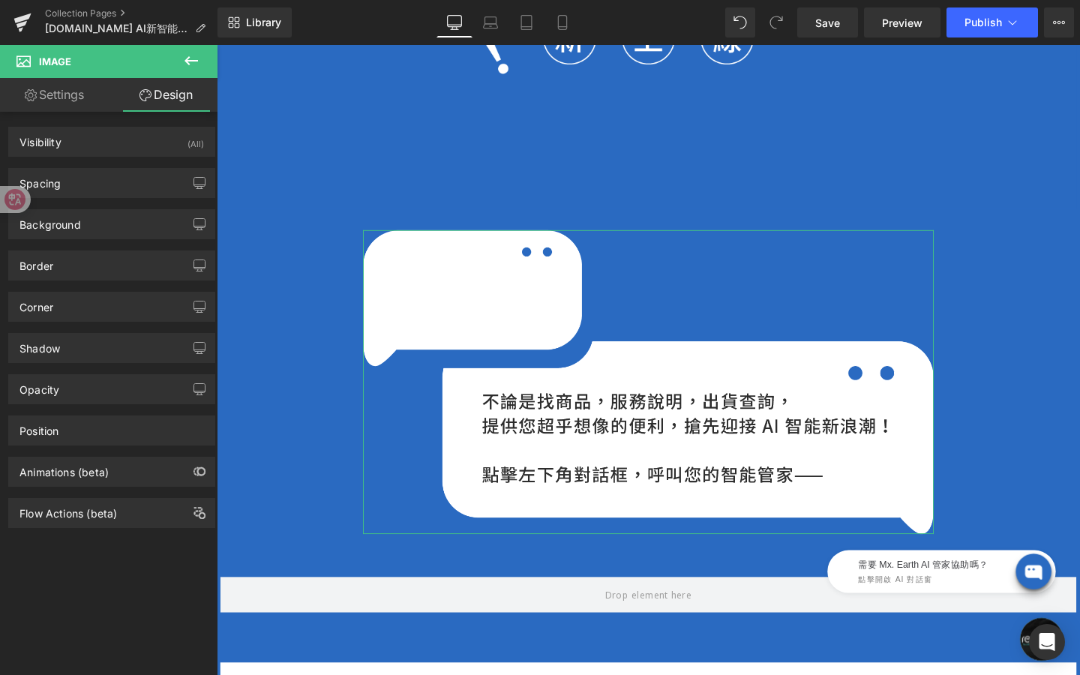
click at [119, 479] on div "Animations (beta)" at bounding box center [112, 472] width 206 height 29
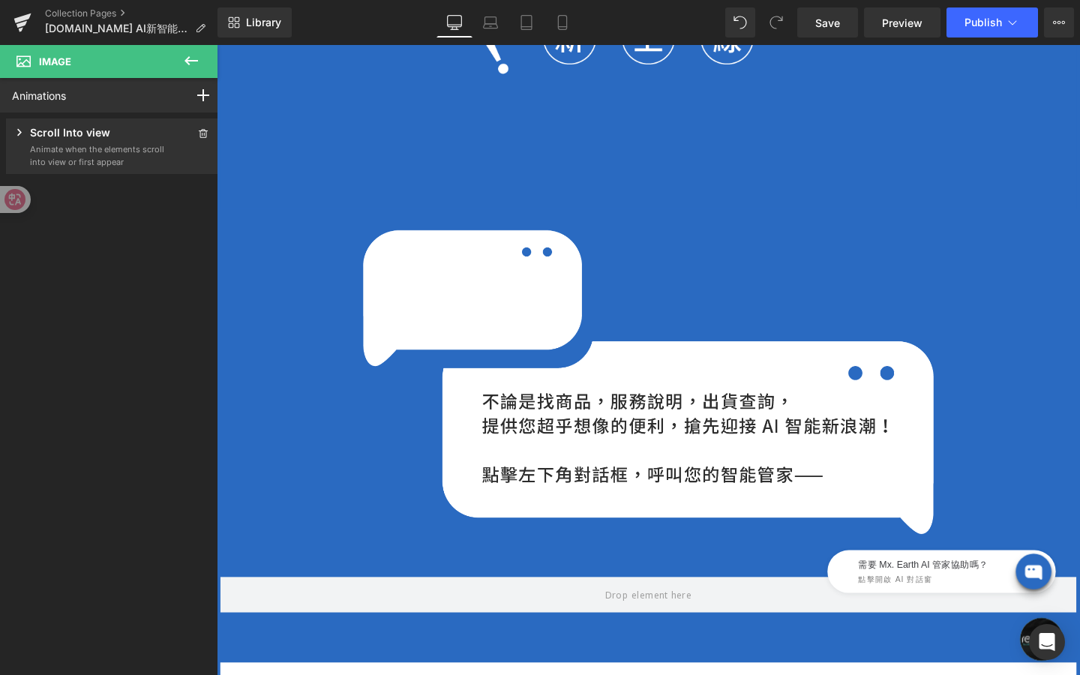
click at [197, 64] on icon at bounding box center [191, 61] width 18 height 18
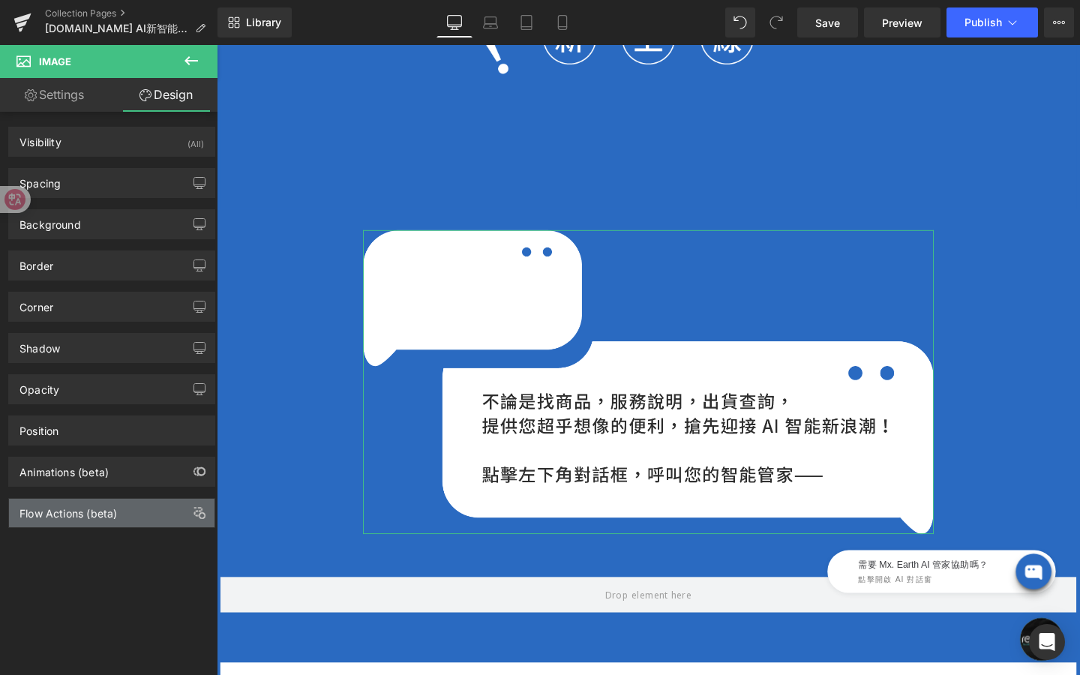
click at [83, 513] on div "Flow Actions (beta)" at bounding box center [69, 509] width 98 height 21
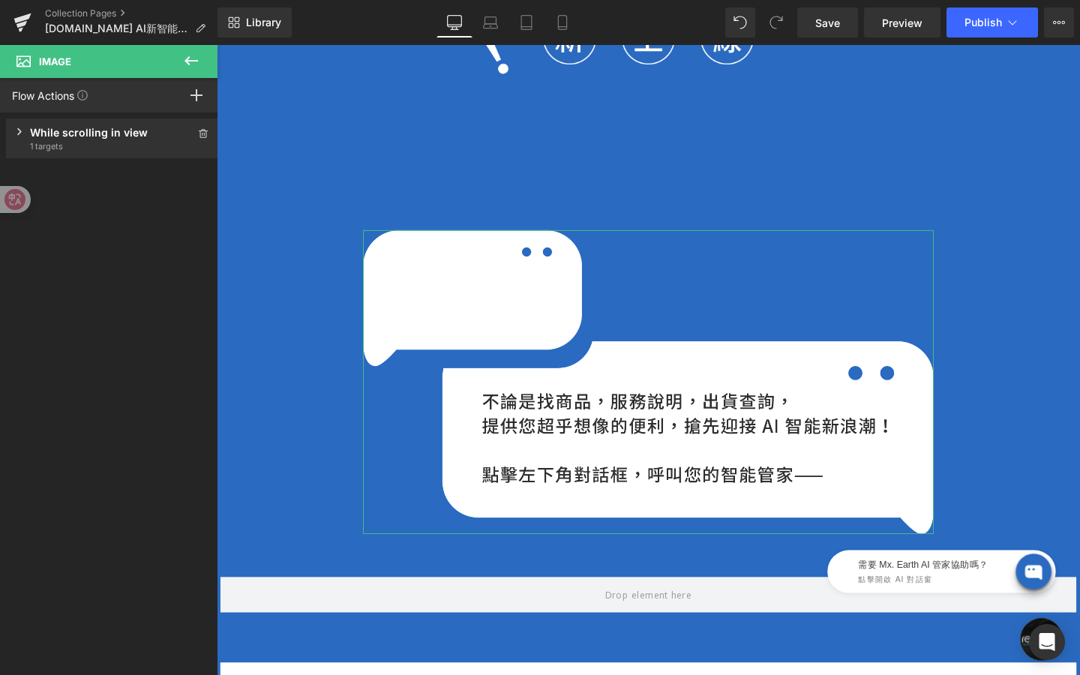
click at [125, 126] on div "While scrolling in view" at bounding box center [112, 133] width 164 height 16
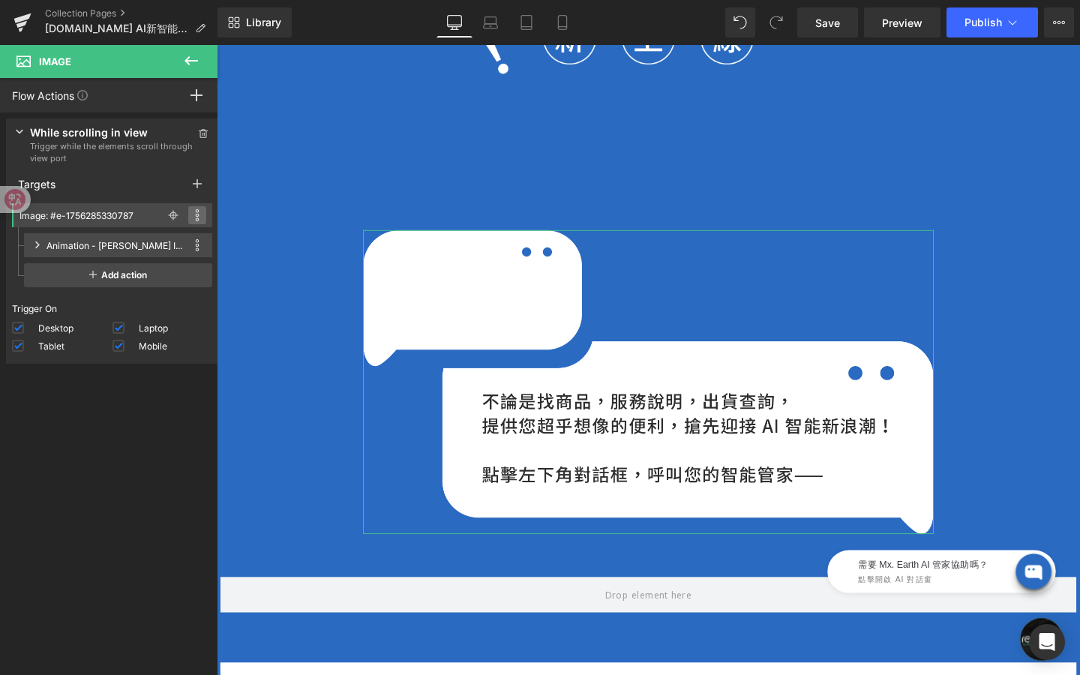
click at [196, 219] on icon at bounding box center [198, 220] width 4 height 4
click at [121, 409] on div "Press " " button to add new event trigger with advanced action While scrolling …" at bounding box center [112, 398] width 224 height 570
click at [194, 57] on icon at bounding box center [191, 61] width 18 height 18
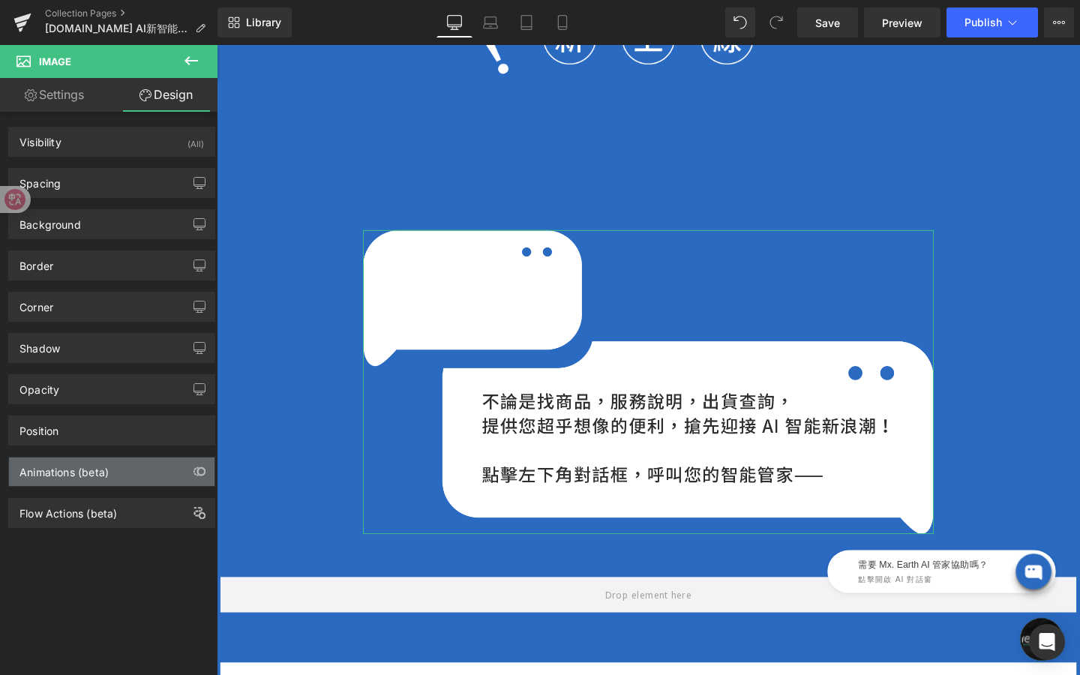
click at [131, 474] on div "Animations (beta)" at bounding box center [112, 472] width 206 height 29
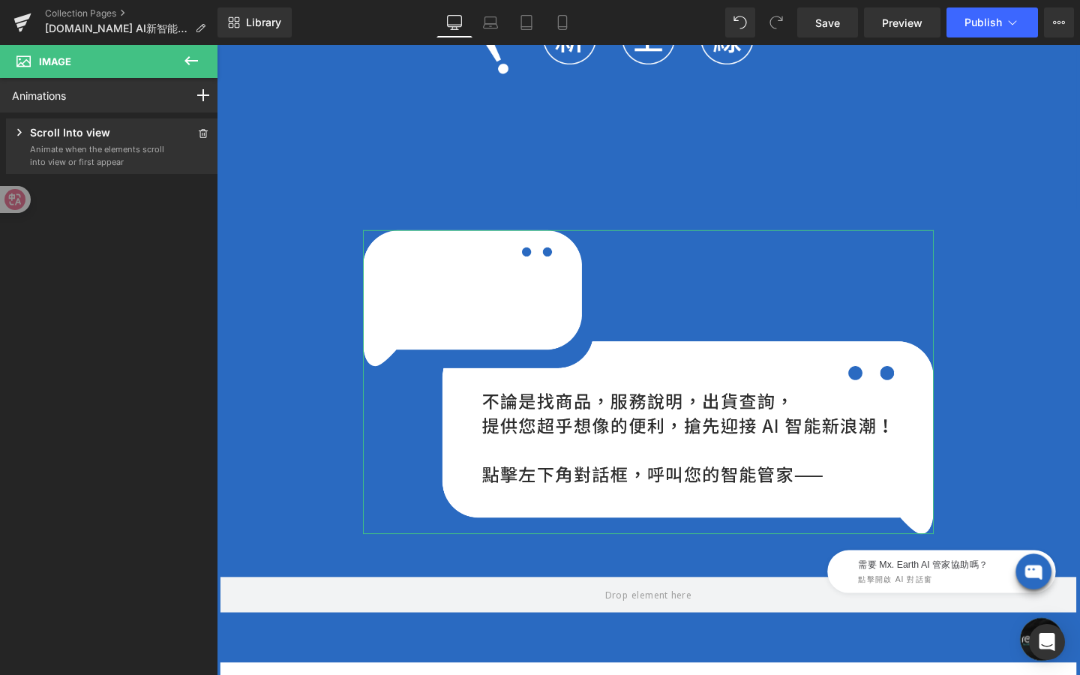
click at [130, 150] on p "Animate when the elements scroll into view or first appear" at bounding box center [97, 155] width 135 height 25
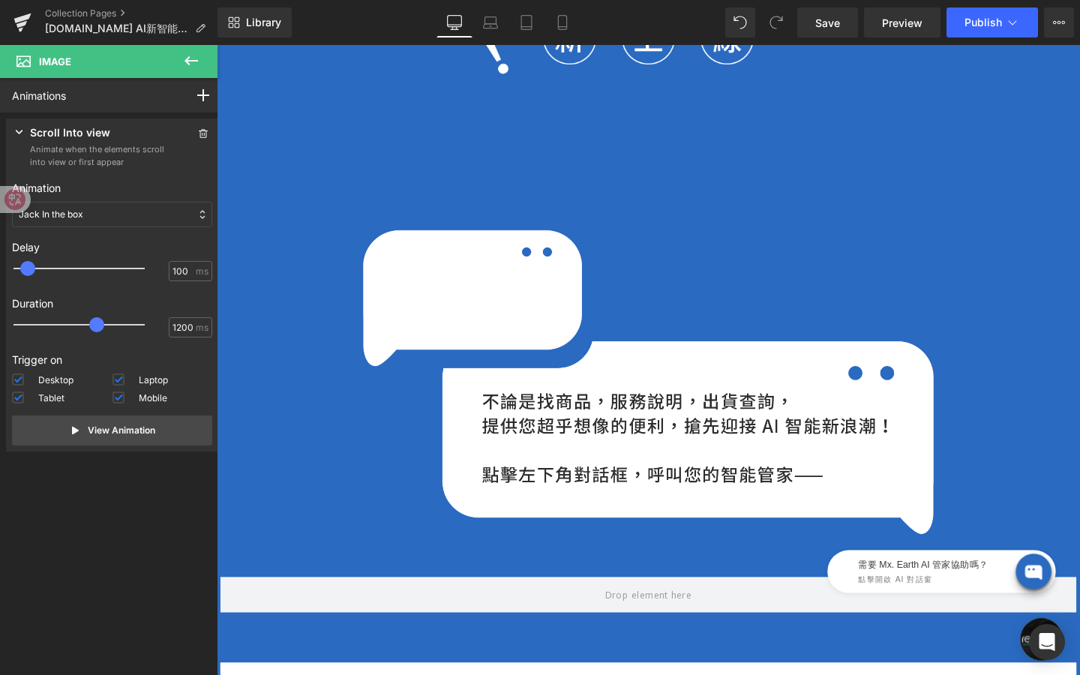
click at [189, 65] on icon at bounding box center [192, 60] width 14 height 9
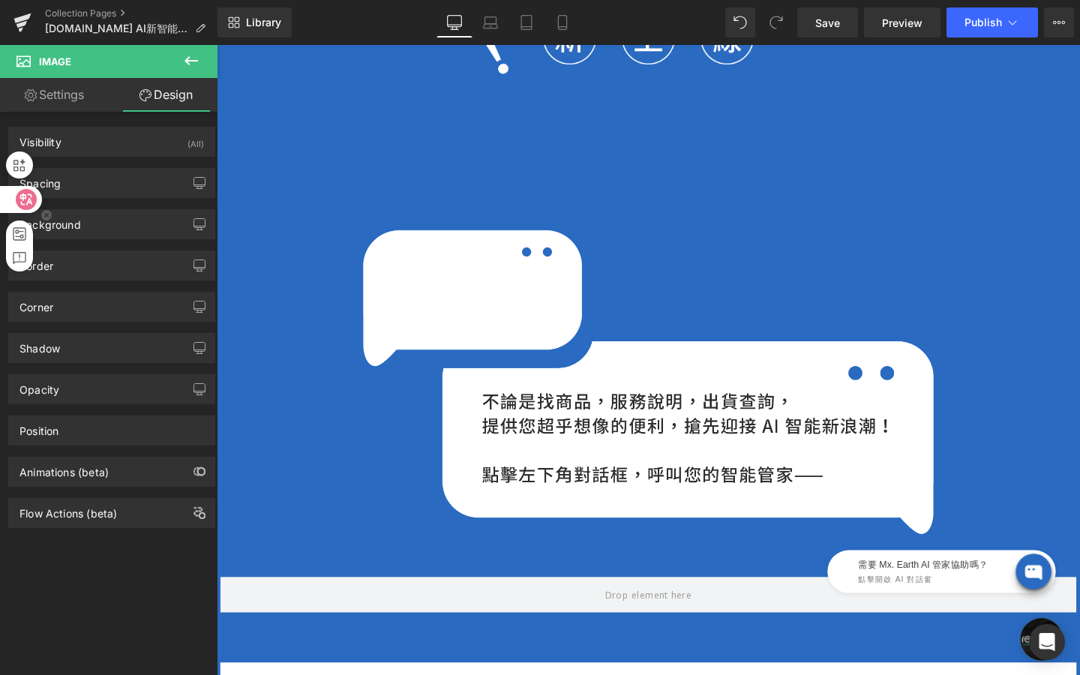
click at [17, 196] on icon at bounding box center [26, 199] width 21 height 21
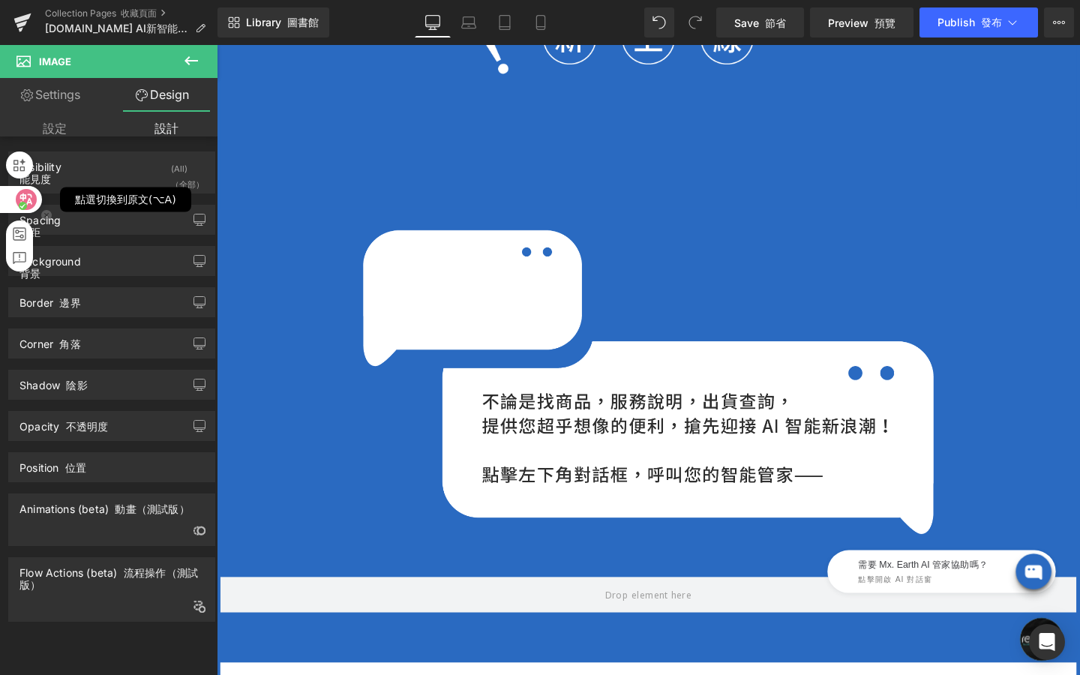
click at [23, 203] on circle at bounding box center [23, 206] width 8 height 8
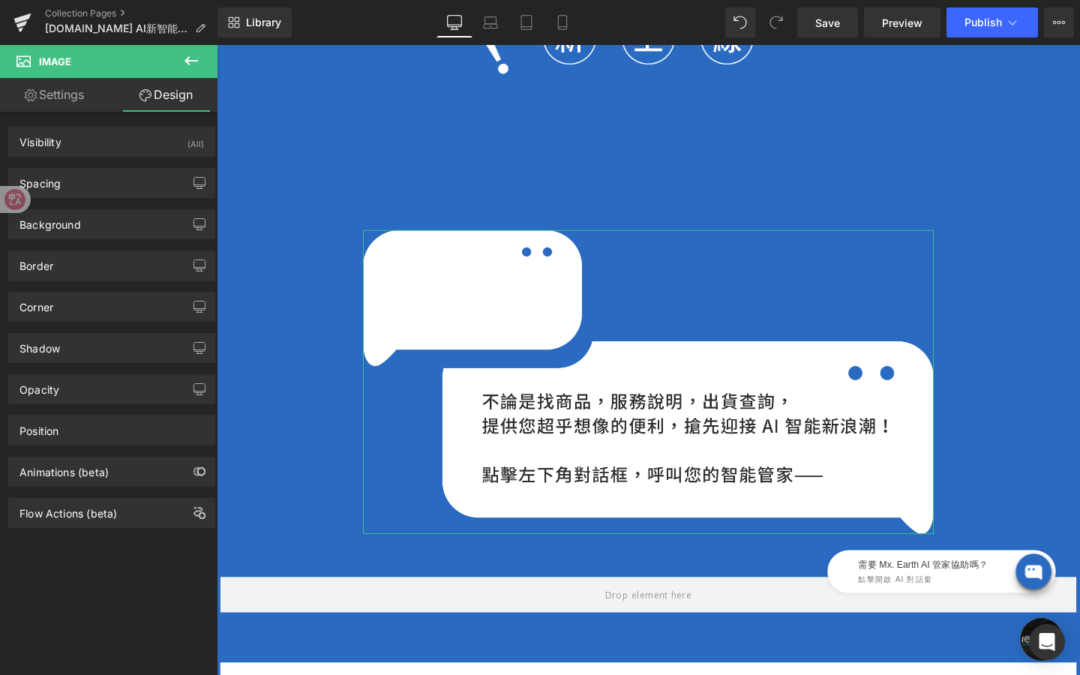
click at [80, 517] on div "Flow Actions (beta)" at bounding box center [69, 509] width 98 height 21
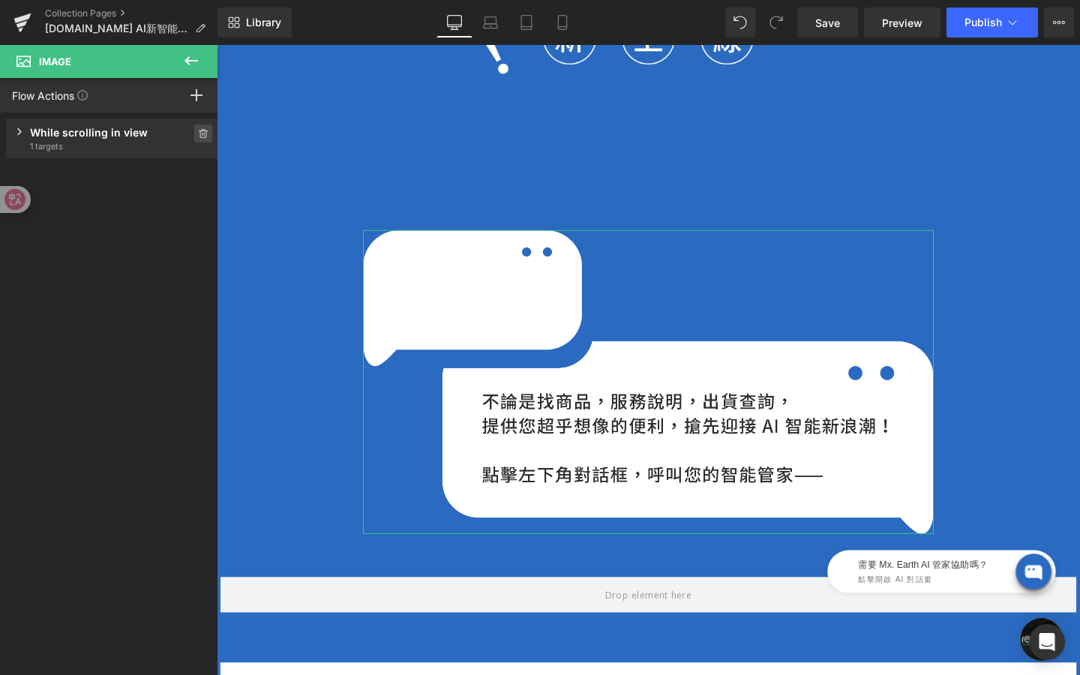
click at [194, 128] on span at bounding box center [203, 134] width 18 height 18
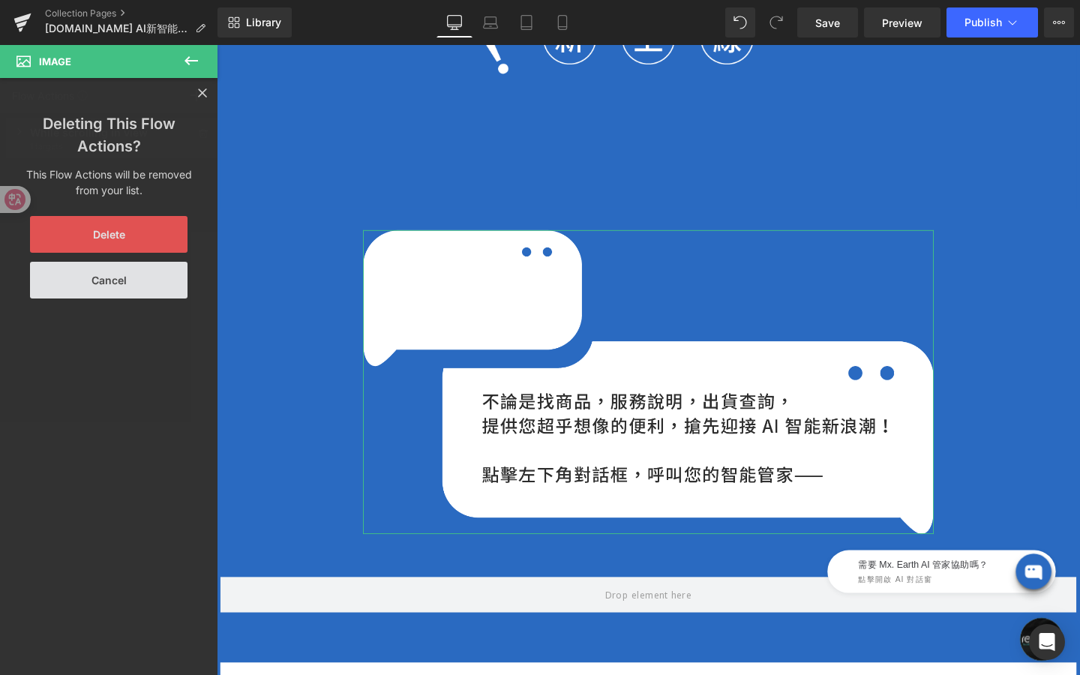
click at [158, 235] on button "Delete" at bounding box center [109, 234] width 158 height 37
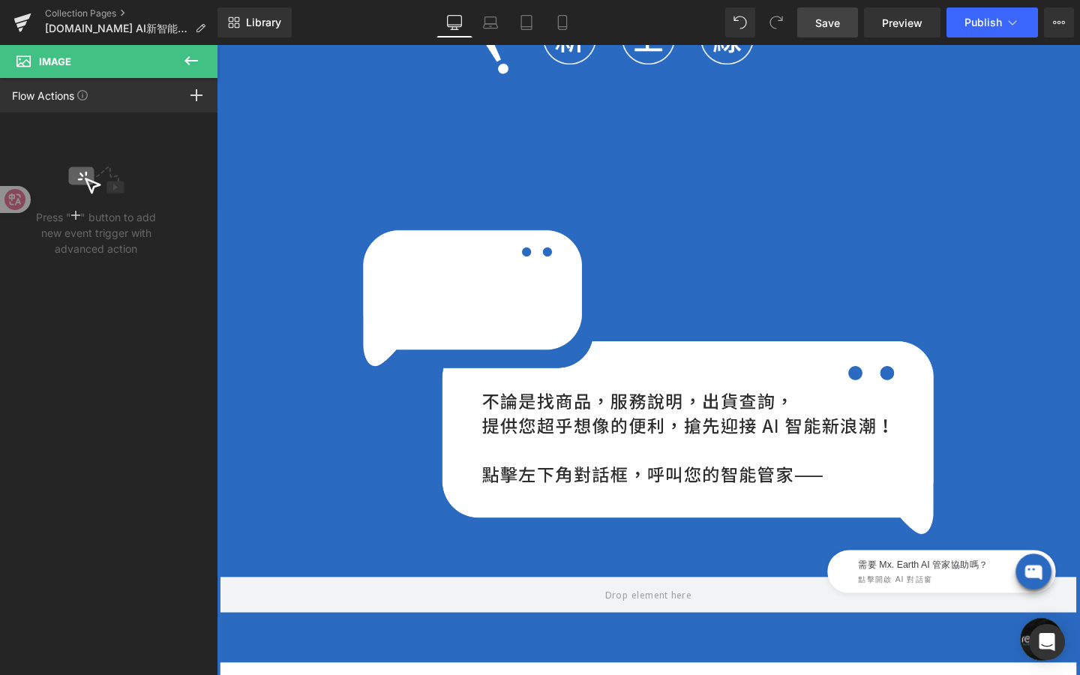
click at [820, 10] on link "Save" at bounding box center [827, 23] width 61 height 30
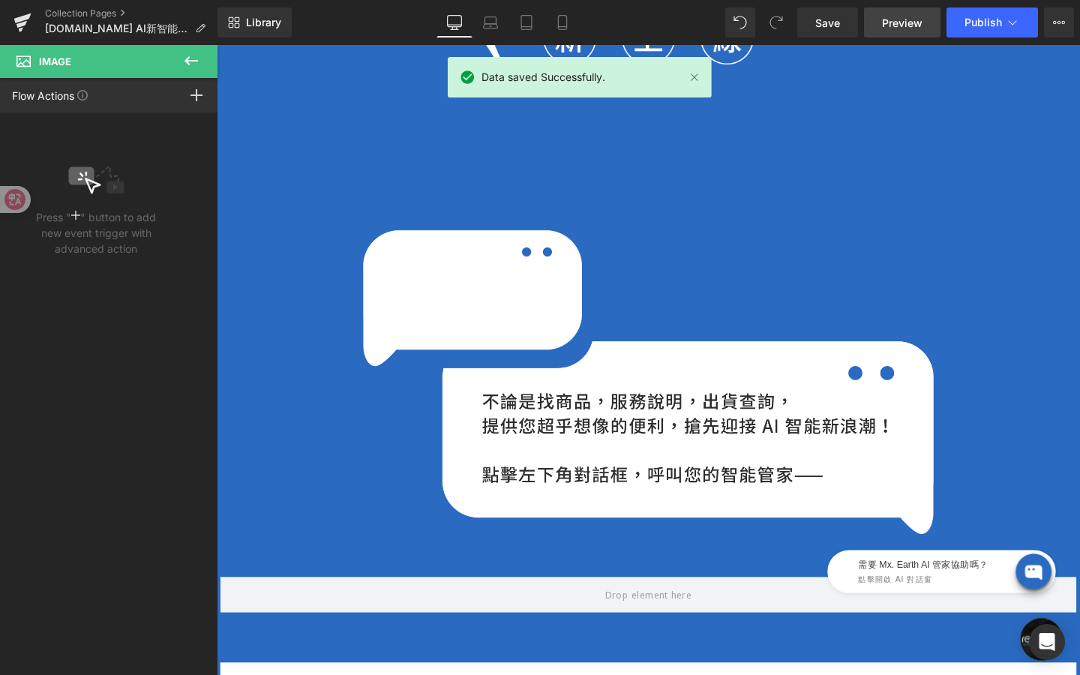
click at [908, 27] on span "Preview" at bounding box center [902, 23] width 41 height 16
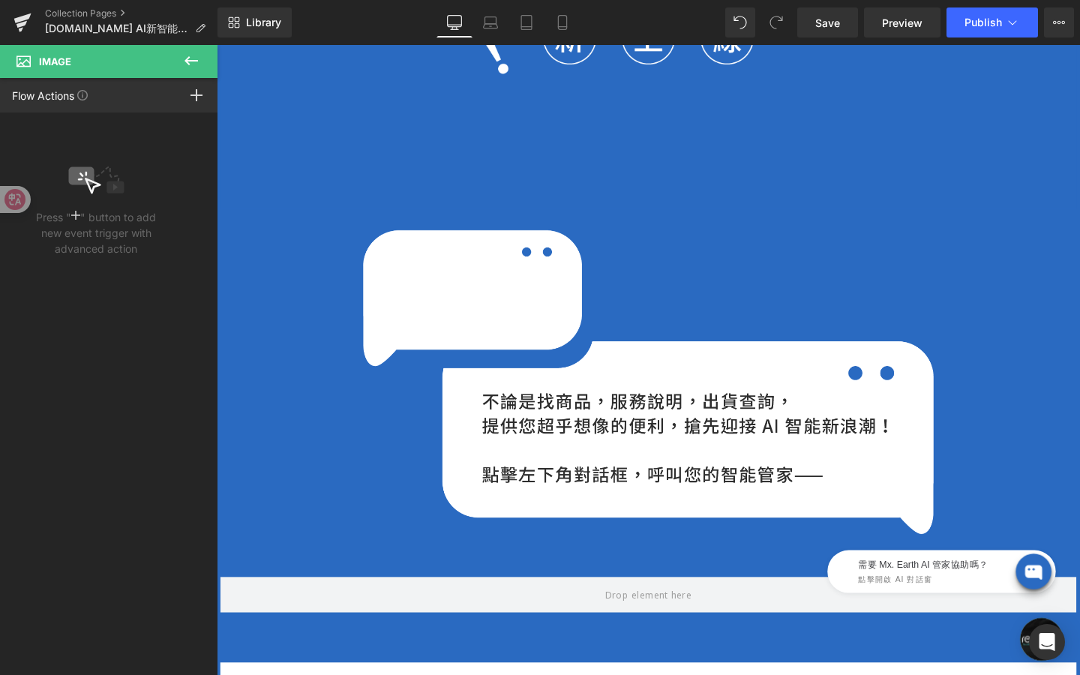
click at [197, 59] on icon at bounding box center [191, 61] width 18 height 18
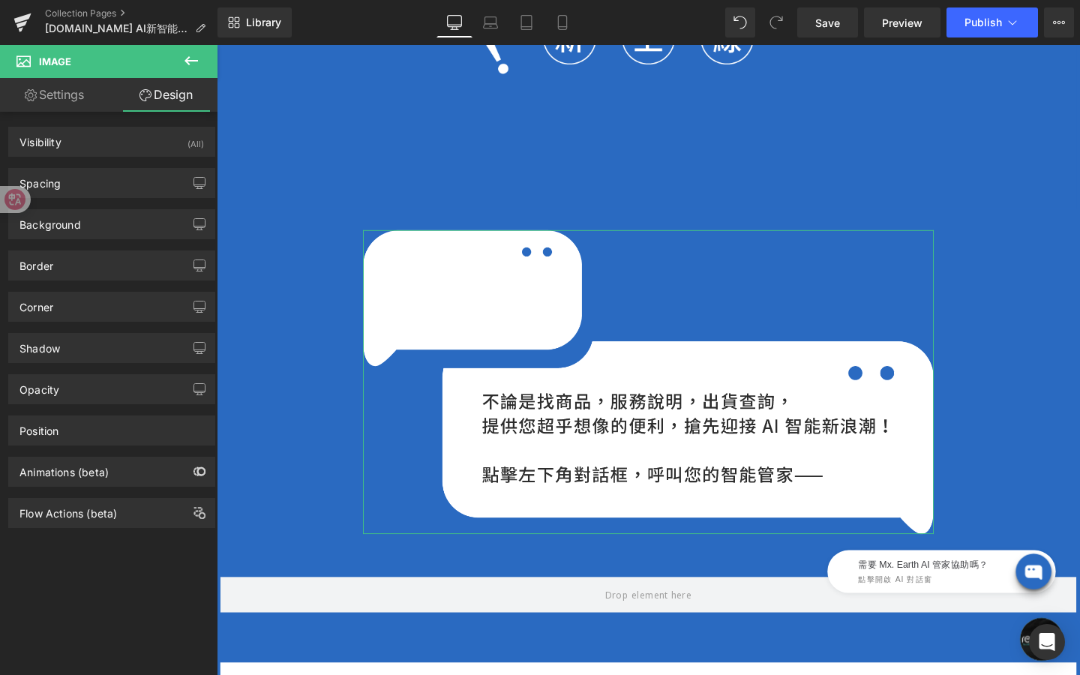
click at [188, 475] on button "button" at bounding box center [200, 472] width 24 height 29
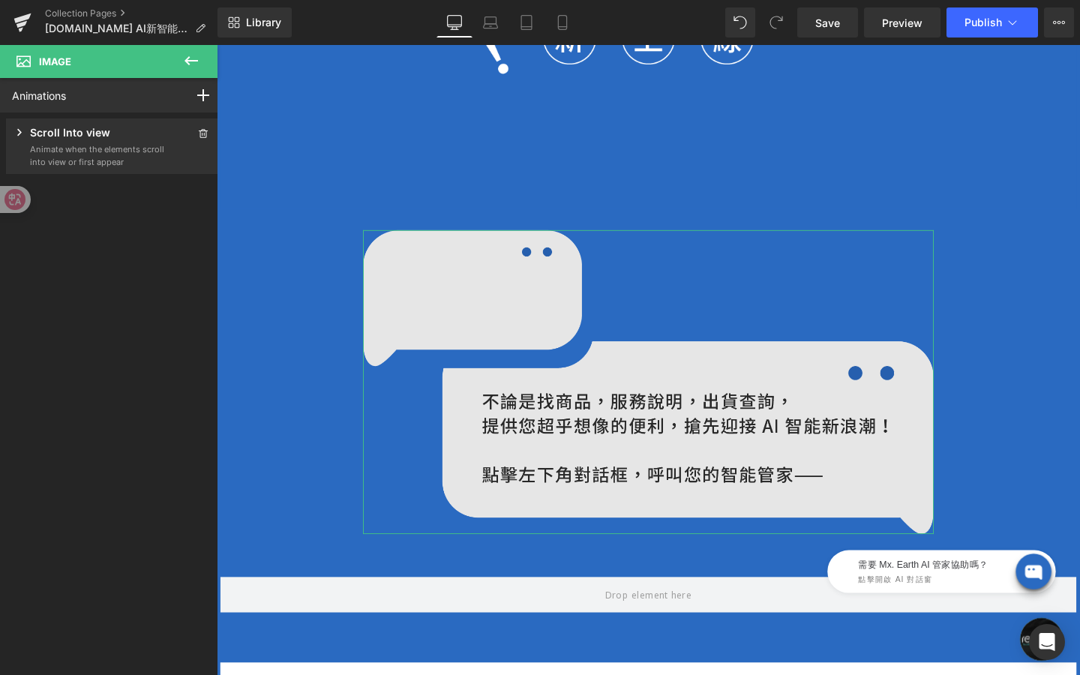
click at [617, 457] on img at bounding box center [671, 400] width 600 height 320
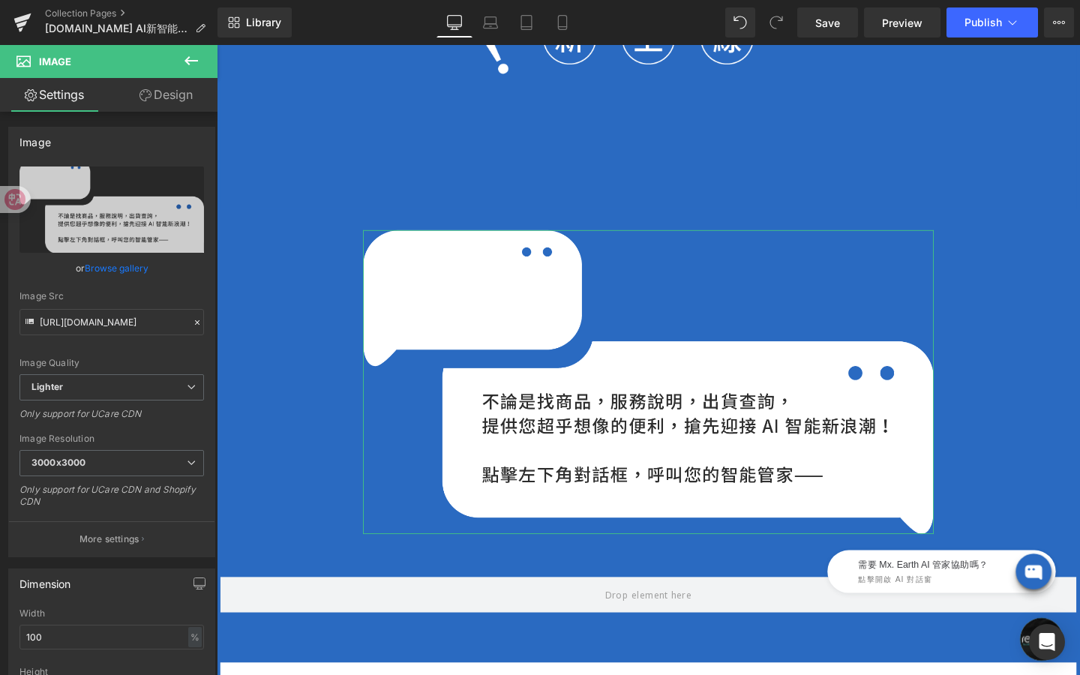
click at [178, 89] on link "Design" at bounding box center [166, 95] width 109 height 34
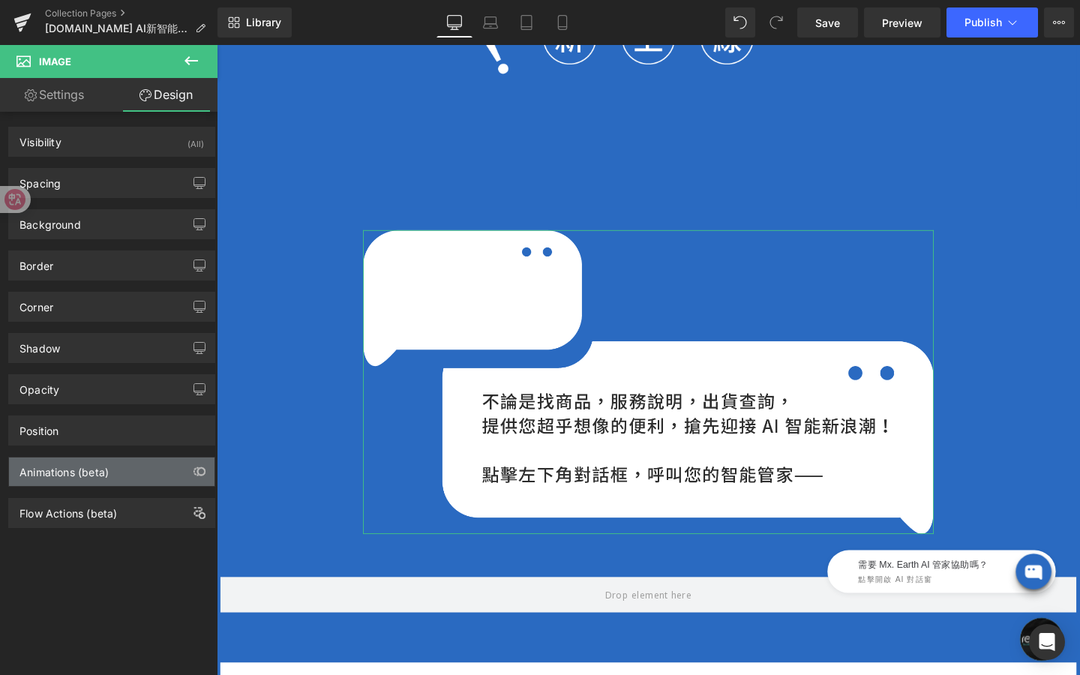
click at [116, 470] on div "Animations (beta)" at bounding box center [112, 472] width 206 height 29
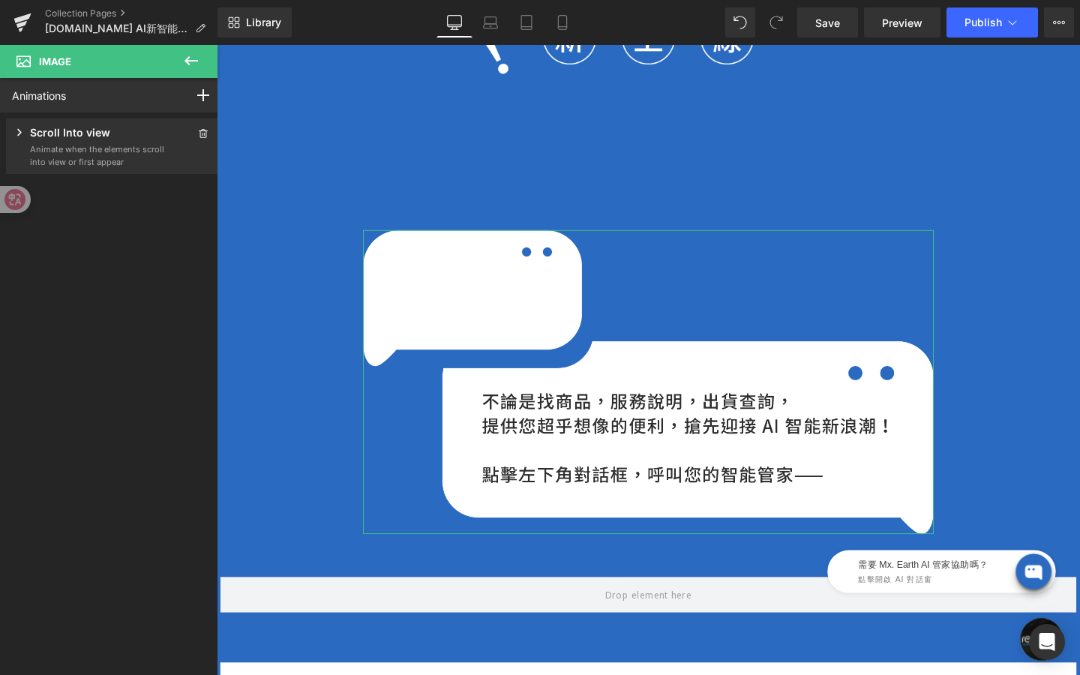
click at [113, 146] on p "Animate when the elements scroll into view or first appear" at bounding box center [97, 155] width 135 height 25
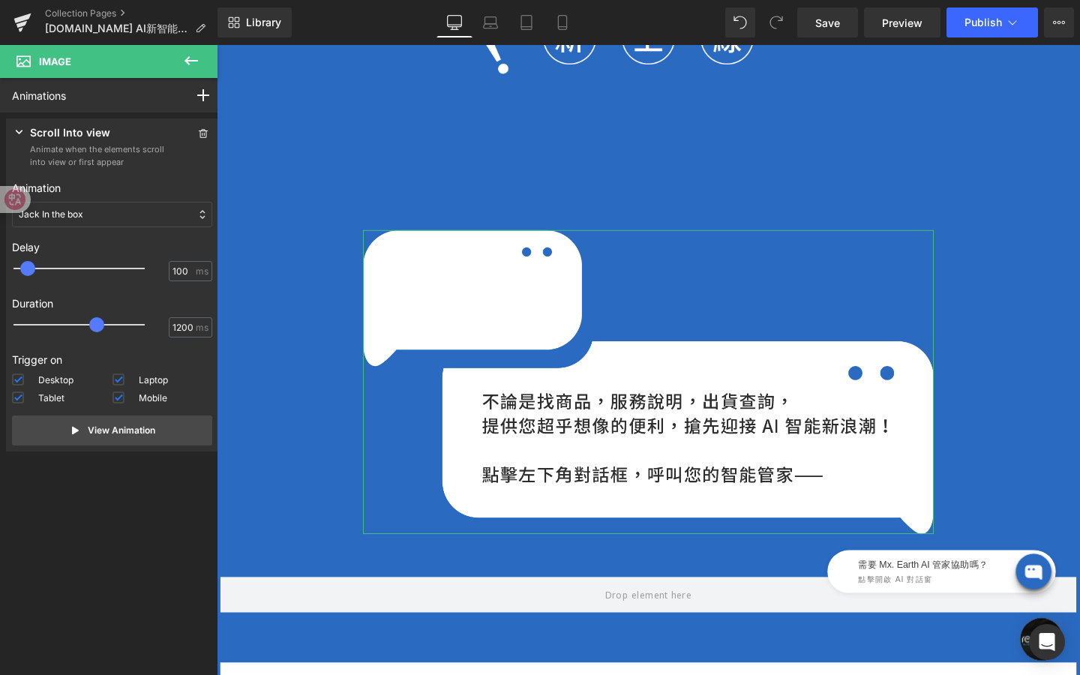
drag, startPoint x: 200, startPoint y: 57, endPoint x: 143, endPoint y: 182, distance: 137.6
click at [143, 182] on div "Image Settings Design Image https://ucarecdn.com/569ce4a2-dc14-41e1-83ec-1bf03d…" at bounding box center [109, 364] width 218 height 638
click at [20, 204] on icon at bounding box center [26, 199] width 15 height 15
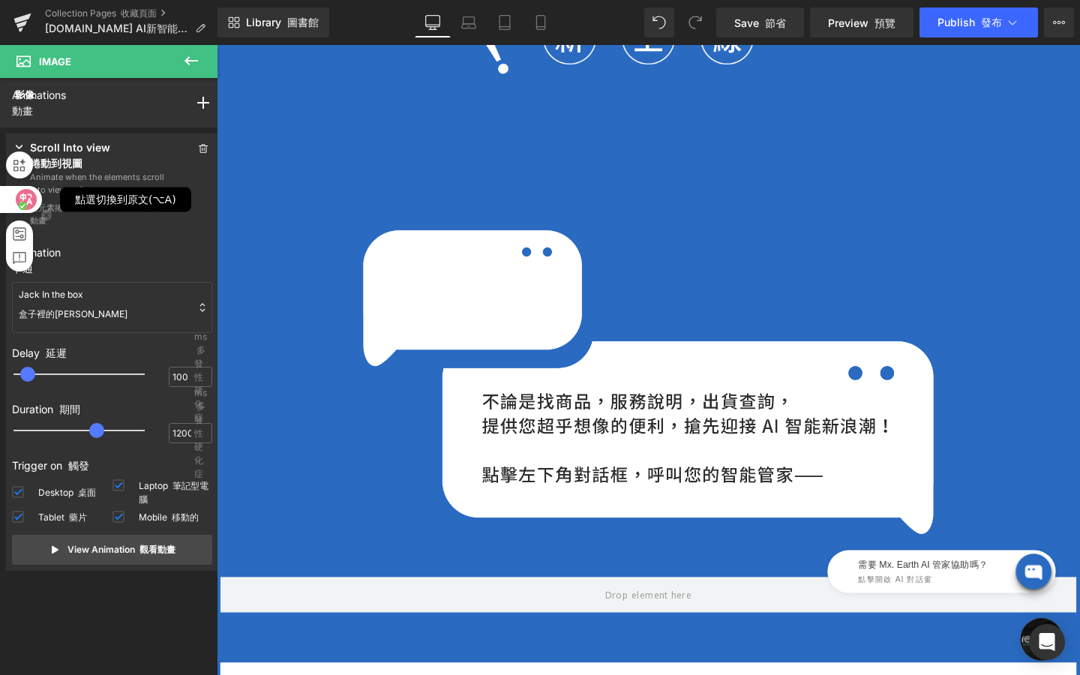
click at [29, 198] on icon at bounding box center [26, 200] width 13 height 12
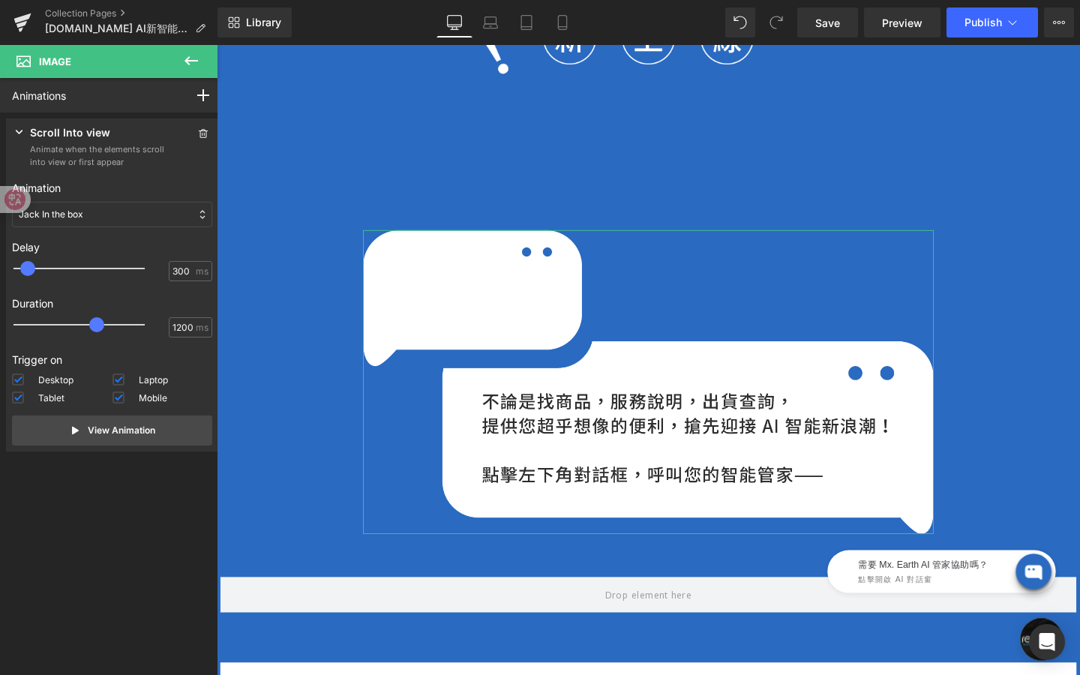
type input "400"
drag, startPoint x: 32, startPoint y: 271, endPoint x: 55, endPoint y: 272, distance: 22.6
click at [55, 272] on div at bounding box center [89, 269] width 131 height 30
click at [805, 18] on link "Save" at bounding box center [827, 23] width 61 height 30
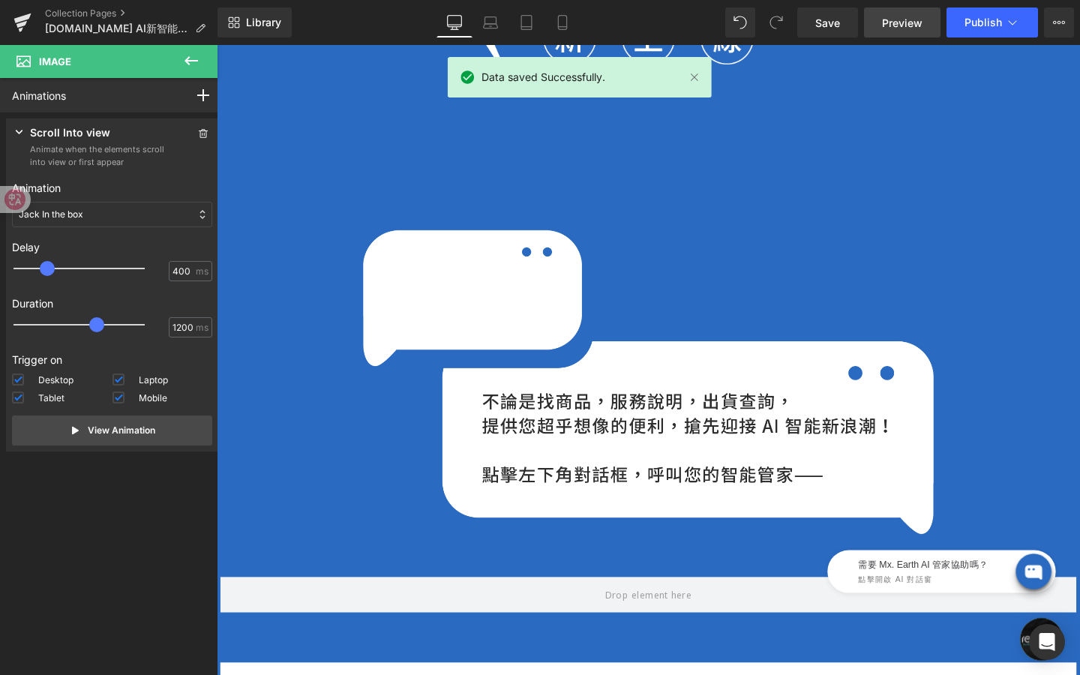
click at [896, 23] on span "Preview" at bounding box center [902, 23] width 41 height 16
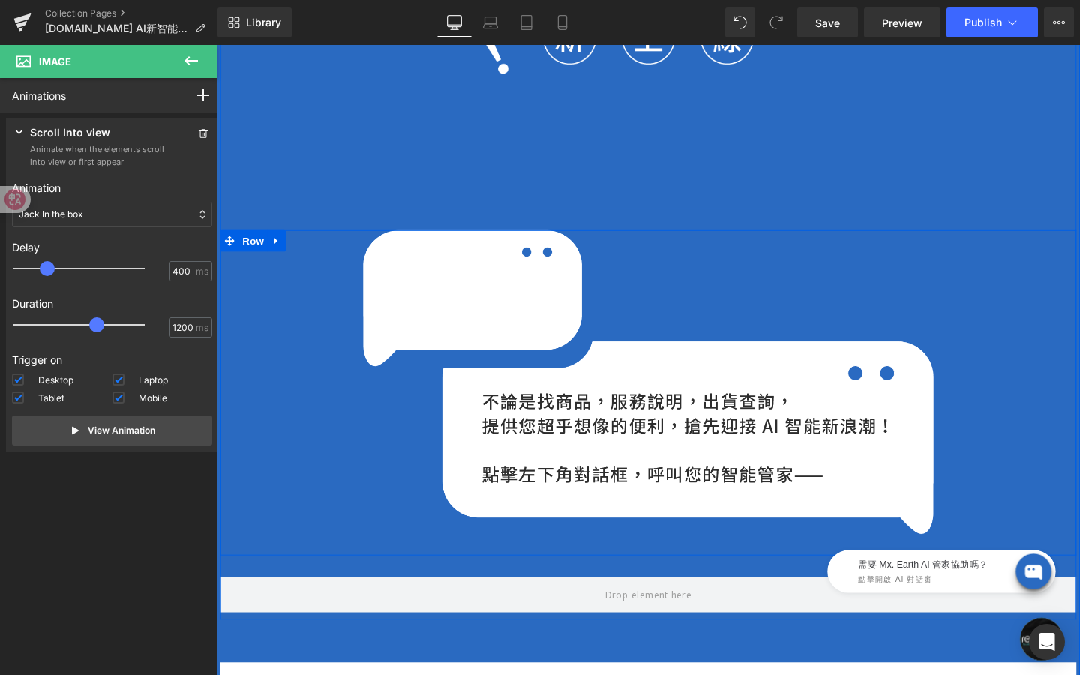
click at [289, 208] on div "Image" at bounding box center [671, 49] width 900 height 338
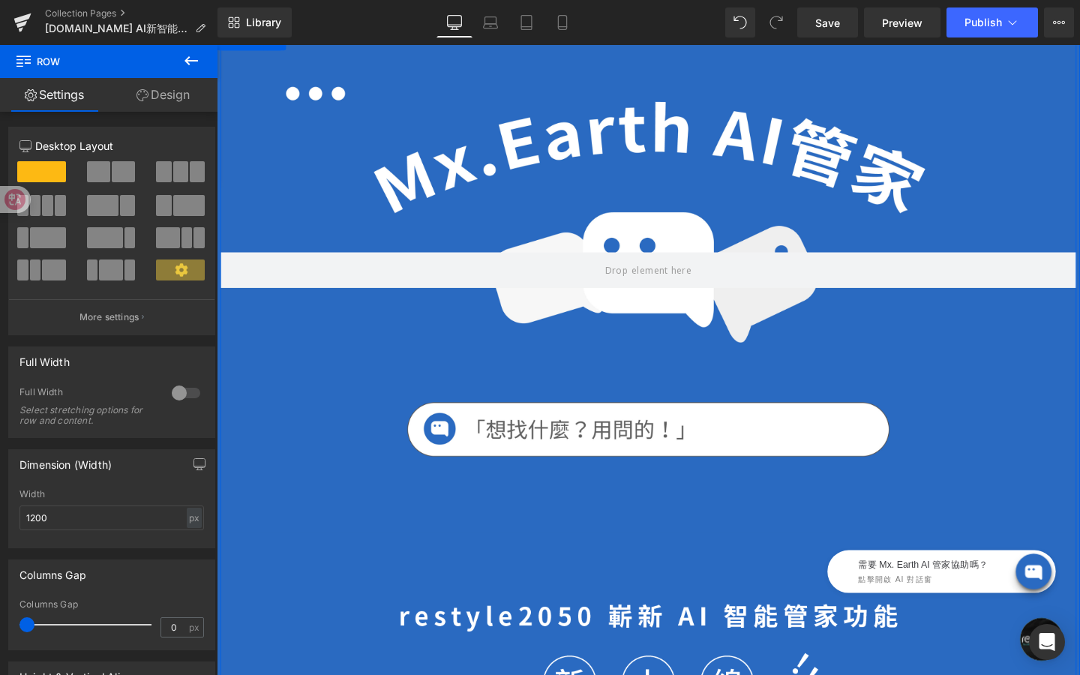
scroll to position [0, 0]
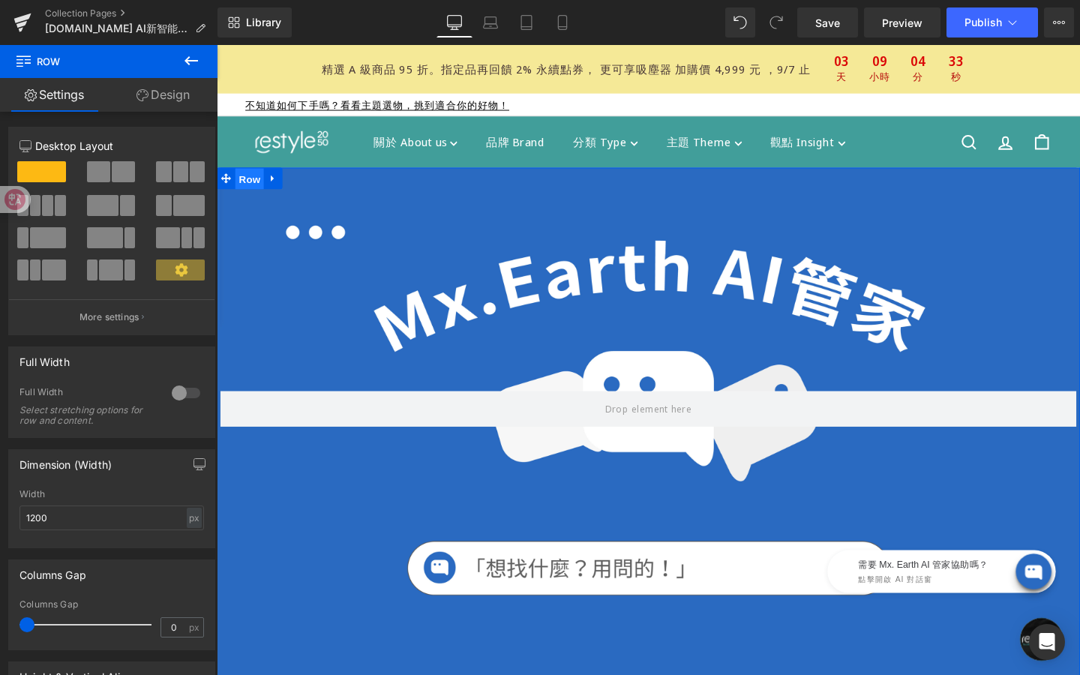
click at [254, 189] on span "Row" at bounding box center [251, 186] width 30 height 23
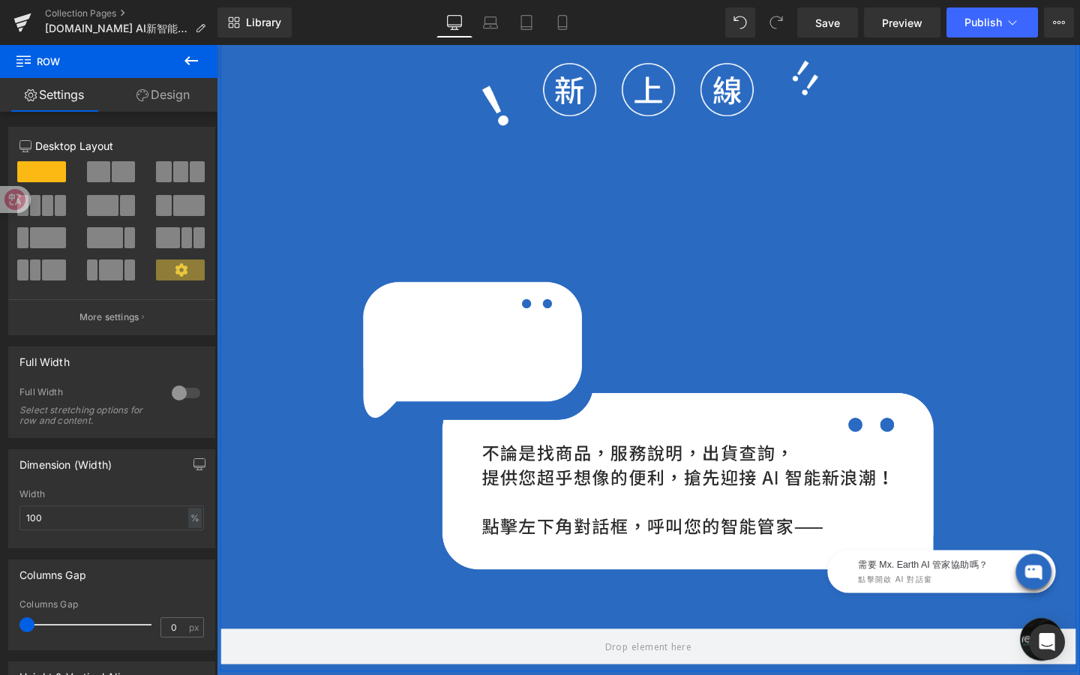
scroll to position [770, 0]
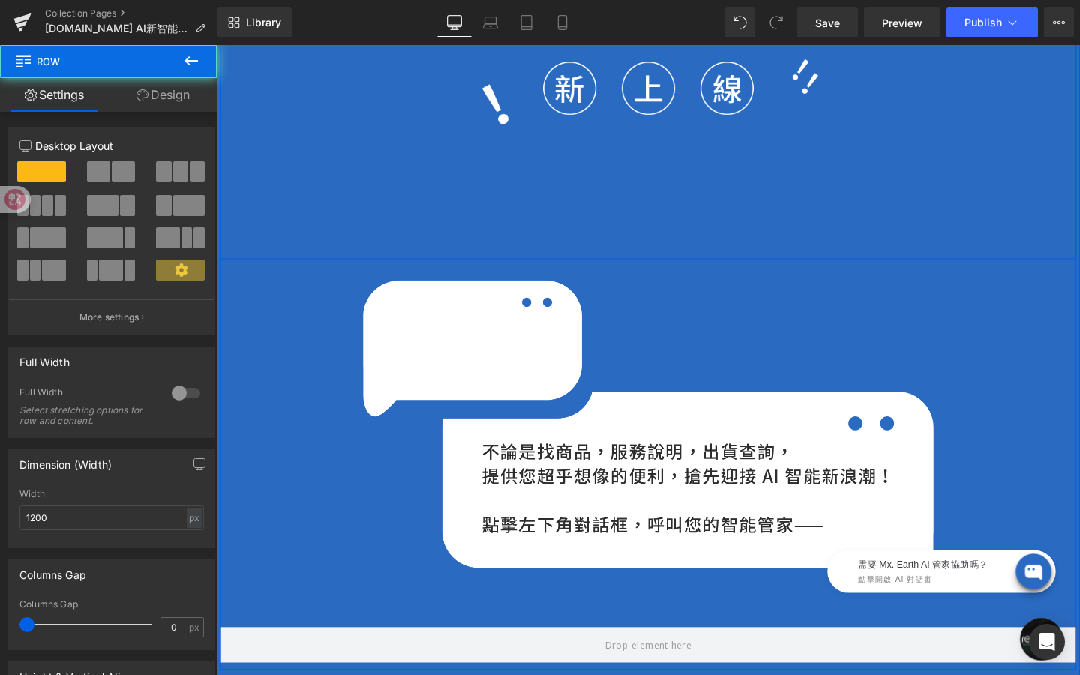
click at [299, 251] on div "Image" at bounding box center [671, 101] width 900 height 338
click at [296, 327] on div "Image" at bounding box center [671, 453] width 900 height 320
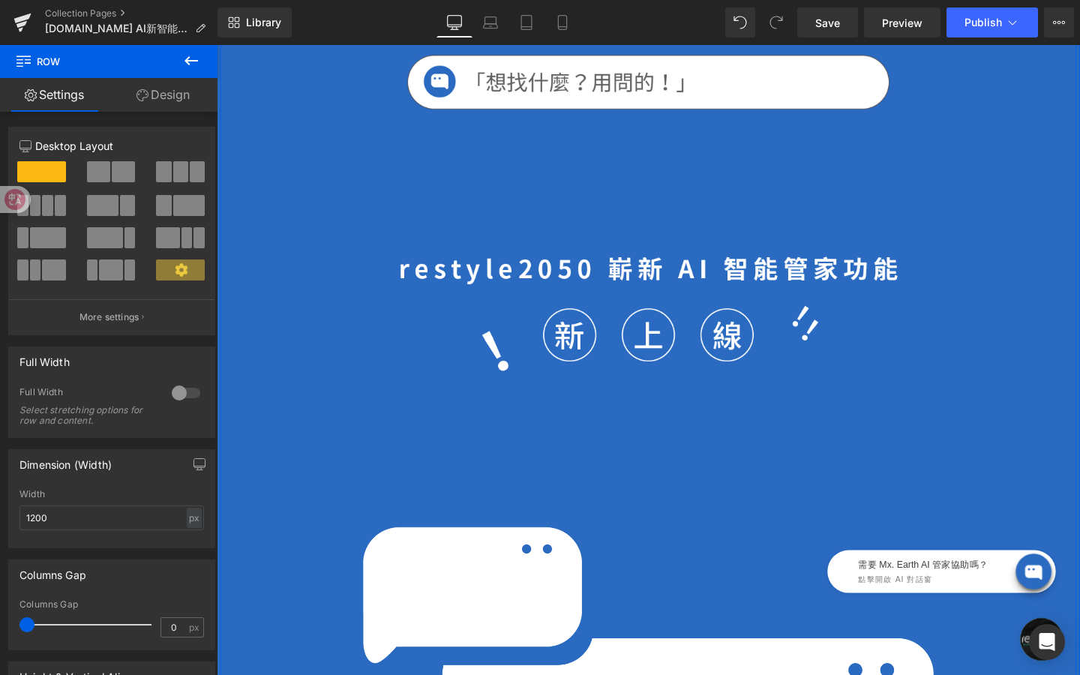
scroll to position [510, 0]
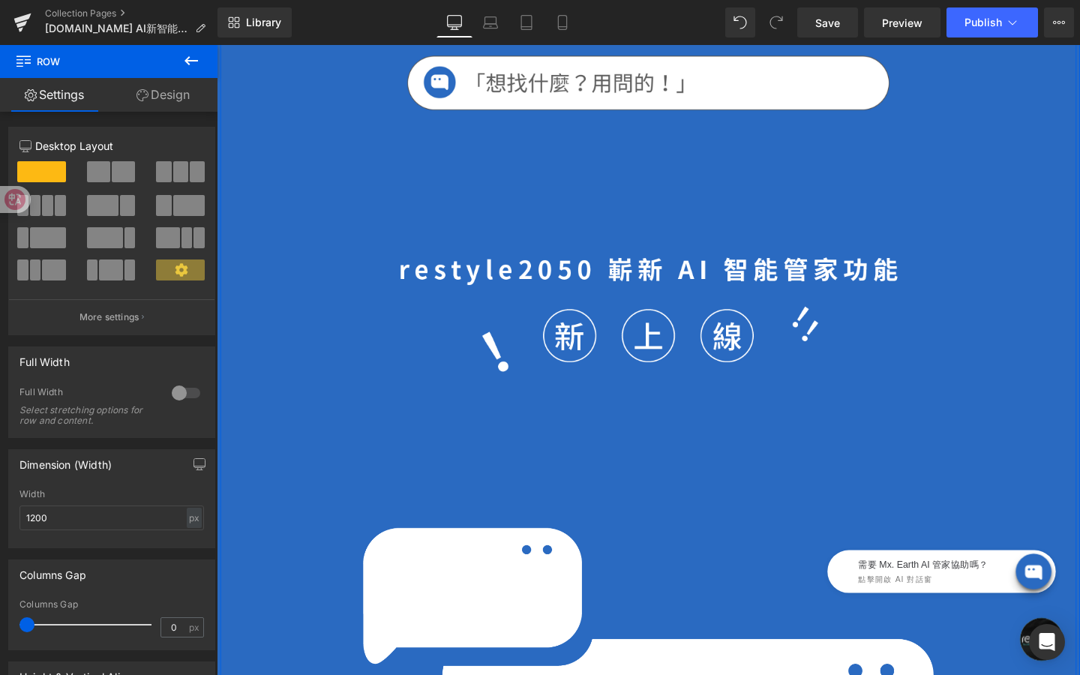
click at [386, 224] on div "Image" at bounding box center [671, 362] width 900 height 338
click at [262, 204] on span "Row" at bounding box center [255, 205] width 30 height 23
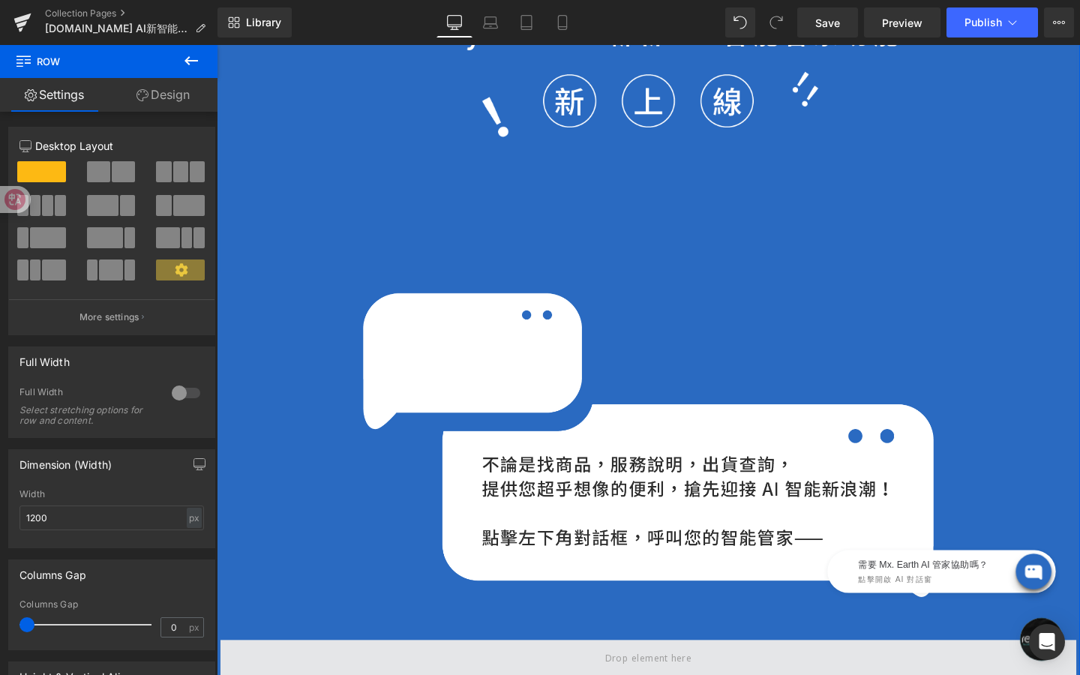
scroll to position [755, 0]
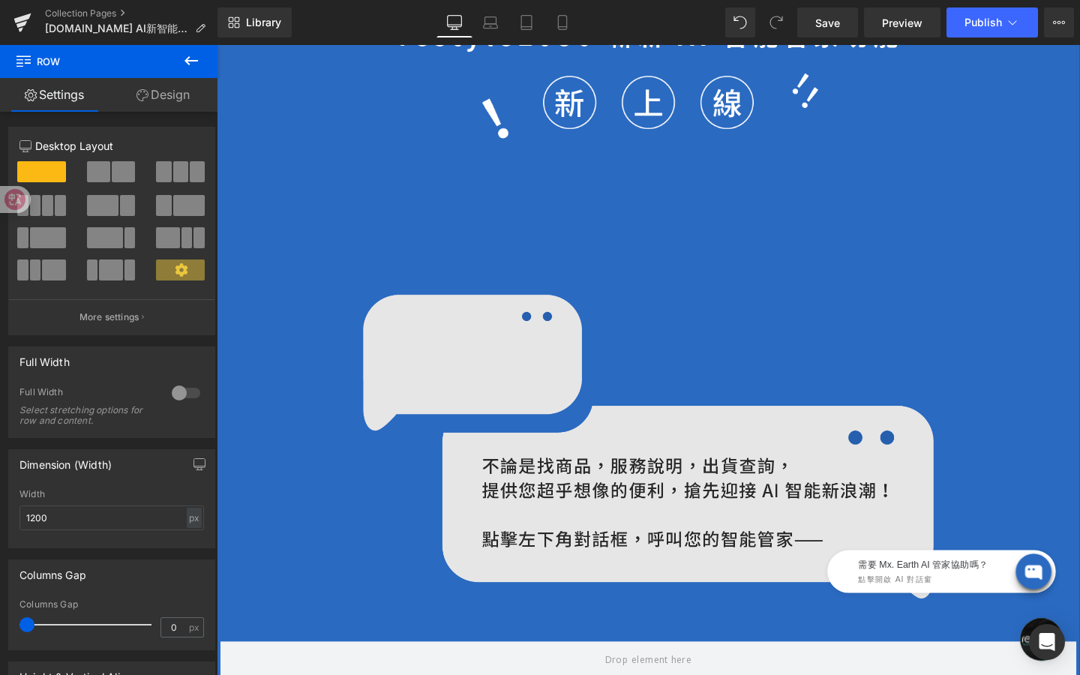
click at [380, 410] on img at bounding box center [671, 468] width 600 height 320
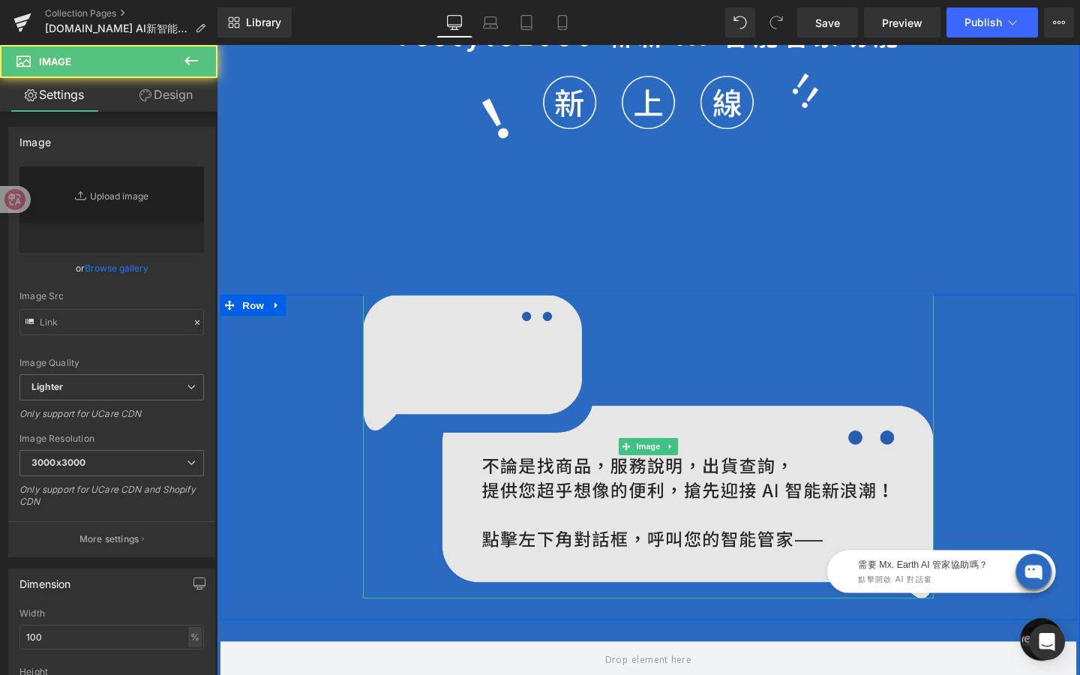
type input "[URL][DOMAIN_NAME]"
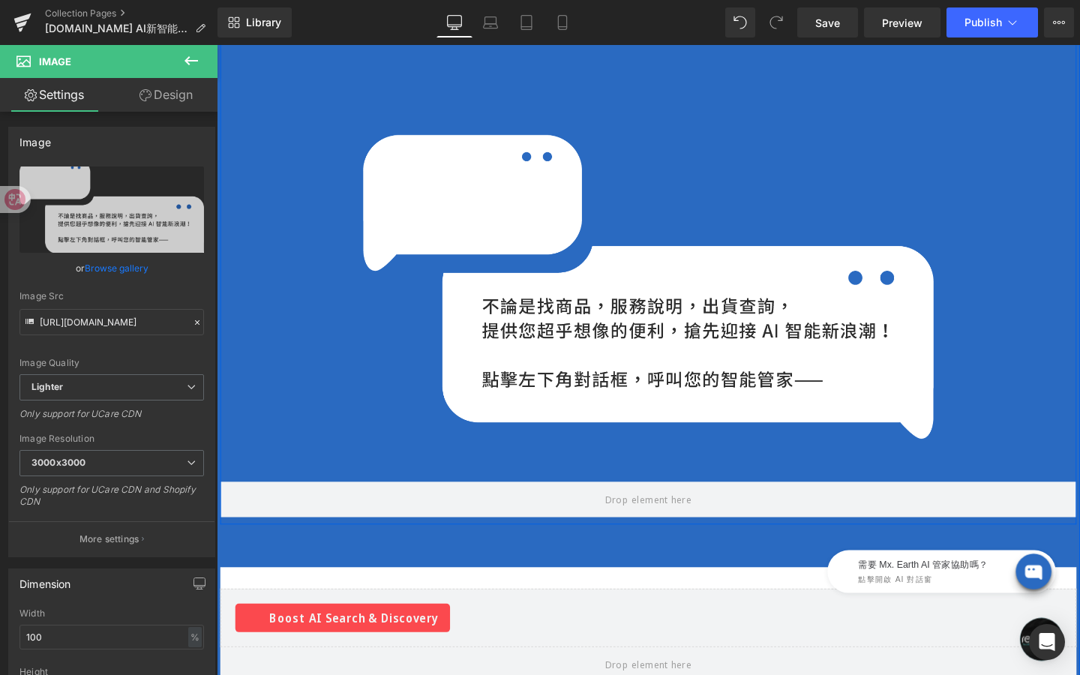
scroll to position [930, 0]
